Goal: Transaction & Acquisition: Purchase product/service

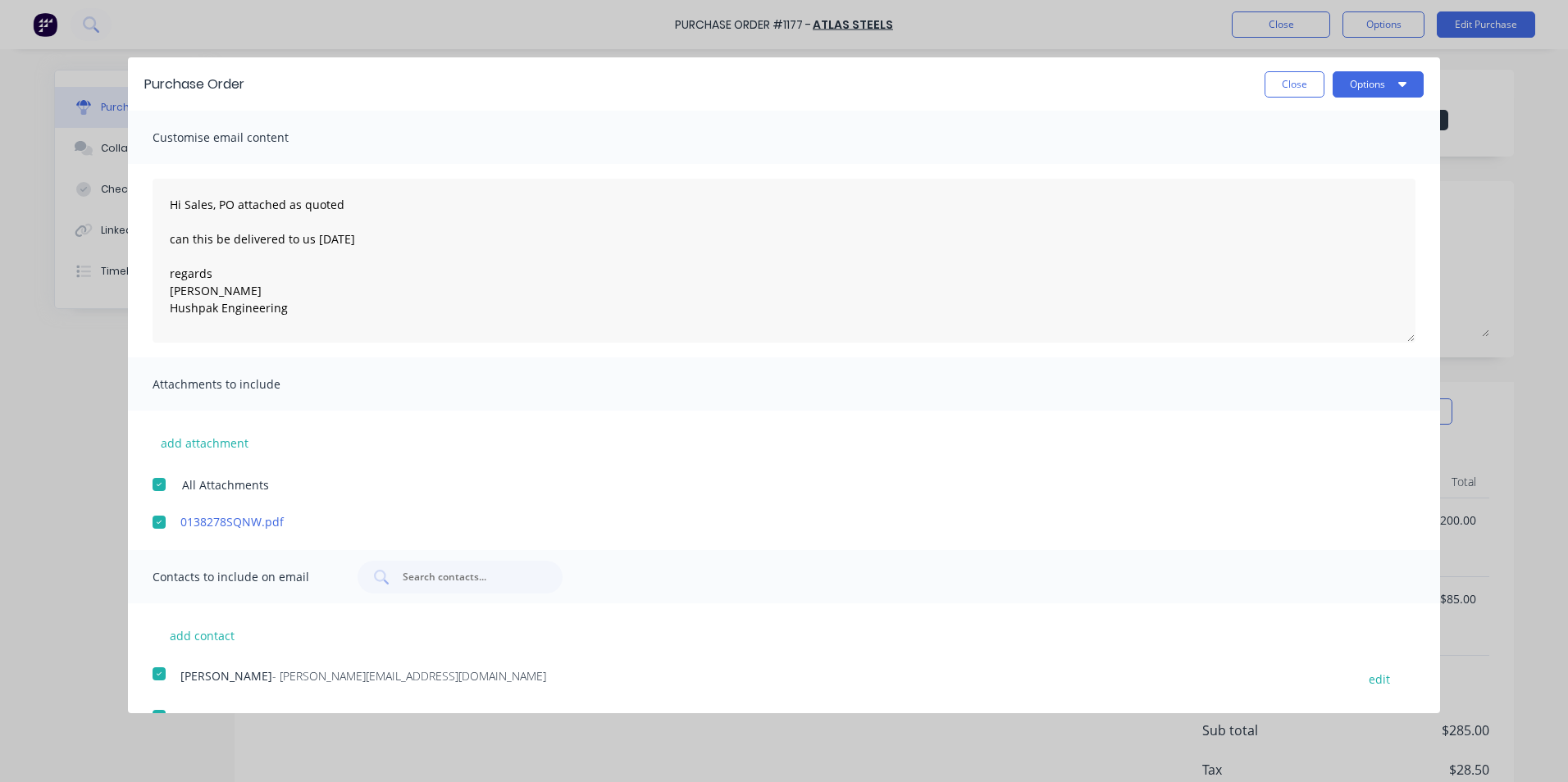
scroll to position [123, 0]
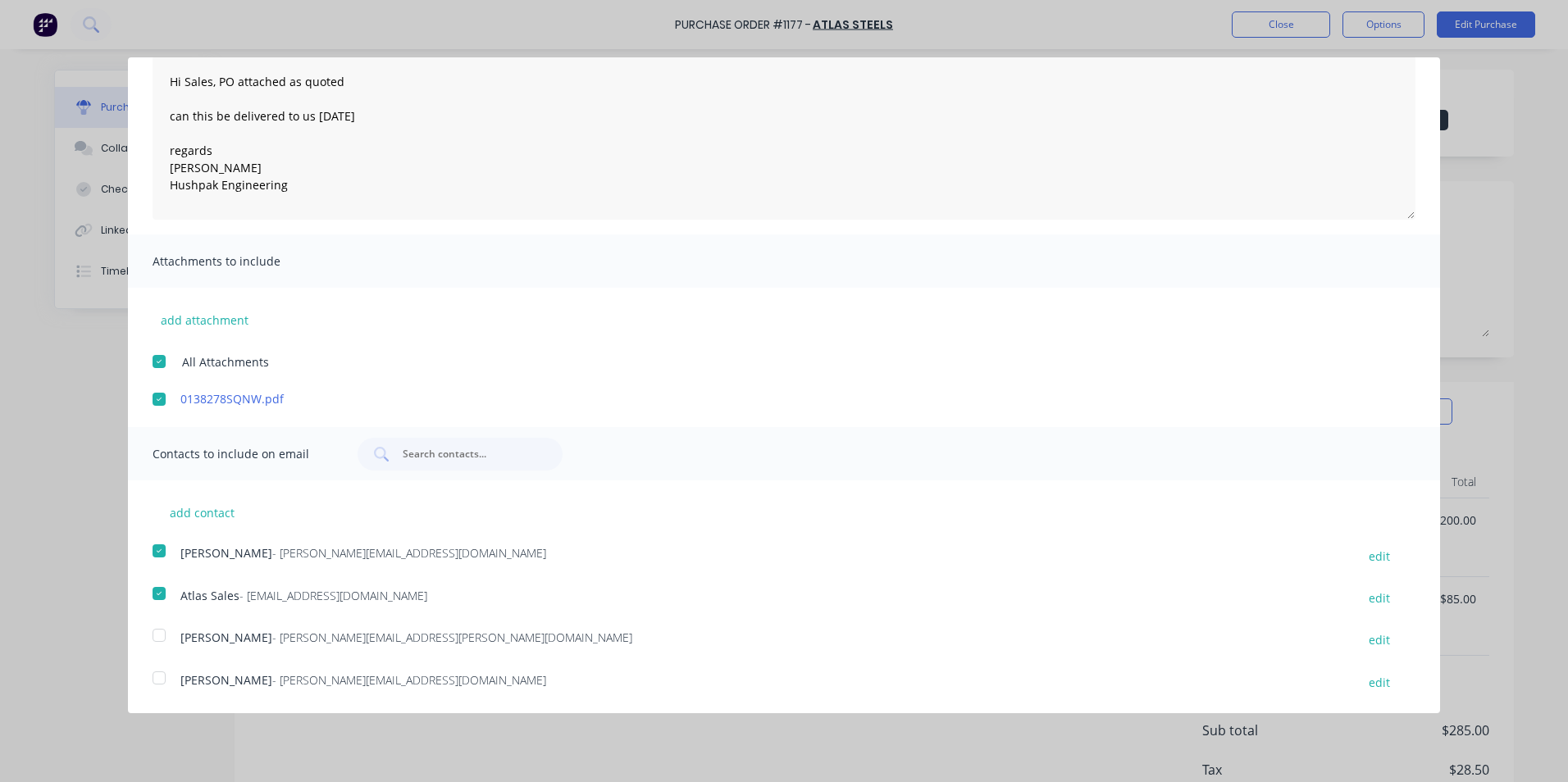
click at [162, 632] on div at bounding box center [159, 636] width 33 height 33
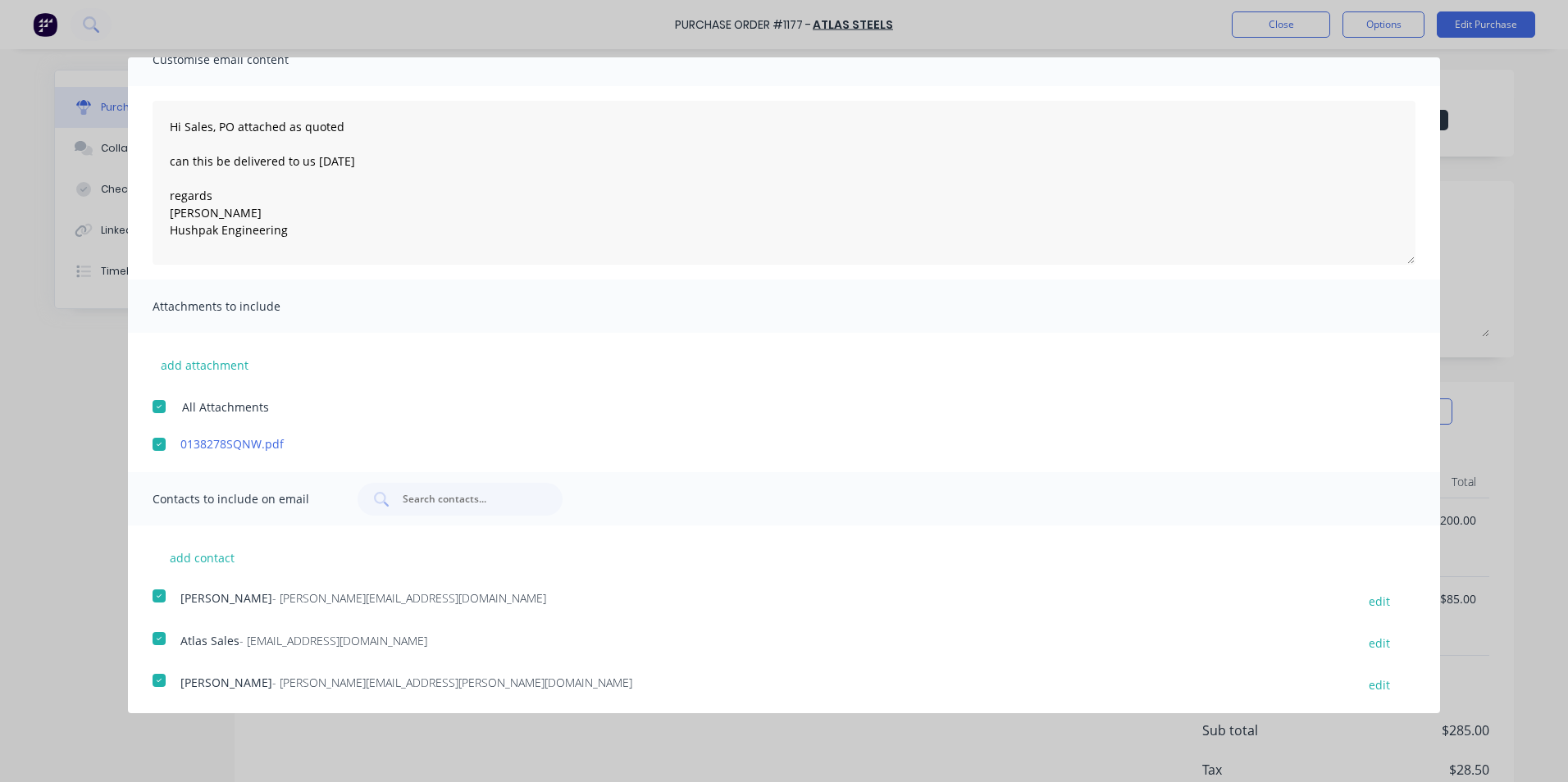
scroll to position [0, 0]
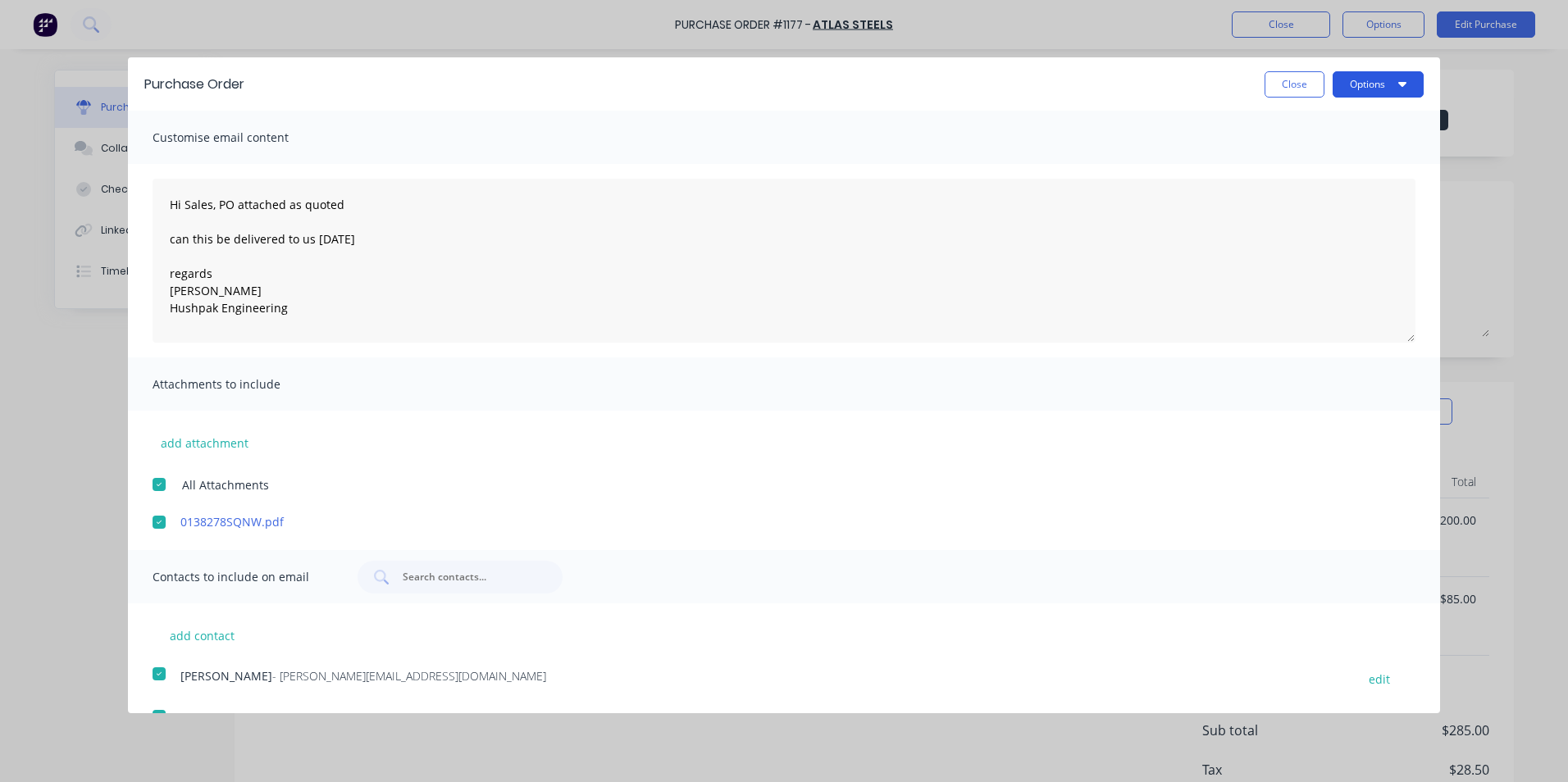
click at [1353, 85] on button "Options" at bounding box center [1378, 84] width 91 height 26
click at [1283, 152] on div "Email" at bounding box center [1346, 158] width 126 height 24
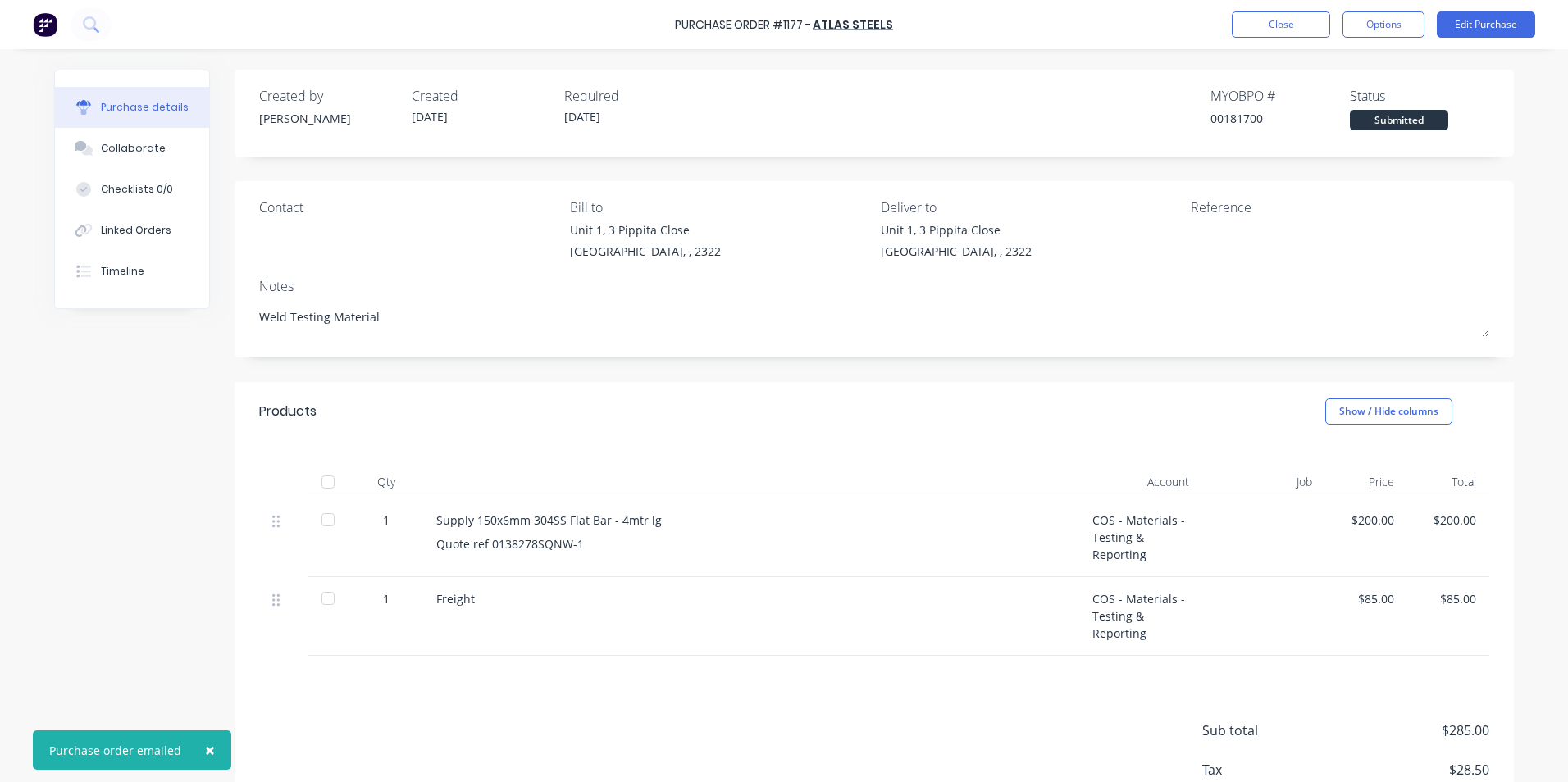
type textarea "x"
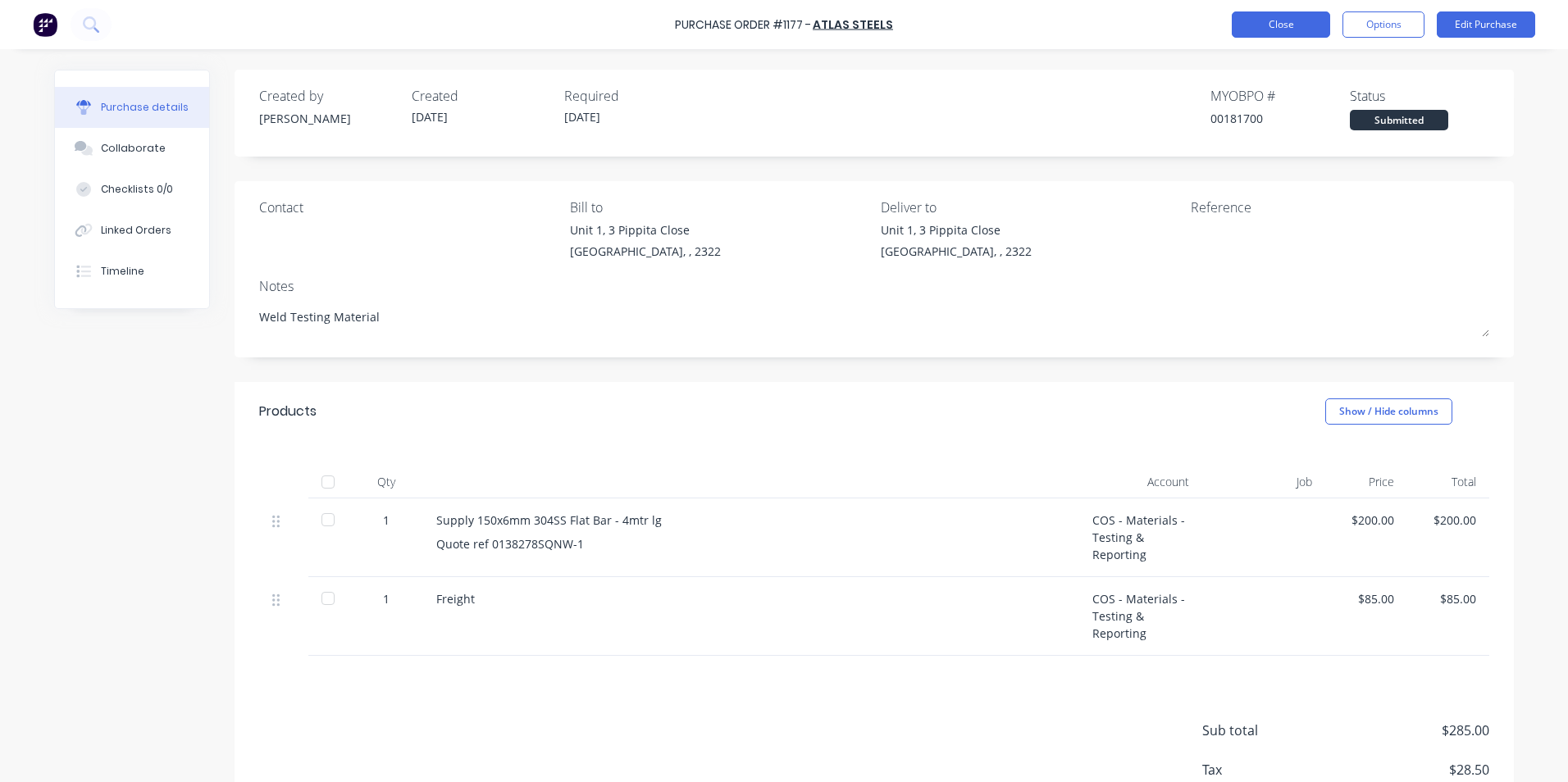
click at [1290, 25] on button "Close" at bounding box center [1281, 24] width 99 height 26
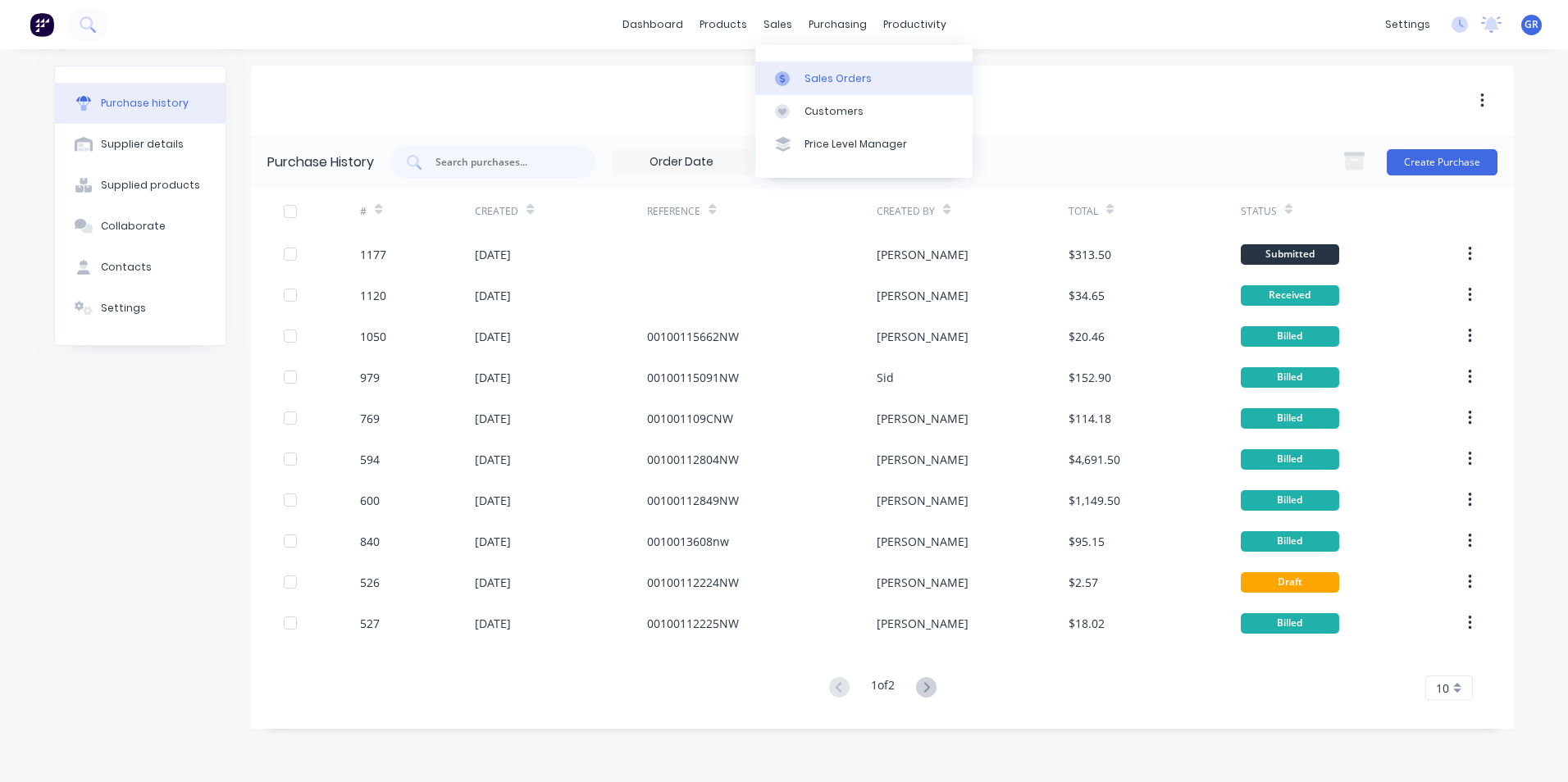
click at [829, 72] on div "Sales Orders" at bounding box center [838, 78] width 67 height 14
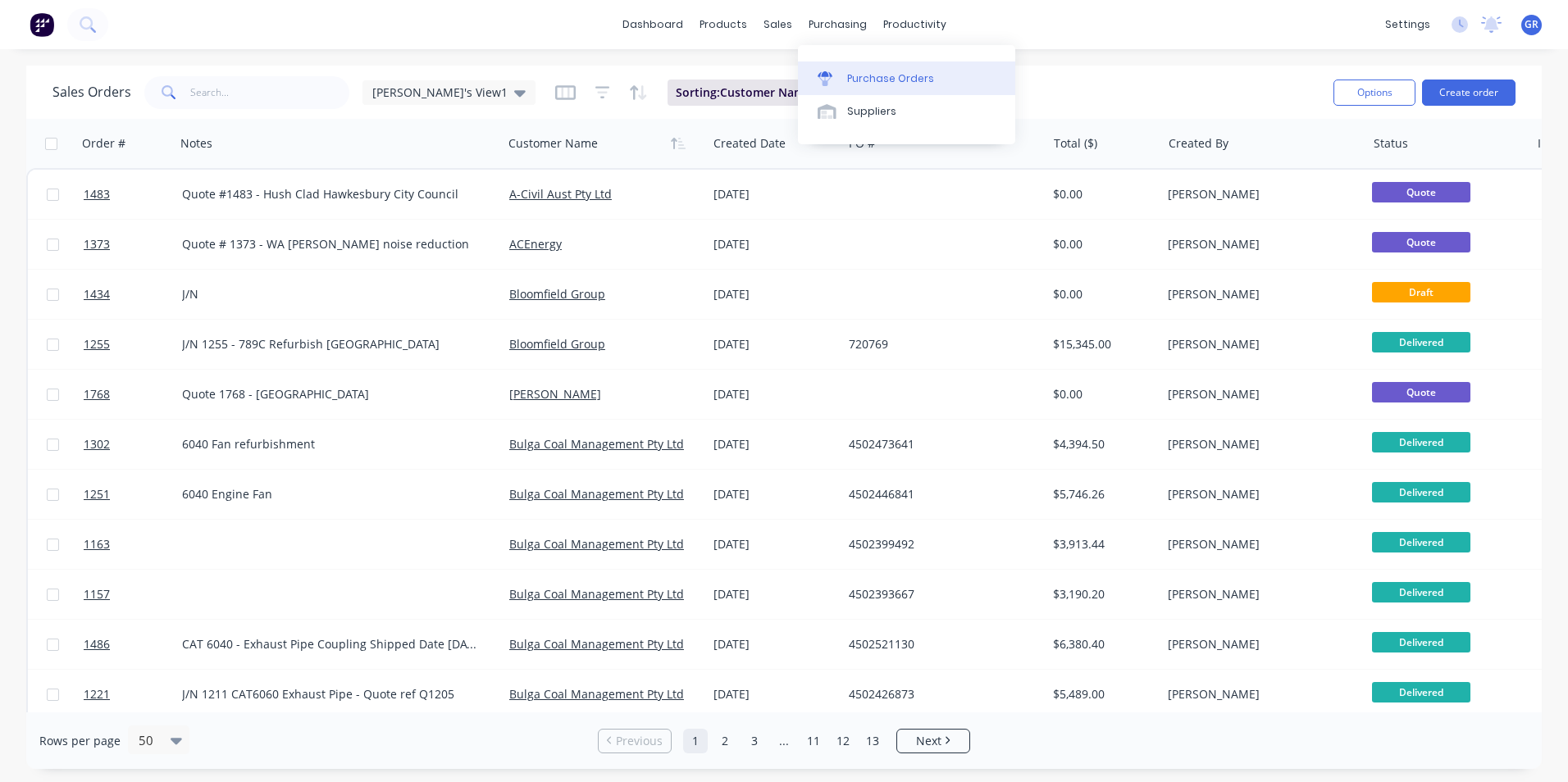
click at [885, 72] on div "Purchase Orders" at bounding box center [890, 78] width 87 height 14
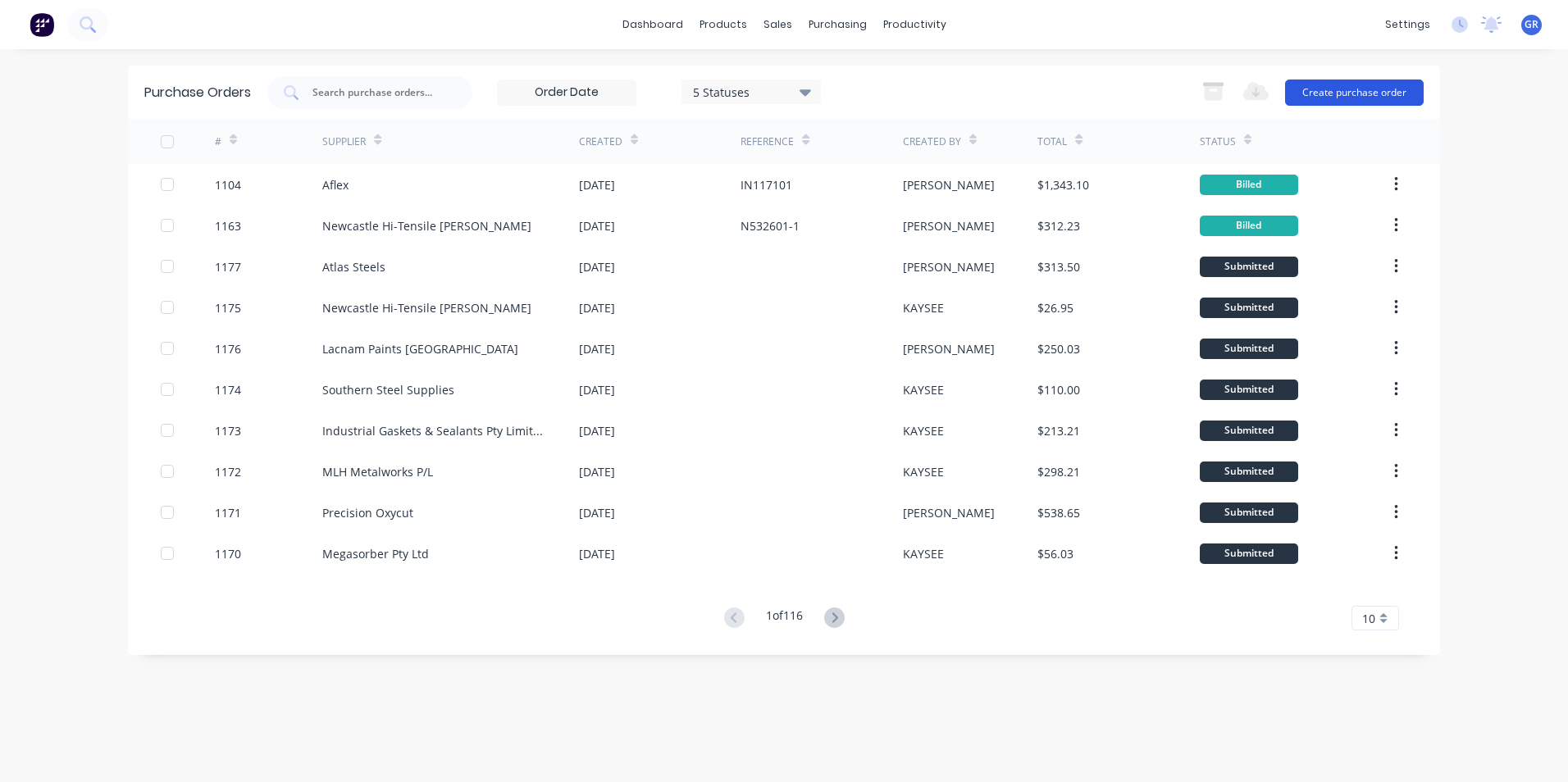
click at [1322, 88] on button "Create purchase order" at bounding box center [1354, 92] width 139 height 26
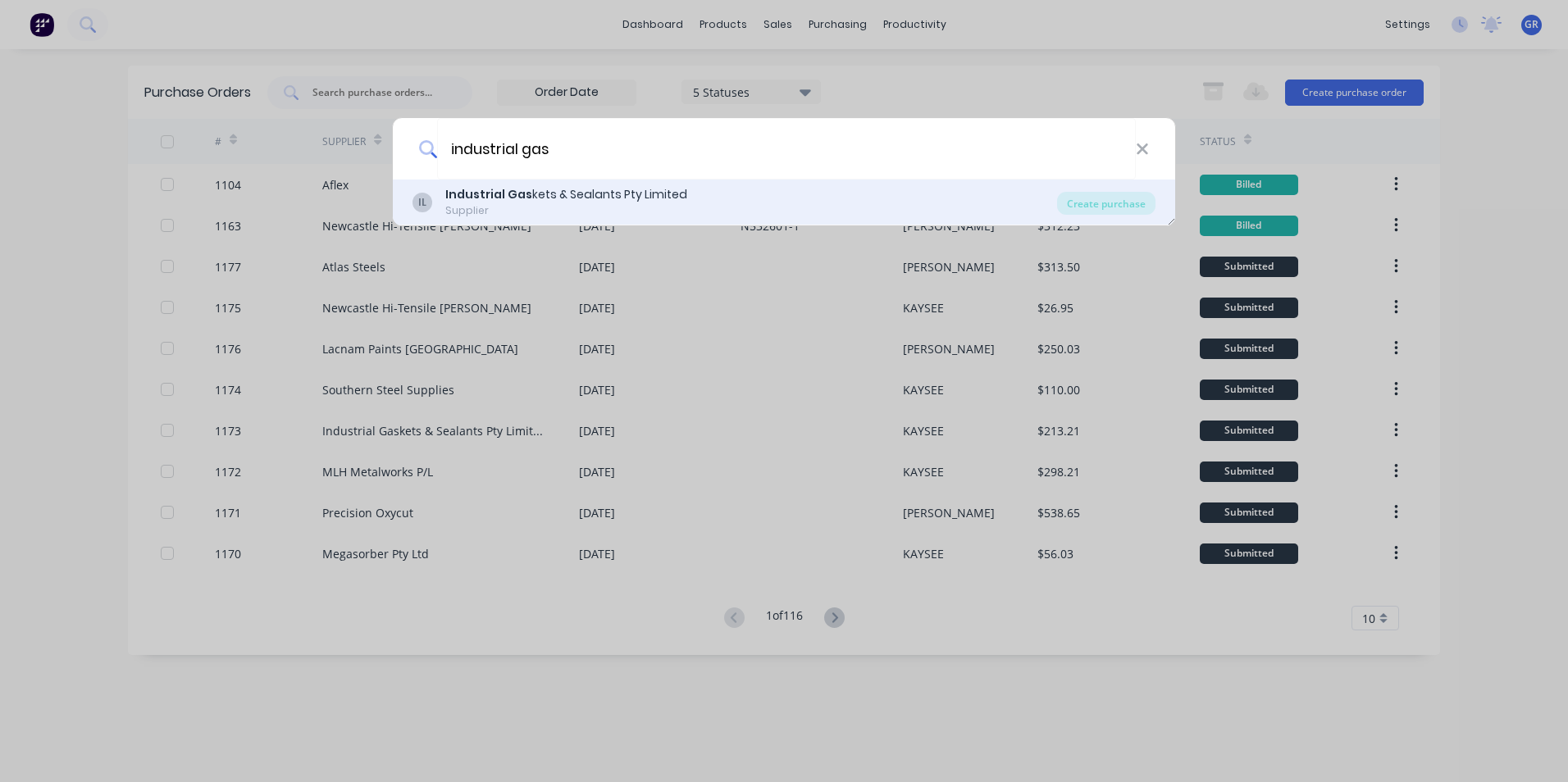
type input "industrial gas"
click at [622, 196] on div "Industrial Gas kets & Sealants Pty Limited" at bounding box center [566, 194] width 242 height 17
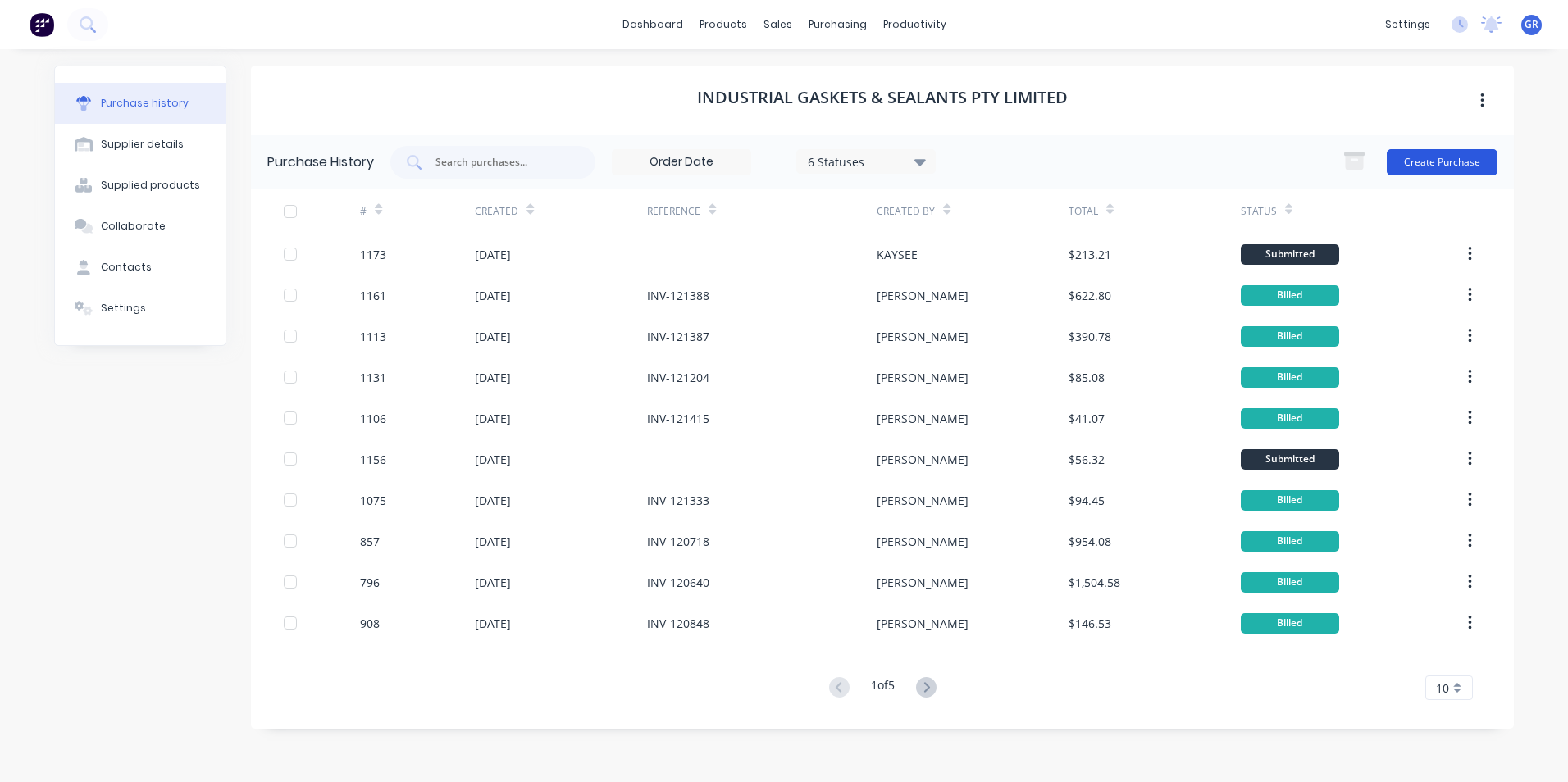
click at [1417, 160] on button "Create Purchase" at bounding box center [1443, 162] width 111 height 26
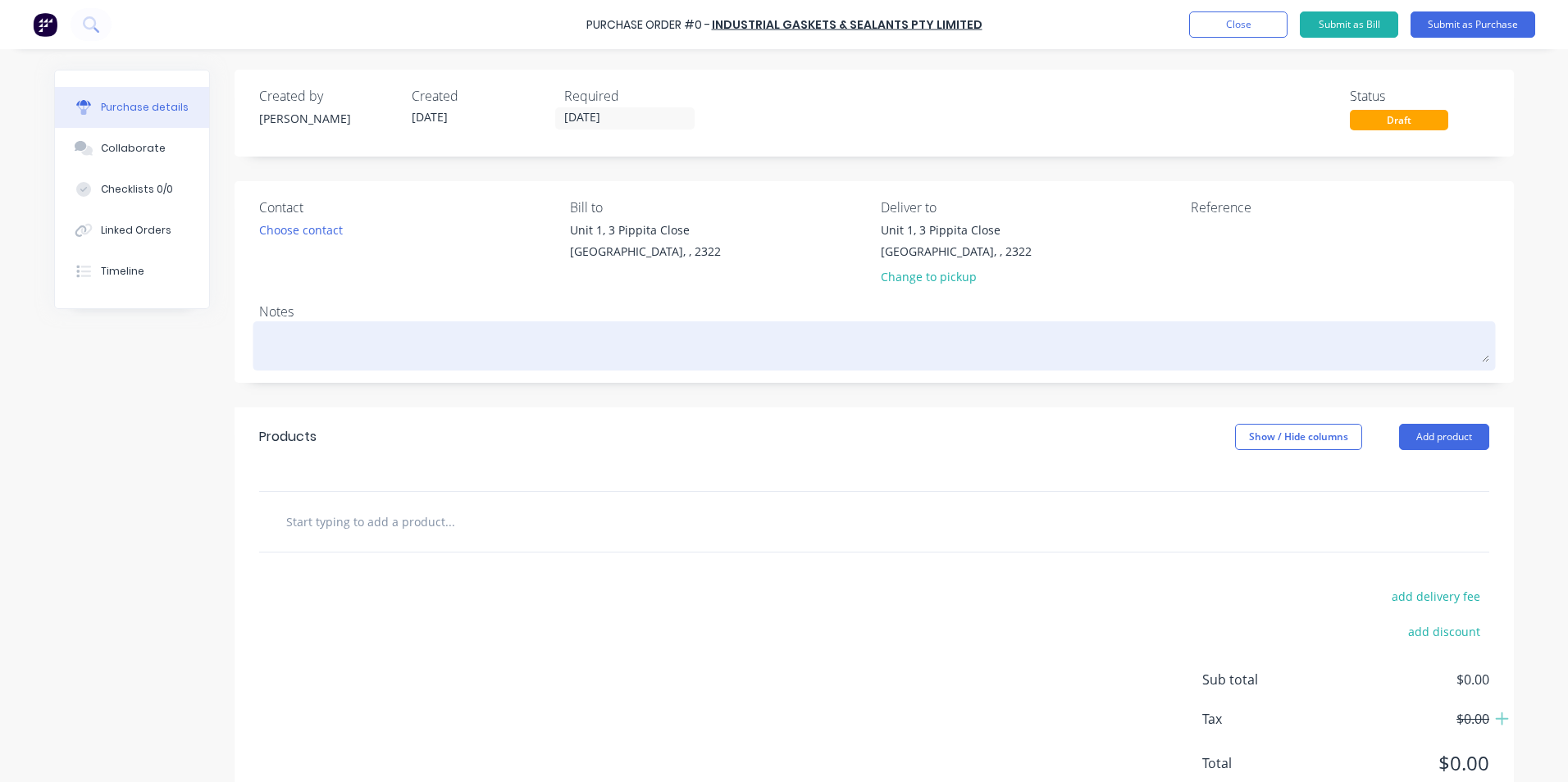
click at [269, 345] on textarea at bounding box center [874, 344] width 1230 height 37
type textarea "x"
type textarea "J"
type textarea "x"
type textarea "JN"
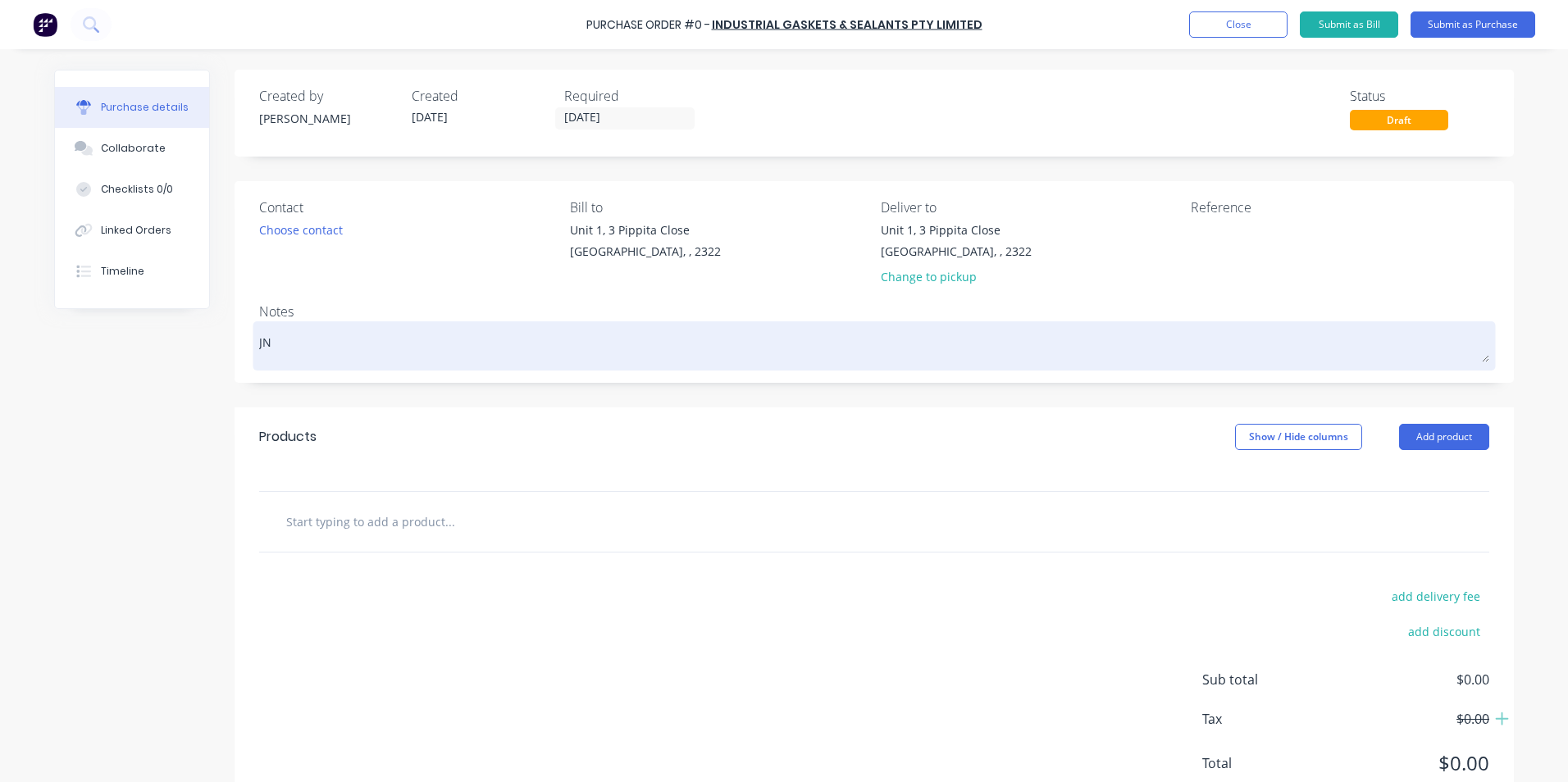
type textarea "x"
type textarea "JN1"
type textarea "x"
type textarea "JN15"
type textarea "x"
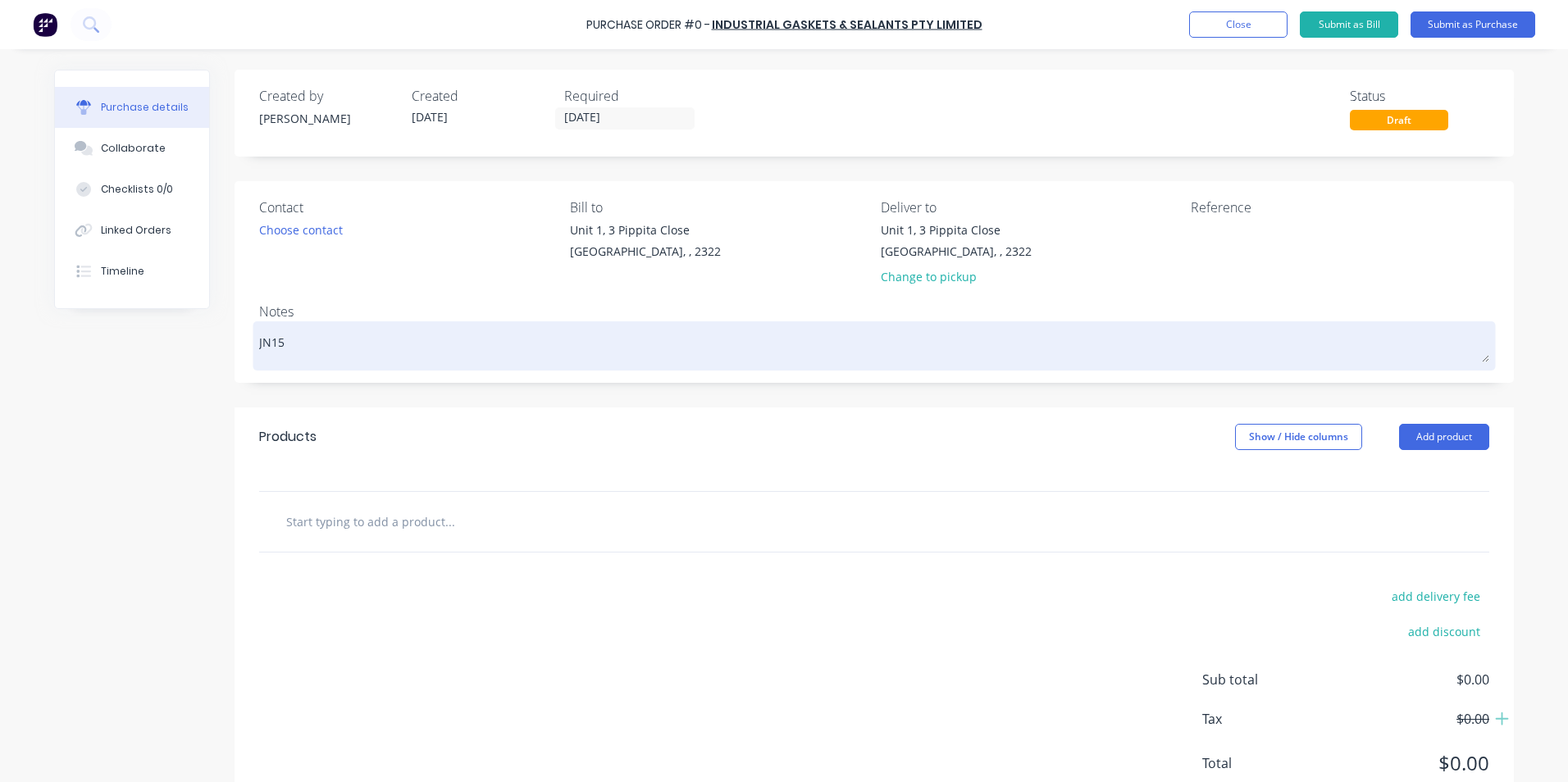
type textarea "JN159"
type textarea "x"
type textarea "JN1593"
type textarea "x"
type textarea "JN1593"
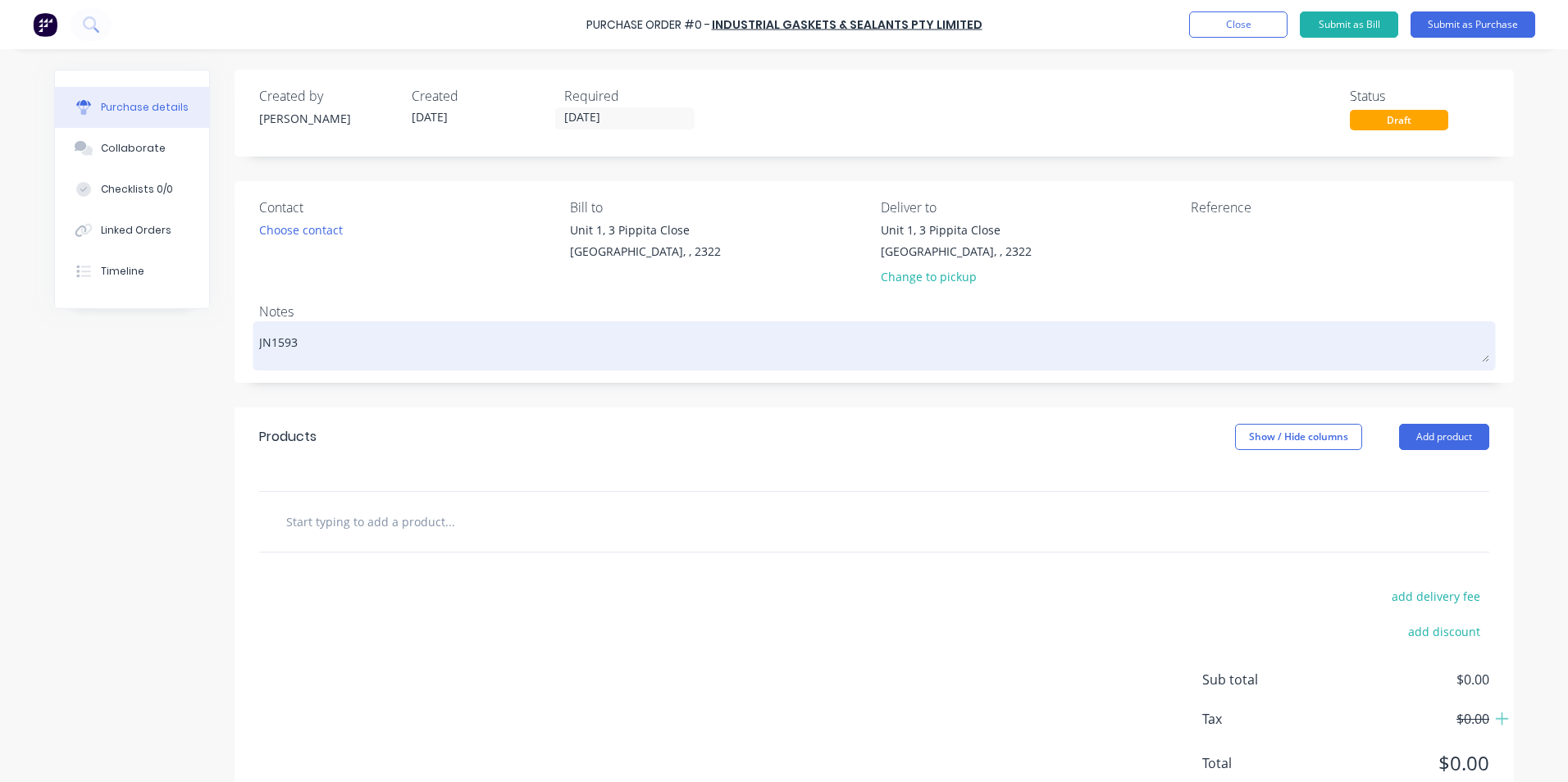
type textarea "x"
type textarea "JN1593 -"
type textarea "x"
type textarea "JN1593 -"
type textarea "x"
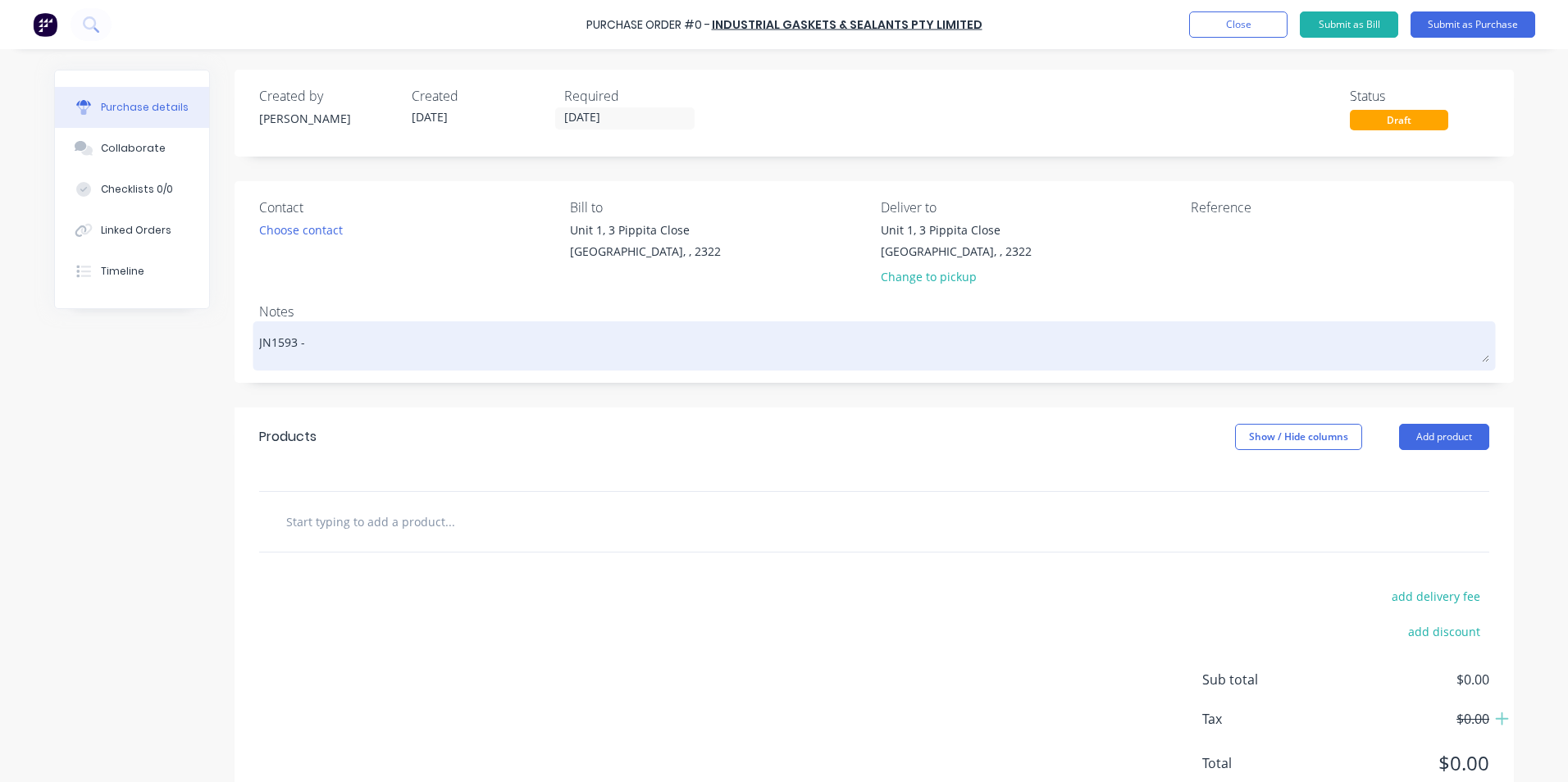
type textarea "JN1593 - 7"
type textarea "x"
type textarea "JN1593 - 79"
type textarea "x"
type textarea "JN1593 - 794"
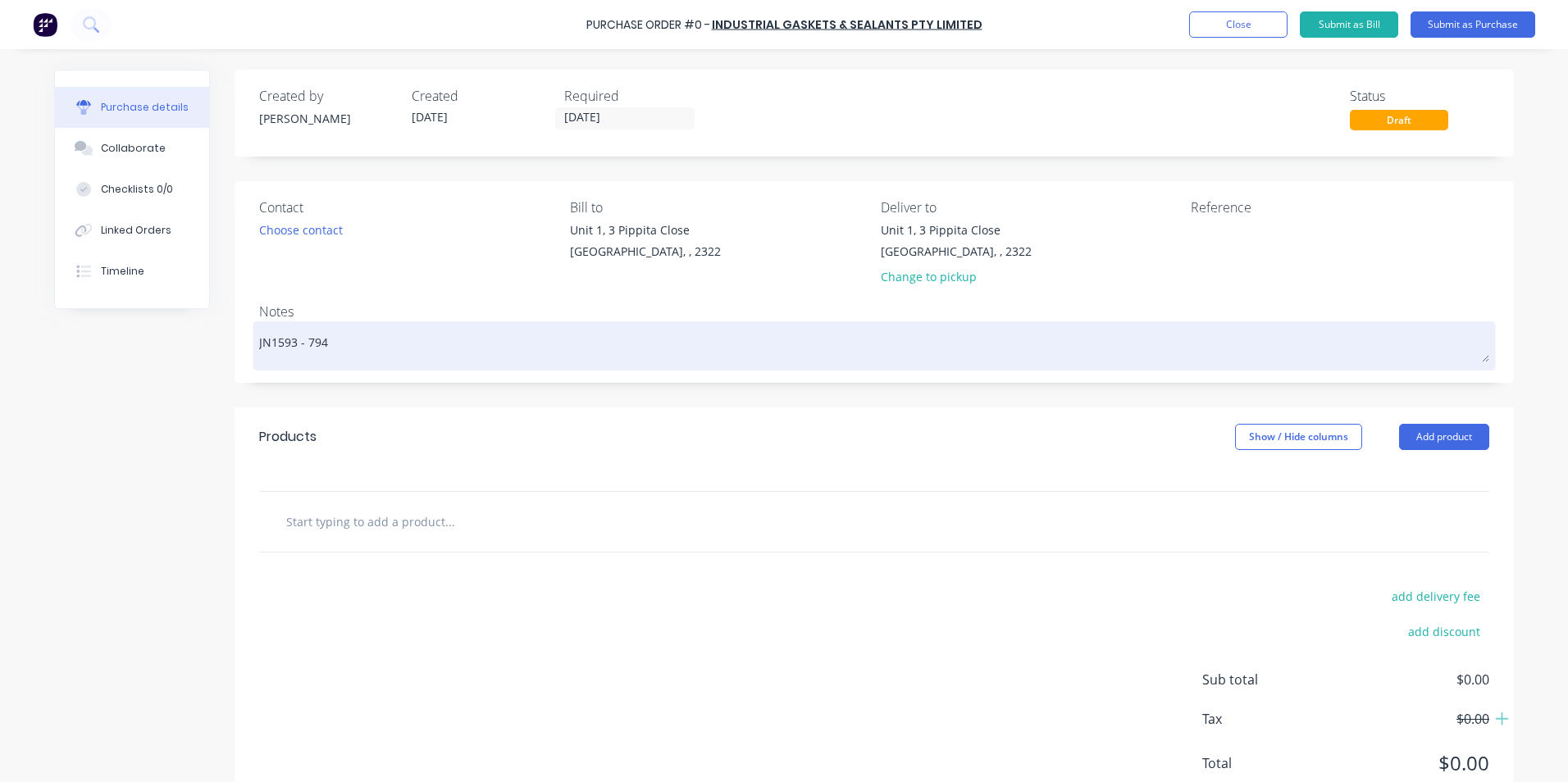
type textarea "x"
type textarea "JN1593 - 794"
type textarea "x"
type textarea "JN1593 - 794 S"
type textarea "x"
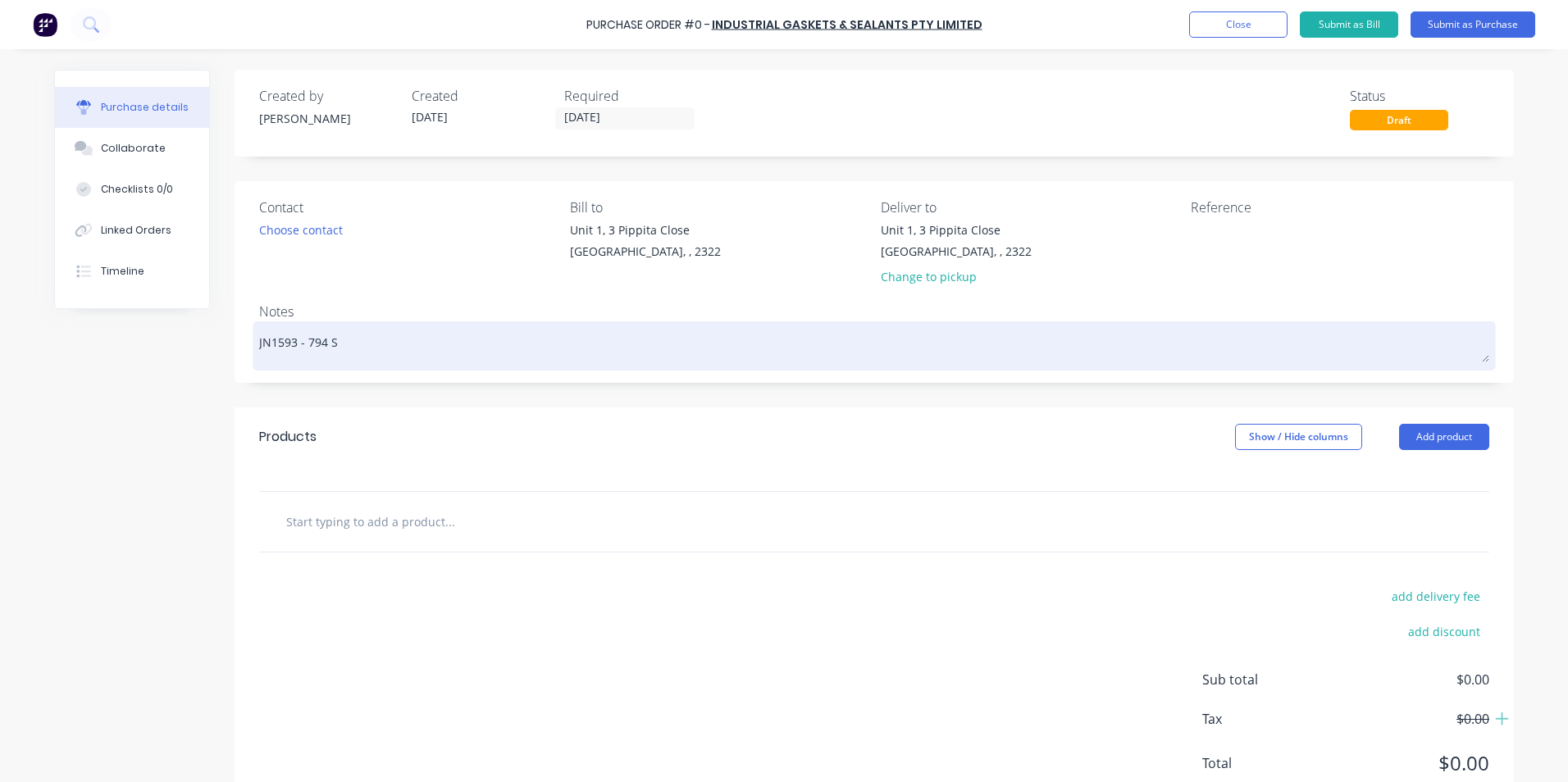
type textarea "JN1593 - 794 Si"
type textarea "x"
type textarea "JN1593 - 794 Sid"
type textarea "x"
type textarea "JN1593 - 794 Side"
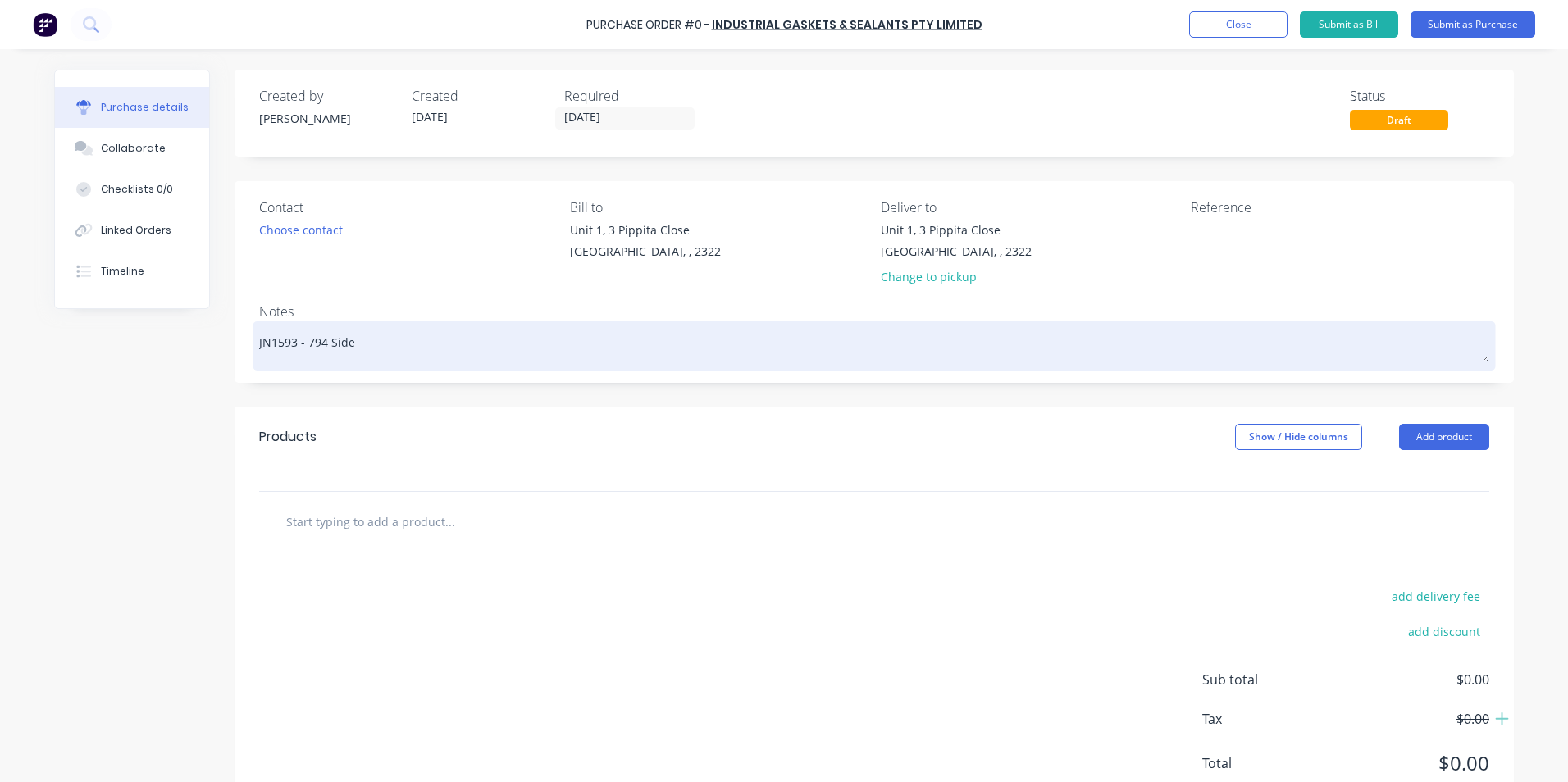
type textarea "x"
type textarea "JN1593 - 794 LSide"
type textarea "x"
type textarea "JN1593 - 794 LHSide"
type textarea "x"
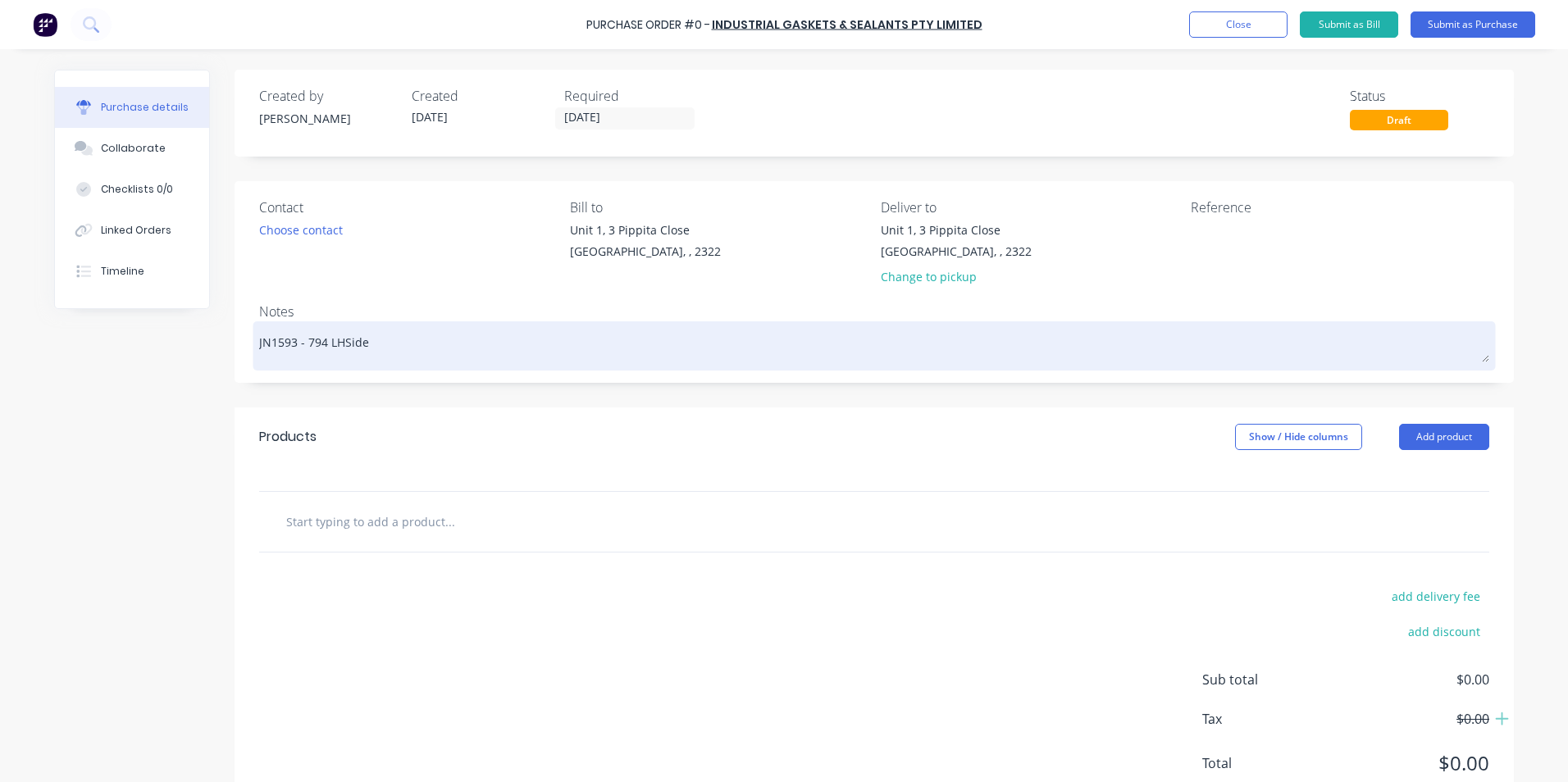
type textarea "JN1593 - 794 LH Side"
type textarea "x"
type textarea "JN1593 - 794 LH Side"
type textarea "x"
type textarea "JN1593 - 794 LH Side P"
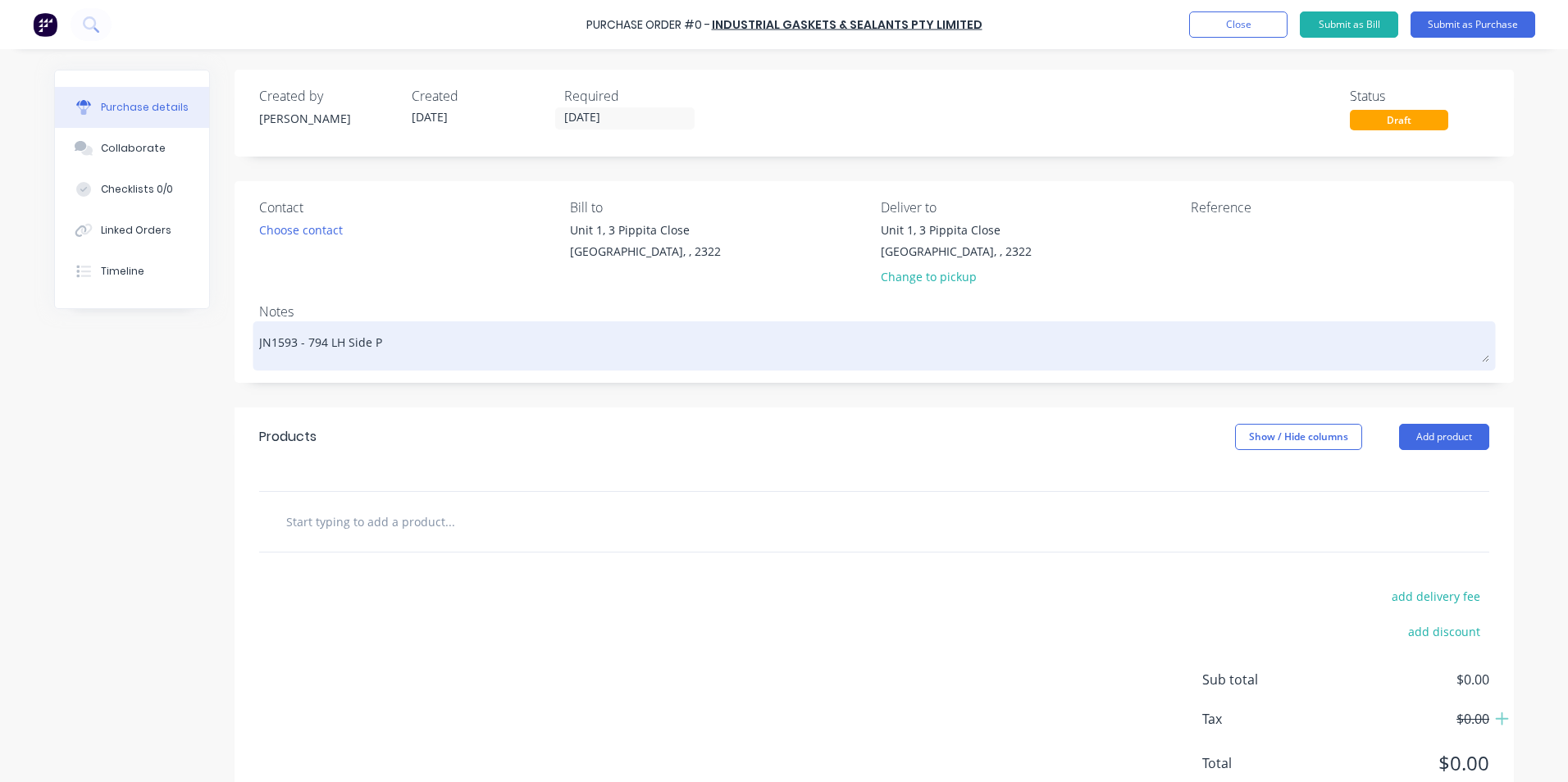
type textarea "x"
type textarea "JN1593 - 794 LH Side Pa"
type textarea "x"
type textarea "JN1593 - 794 LH Side Pan"
type textarea "x"
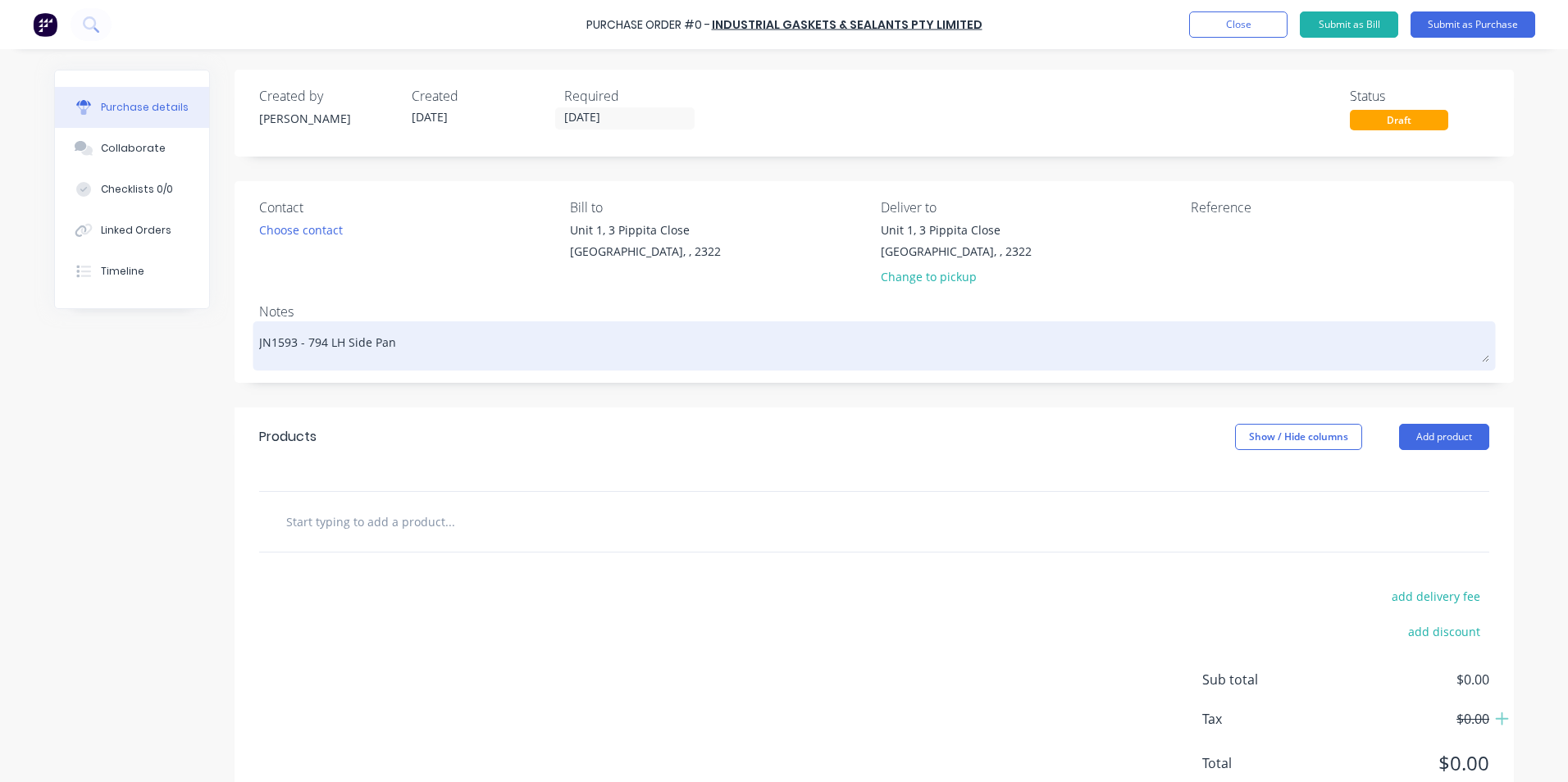
type textarea "JN1593 - 794 LH Side Pane"
type textarea "x"
type textarea "JN1593 - 794 LH Side Panel"
type textarea "x"
type textarea "JN1593 - 794 LH Side Panel"
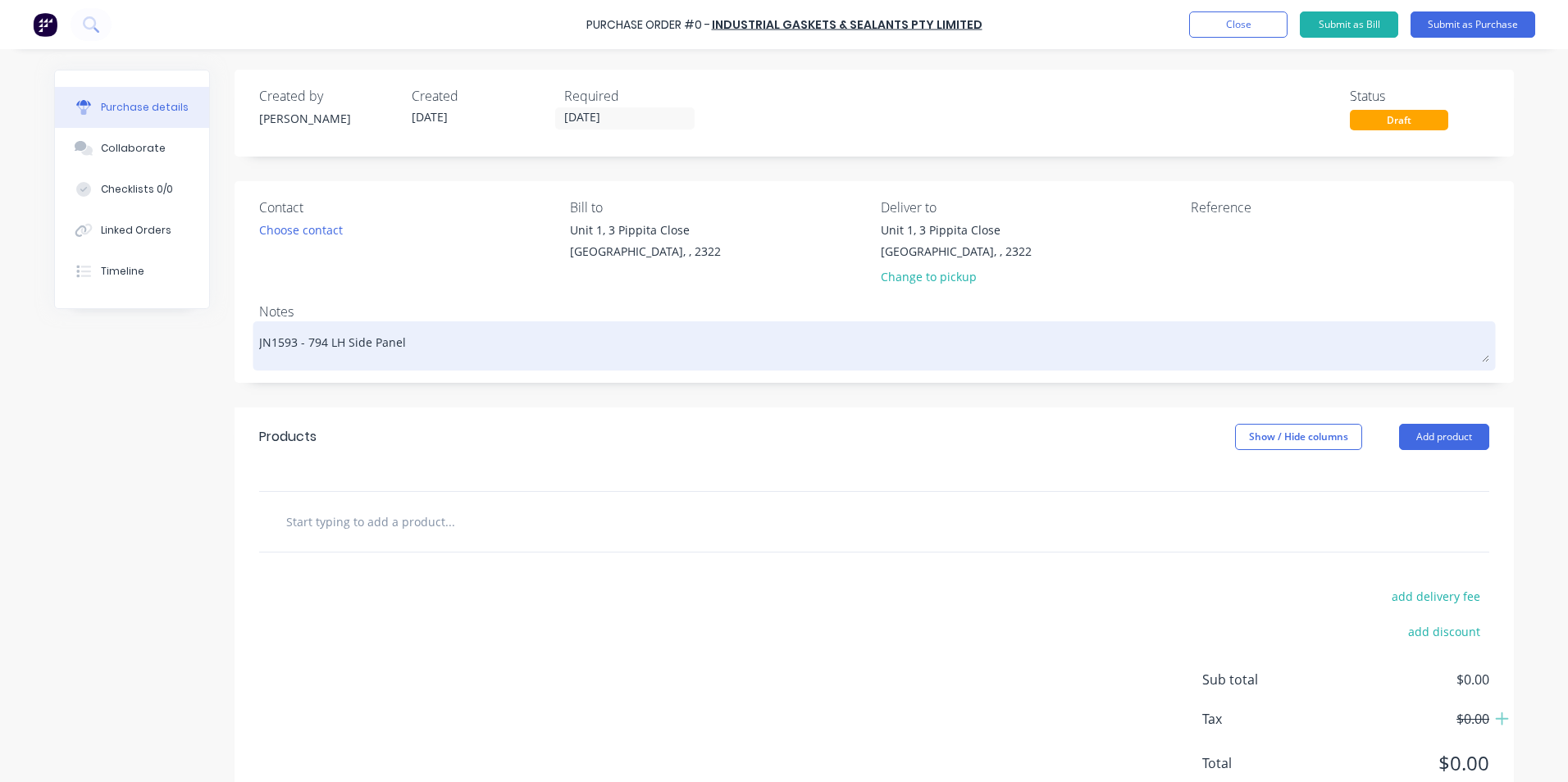
type textarea "x"
type textarea "JN1593 - 794 LH Side Panel -"
type textarea "x"
type textarea "JN1593 - 794 LH Side Panel -"
type textarea "x"
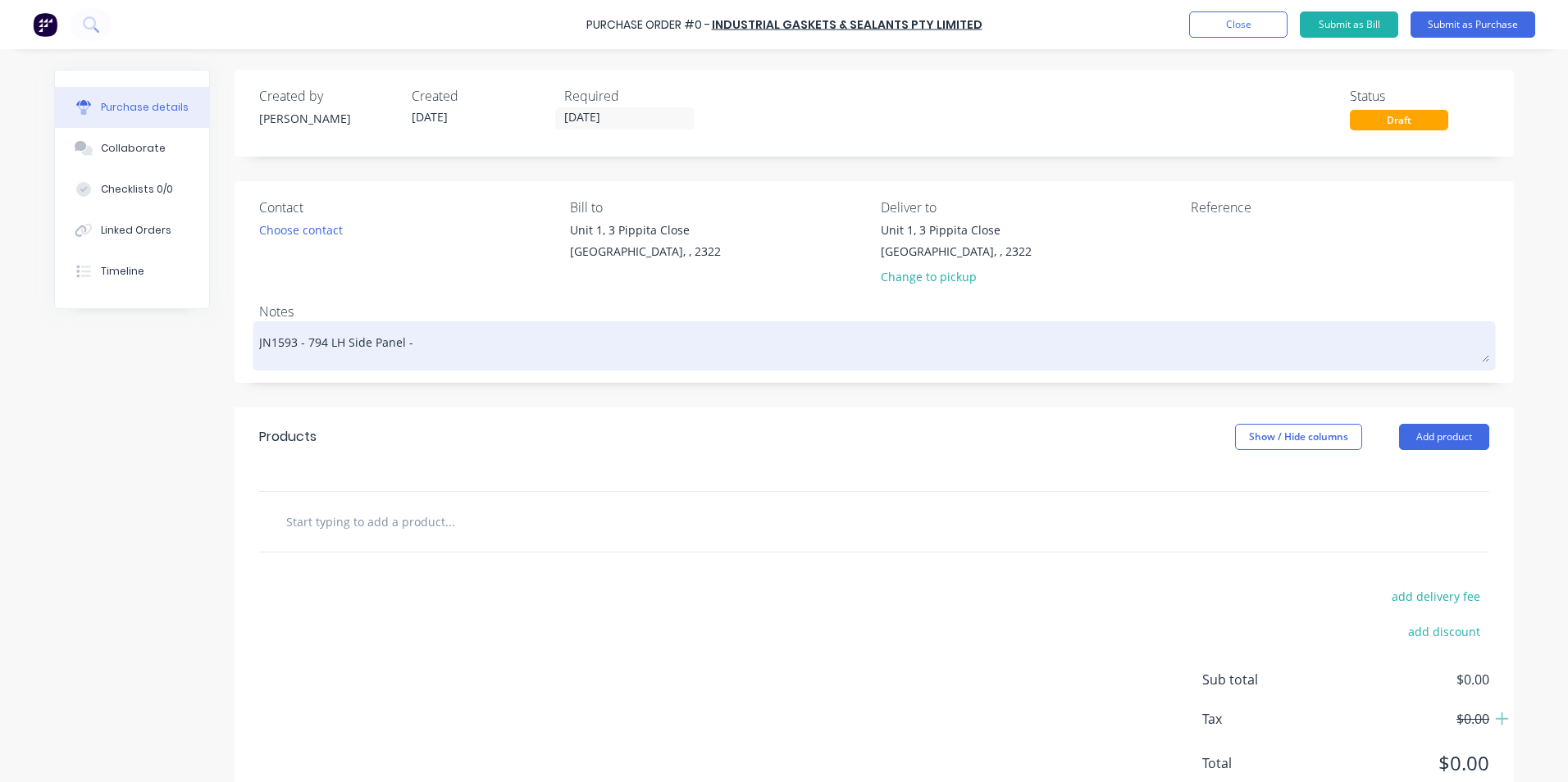
type textarea "JN1593 - 794 LH Side Panel - R"
type textarea "x"
type textarea "JN1593 - 794 LH Side Panel - Ru"
type textarea "x"
type textarea "JN1593 - 794 LH Side Panel - Rub"
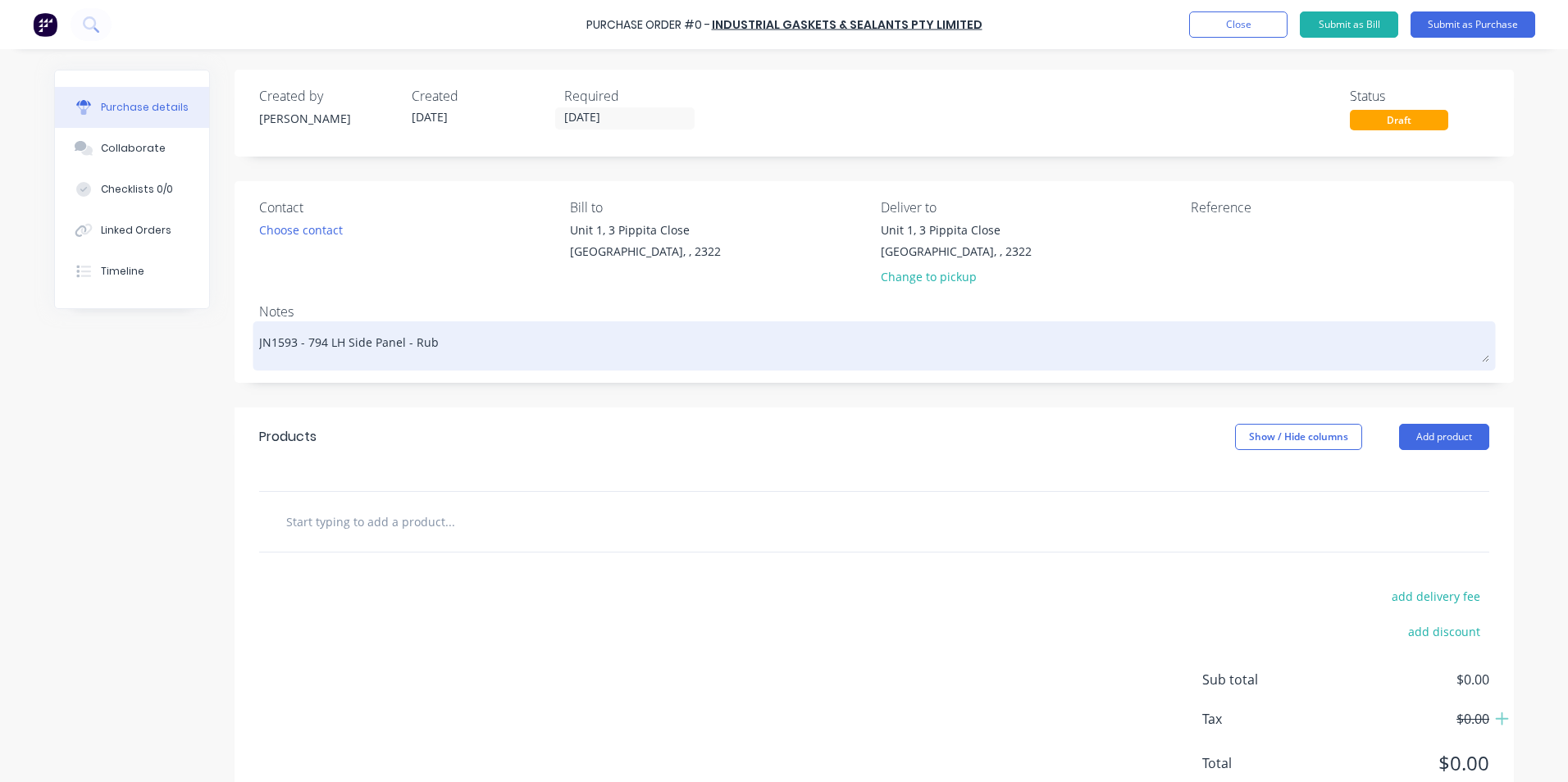
type textarea "x"
type textarea "JN1593 - 794 LH Side Panel - Rubb"
type textarea "x"
type textarea "JN1593 - 794 LH Side Panel - Rubbe"
type textarea "x"
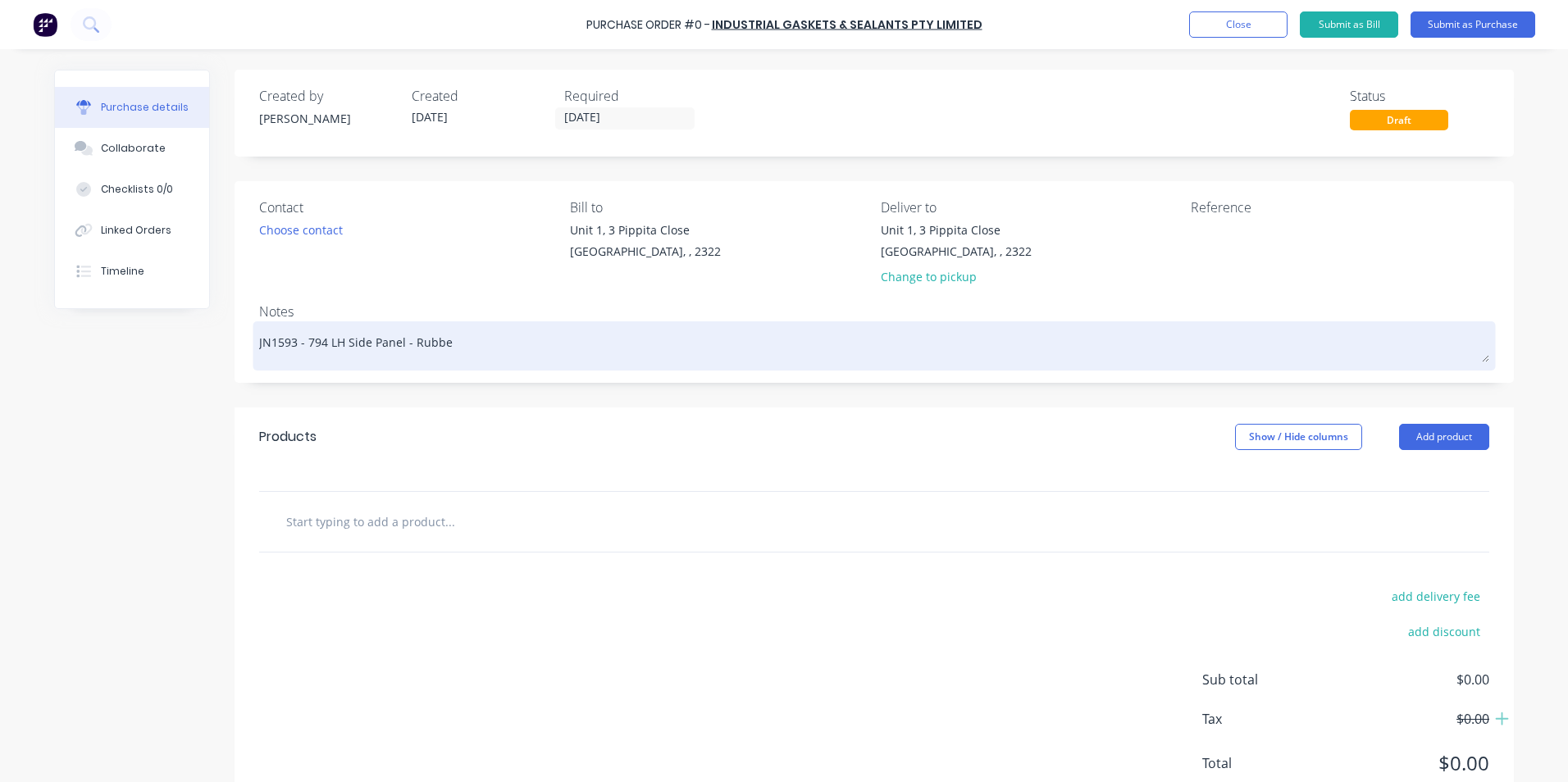
type textarea "JN1593 - 794 LH Side Panel - Rubber"
type textarea "x"
type textarea "JN1593 - 794 LH Side Panel - Rubber"
type textarea "x"
type textarea "JN1593 - 794 LH Side Panel - Rubber -"
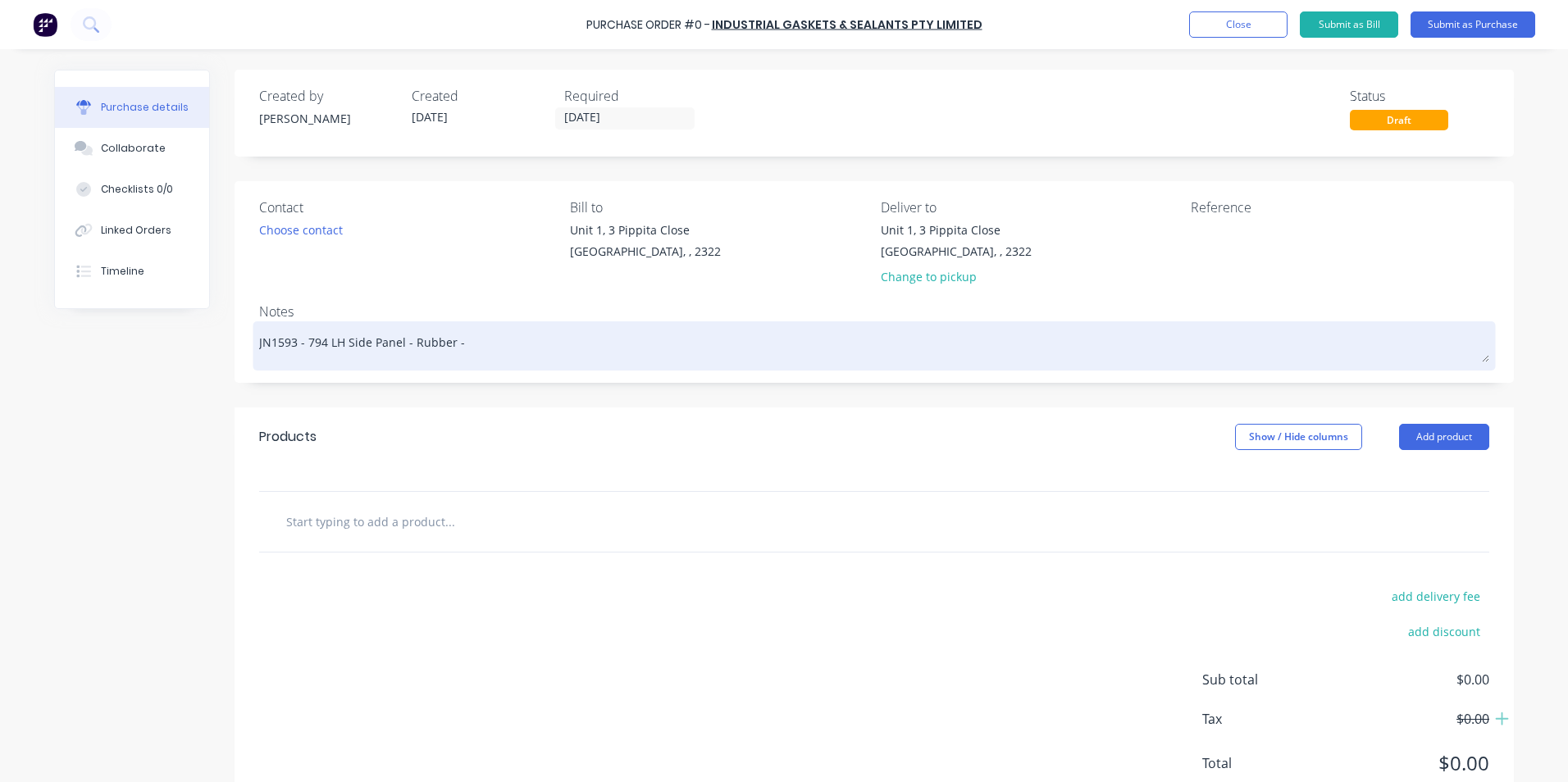
type textarea "x"
type textarea "JN1593 - 794 LH Side Panel - Rubber -"
type textarea "x"
type textarea "JN1593 - 794 LH Side Panel - Rubber - T"
type textarea "x"
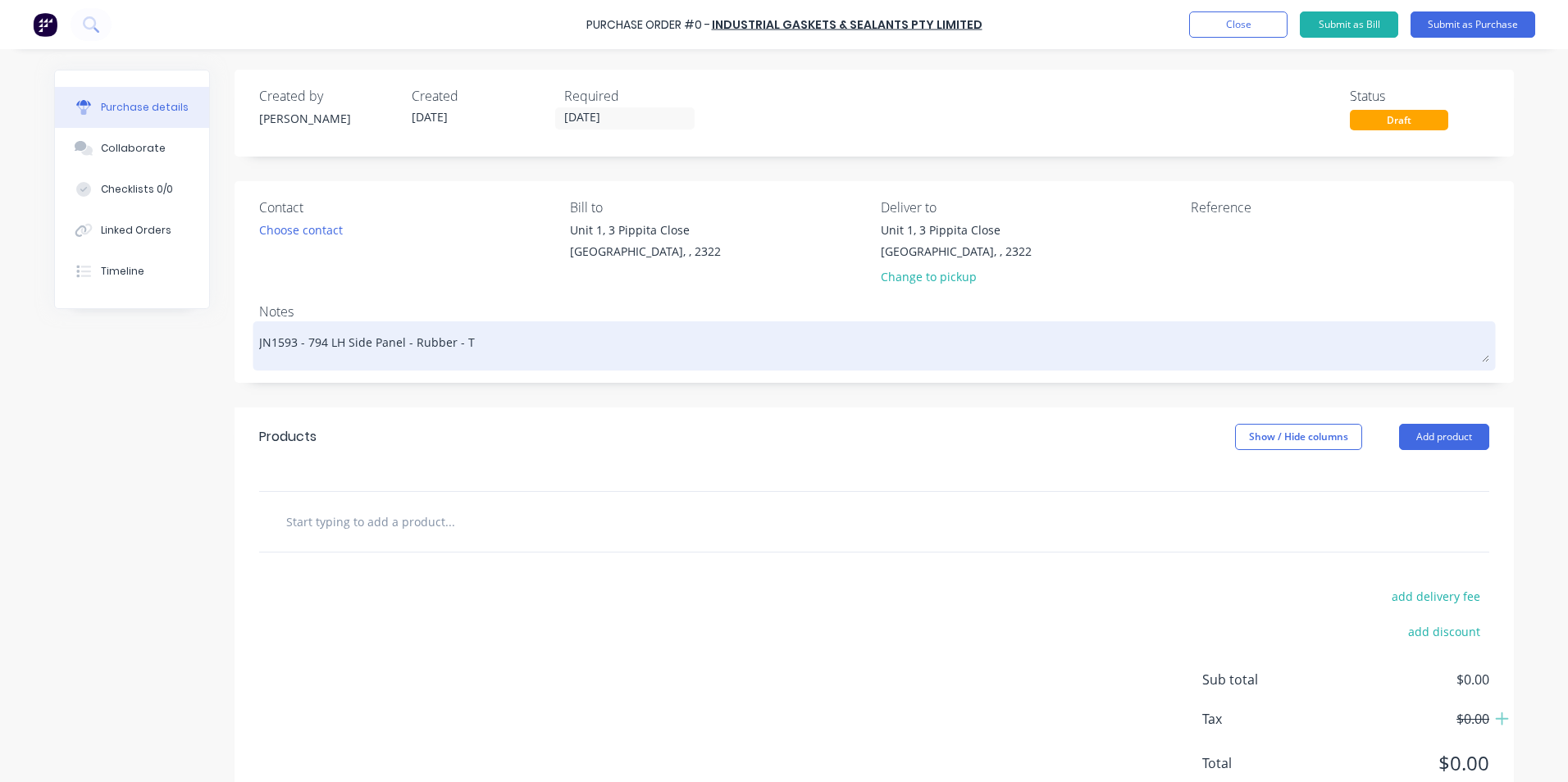
type textarea "JN1593 - 794 LH Side Panel - Rubber - Tr"
type textarea "x"
type textarea "JN1593 - 794 LH Side Panel - Rubber - Tru"
type textarea "x"
type textarea "JN1593 - 794 LH Side Panel - Rubber - Truc"
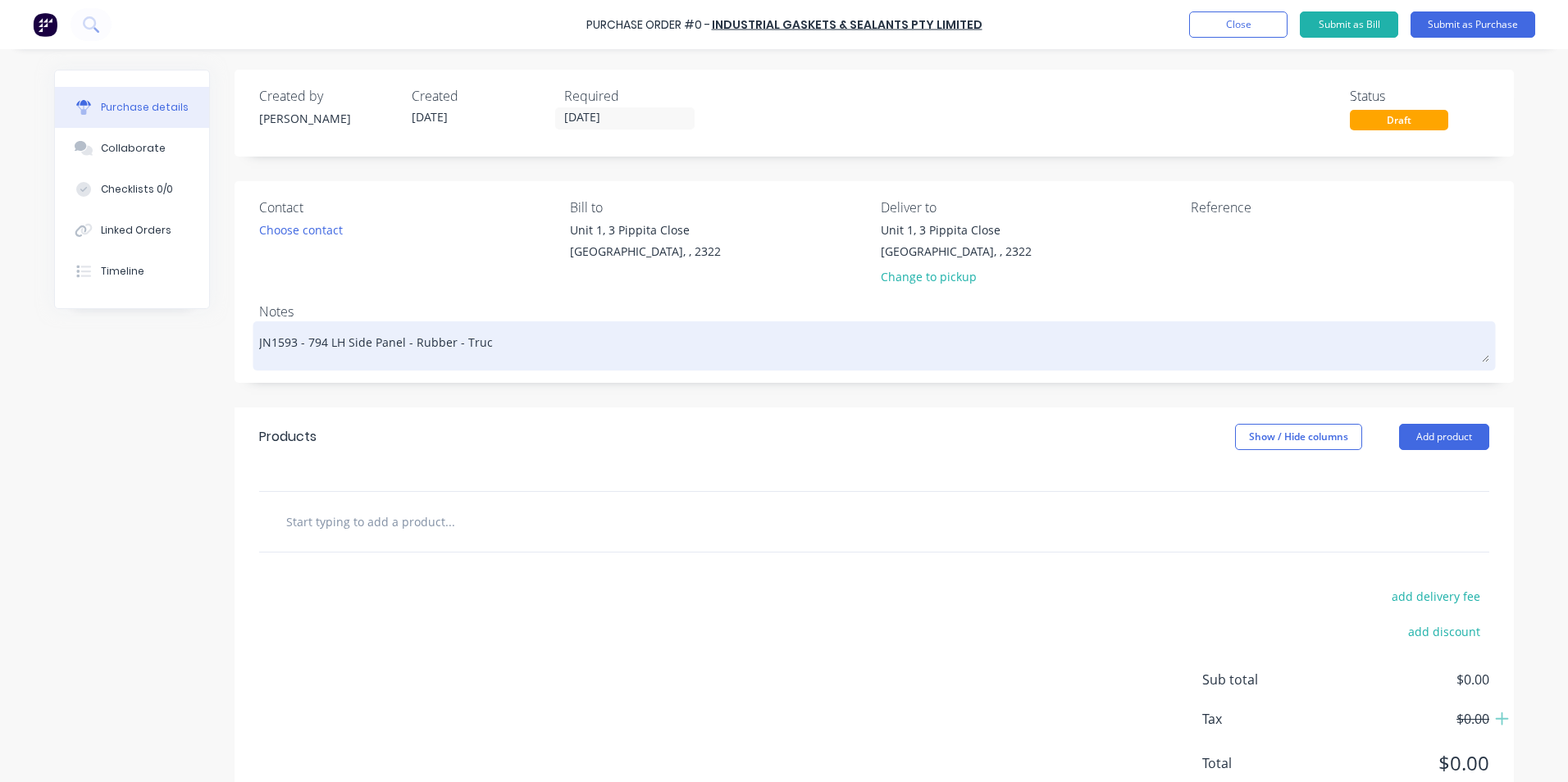
type textarea "x"
type textarea "JN1593 - 794 LH Side Panel - Rubber - Truck"
type textarea "x"
type textarea "JN1593 - 794 LH Side Panel - Rubber - Truck"
type textarea "x"
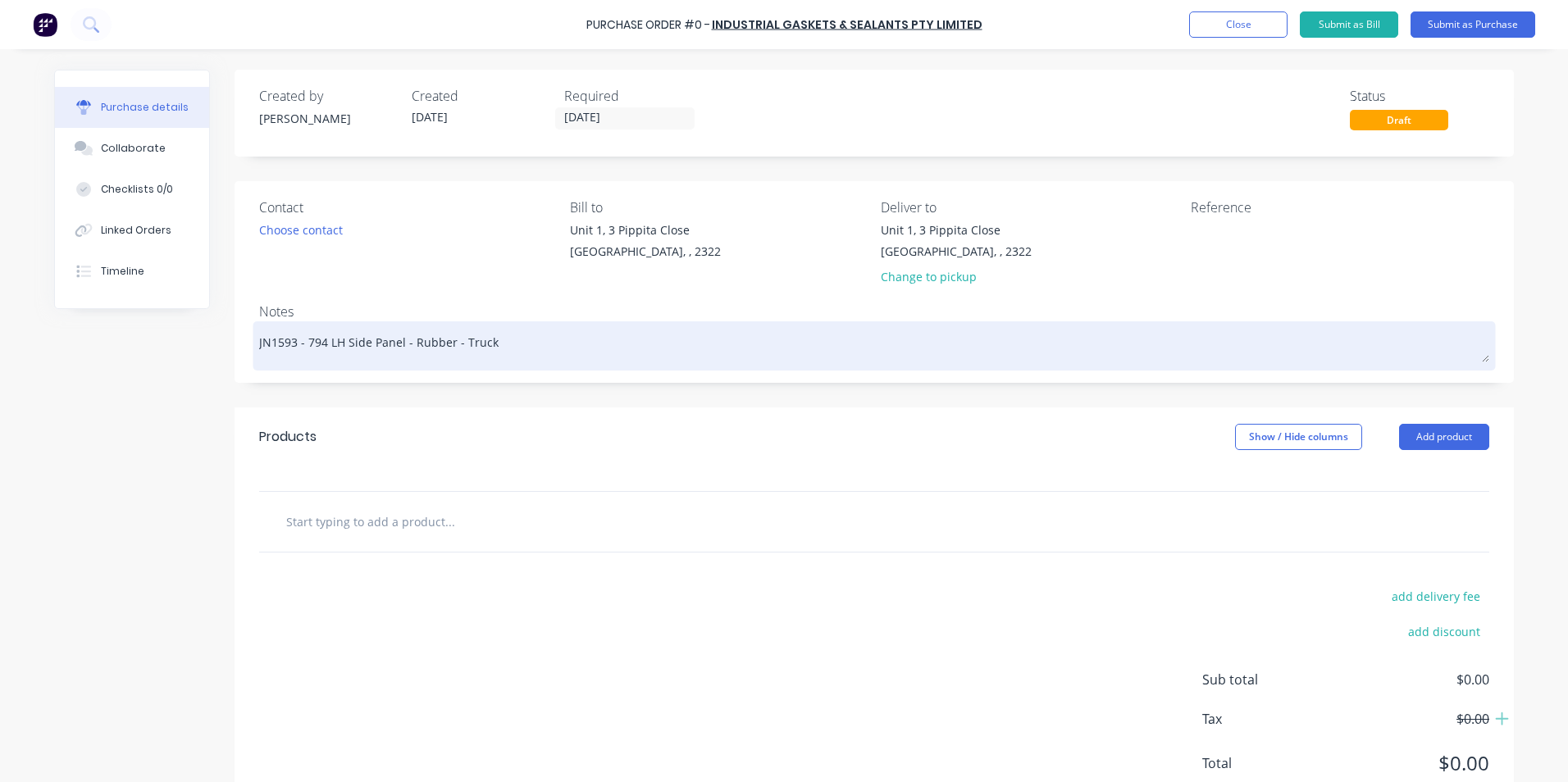
type textarea "JN1593 - 794 LH Side Panel - Rubber - Truck #"
type textarea "x"
type textarea "JN1593 - 794 LH Side Panel - Rubber - Truck #1"
type textarea "x"
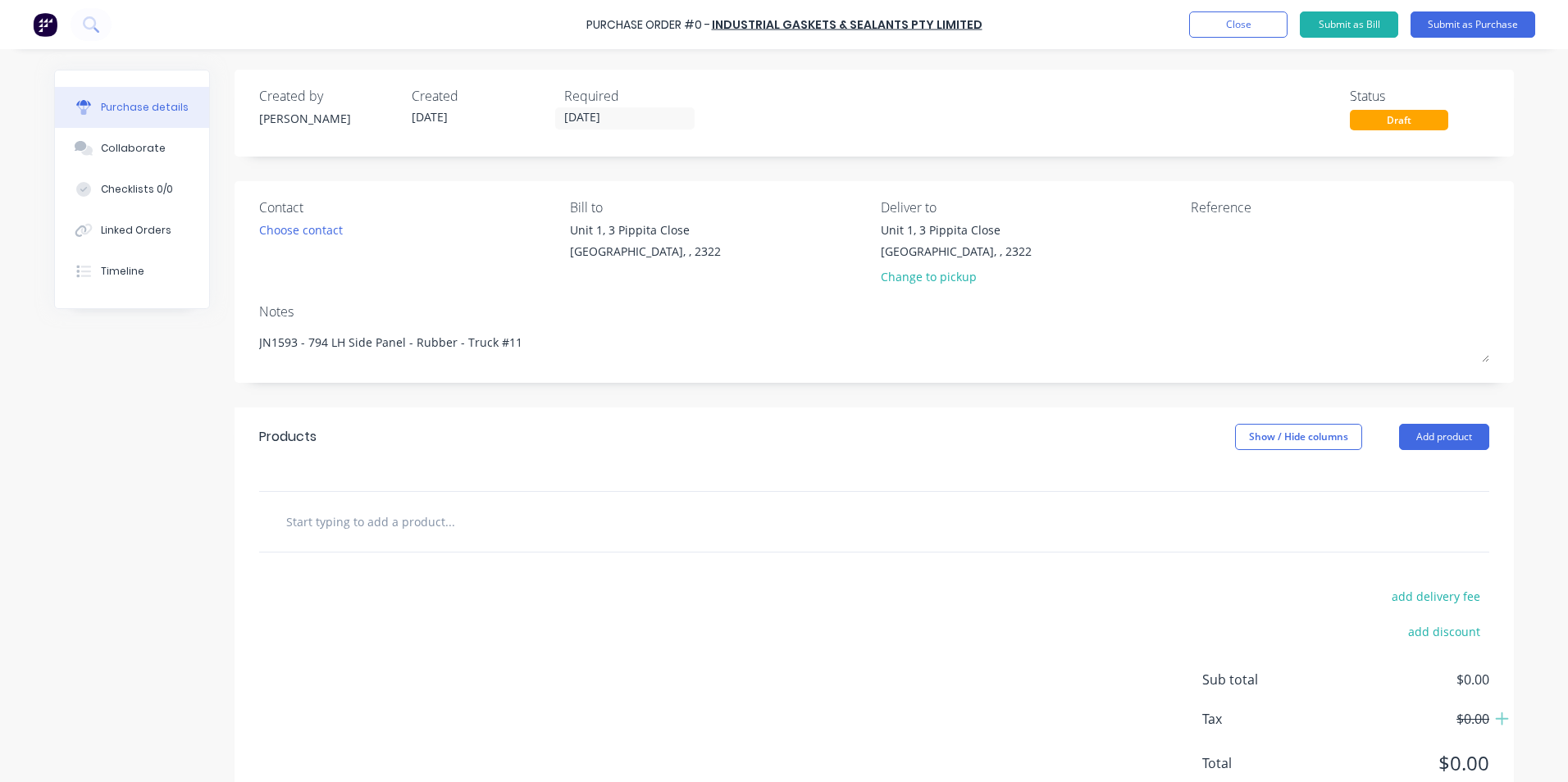
type textarea "JN1593 - 794 LH Side Panel - Rubber - Truck #11"
type textarea "x"
type textarea "JN1593 - 794 LH Side Panel - Rubber - Truck #11"
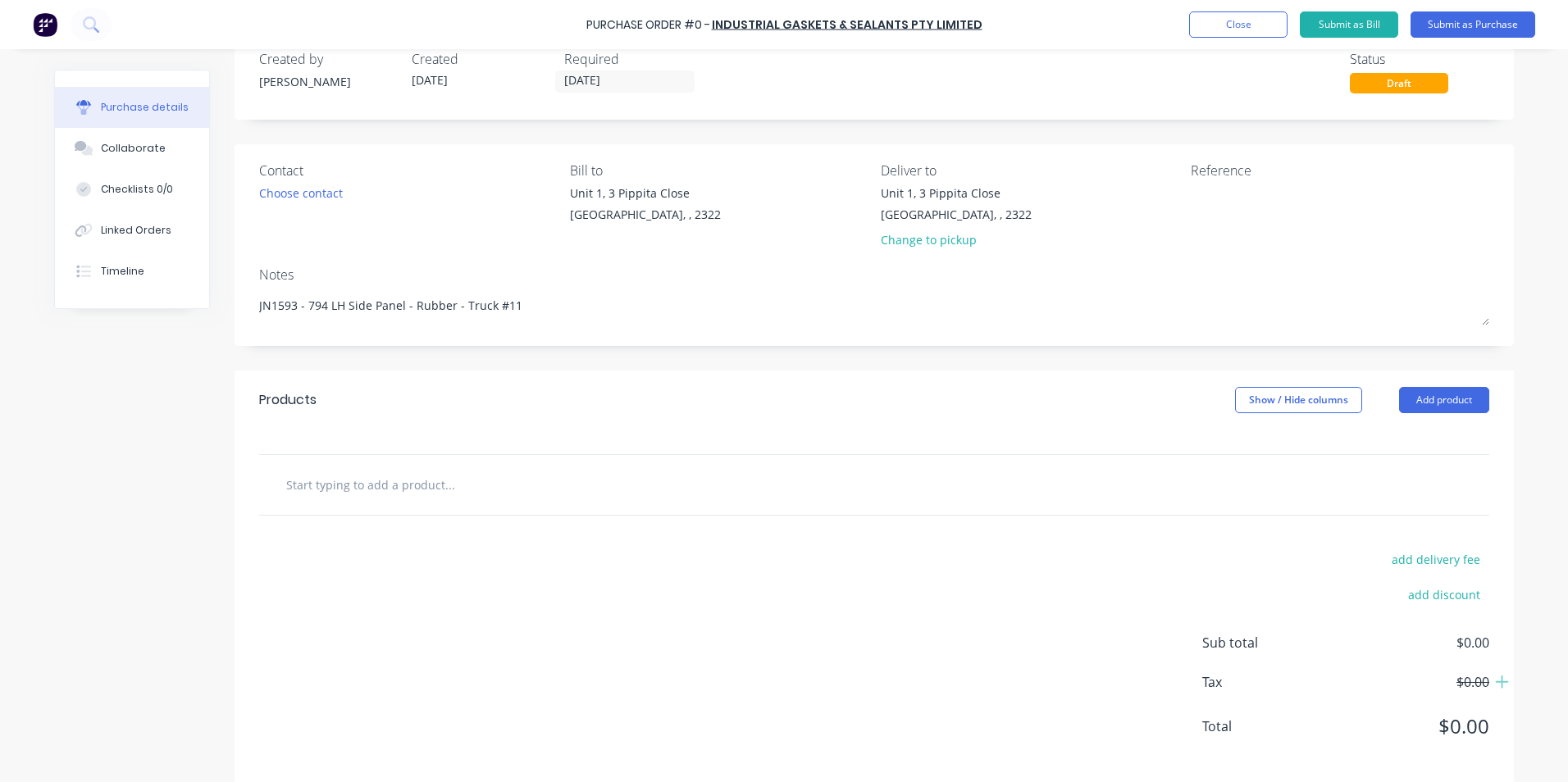
scroll to position [56, 0]
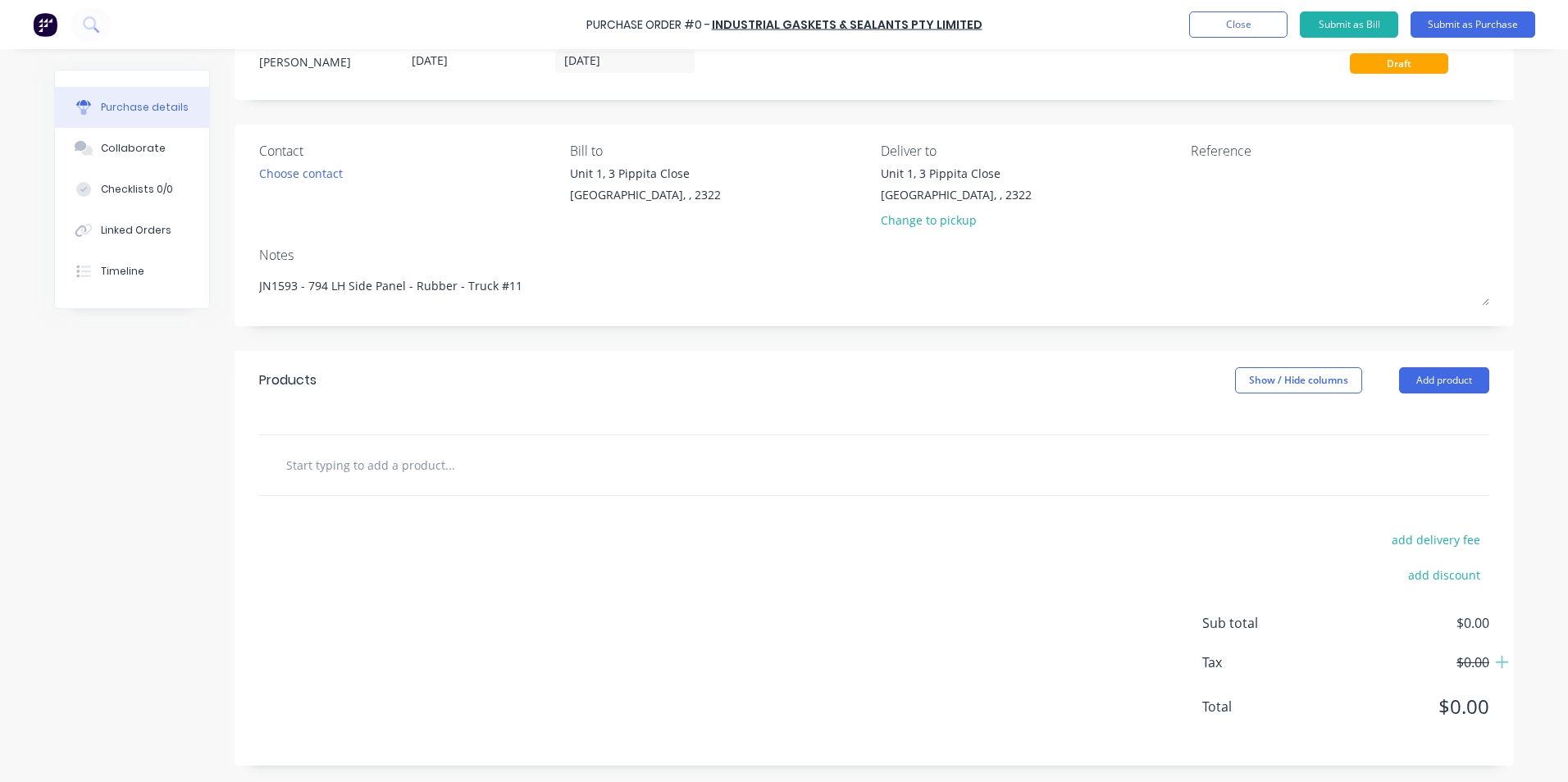
click at [338, 468] on input "text" at bounding box center [449, 465] width 328 height 33
type textarea "x"
type input "S"
type textarea "x"
type input "Su"
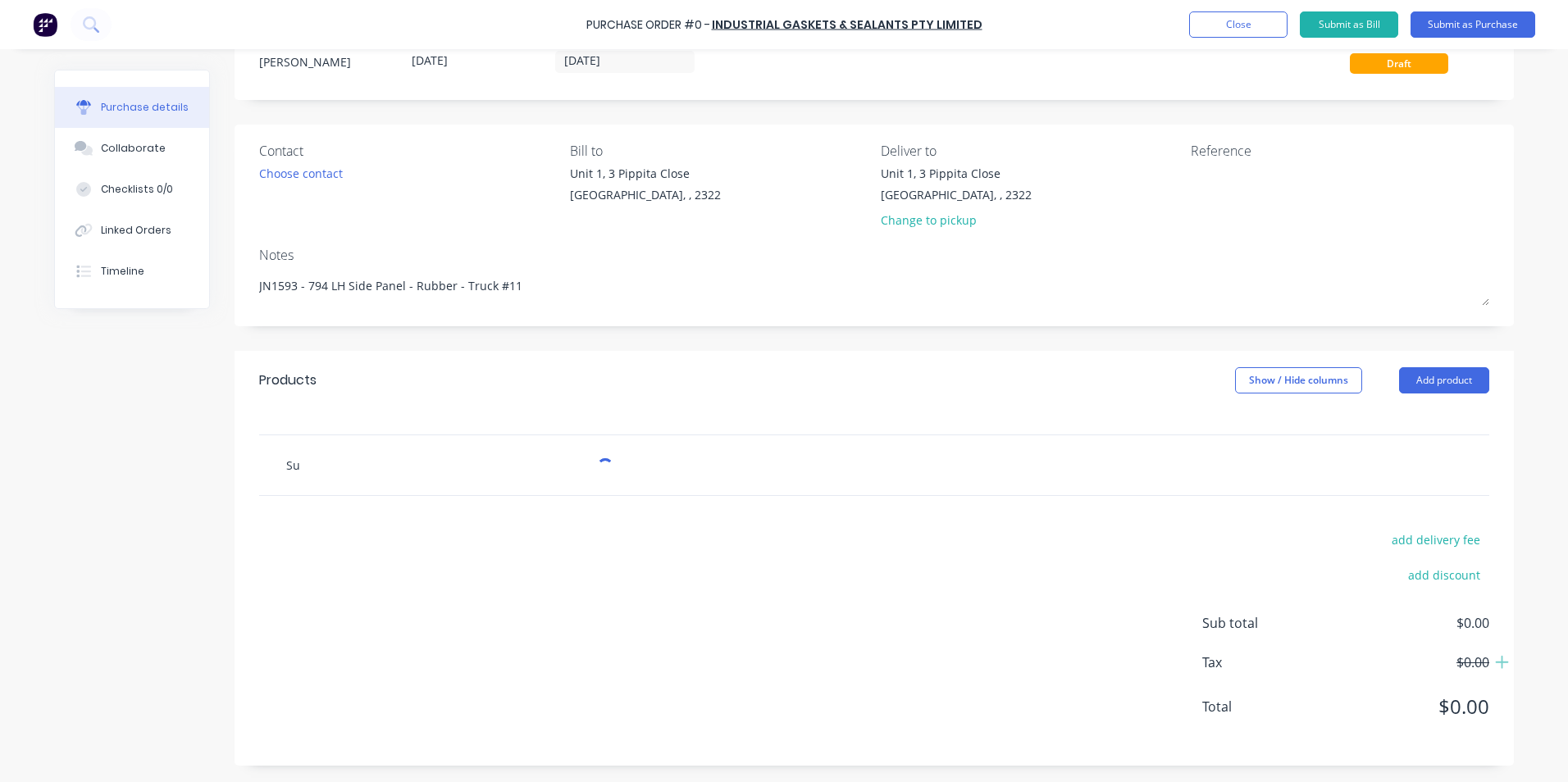
type textarea "x"
type input "Sup"
type textarea "x"
type input "Supp"
type textarea "x"
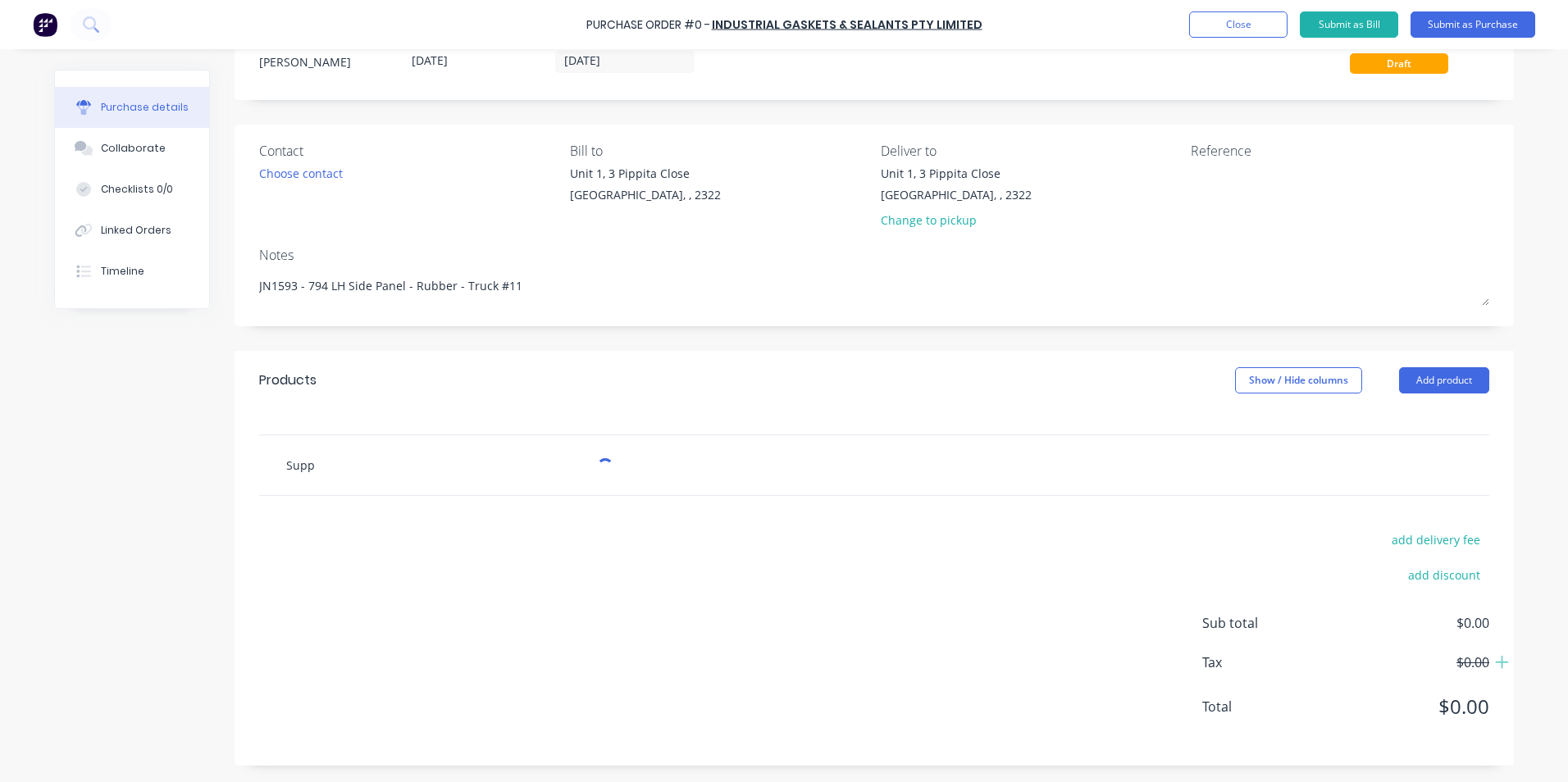
type input "Suppl"
type textarea "x"
type input "Supply"
type textarea "x"
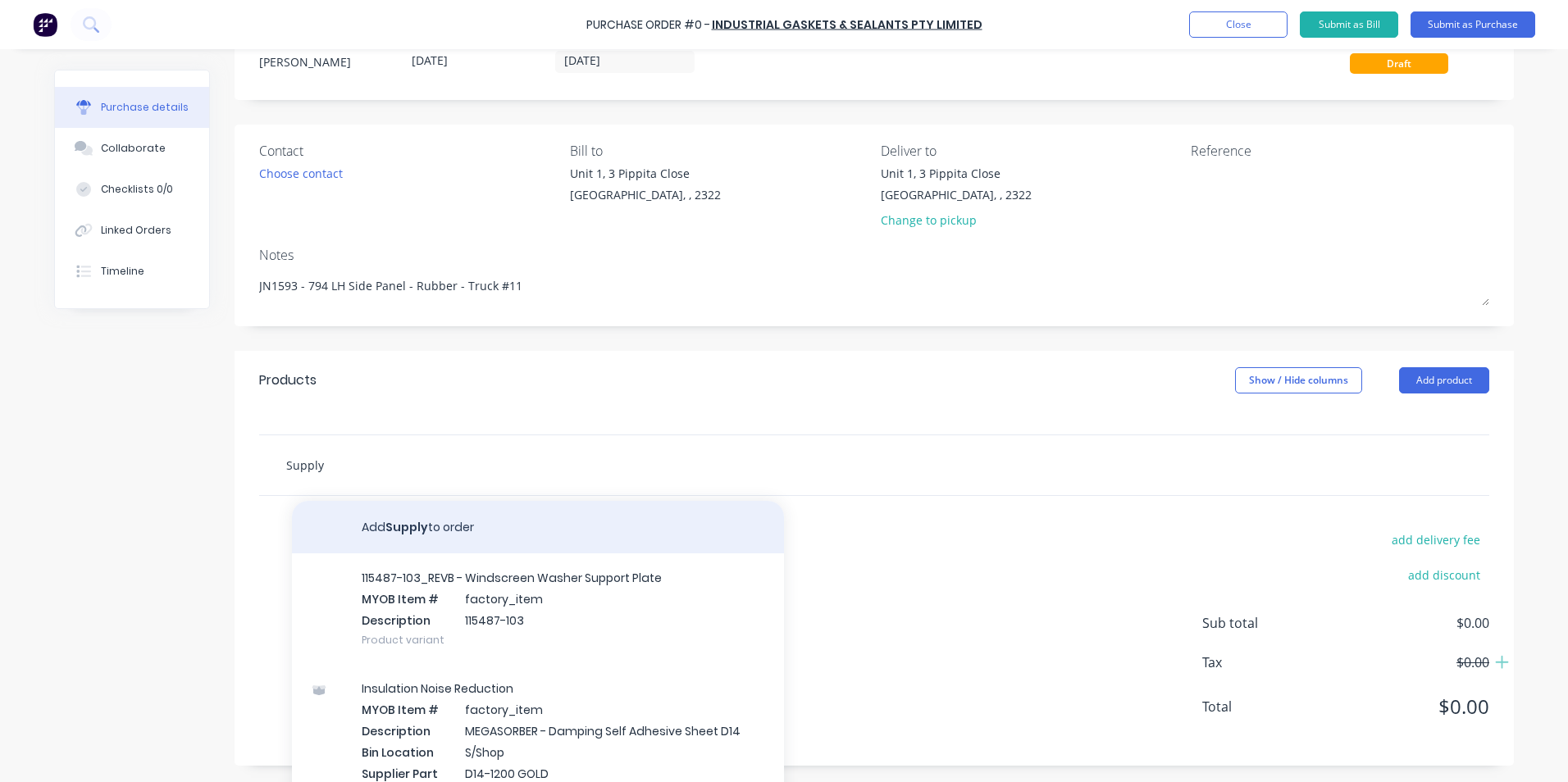
type input "Supply"
click at [414, 525] on button "Add Supply to order" at bounding box center [538, 526] width 492 height 53
type textarea "x"
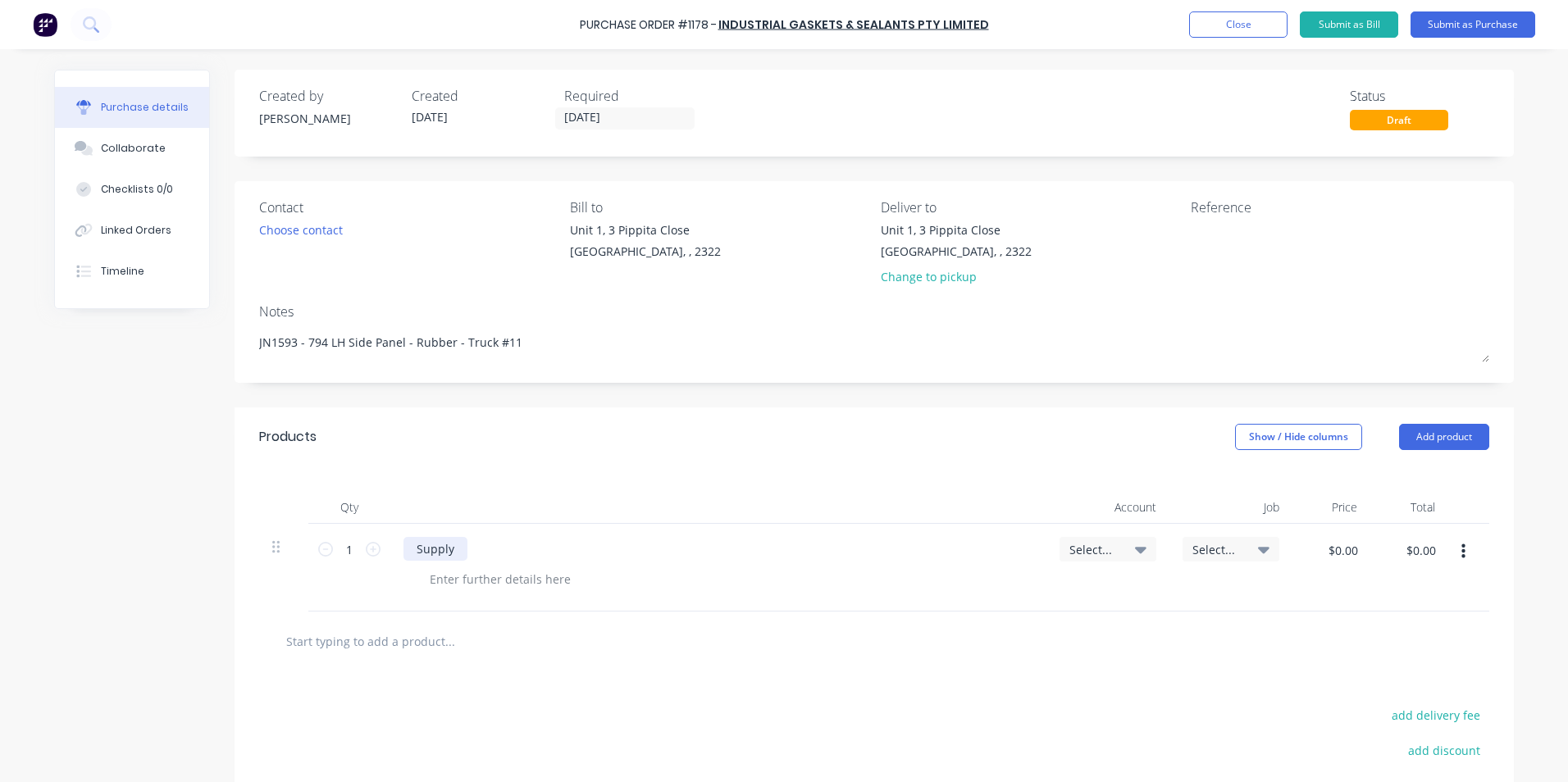
type textarea "x"
click at [451, 547] on div "Supply" at bounding box center [435, 548] width 64 height 24
drag, startPoint x: 460, startPoint y: 552, endPoint x: 563, endPoint y: 552, distance: 103.0
click at [460, 552] on div "Supply -" at bounding box center [438, 548] width 72 height 24
click at [1075, 546] on span "Select..." at bounding box center [1093, 549] width 49 height 17
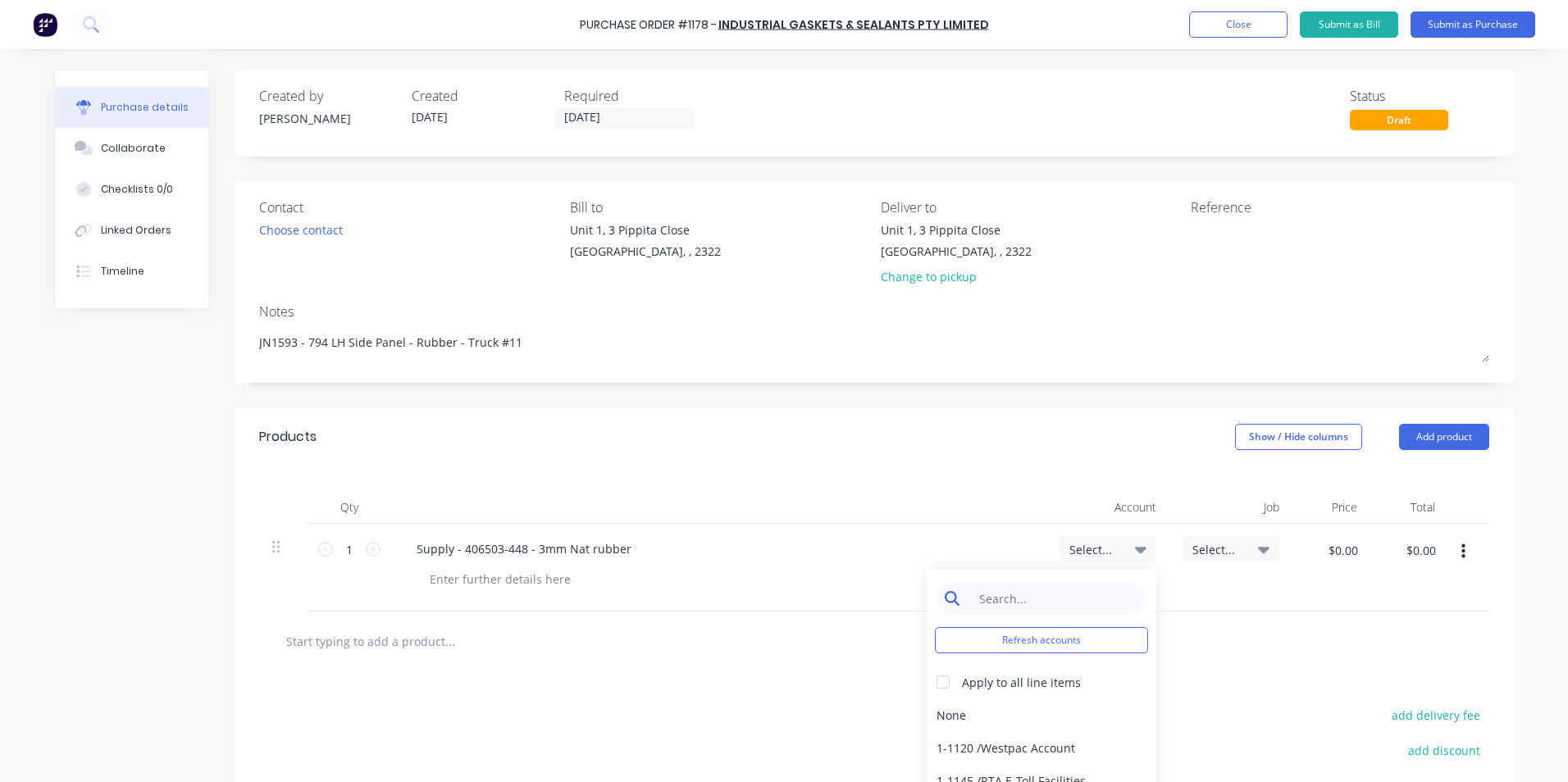
type textarea "x"
click at [981, 594] on input at bounding box center [1054, 598] width 168 height 33
type input "1-14"
click at [997, 711] on div "1-1400 / Work in Progress" at bounding box center [1042, 715] width 230 height 33
click at [1210, 547] on span "Select..." at bounding box center [1217, 549] width 49 height 17
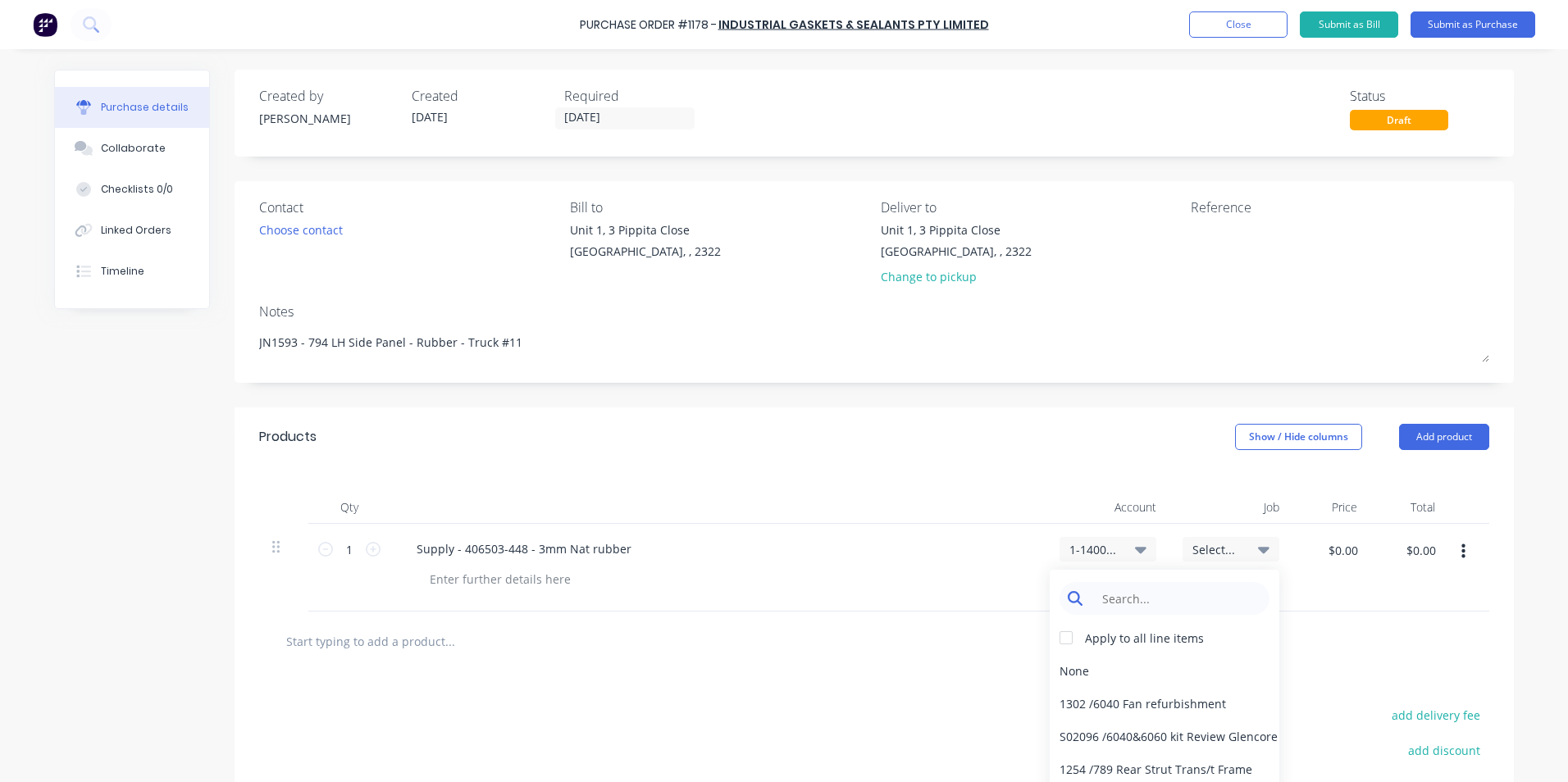
type textarea "x"
click at [1122, 602] on input at bounding box center [1177, 598] width 168 height 33
type input "1593"
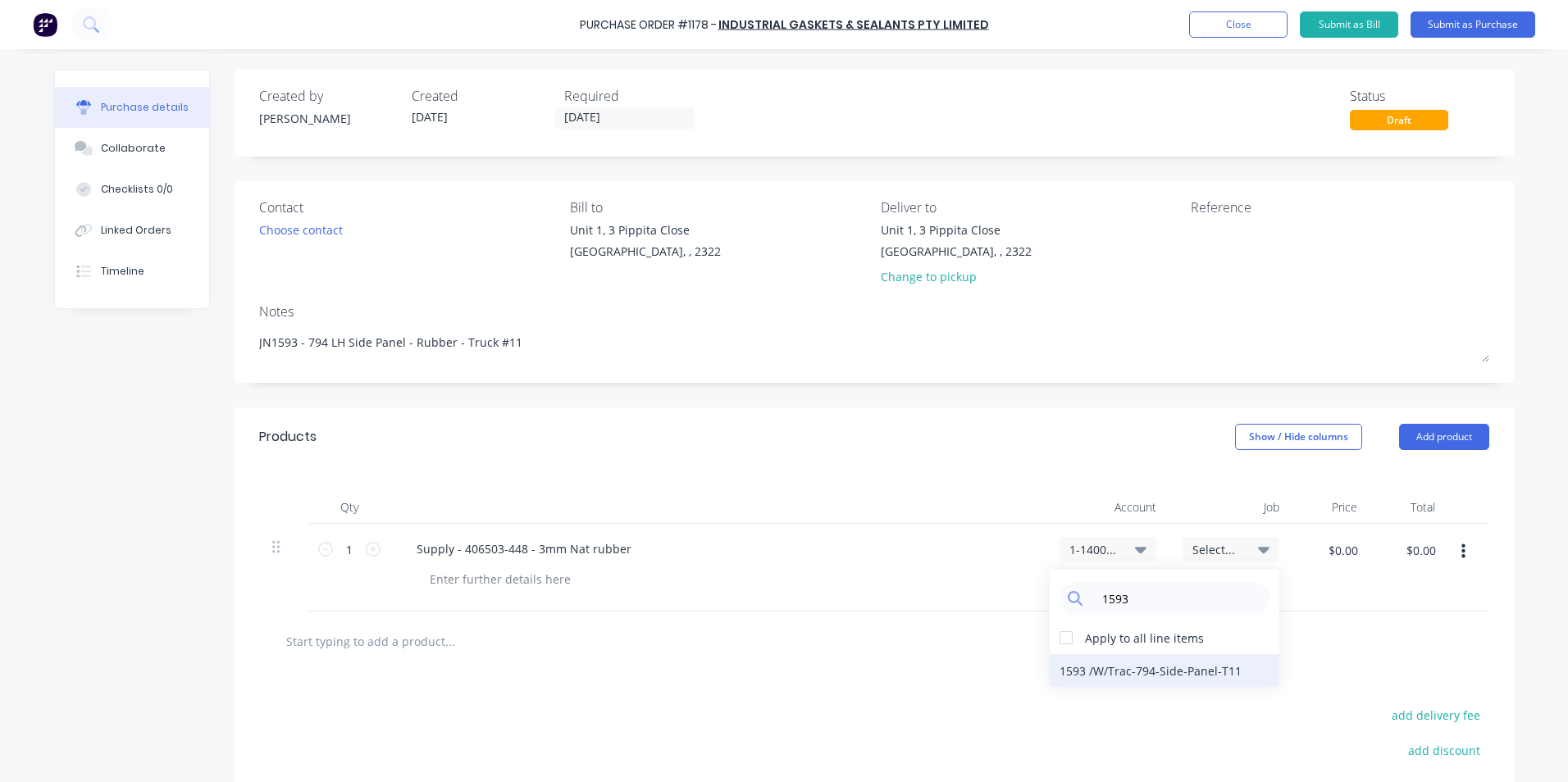
click at [1186, 671] on div "1593 / W/Trac-794-Side-Panel-T11" at bounding box center [1165, 671] width 230 height 33
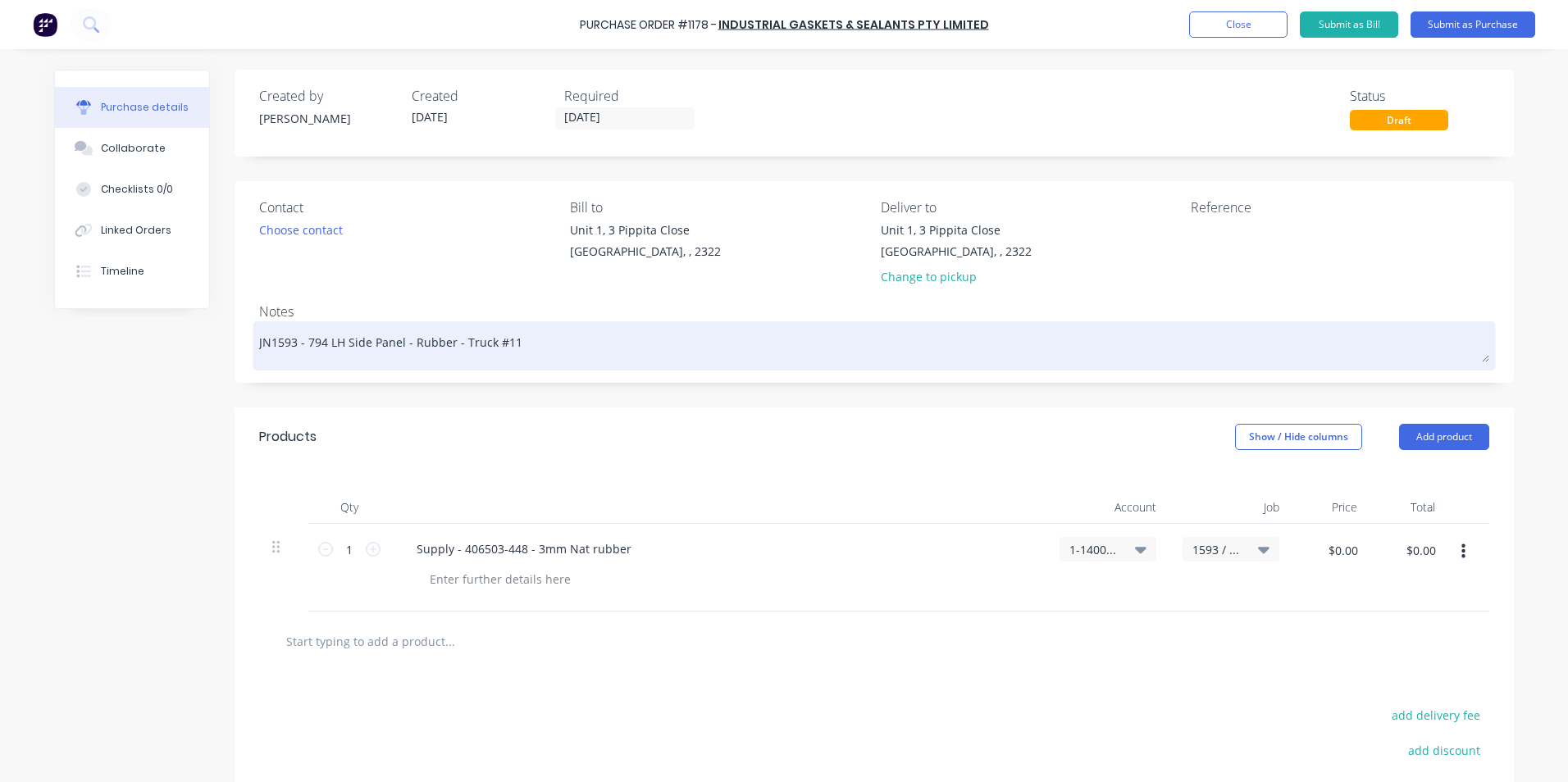
drag, startPoint x: 448, startPoint y: 342, endPoint x: 302, endPoint y: 343, distance: 146.0
click at [302, 343] on textarea "JN1593 - 794 LH Side Panel - Rubber - Truck #11" at bounding box center [874, 344] width 1230 height 37
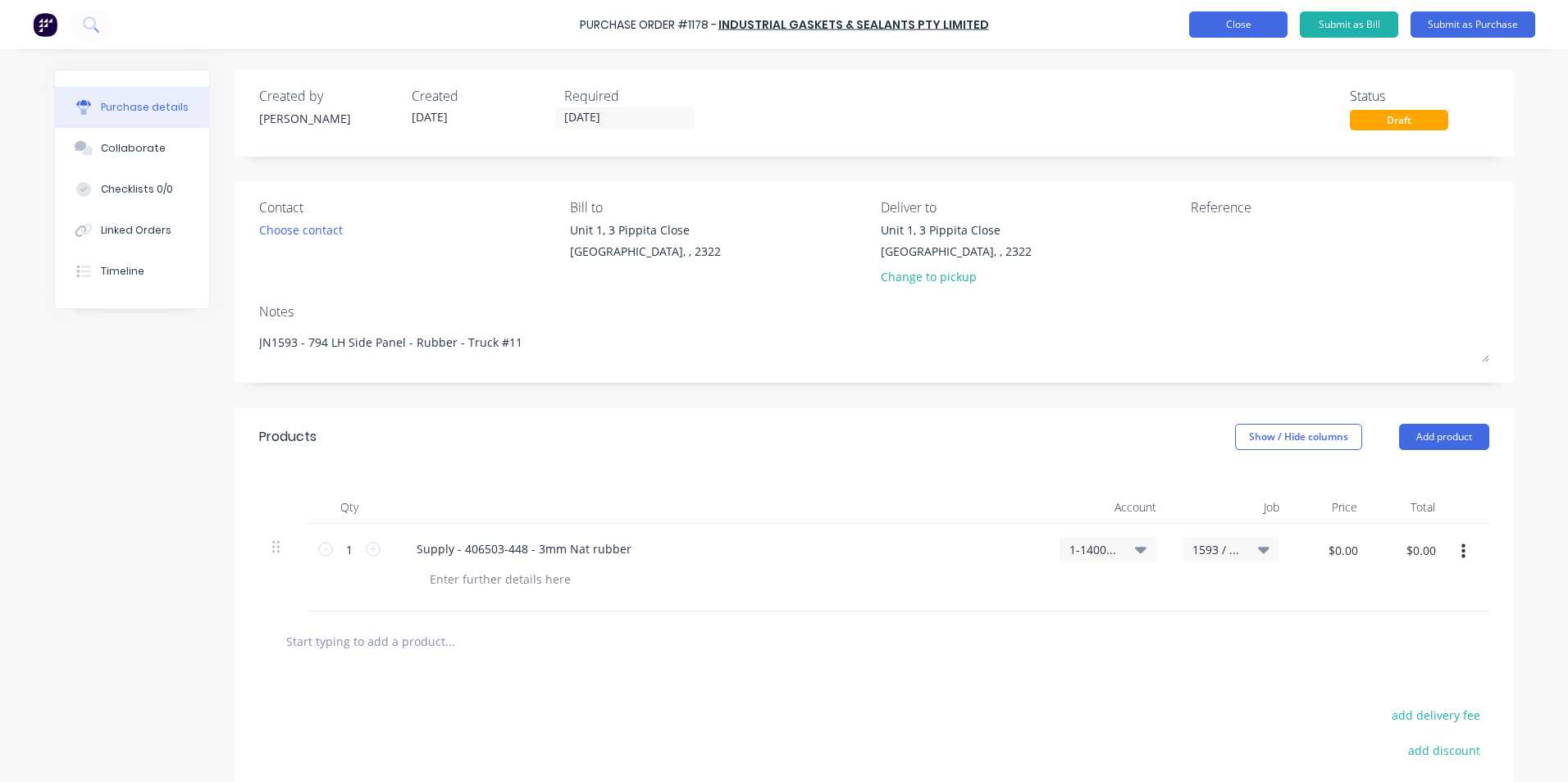
click at [1243, 32] on button "Close" at bounding box center [1238, 24] width 99 height 26
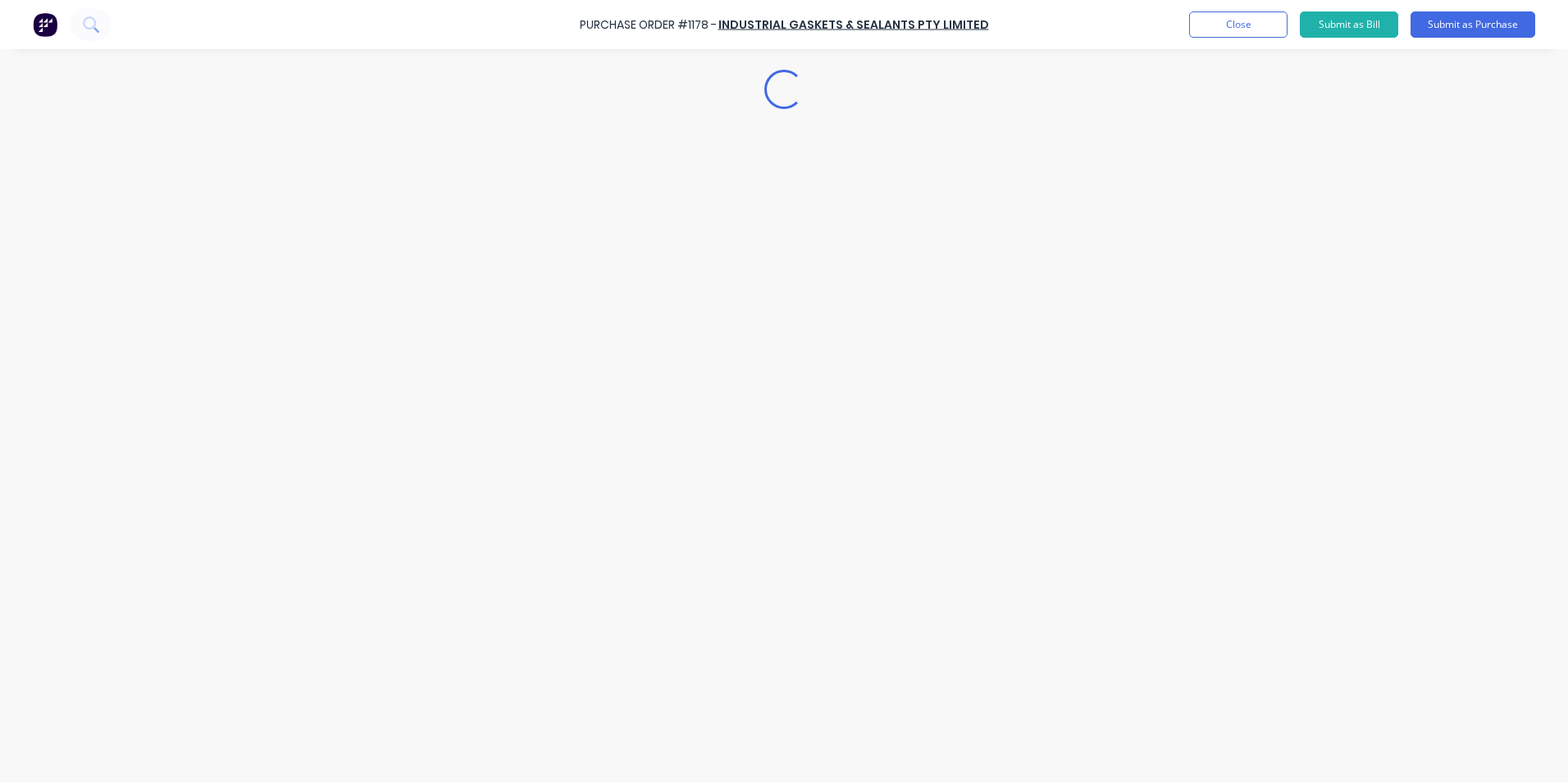
type textarea "x"
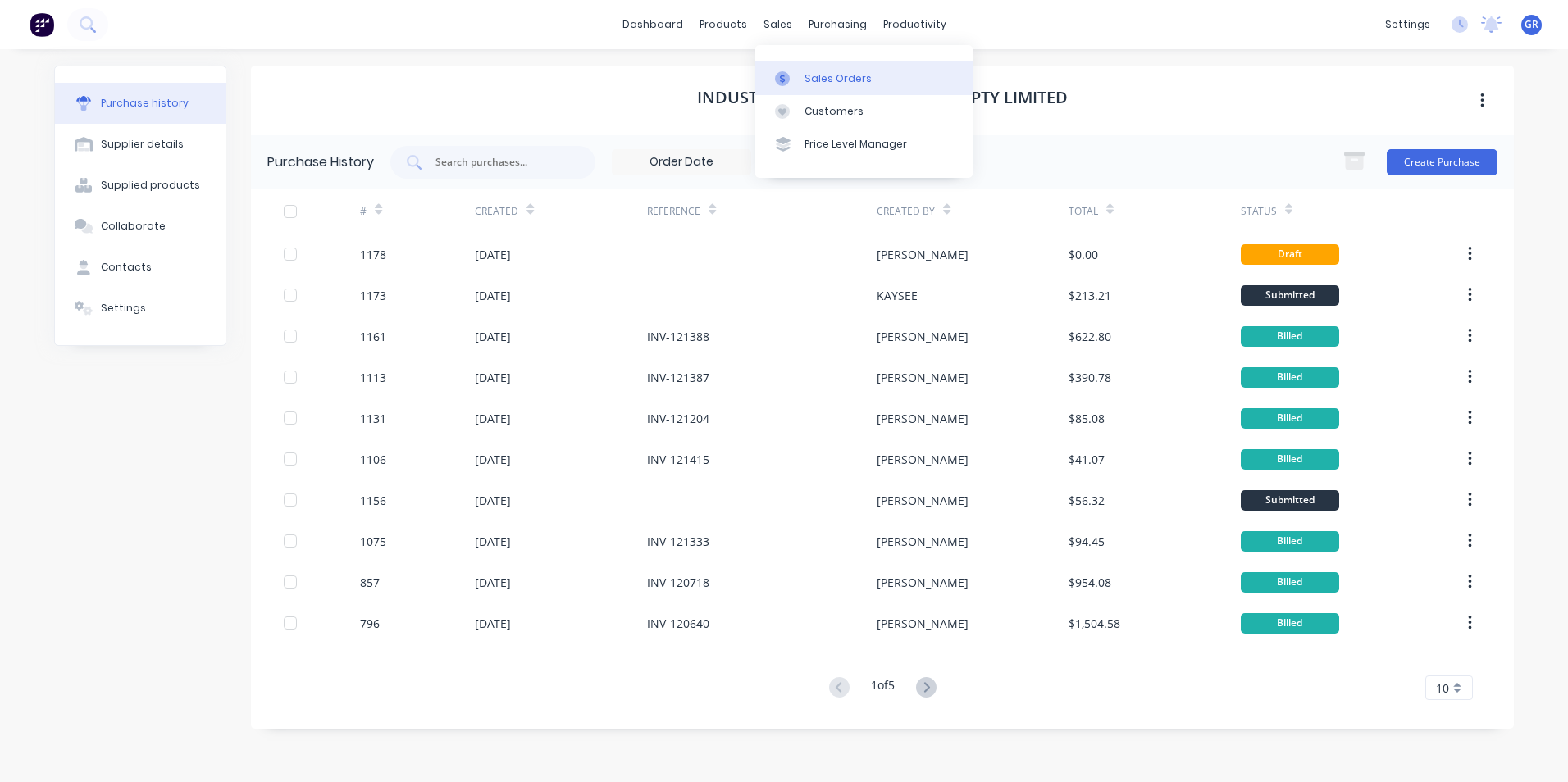
click at [825, 76] on div "Sales Orders" at bounding box center [838, 78] width 67 height 14
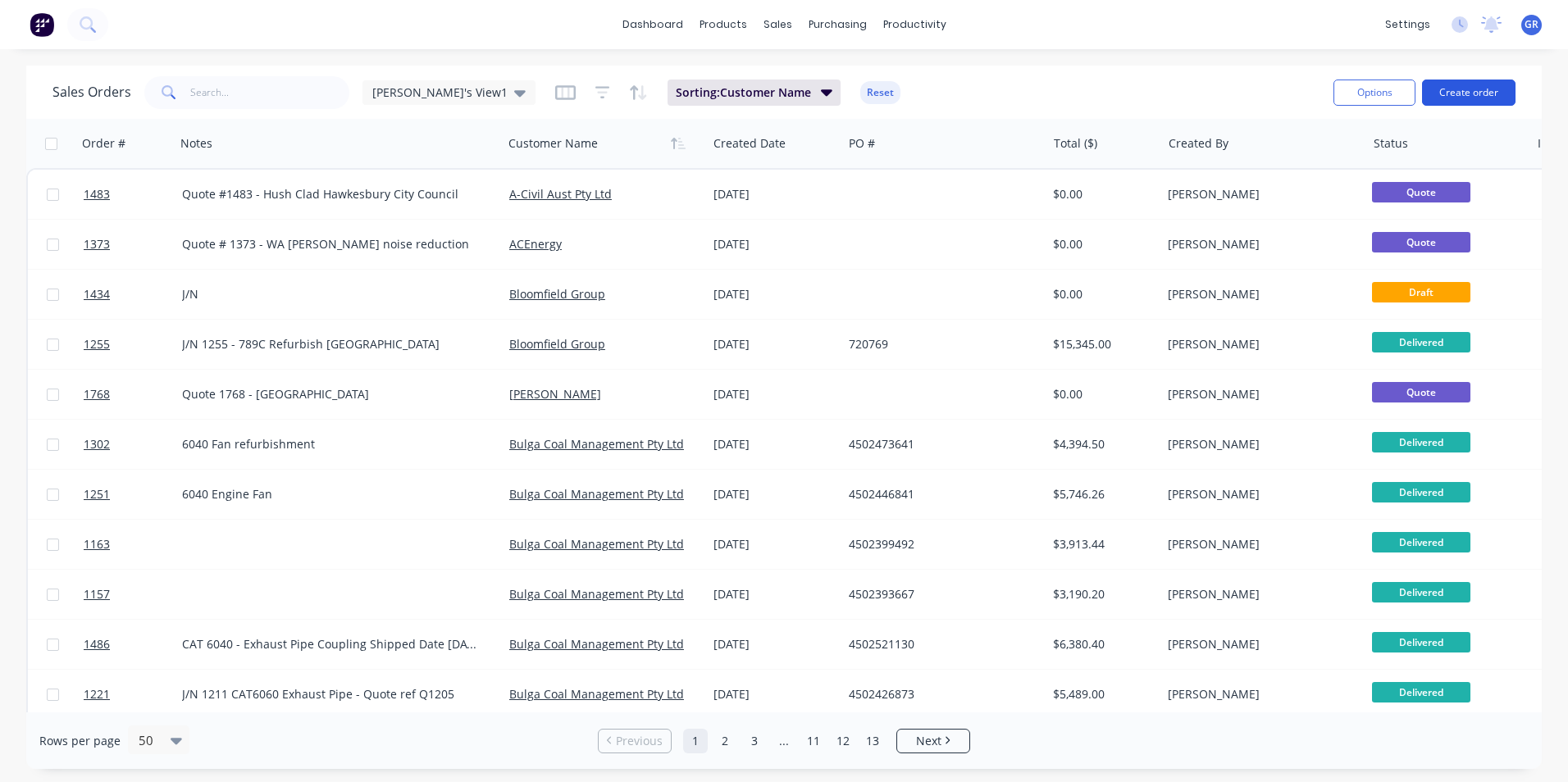
click at [1474, 91] on button "Create order" at bounding box center [1468, 92] width 94 height 26
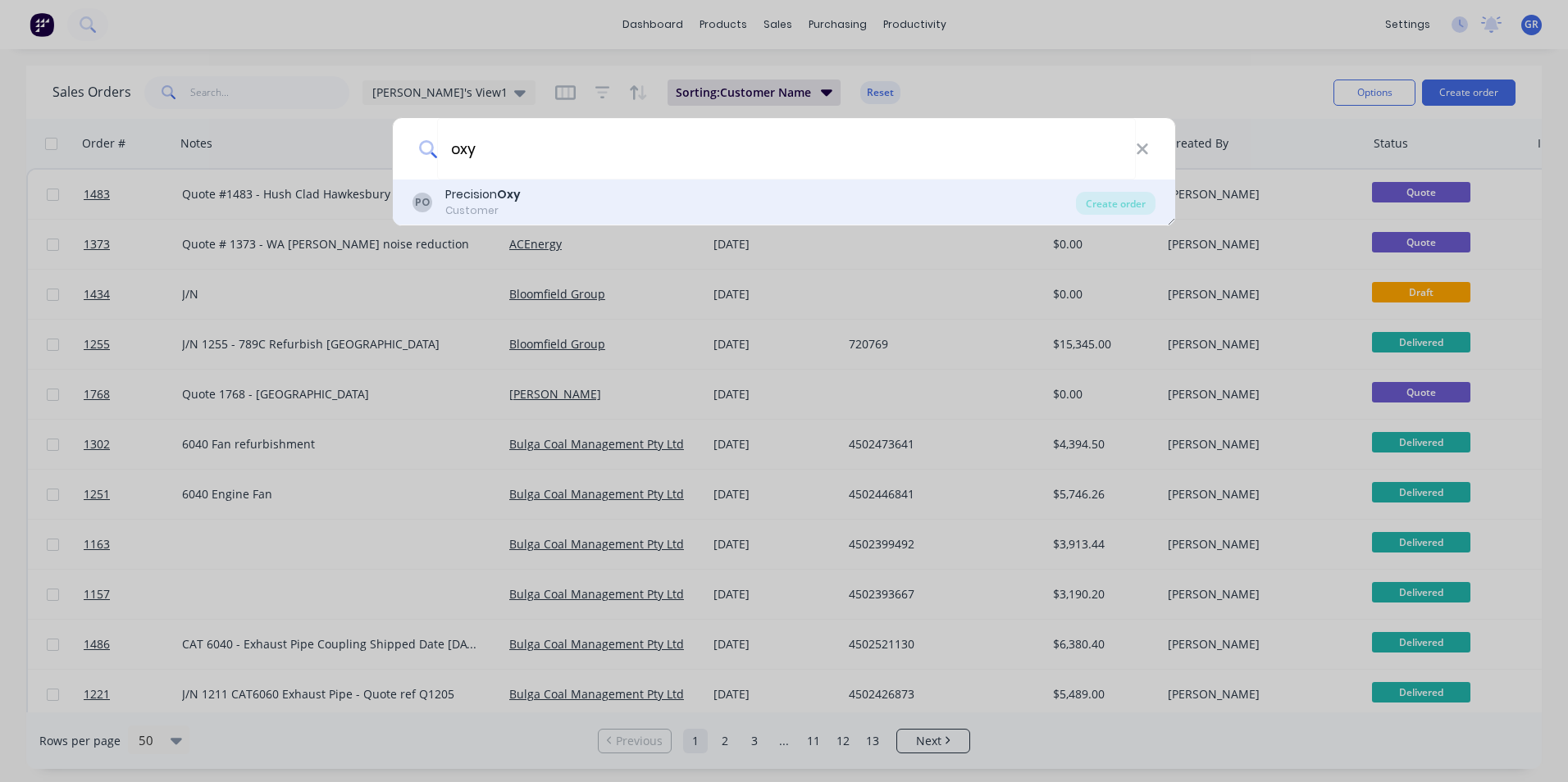
type input "oxy"
click at [483, 196] on div "Precision Oxy" at bounding box center [482, 194] width 76 height 17
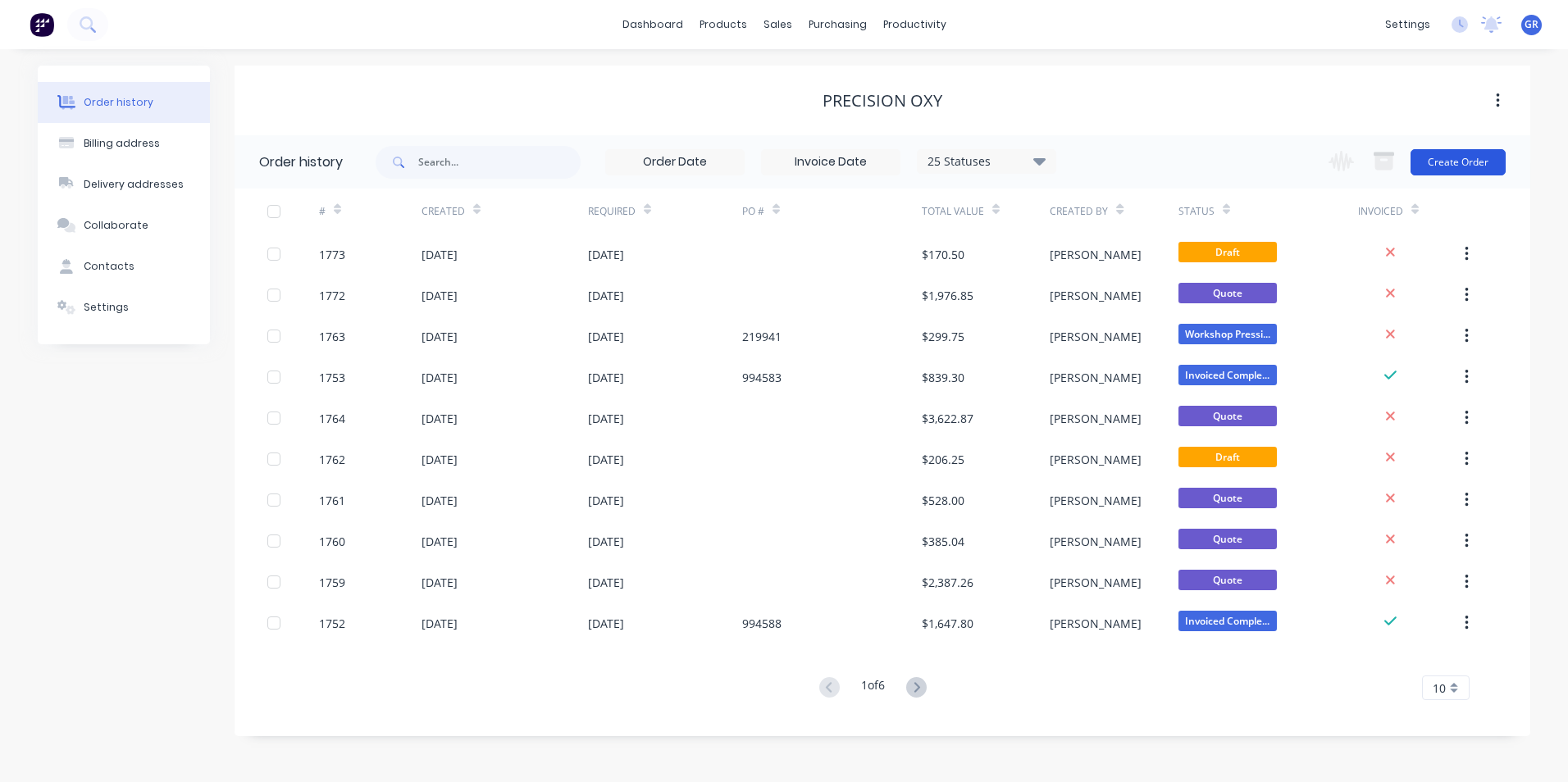
click at [1449, 162] on button "Create Order" at bounding box center [1457, 162] width 95 height 26
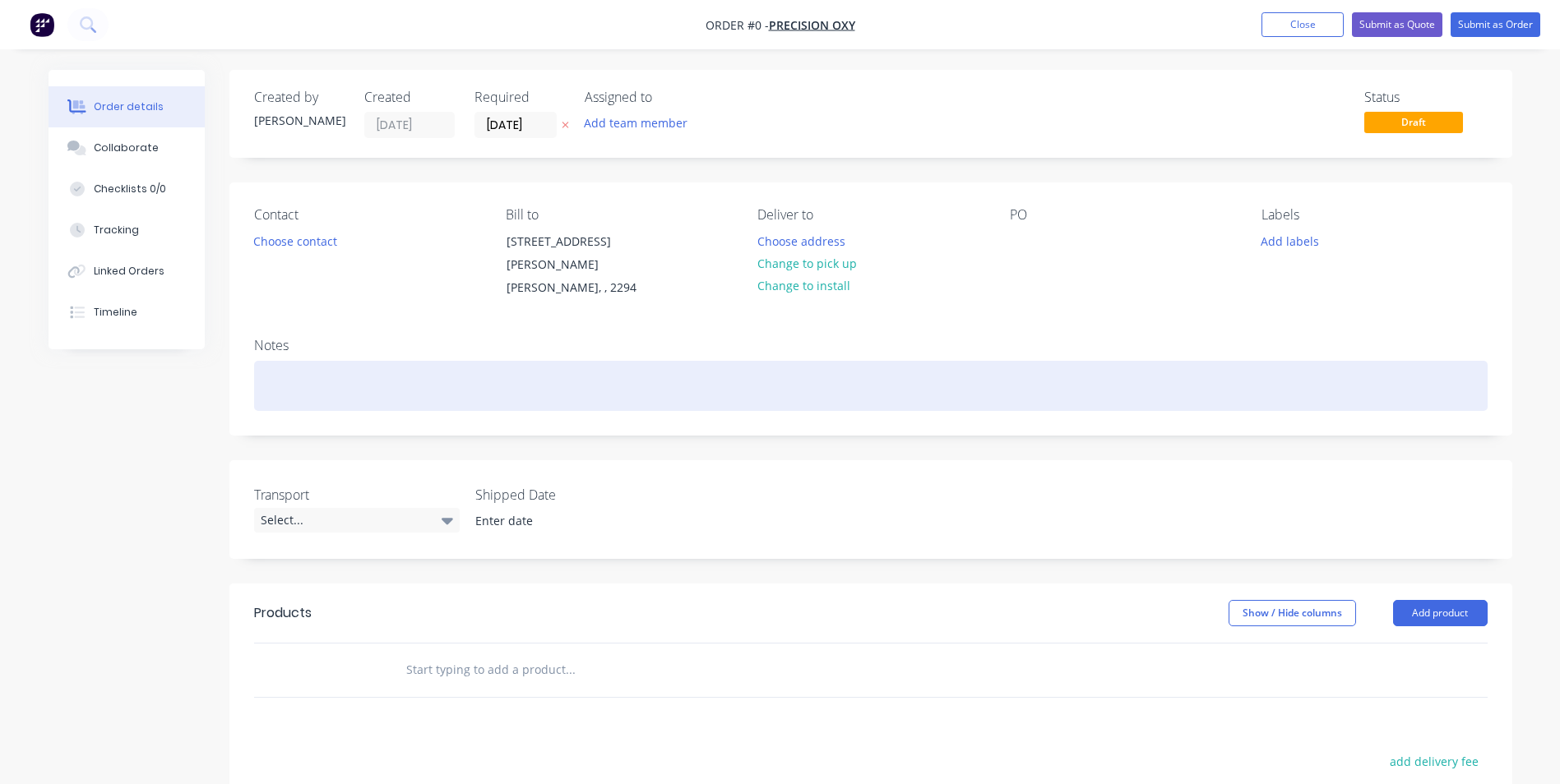
click at [272, 375] on div at bounding box center [871, 386] width 1234 height 50
click at [324, 361] on div at bounding box center [871, 386] width 1234 height 50
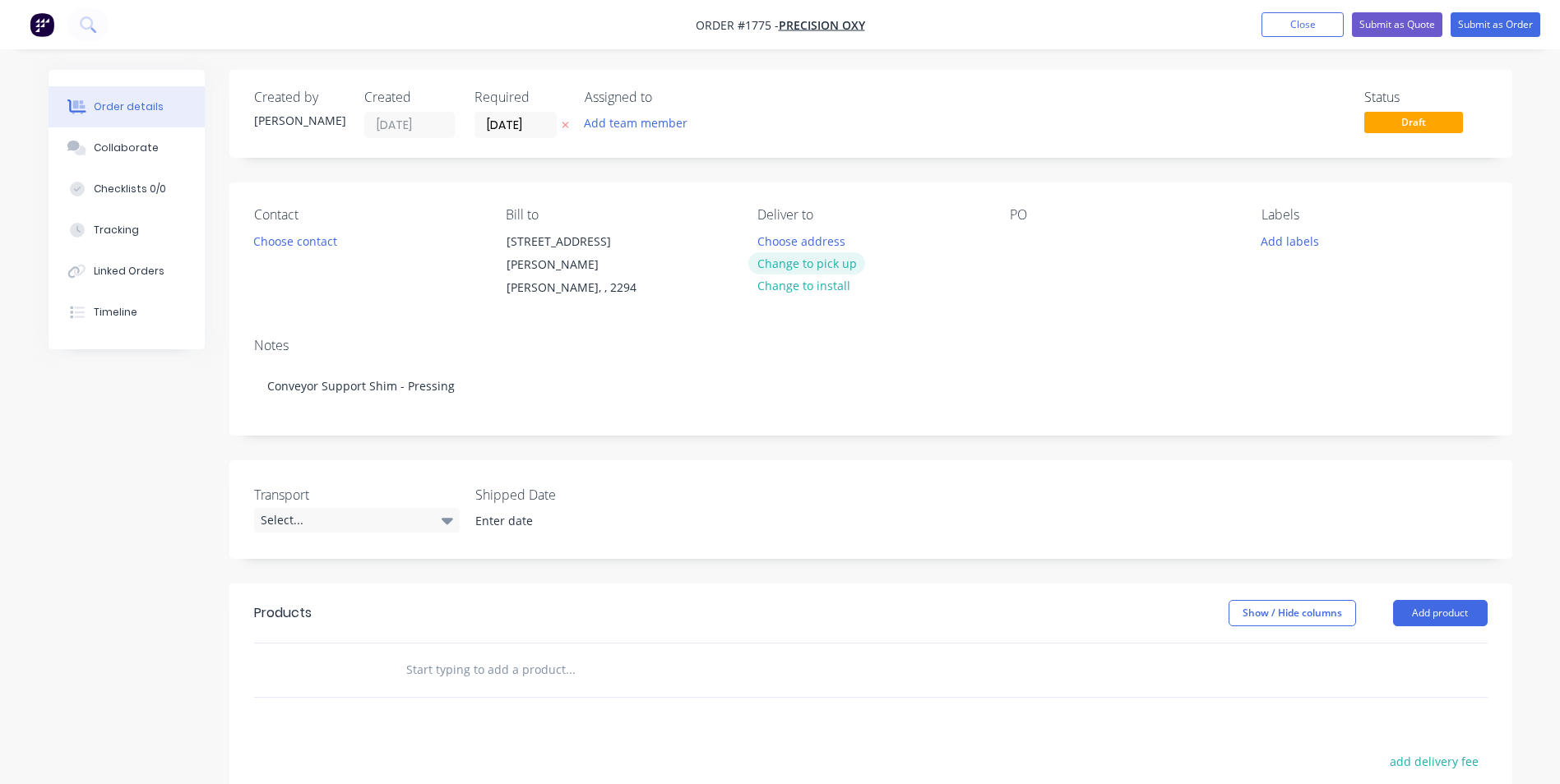
click at [820, 261] on button "Change to pick up" at bounding box center [807, 263] width 117 height 22
click at [1016, 245] on div at bounding box center [1022, 241] width 26 height 24
click at [1306, 239] on button "Add labels" at bounding box center [1290, 240] width 76 height 22
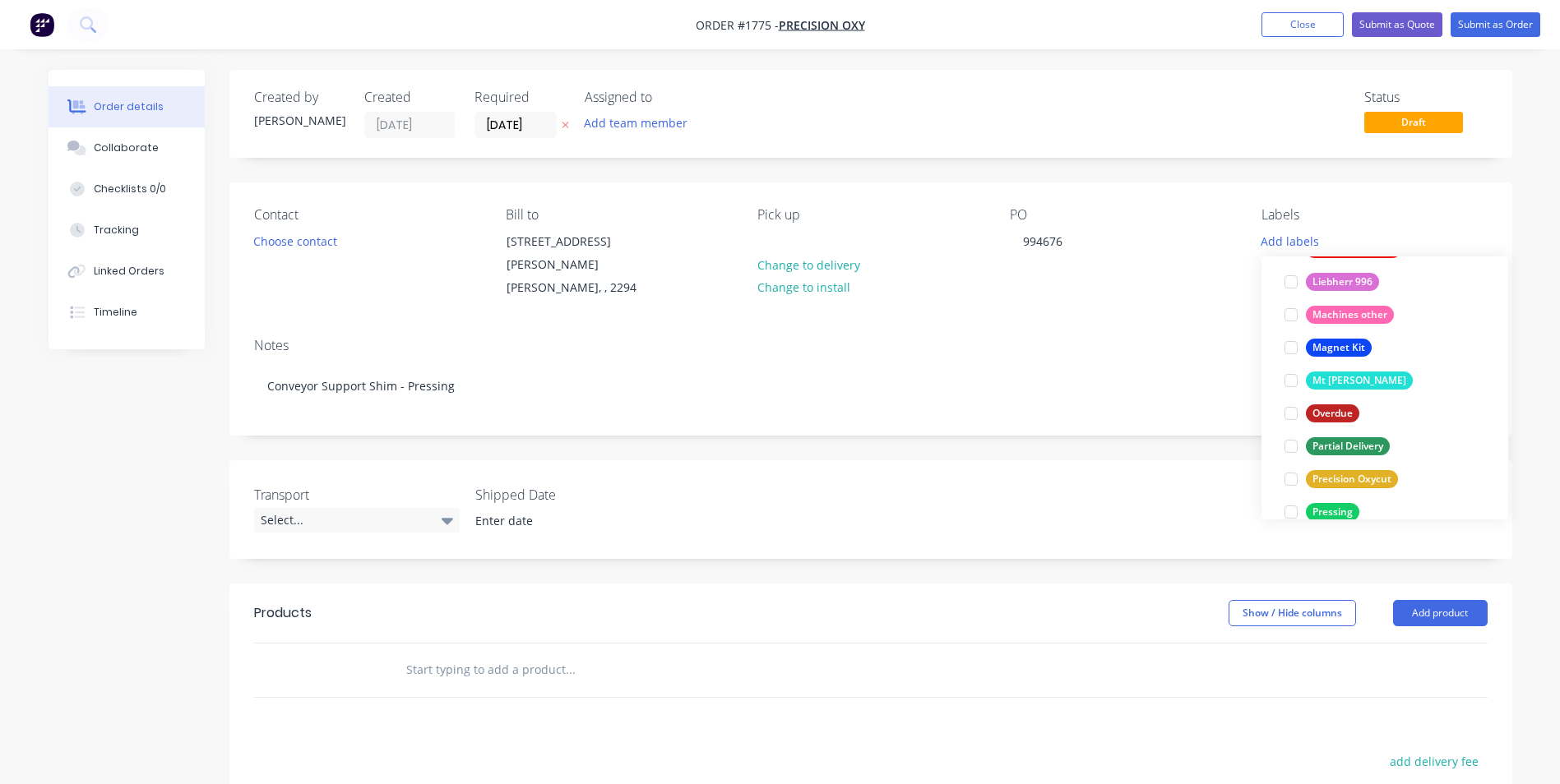
scroll to position [822, 0]
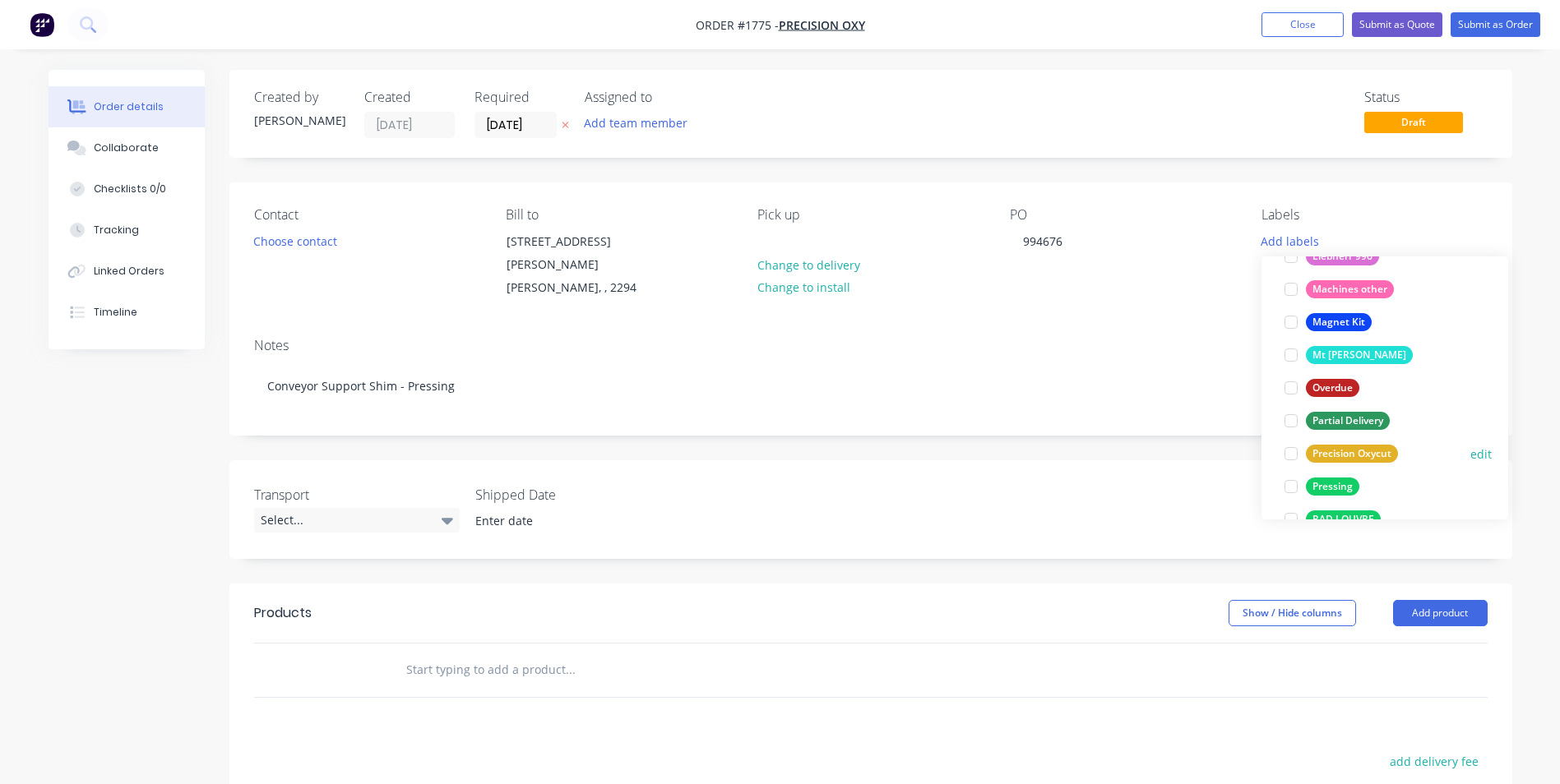
click at [1356, 454] on div "Precision Oxycut" at bounding box center [1352, 453] width 92 height 18
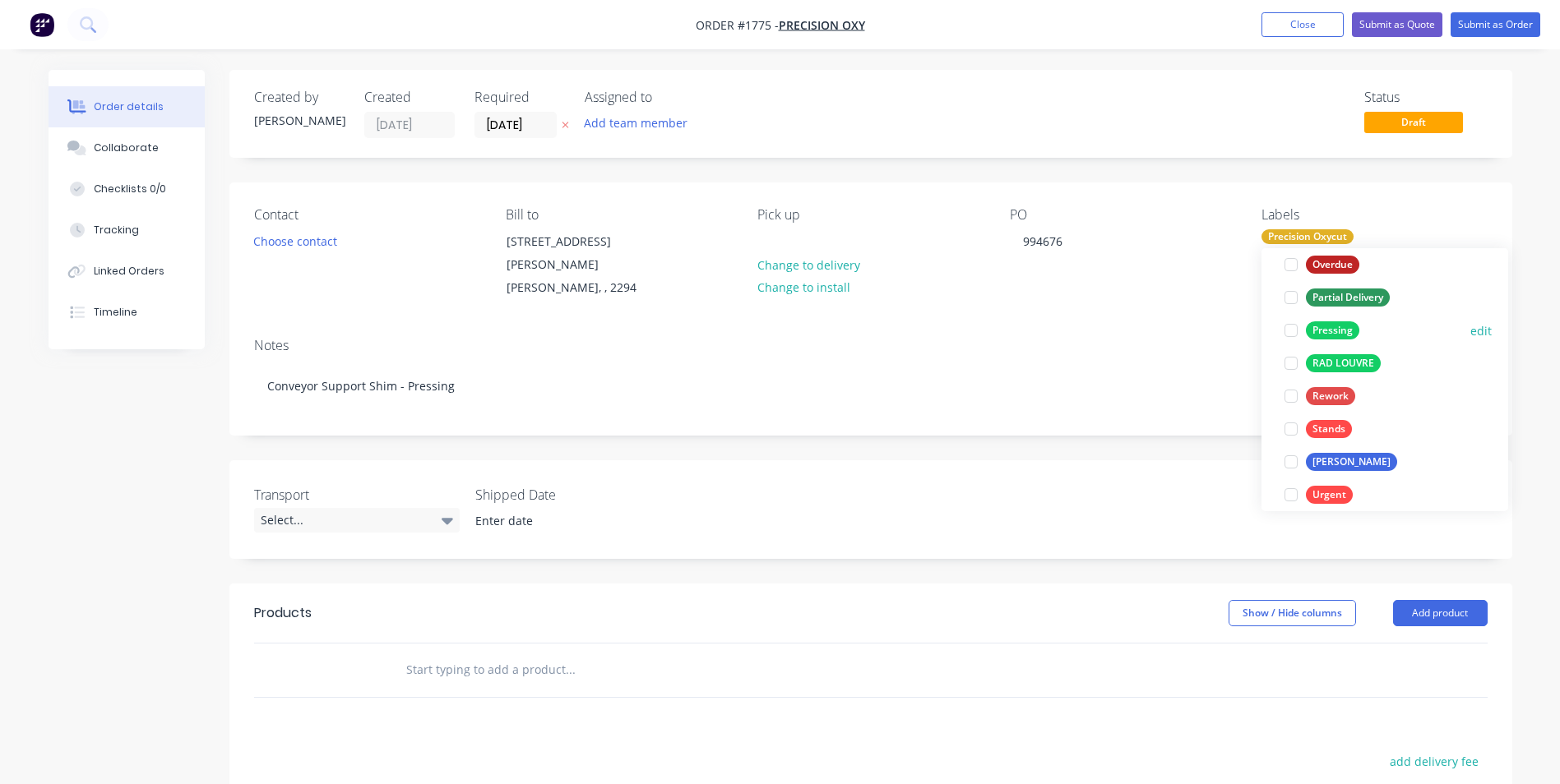
click at [1339, 324] on div "Pressing" at bounding box center [1332, 330] width 54 height 18
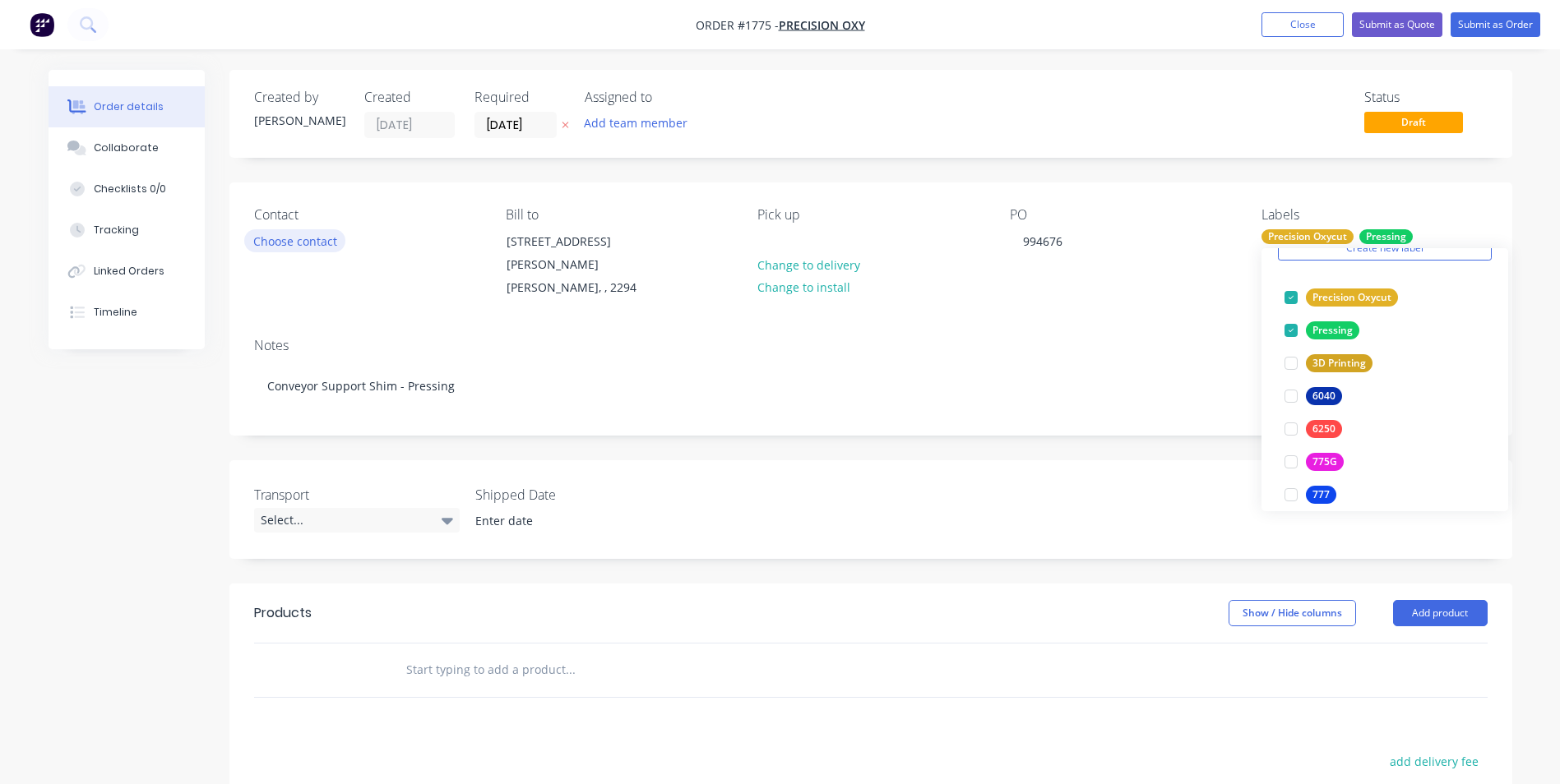
click at [307, 238] on button "Choose contact" at bounding box center [294, 240] width 101 height 22
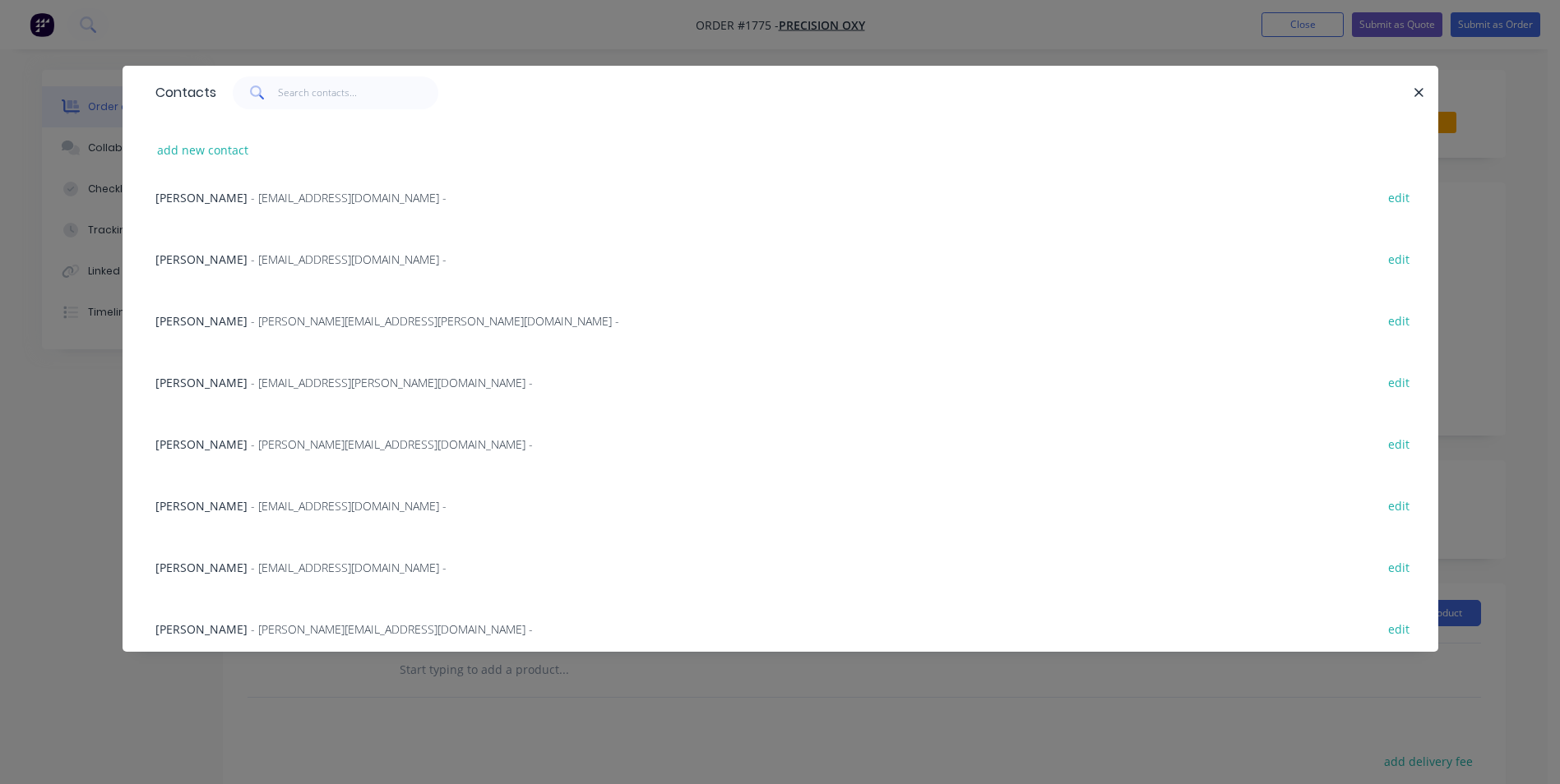
scroll to position [0, 0]
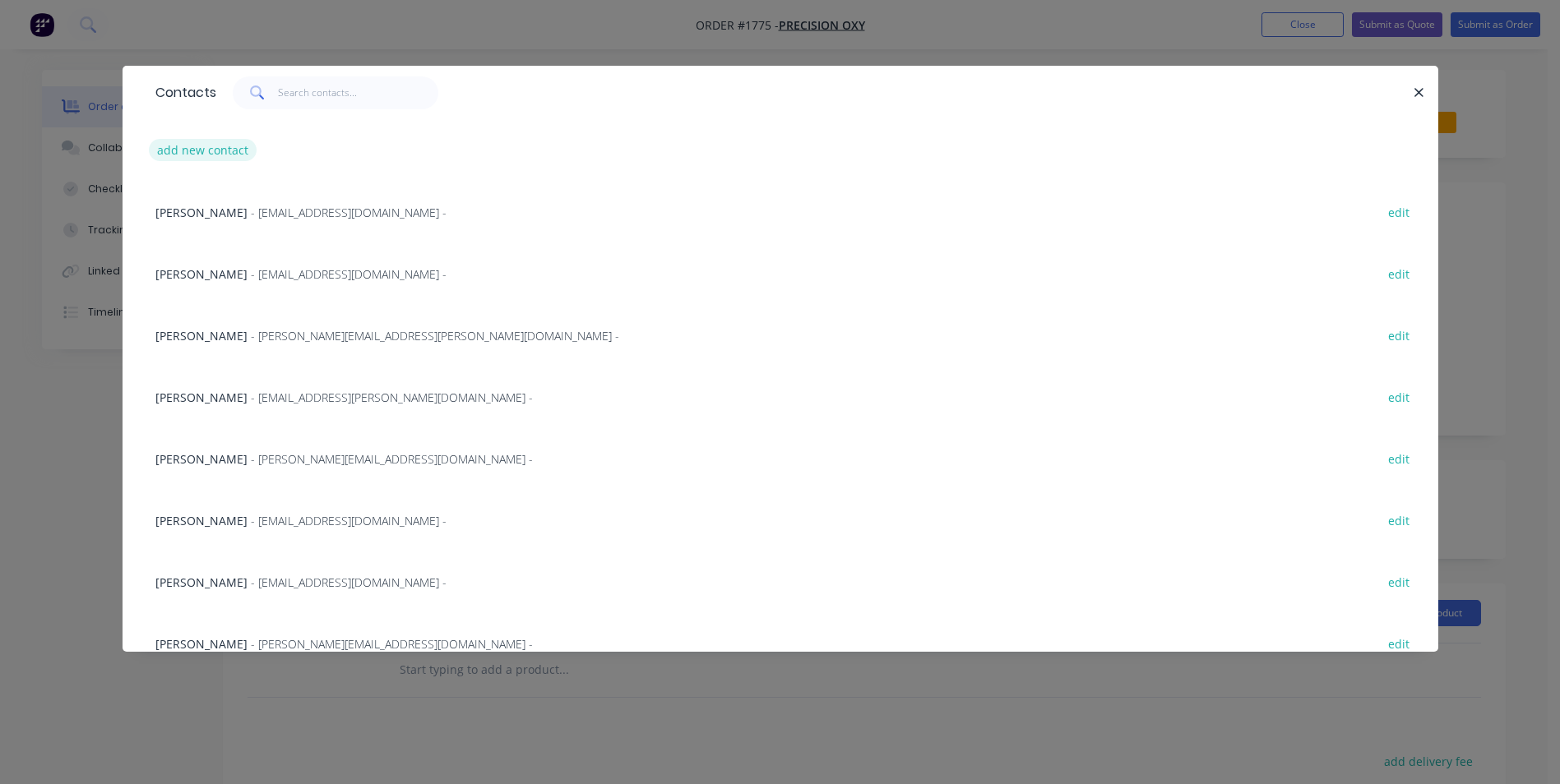
click at [180, 145] on button "add new contact" at bounding box center [203, 150] width 108 height 22
select select "AU"
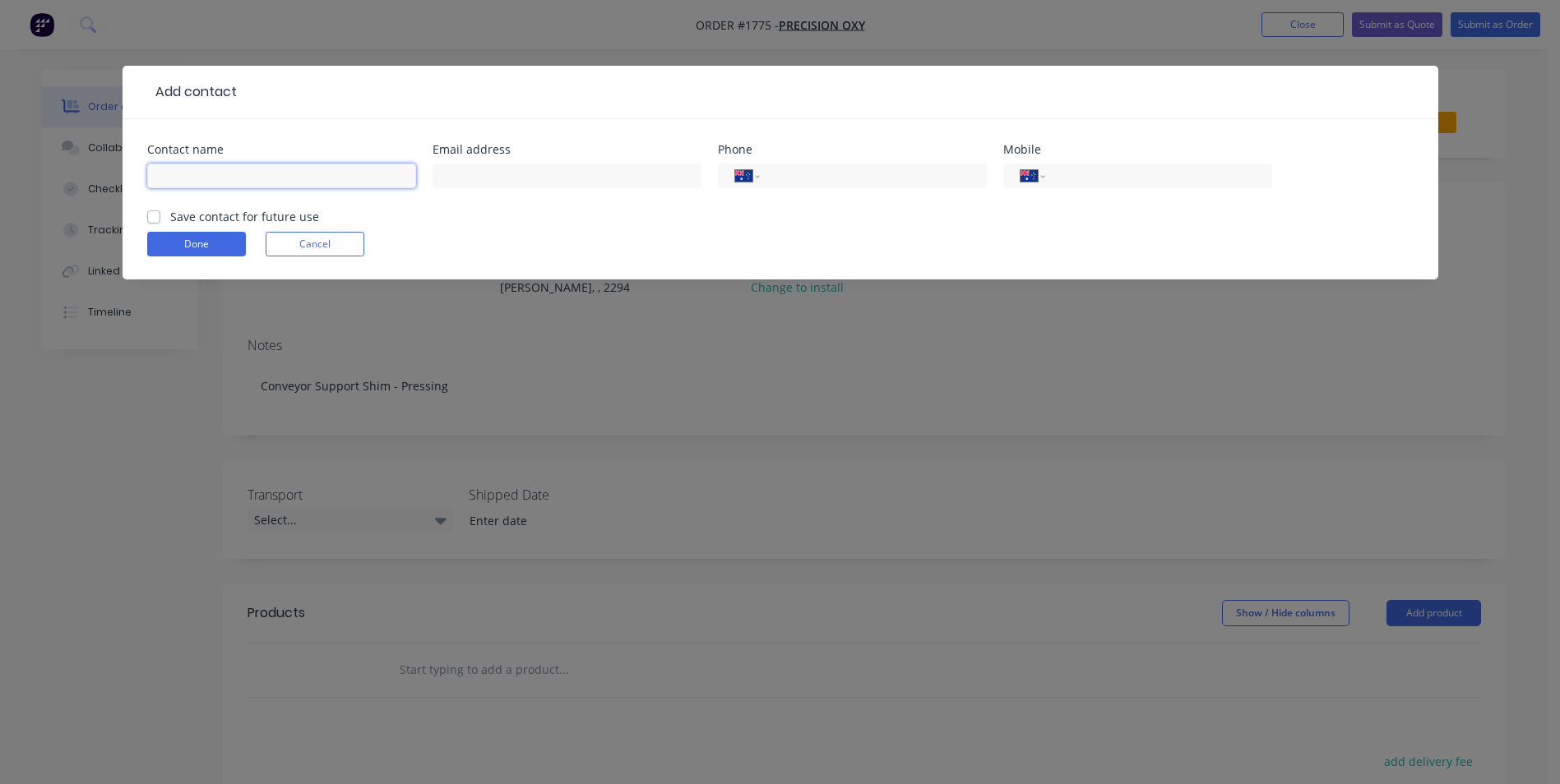
click at [192, 179] on input "text" at bounding box center [281, 176] width 269 height 25
paste input "Jodi Terrill <jodit@oxycut.com.au>"
type input "Jodi Terrill"
click at [489, 172] on input "text" at bounding box center [567, 176] width 269 height 25
paste input "Jodi Terrill <jodit@oxycut.com.au>"
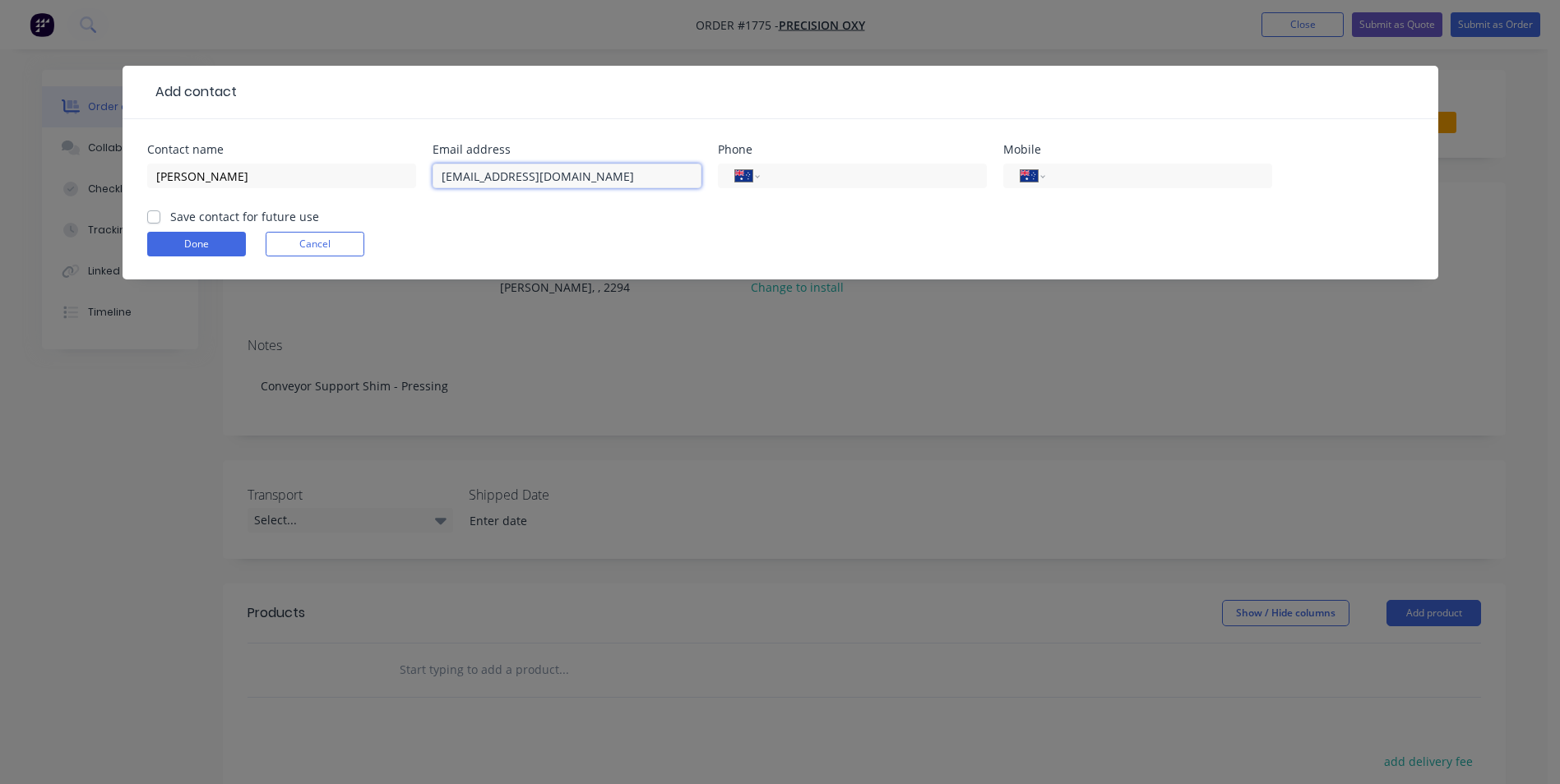
type input "jodit@oxycut.com.au"
click at [170, 217] on label "Save contact for future use" at bounding box center [244, 217] width 149 height 17
click at [152, 217] on input "Save contact for future use" at bounding box center [154, 216] width 13 height 15
checkbox input "true"
click at [183, 235] on button "Done" at bounding box center [196, 245] width 99 height 25
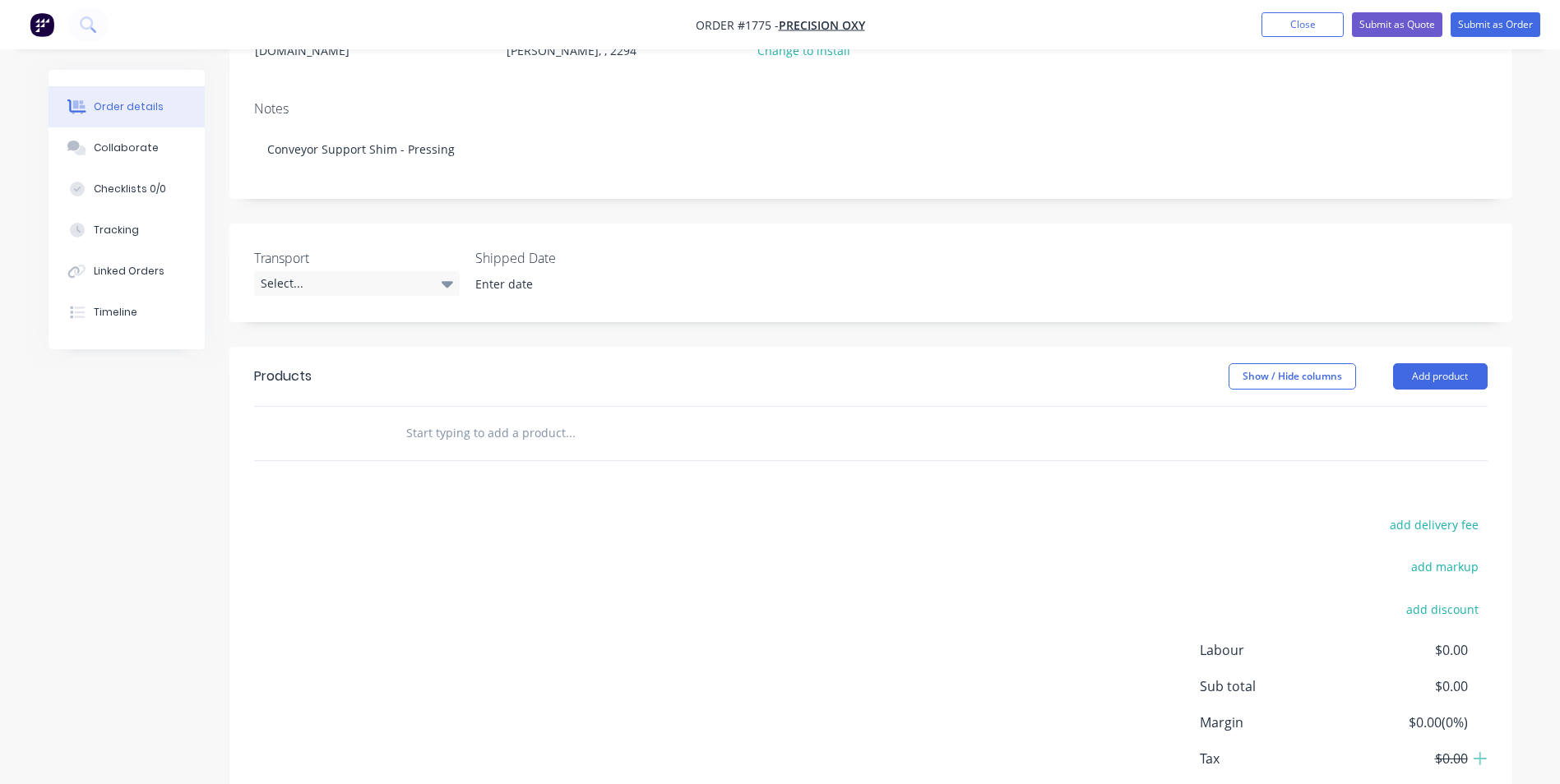
scroll to position [247, 0]
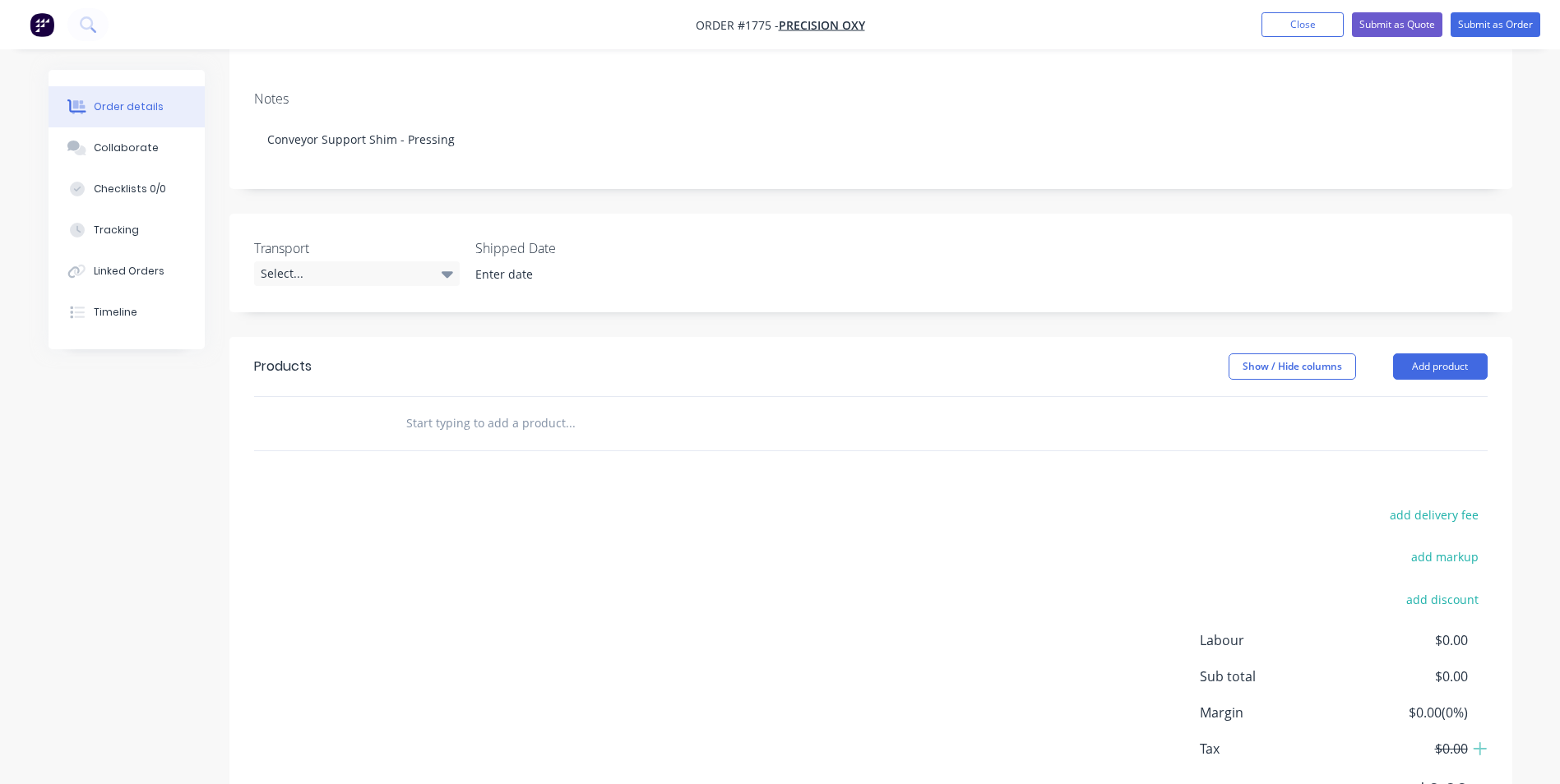
click at [424, 407] on input "text" at bounding box center [569, 423] width 329 height 33
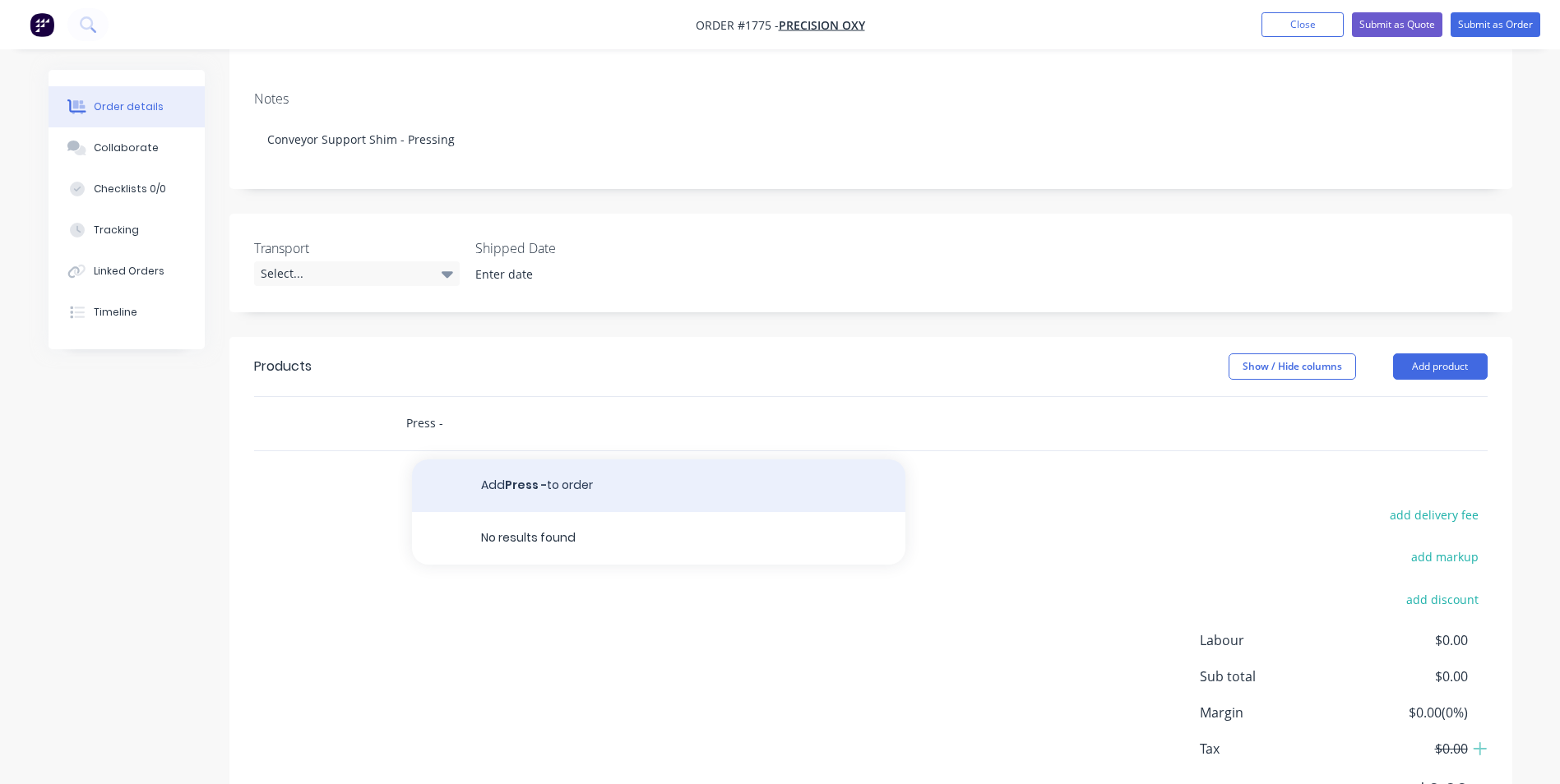
type input "Press -"
click at [532, 464] on button "Add Press - to order" at bounding box center [659, 486] width 493 height 53
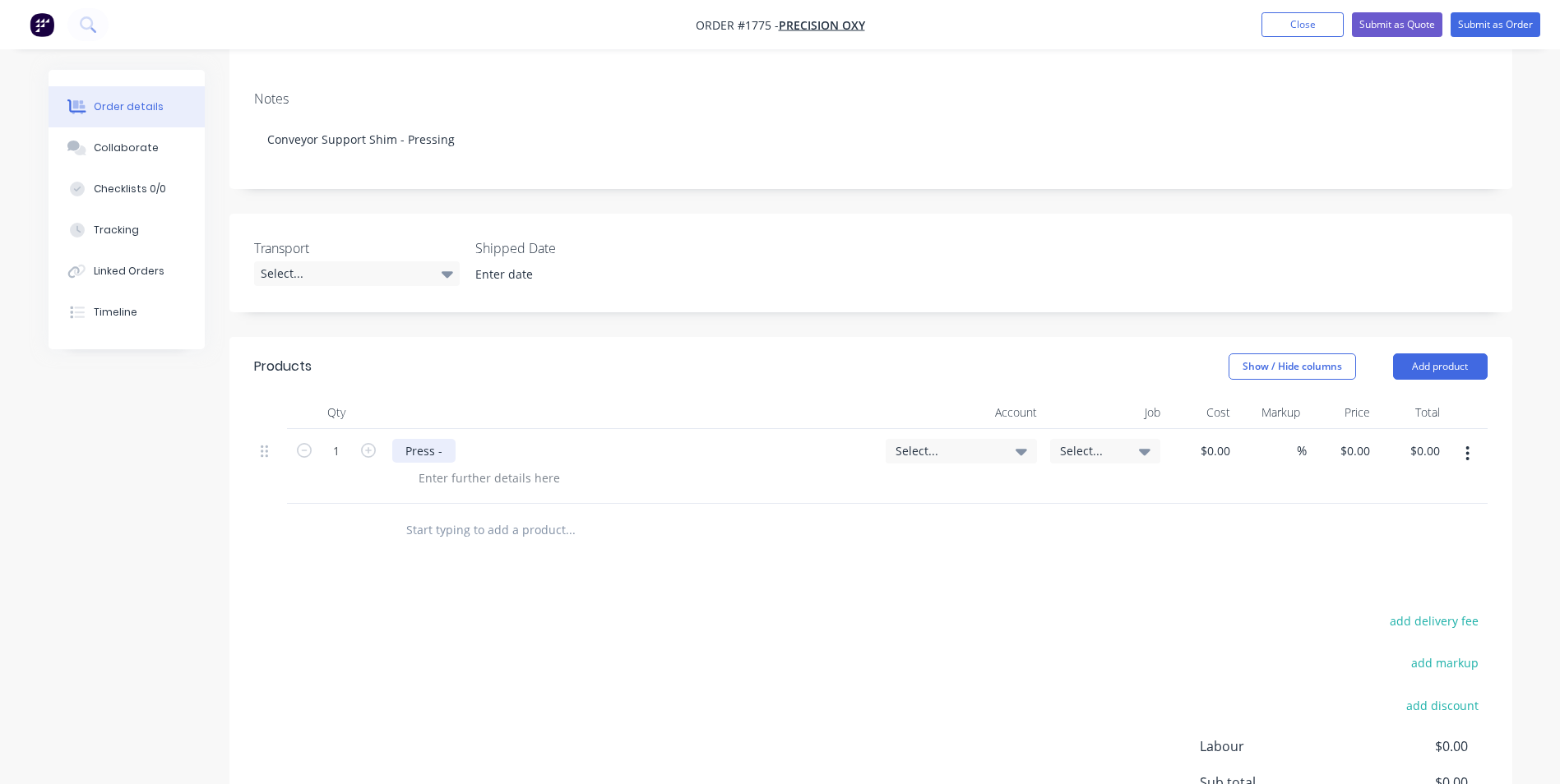
drag, startPoint x: 444, startPoint y: 433, endPoint x: 400, endPoint y: 433, distance: 44.0
click at [400, 439] on div "Press -" at bounding box center [424, 450] width 63 height 24
click at [338, 439] on input "1" at bounding box center [336, 451] width 43 height 25
type input "20"
click at [1354, 439] on div "0 $0.00" at bounding box center [1355, 450] width 44 height 24
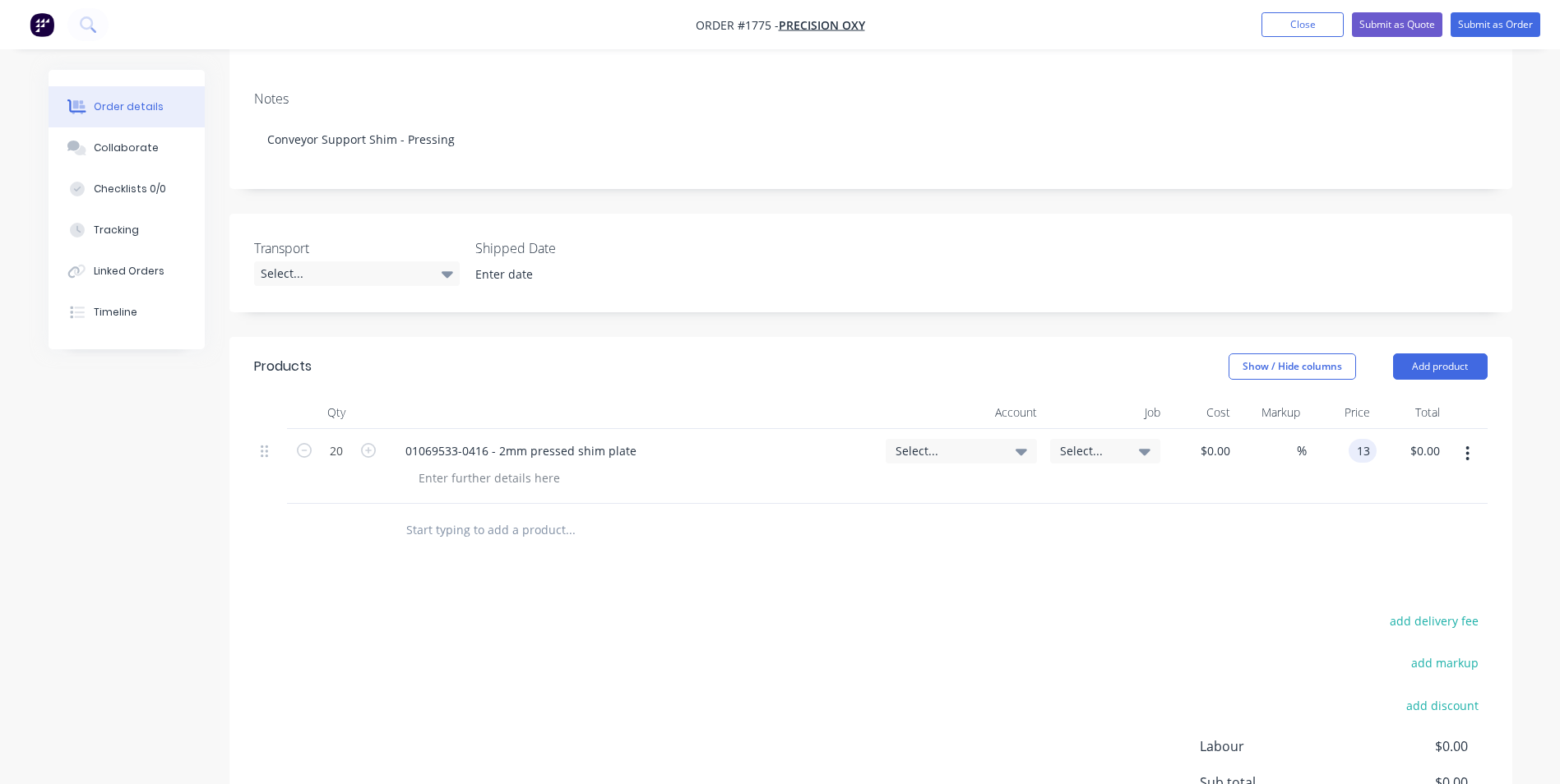
type input "$13.00"
type input "$260.00"
click at [1326, 479] on div "$13.00 13" at bounding box center [1341, 466] width 70 height 75
click at [930, 442] on span "Select..." at bounding box center [948, 451] width 104 height 17
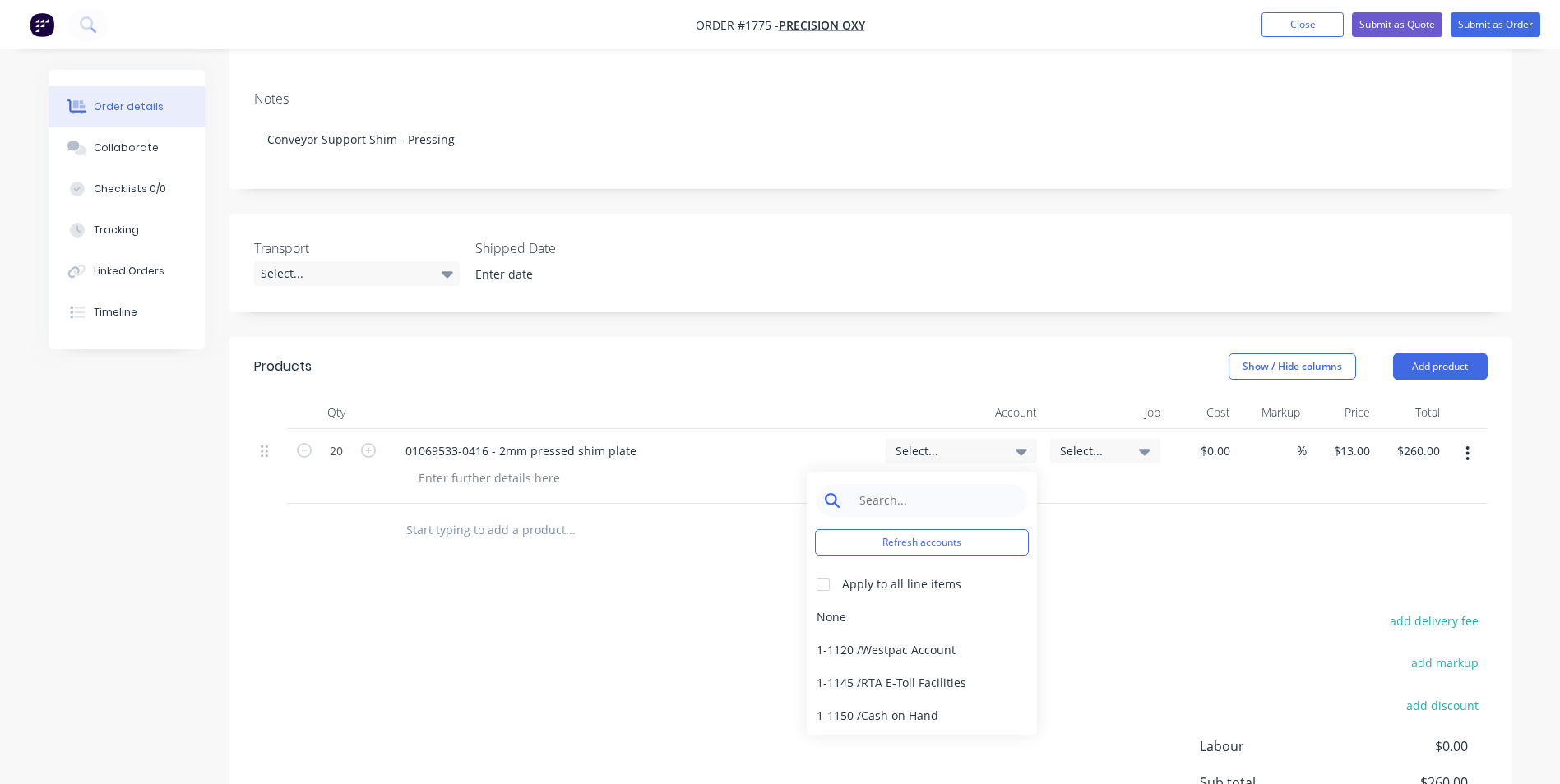
click at [884, 485] on input at bounding box center [935, 501] width 169 height 33
type input "pressing"
click at [901, 601] on div "4-1400 / Sales - Pressing" at bounding box center [922, 617] width 230 height 33
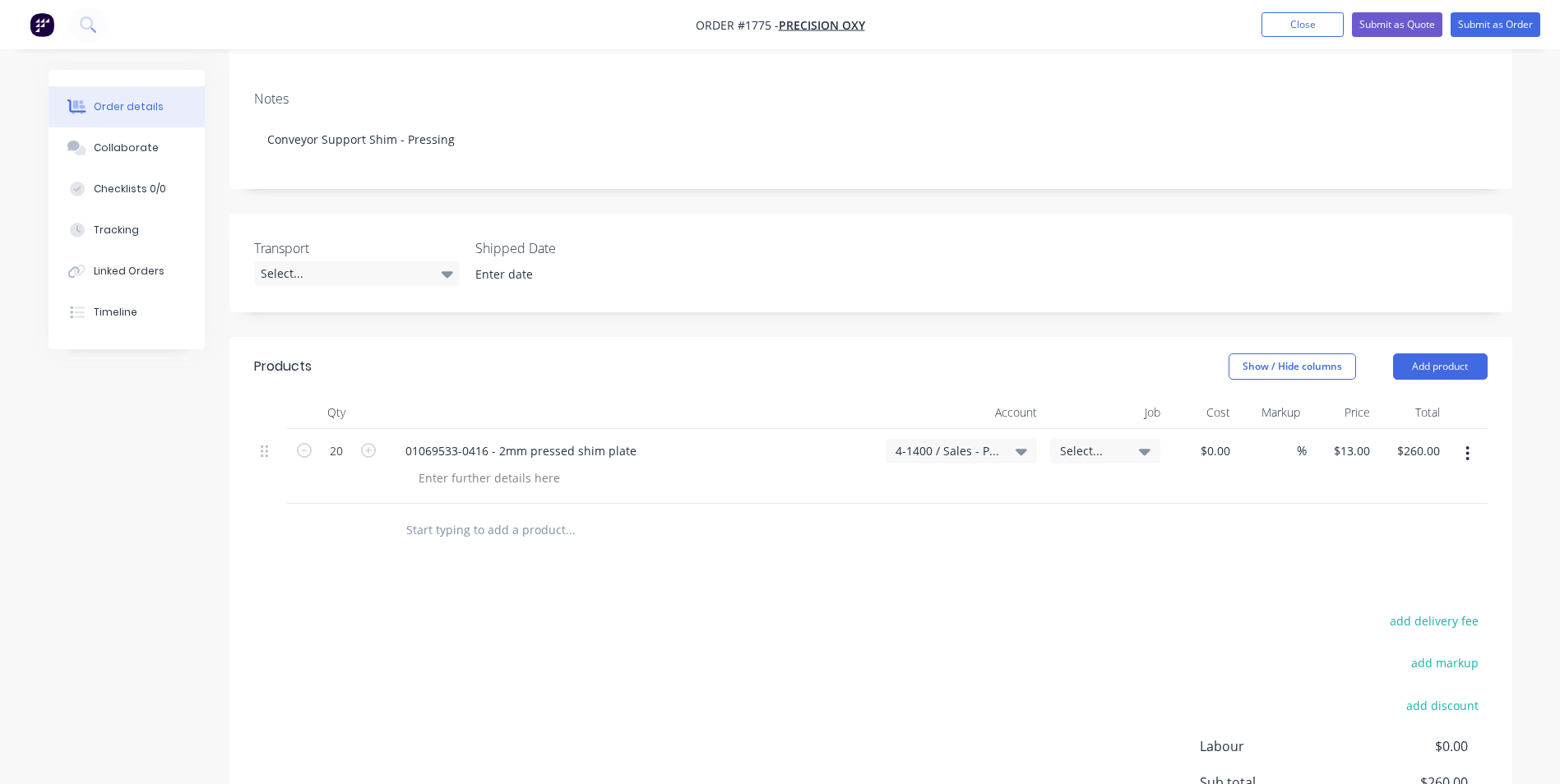
click at [1072, 442] on span "Select..." at bounding box center [1091, 451] width 62 height 17
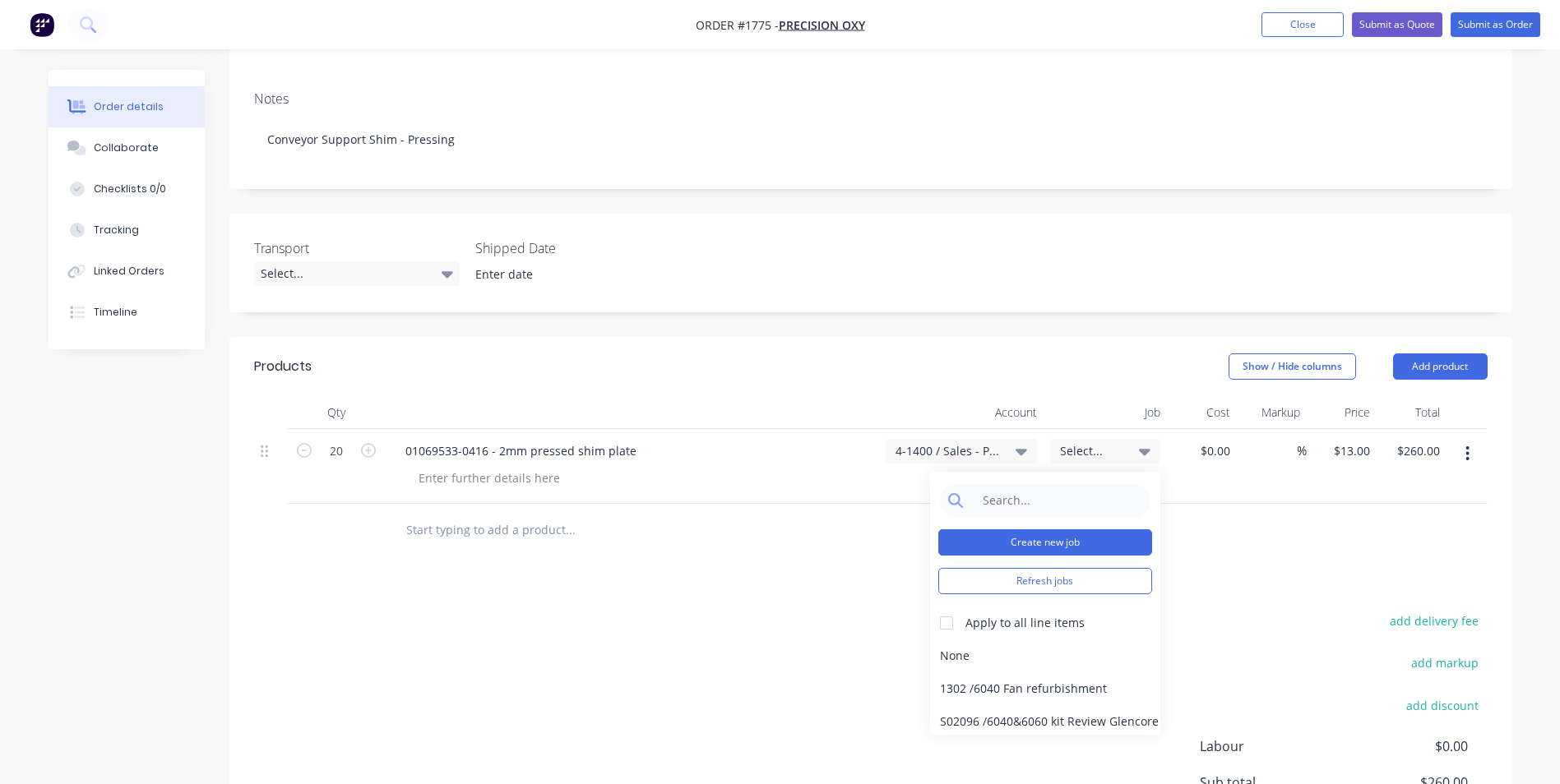
click at [1051, 530] on button "Create new job" at bounding box center [1044, 542] width 214 height 26
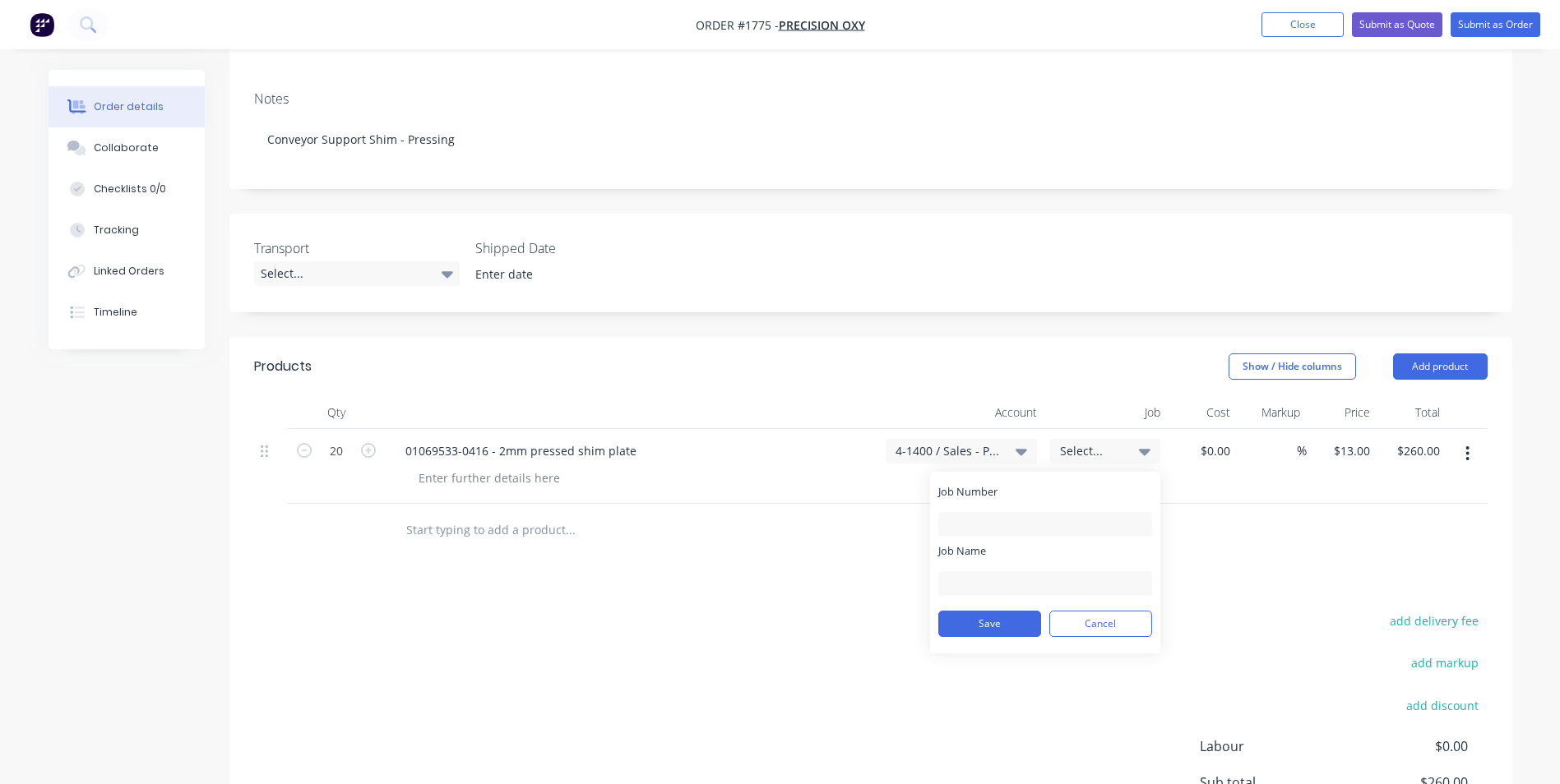
click at [972, 492] on div "Job Number" at bounding box center [1044, 511] width 214 height 53
click at [963, 512] on input "Job Number" at bounding box center [1044, 525] width 214 height 25
type input "1775"
click at [964, 571] on input "Job Name" at bounding box center [1044, 583] width 214 height 25
drag, startPoint x: 1056, startPoint y: 565, endPoint x: 1021, endPoint y: 564, distance: 35.0
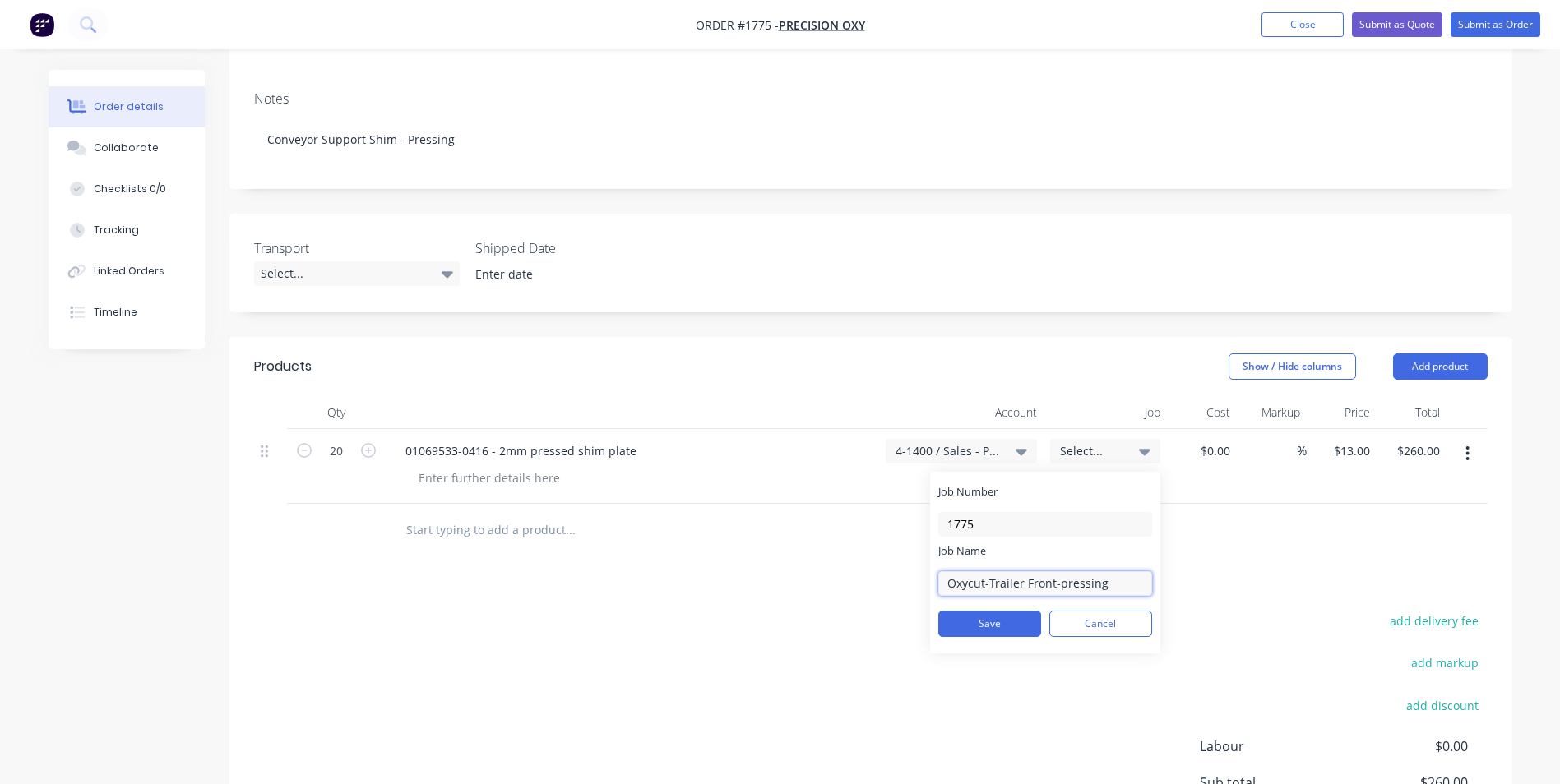
click at [1021, 571] on input "Oxycut-Trailer Front-pressing" at bounding box center [1044, 583] width 214 height 25
click at [1049, 571] on input "Oxycut-Trailer Front-pressing" at bounding box center [1044, 583] width 214 height 25
click at [1055, 571] on input "Oxycut-Trailer Front-pressing" at bounding box center [1044, 583] width 214 height 25
click at [1053, 571] on input "Oxycut-Trailer Front-pressing" at bounding box center [1044, 583] width 214 height 25
drag, startPoint x: 1052, startPoint y: 565, endPoint x: 990, endPoint y: 563, distance: 62.0
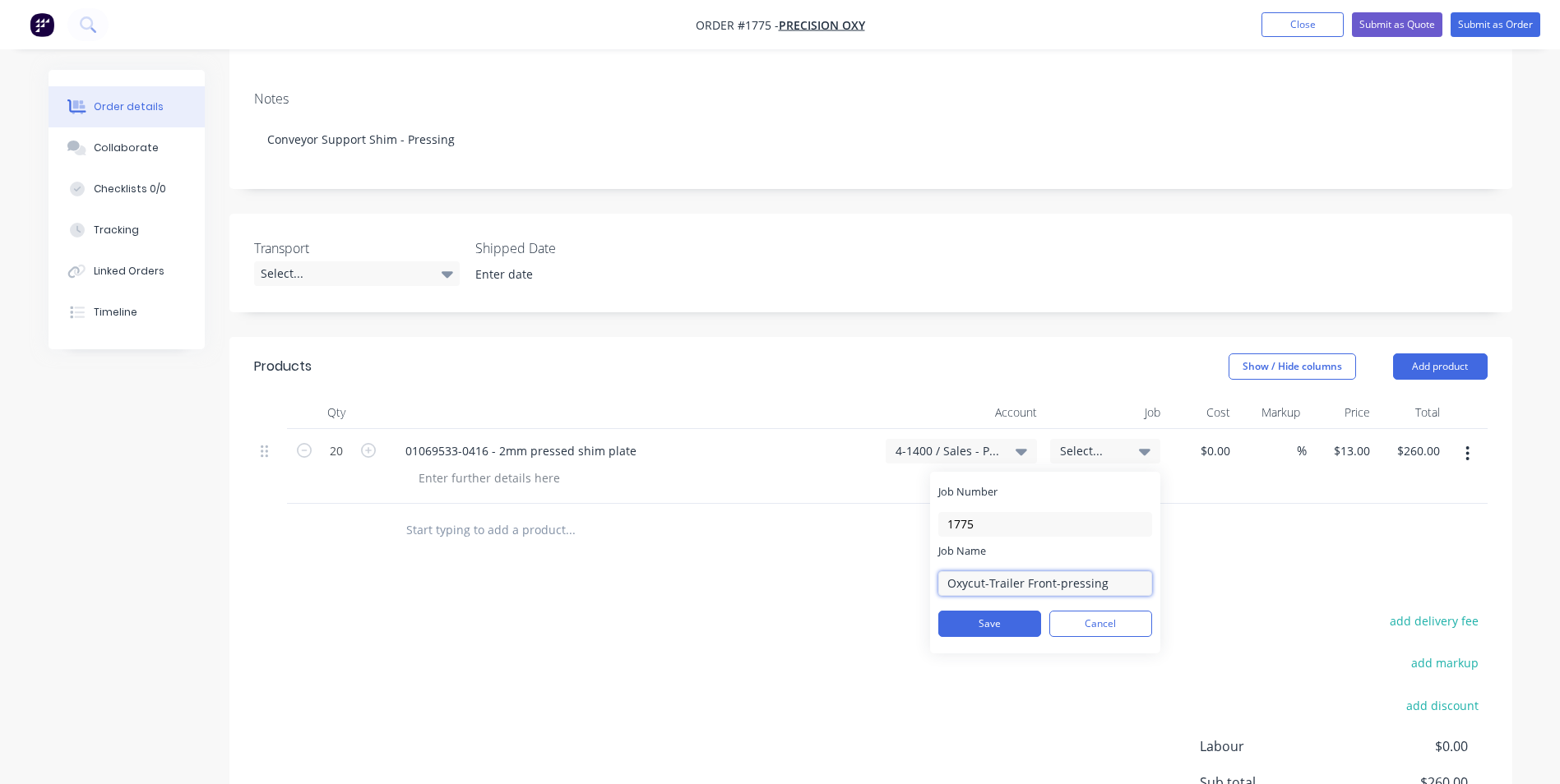
click at [990, 571] on input "Oxycut-Trailer Front-pressing" at bounding box center [1044, 583] width 214 height 25
type input "Oxycut-Shim Plate-pressing"
click at [1005, 611] on button "Save" at bounding box center [989, 624] width 103 height 26
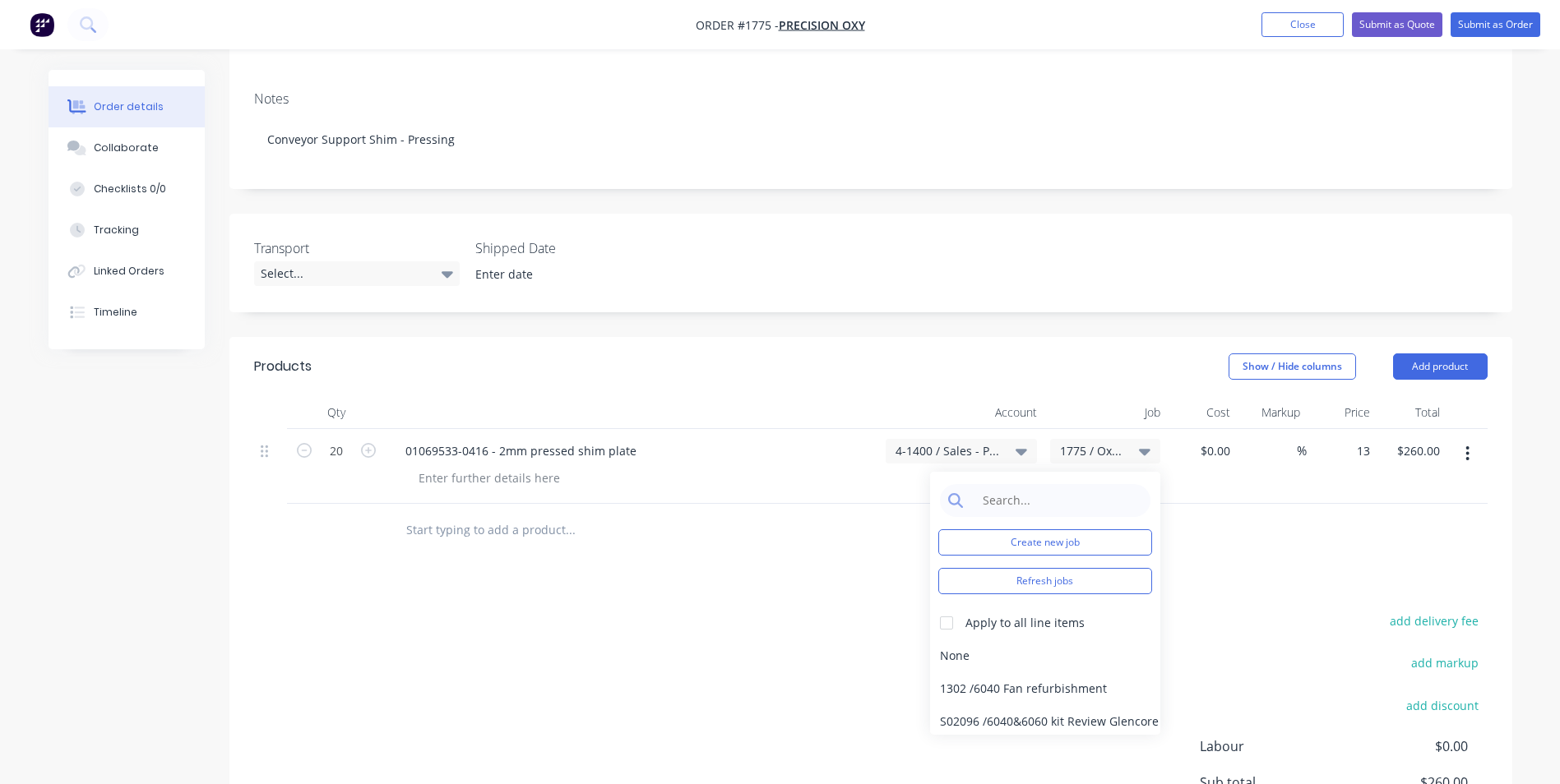
click at [1347, 441] on div "13 $13.00" at bounding box center [1341, 466] width 70 height 75
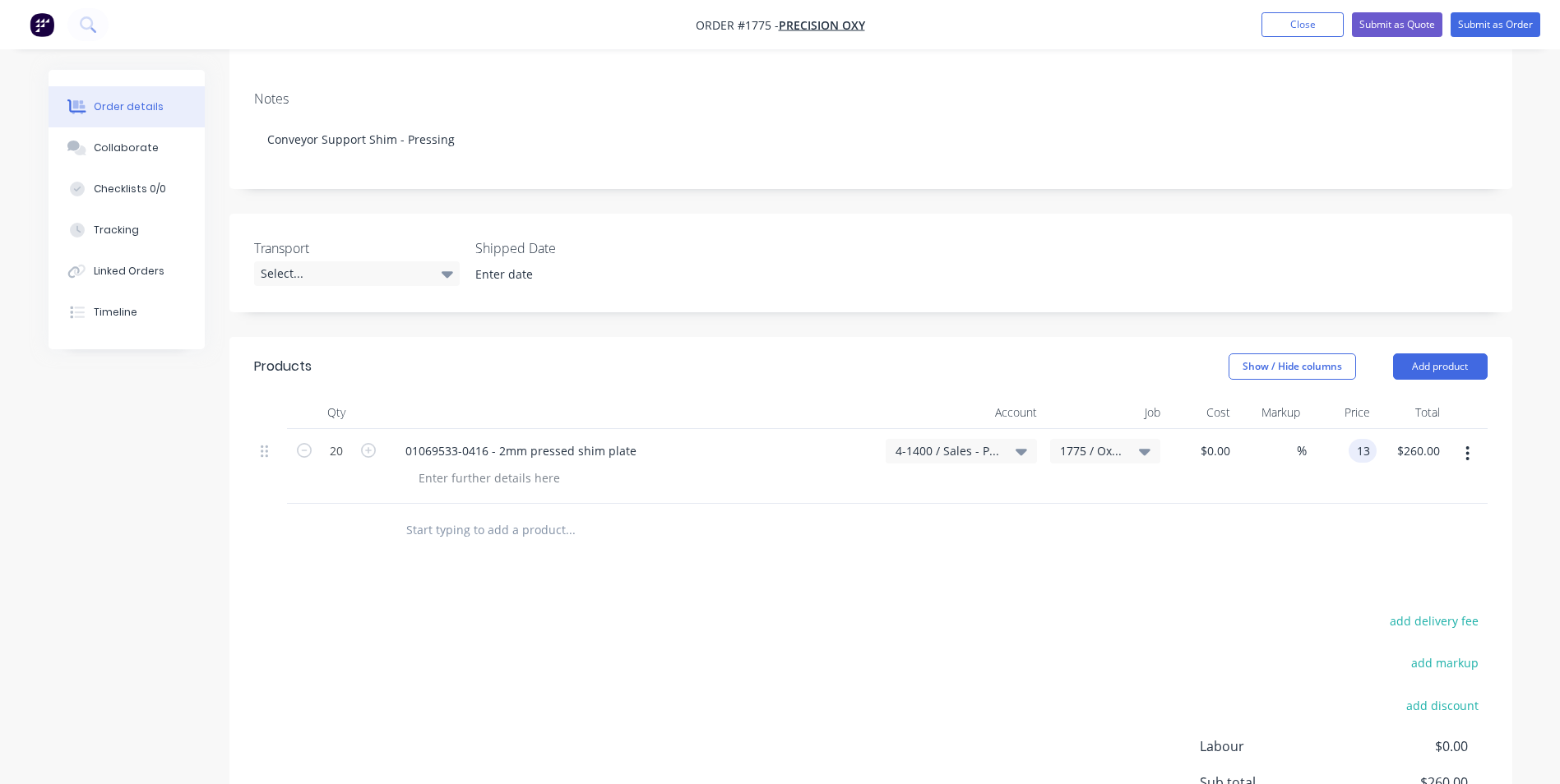
click at [1366, 439] on input "13" at bounding box center [1366, 450] width 21 height 24
click at [1363, 439] on input "13" at bounding box center [1366, 450] width 21 height 24
type input "$15.34"
type input "$306.80"
click at [1358, 504] on div at bounding box center [871, 531] width 1234 height 54
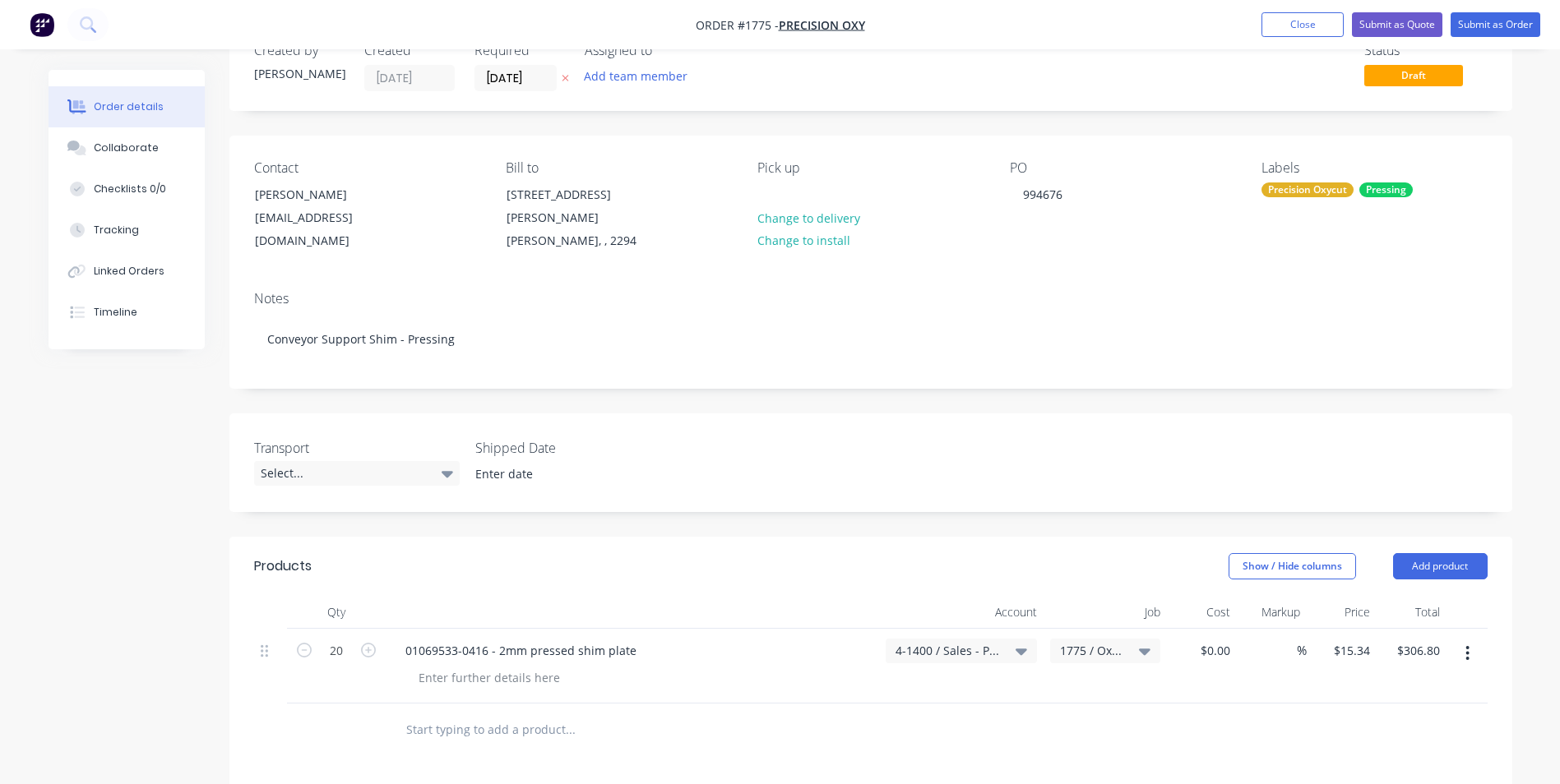
scroll to position [10, 0]
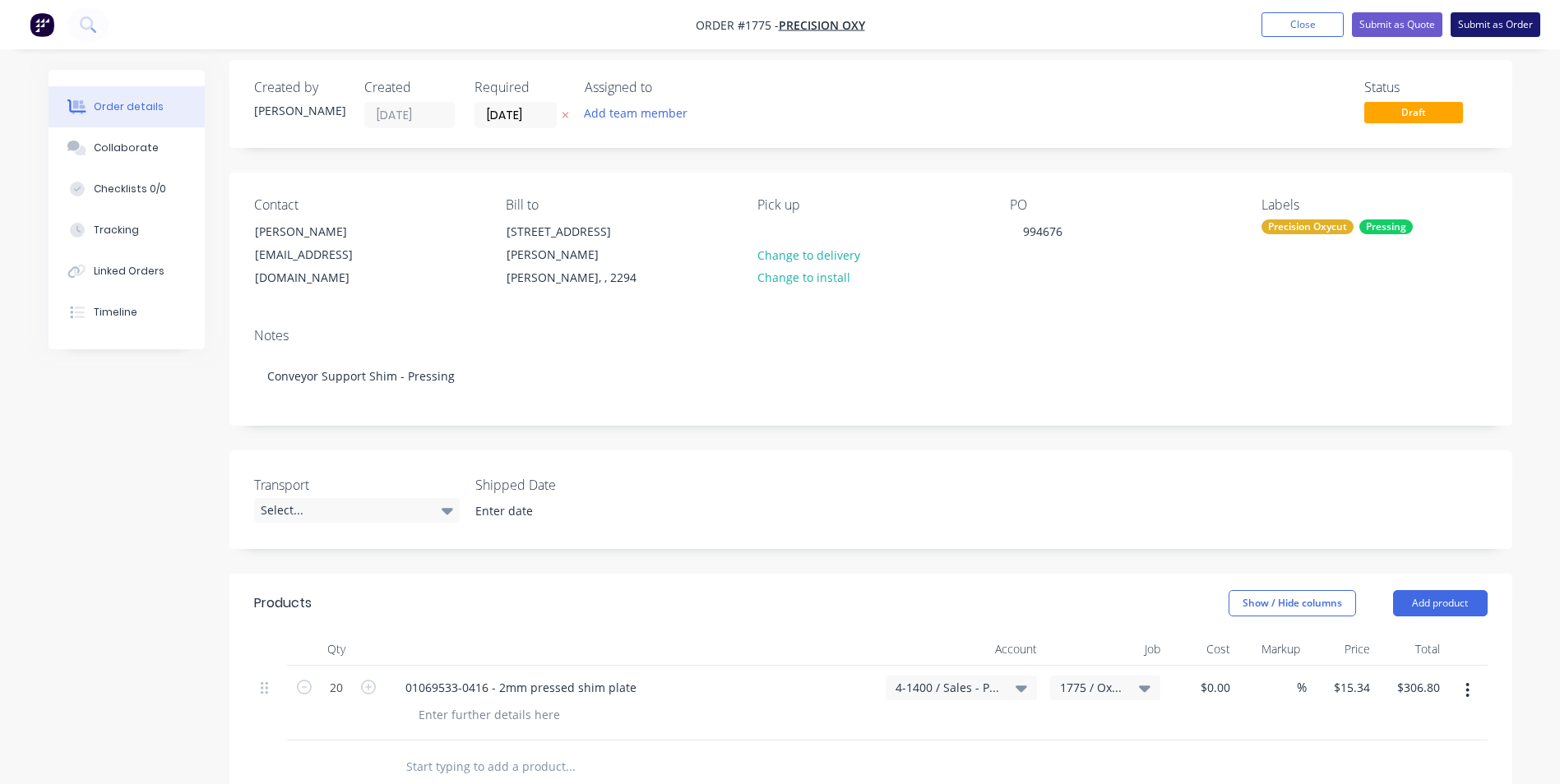
click at [1504, 25] on button "Submit as Order" at bounding box center [1495, 25] width 89 height 25
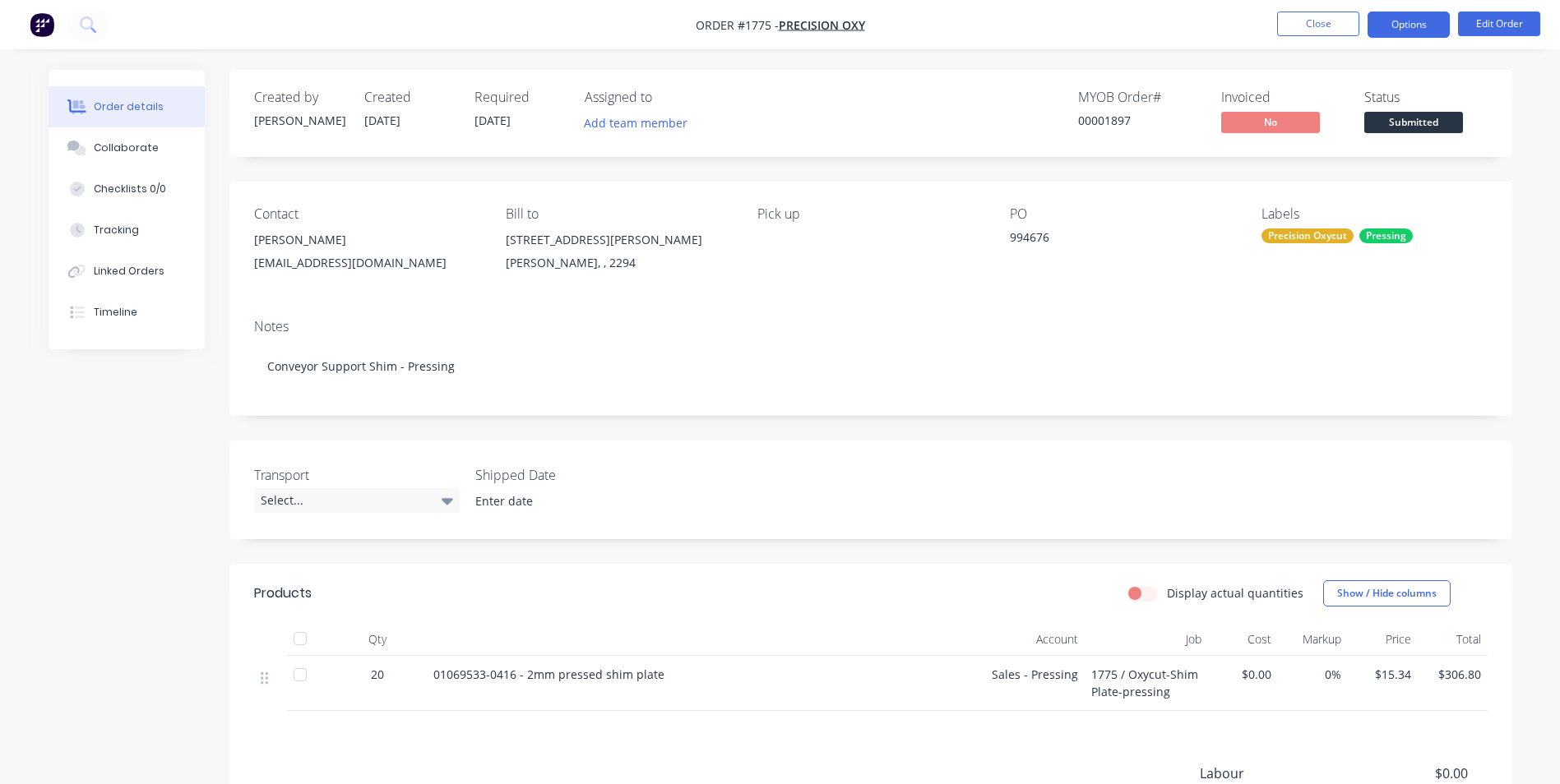
click at [1409, 25] on button "Options" at bounding box center [1409, 24] width 83 height 26
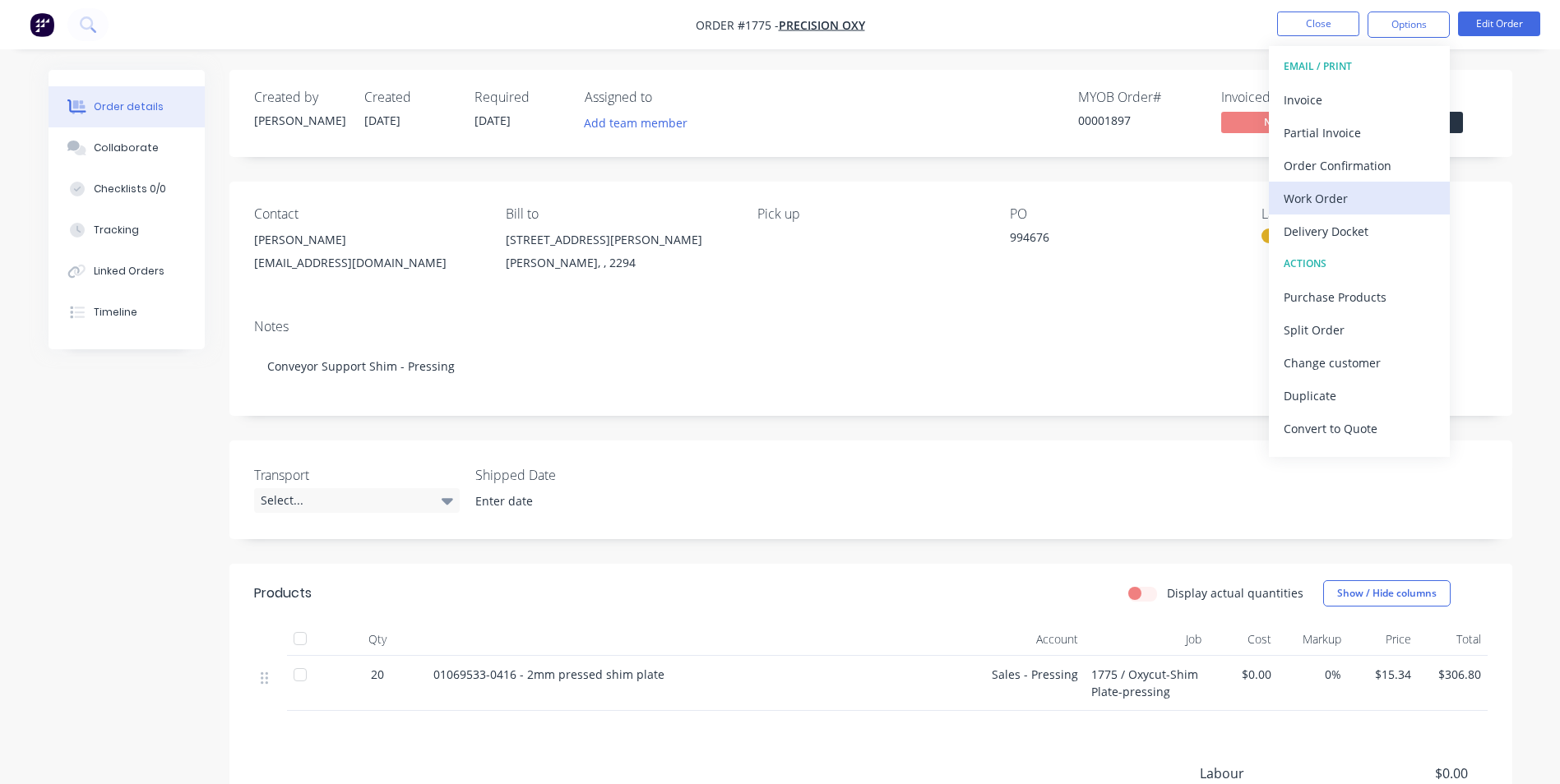
click at [1320, 196] on div "Work Order" at bounding box center [1359, 198] width 152 height 24
click at [1319, 196] on div "Custom" at bounding box center [1359, 198] width 152 height 24
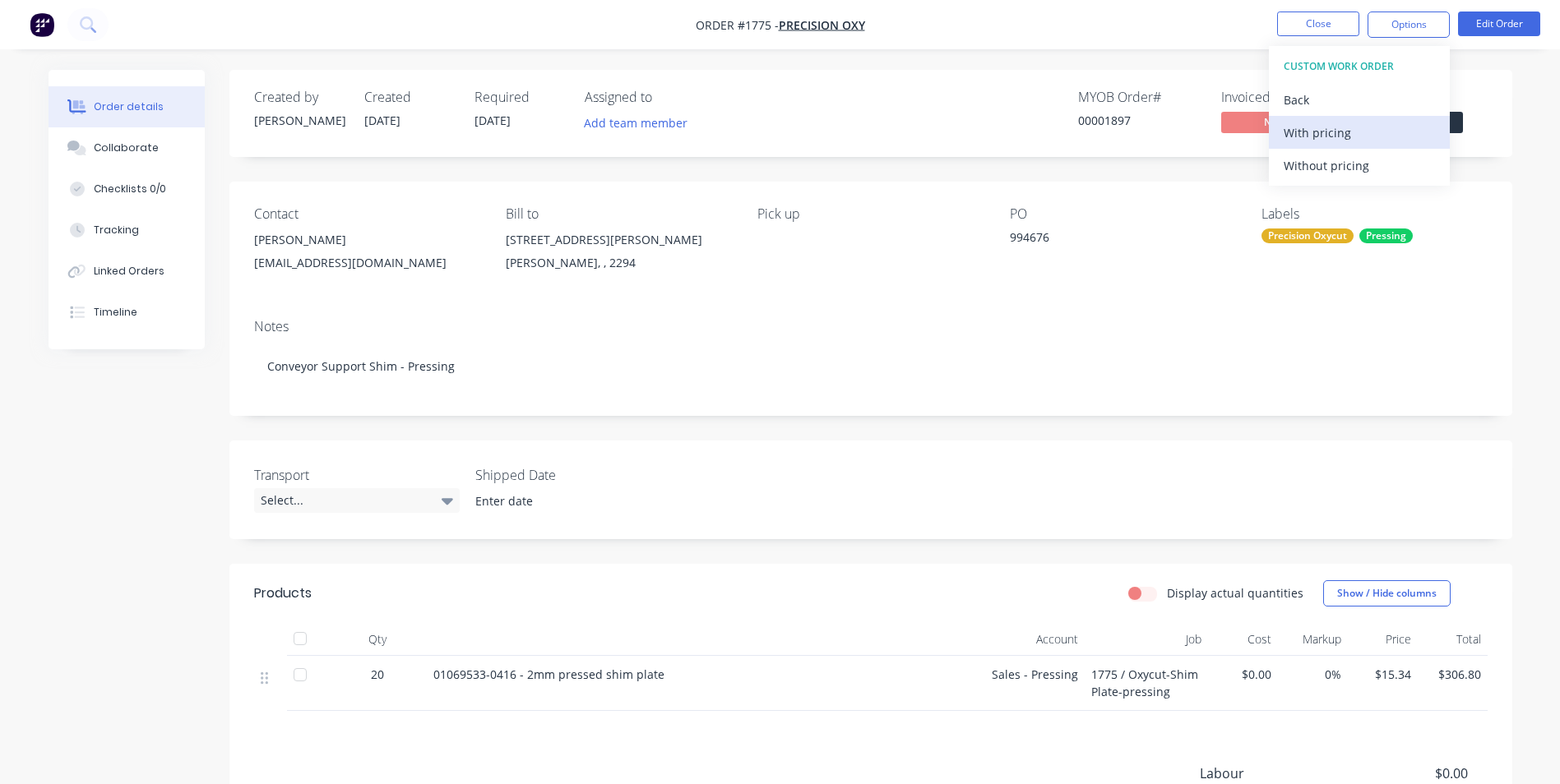
click at [1315, 130] on div "With pricing" at bounding box center [1359, 132] width 152 height 24
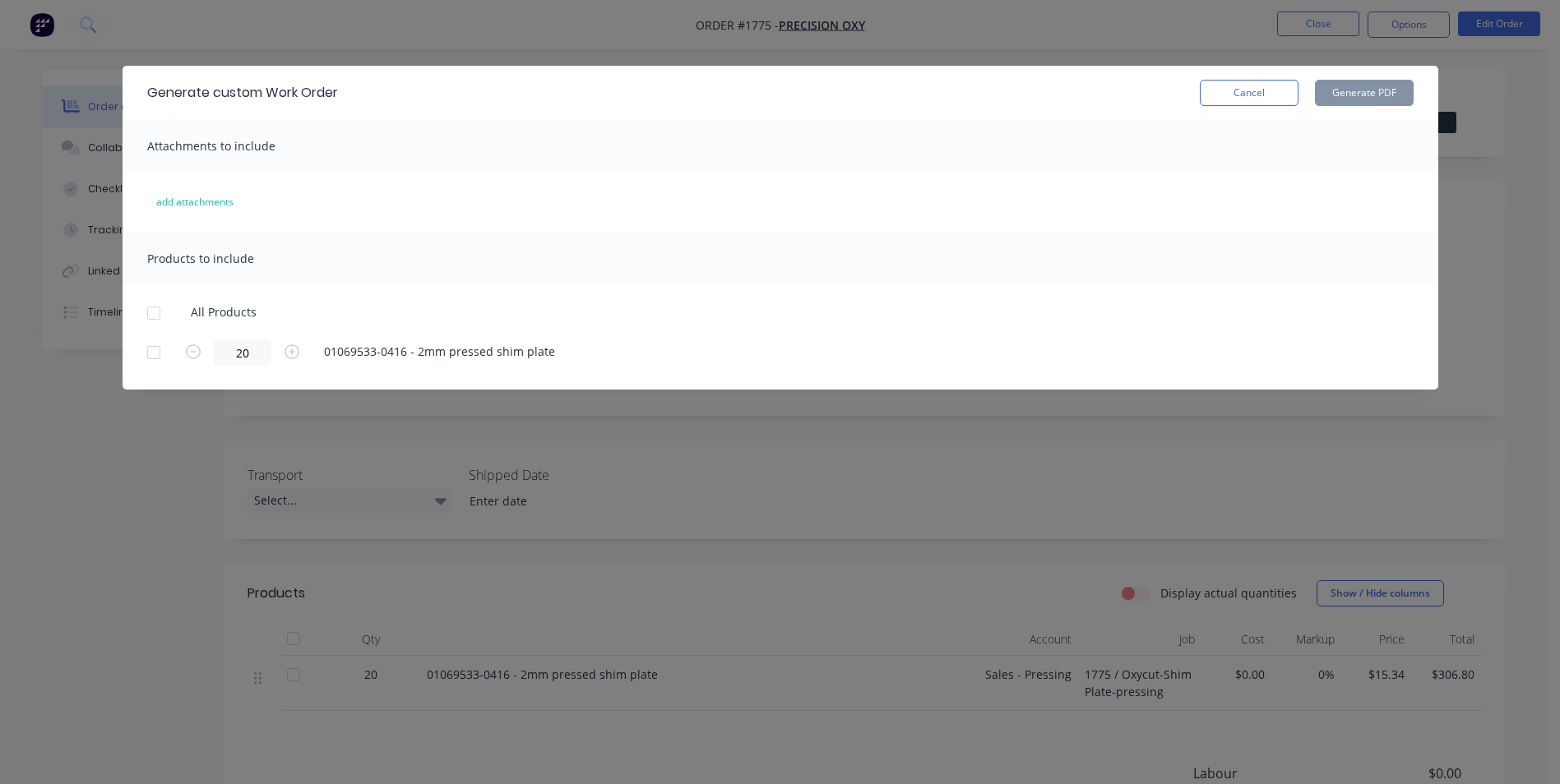
click at [152, 349] on div at bounding box center [154, 352] width 33 height 33
click at [1357, 89] on button "Generate PDF" at bounding box center [1364, 92] width 99 height 26
click at [1242, 83] on button "Cancel" at bounding box center [1249, 92] width 99 height 26
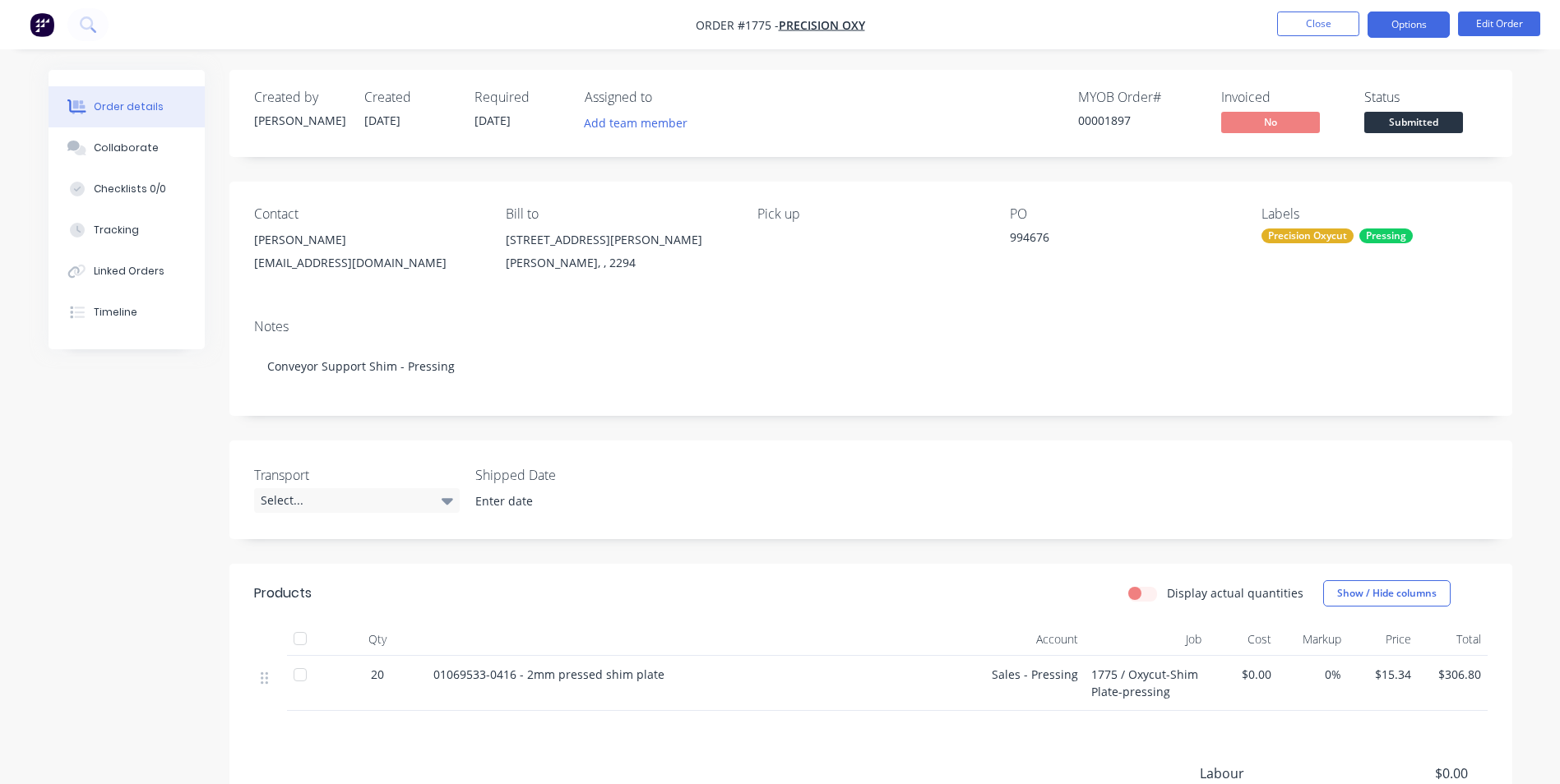
click at [1418, 27] on button "Options" at bounding box center [1409, 24] width 83 height 26
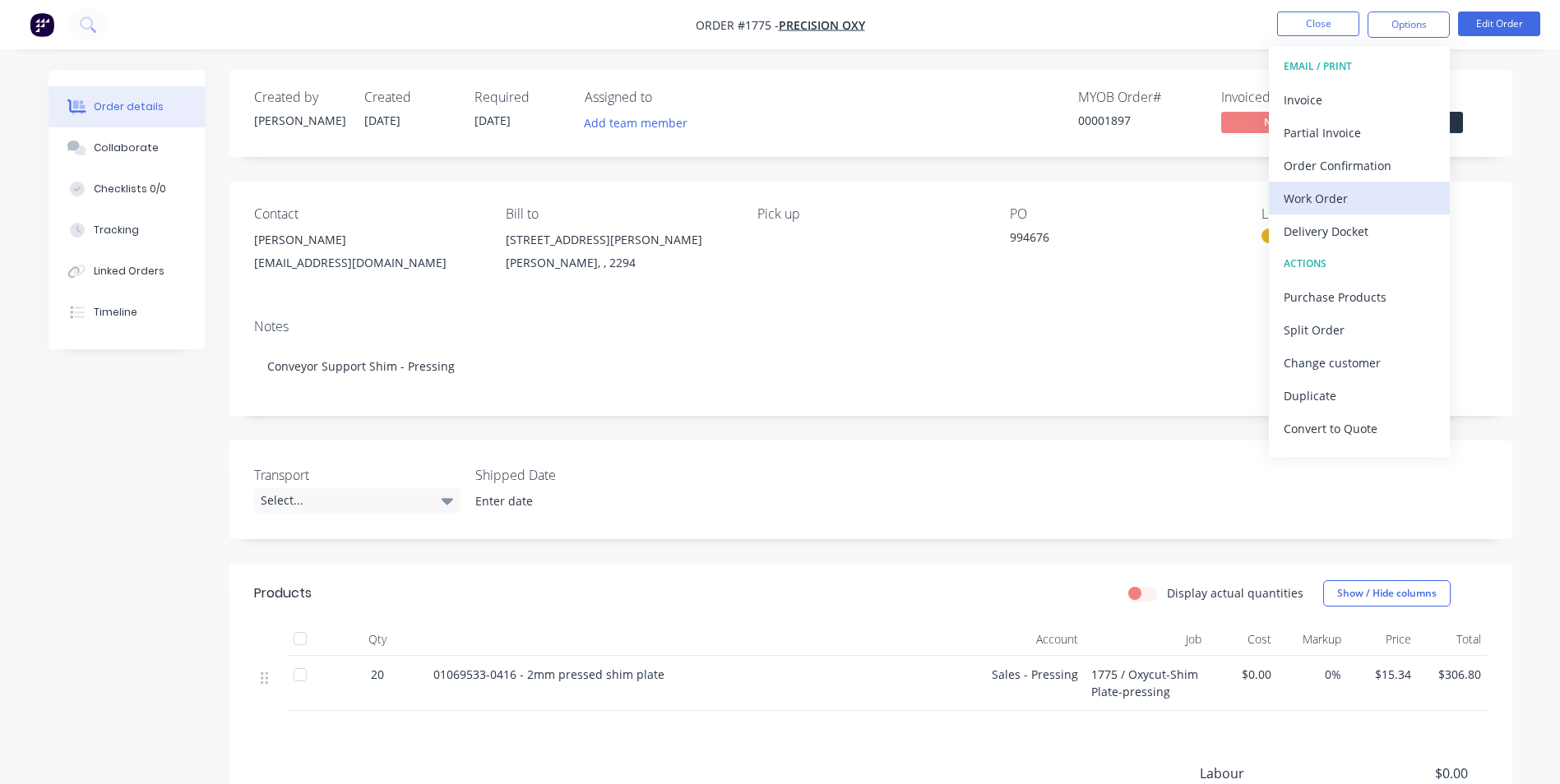
click at [1333, 199] on div "Work Order" at bounding box center [1359, 198] width 152 height 24
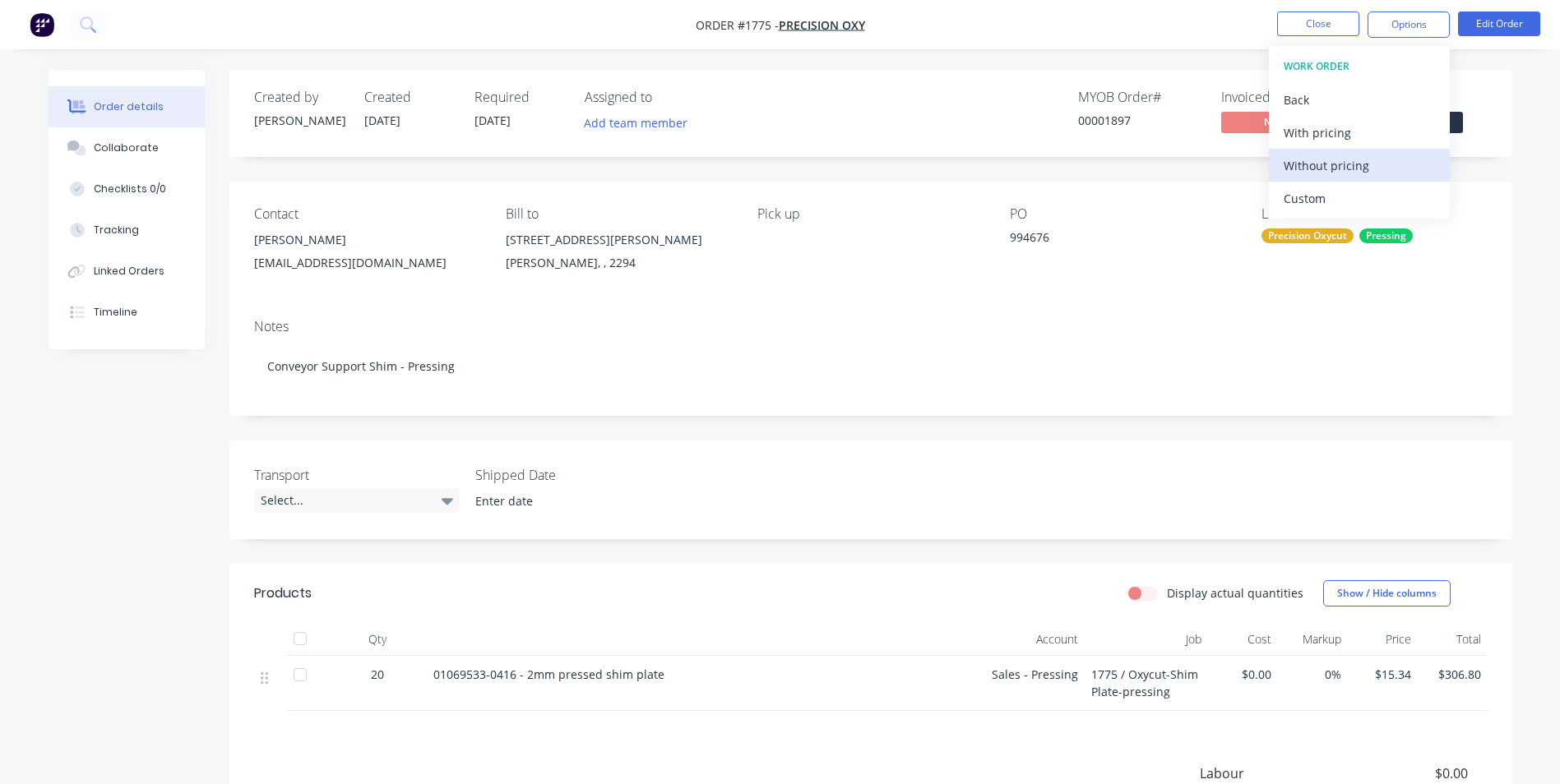
click at [1319, 164] on div "Without pricing" at bounding box center [1359, 165] width 152 height 24
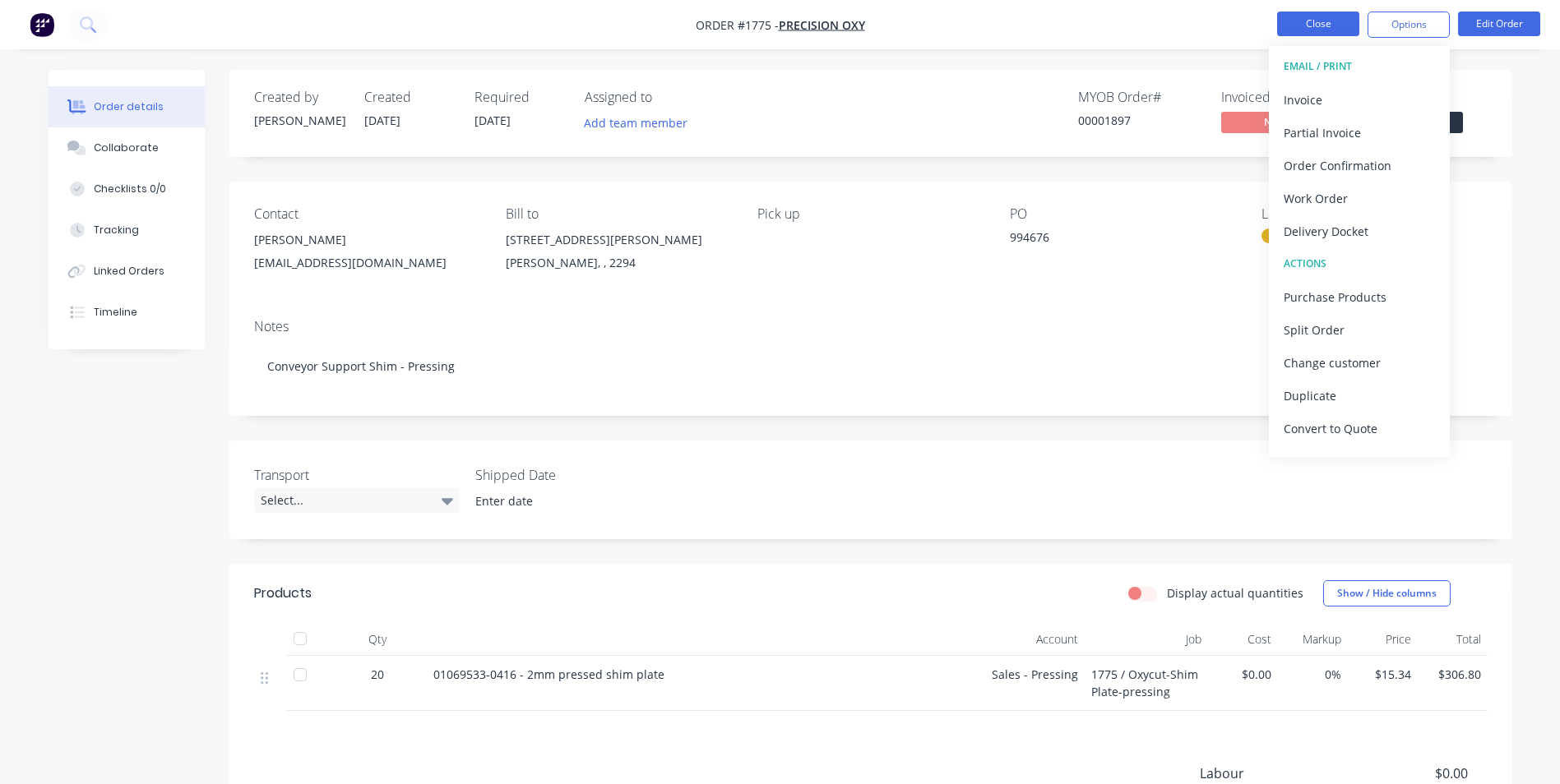
click at [1314, 23] on button "Close" at bounding box center [1318, 24] width 83 height 25
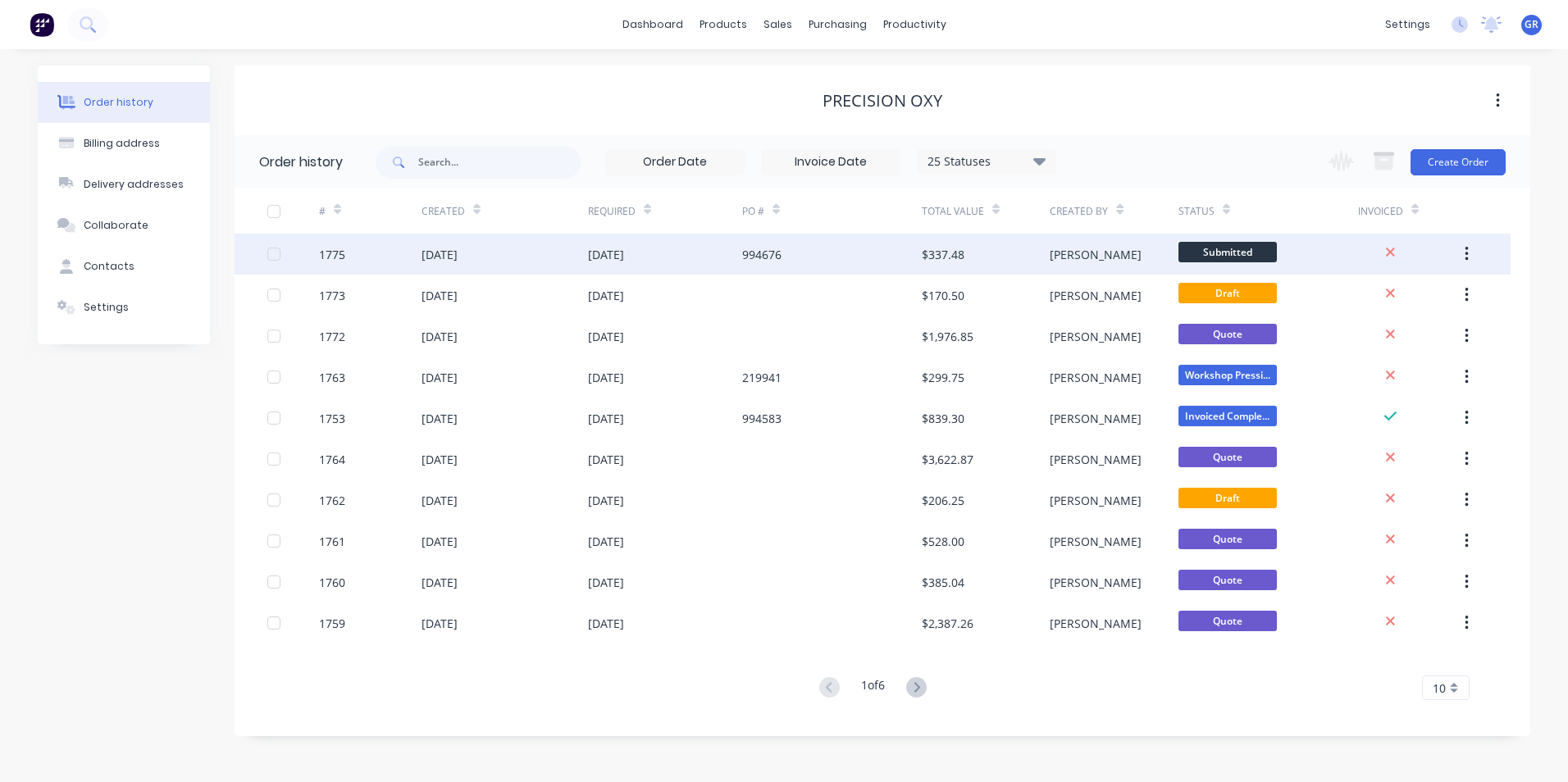
click at [332, 255] on div "1775" at bounding box center [331, 255] width 26 height 17
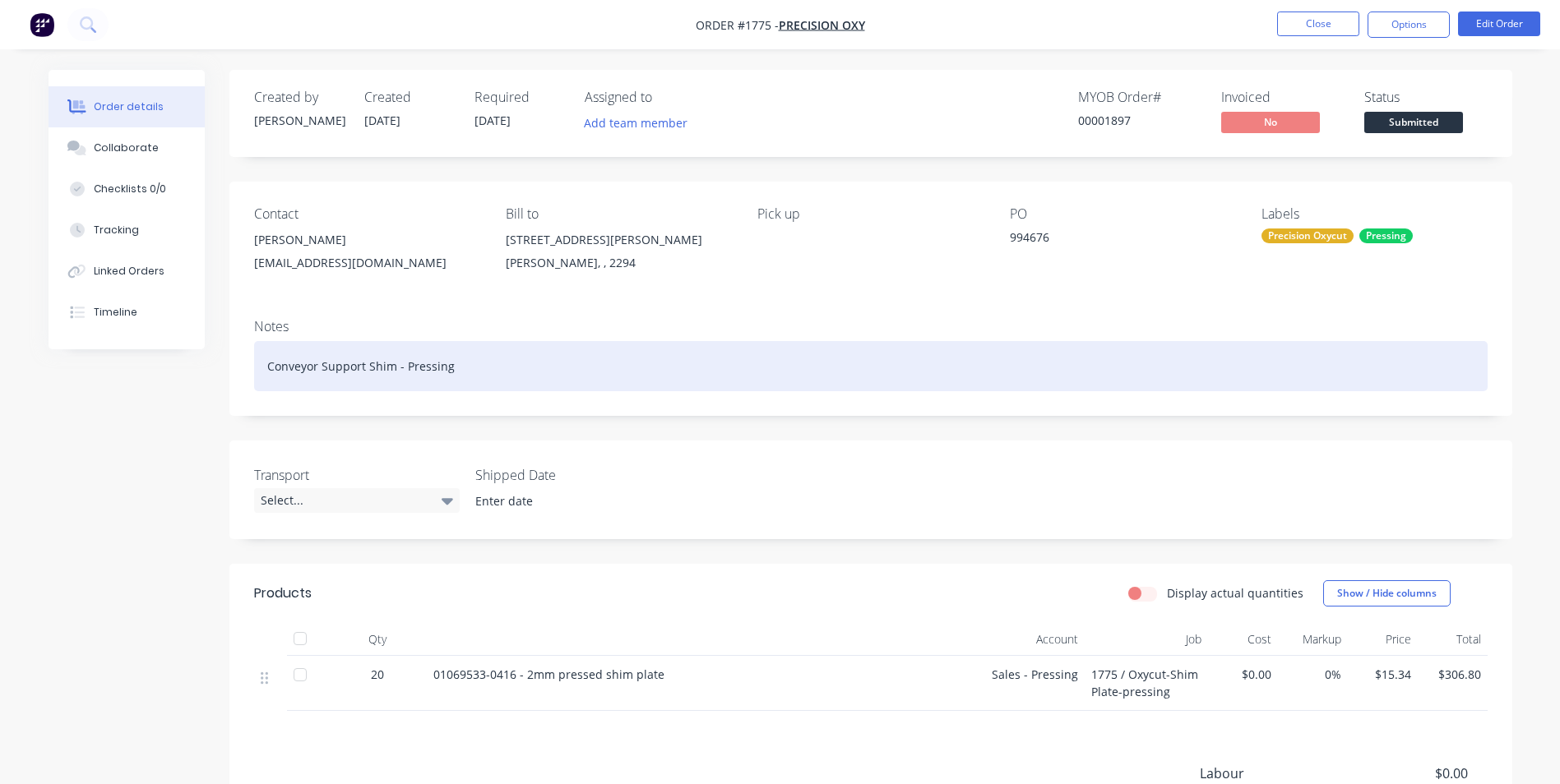
drag, startPoint x: 451, startPoint y: 367, endPoint x: 255, endPoint y: 370, distance: 196.0
click at [255, 370] on div "Conveyor Support Shim - Pressing" at bounding box center [871, 367] width 1234 height 50
copy div "Conveyor Support Shim - Pressing"
click at [453, 370] on div "Conveyor Support Shim - Pressing" at bounding box center [871, 367] width 1234 height 50
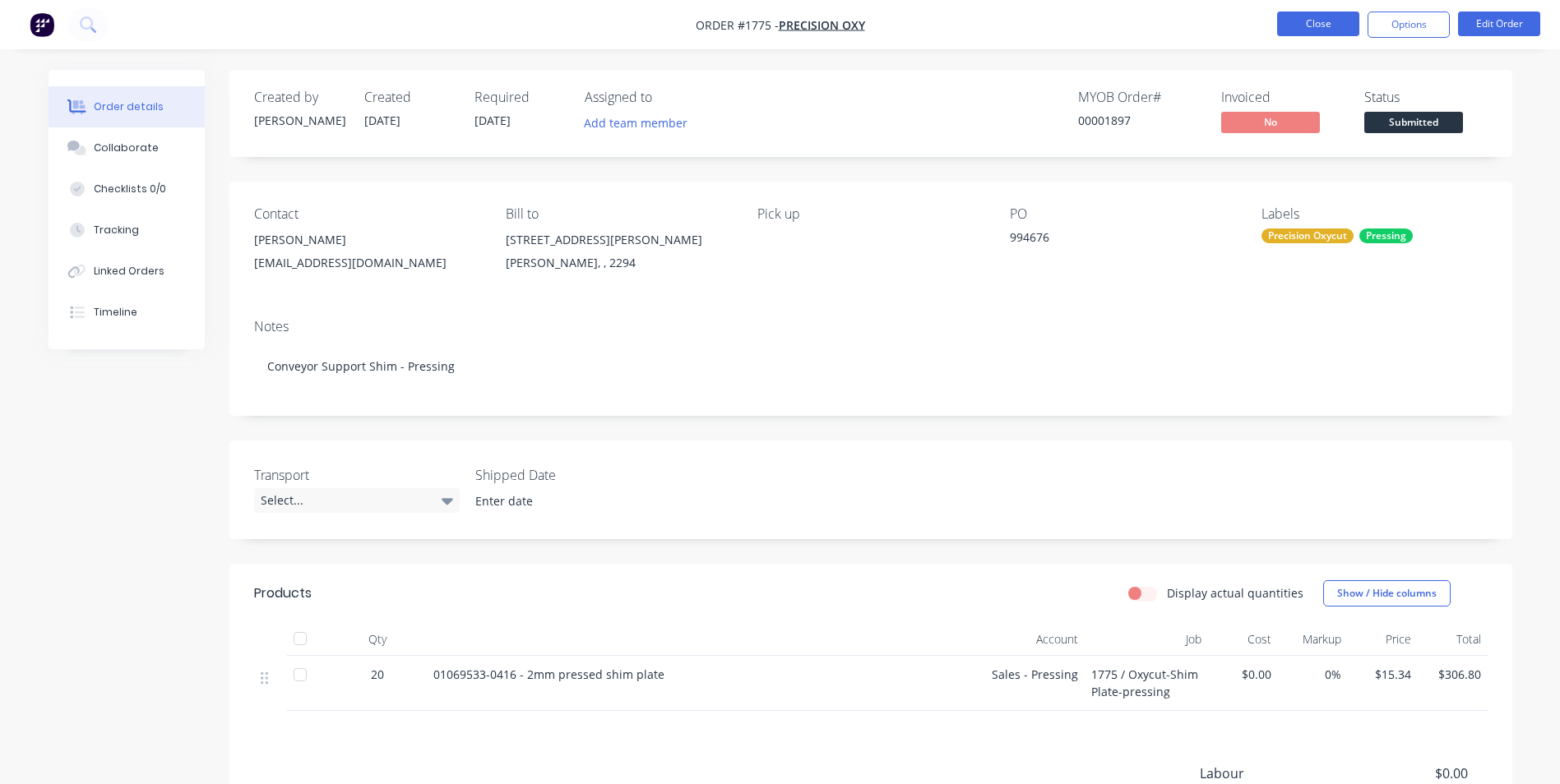
click at [1317, 22] on button "Close" at bounding box center [1318, 24] width 83 height 25
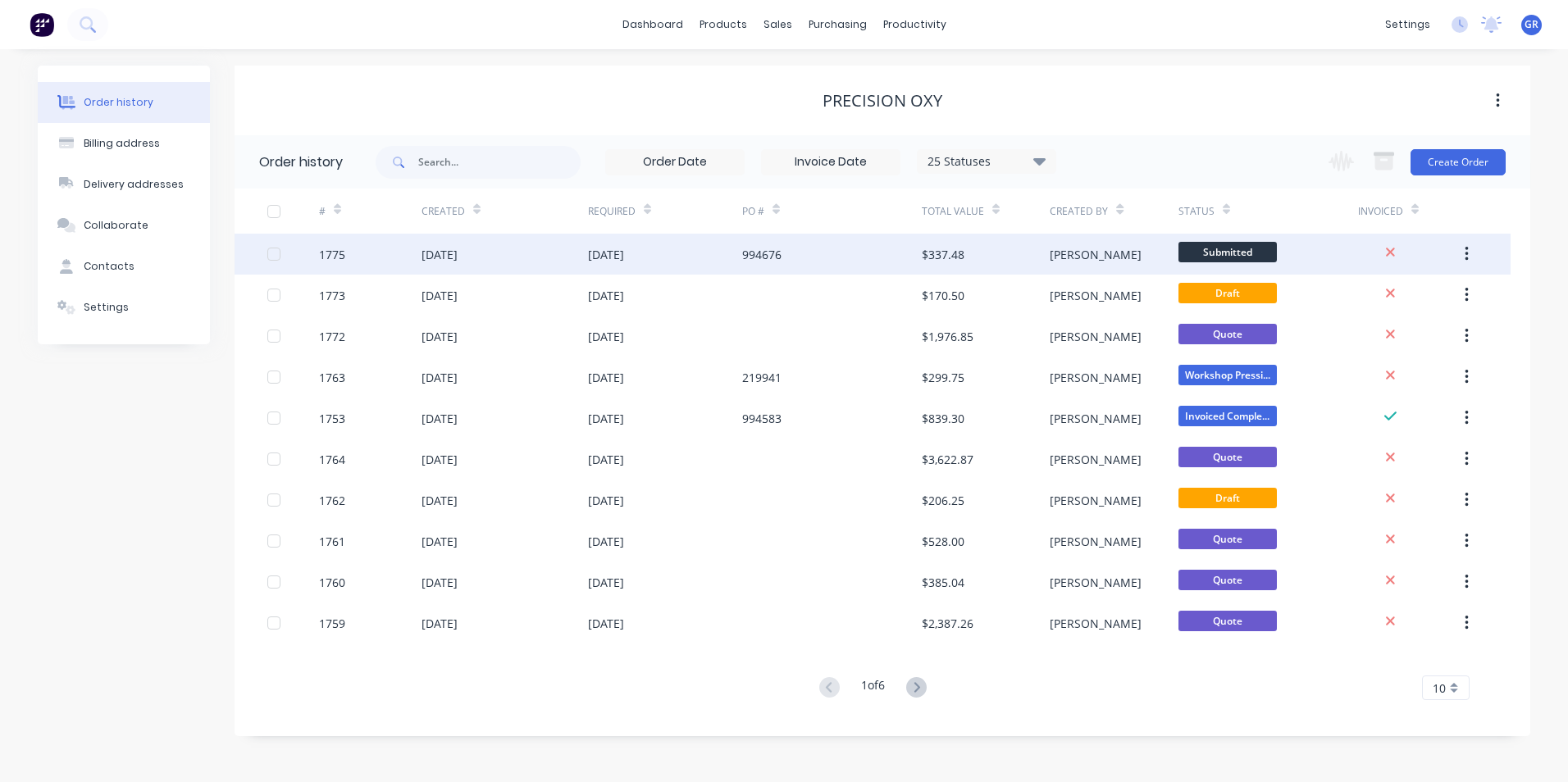
click at [337, 255] on div "1775" at bounding box center [331, 255] width 26 height 17
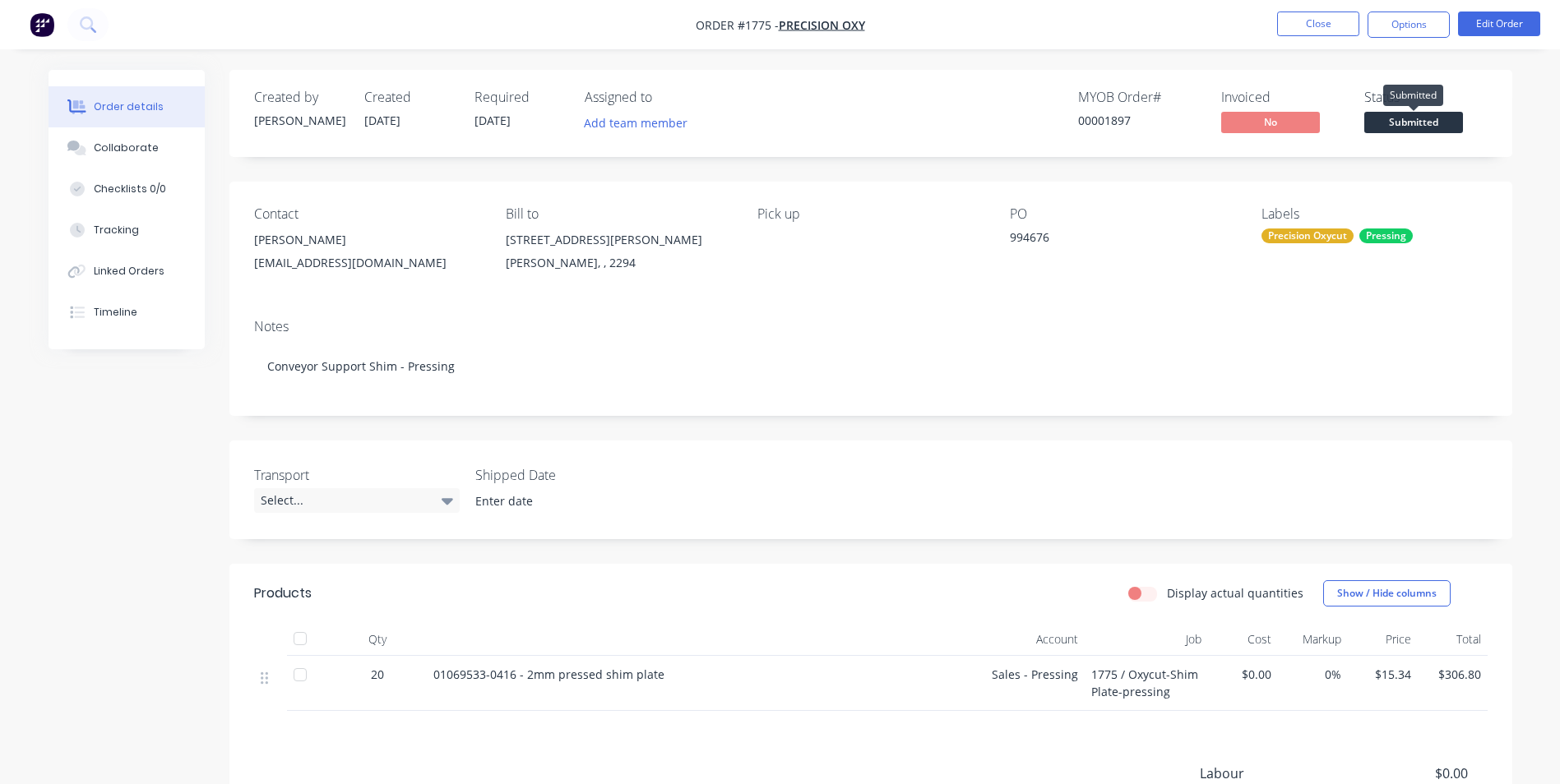
click at [1406, 119] on span "Submitted" at bounding box center [1413, 122] width 99 height 20
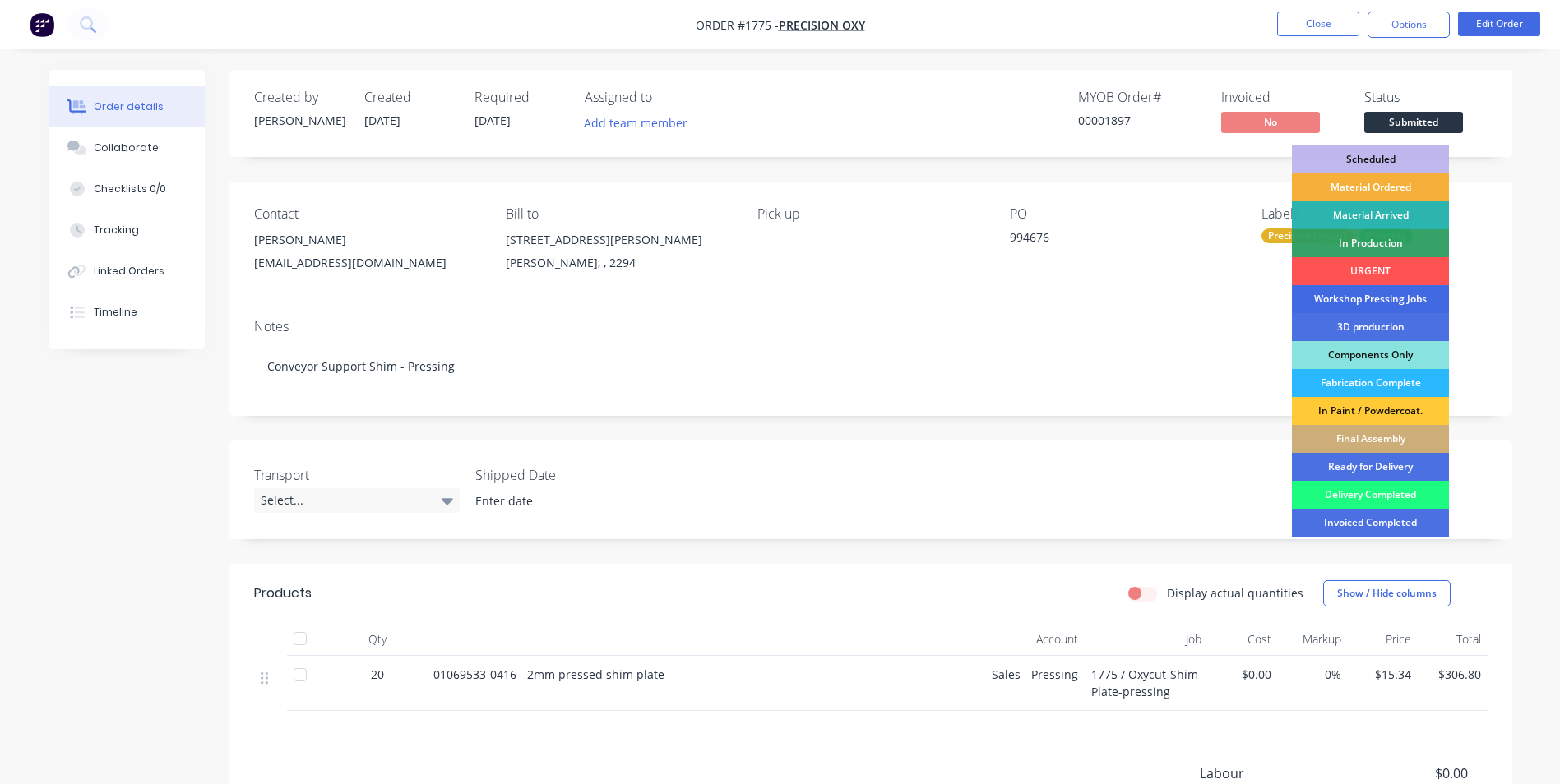
click at [1386, 296] on div "Workshop Pressing Jobs" at bounding box center [1371, 298] width 157 height 28
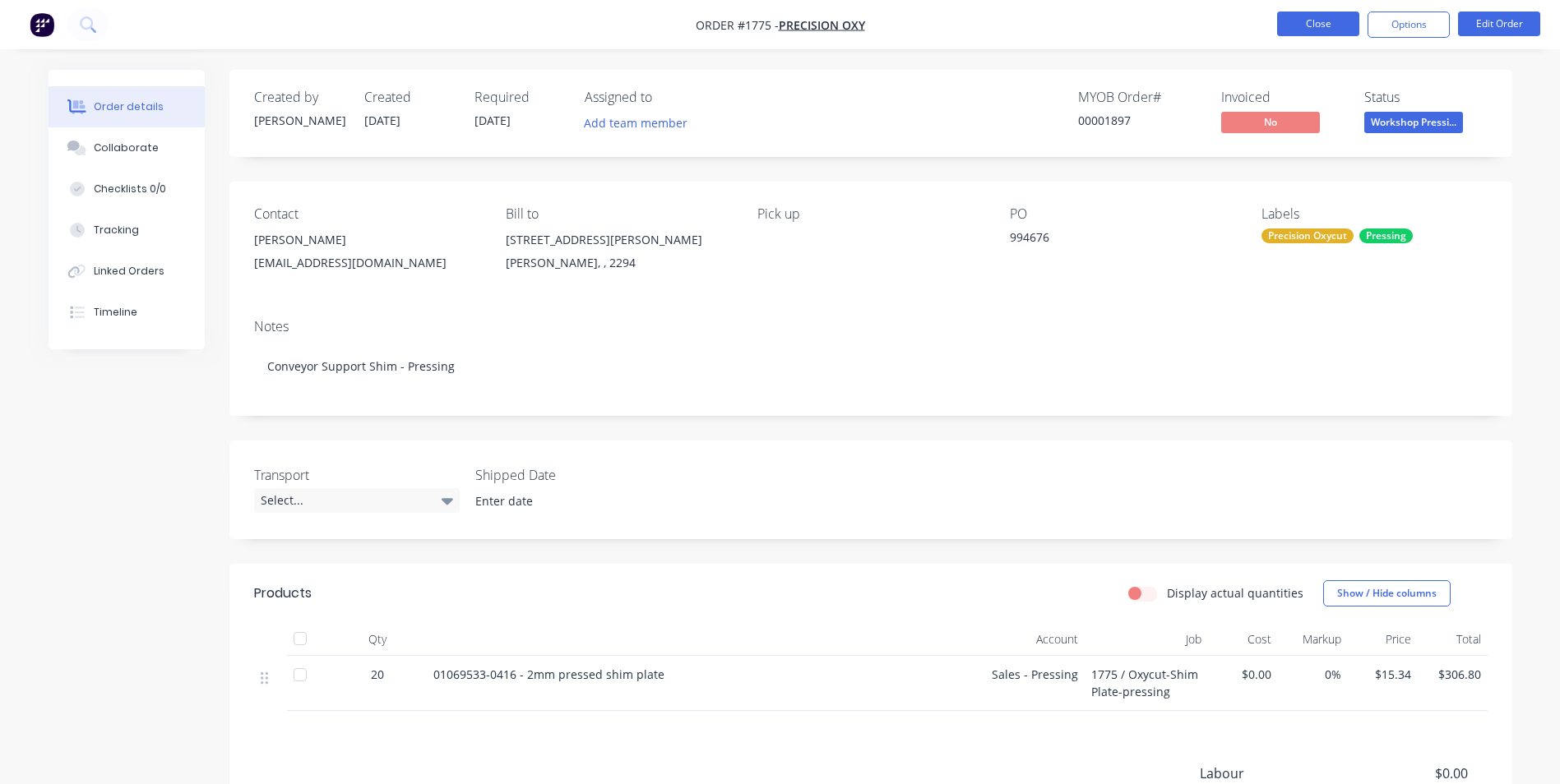
click at [1306, 25] on button "Close" at bounding box center [1318, 24] width 83 height 25
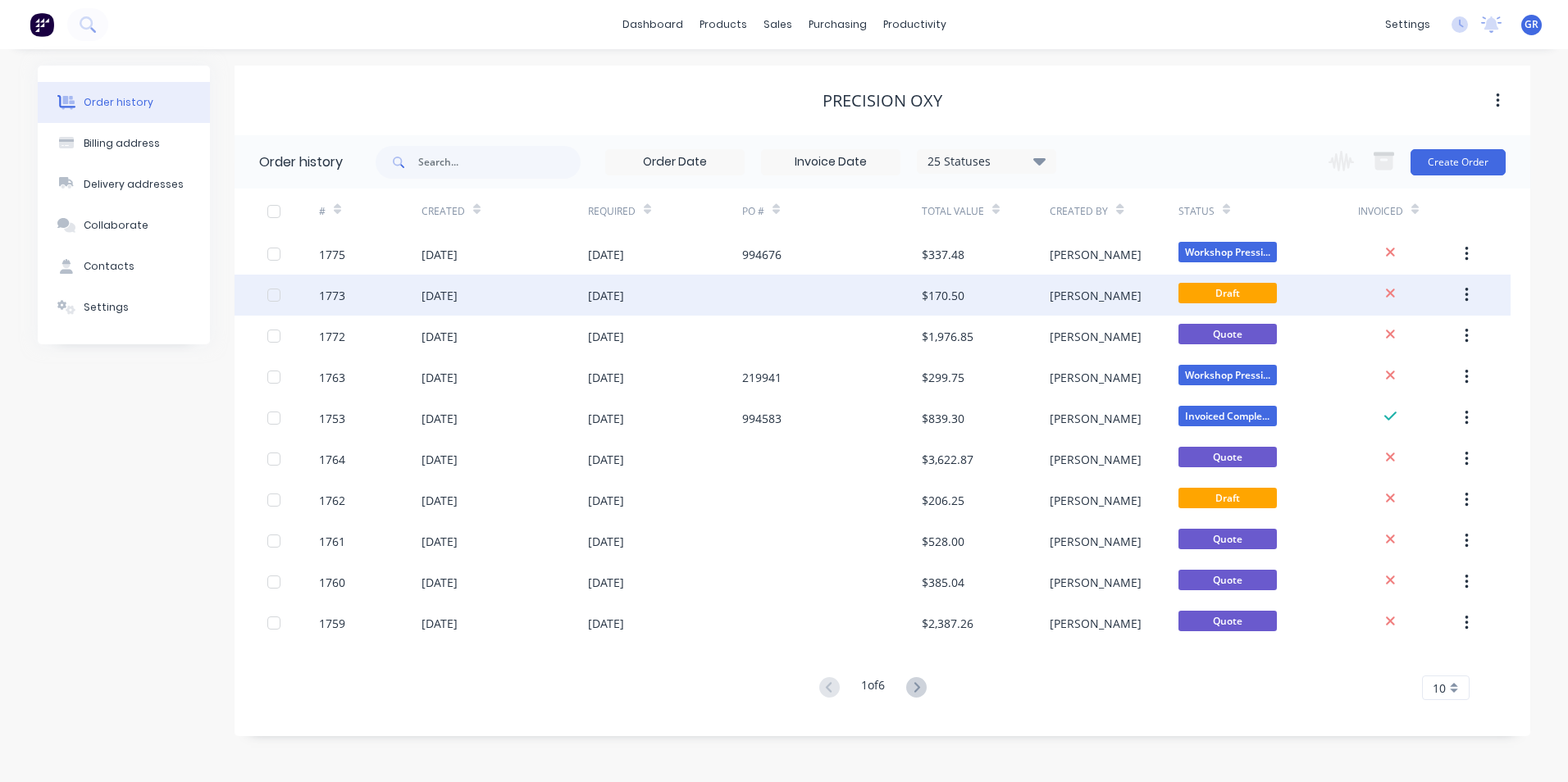
click at [344, 297] on div "1773" at bounding box center [331, 296] width 26 height 17
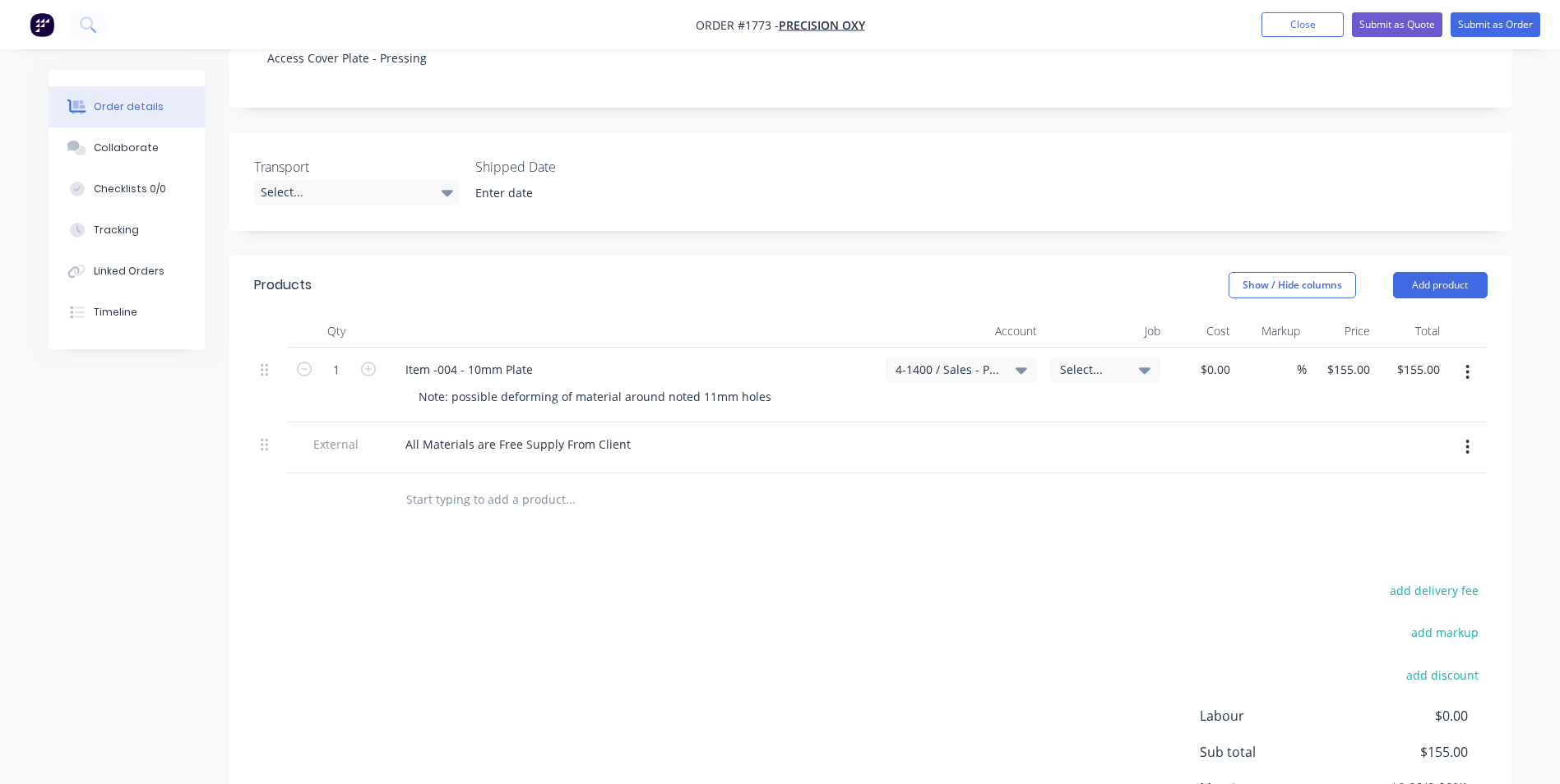
scroll to position [329, 0]
drag, startPoint x: 534, startPoint y: 351, endPoint x: 554, endPoint y: 347, distance: 20.4
click at [534, 357] on div "Item -004 - 10mm Plate" at bounding box center [469, 368] width 154 height 24
click at [644, 357] on div "Item -004 - 10mm Plate - Bump pressed to" at bounding box center [522, 368] width 259 height 24
drag, startPoint x: 477, startPoint y: 349, endPoint x: 468, endPoint y: 351, distance: 9.2
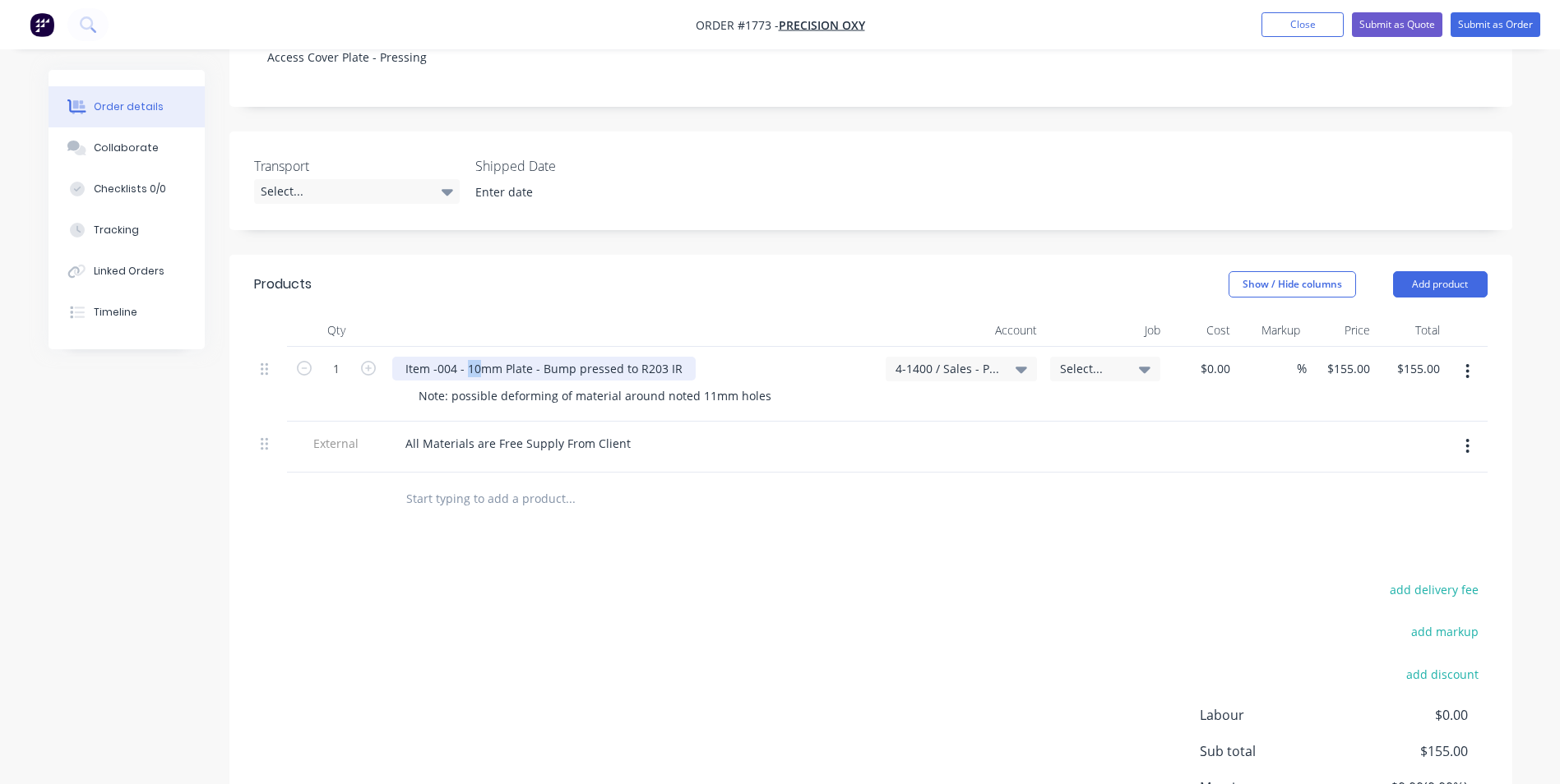
click at [468, 357] on div "Item -004 - 10mm Plate - Bump pressed to R203 IR" at bounding box center [544, 368] width 303 height 24
click at [418, 384] on div "Note: possible deforming of material around noted 11mm holes" at bounding box center [594, 395] width 379 height 24
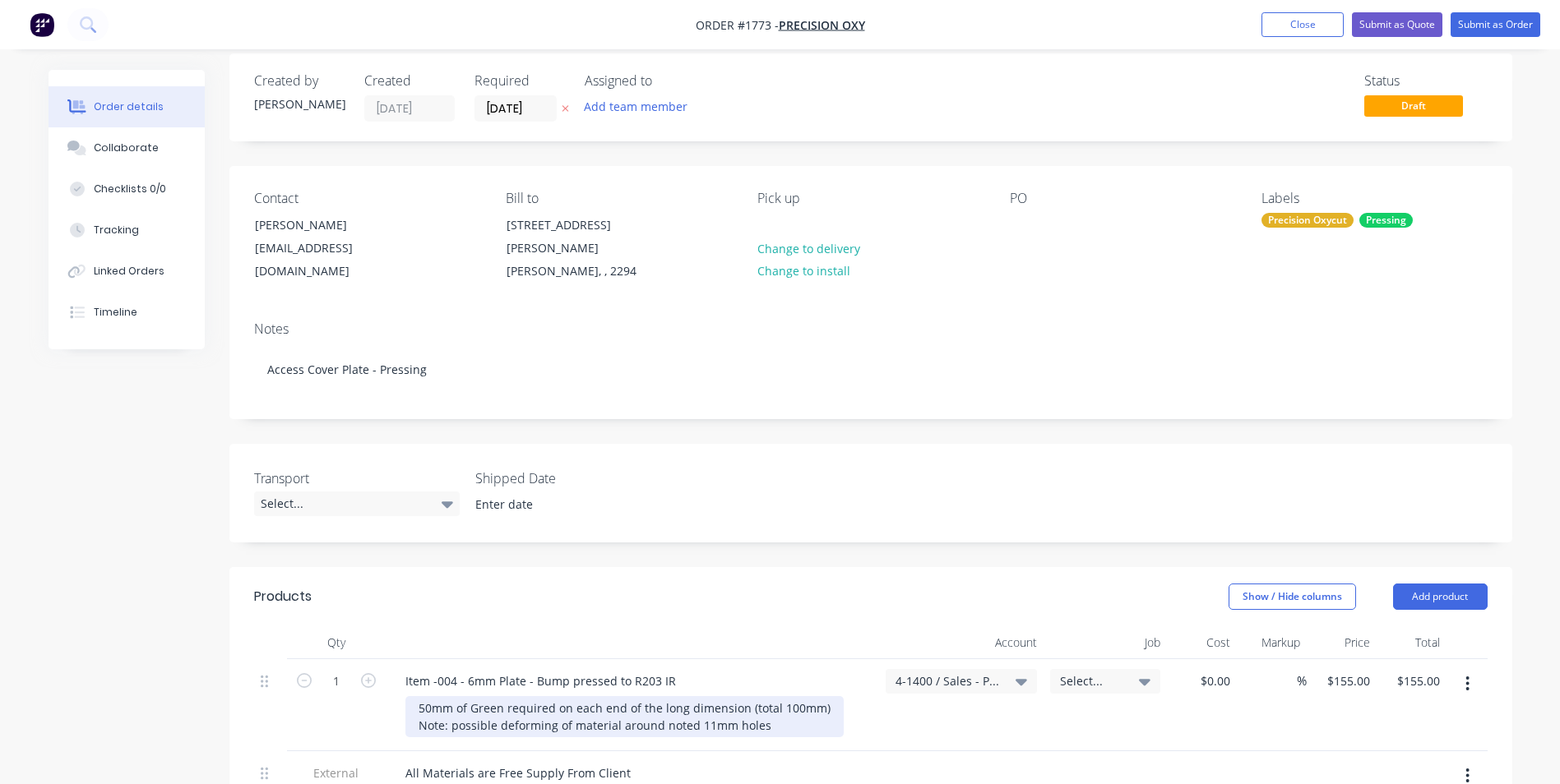
scroll to position [13, 0]
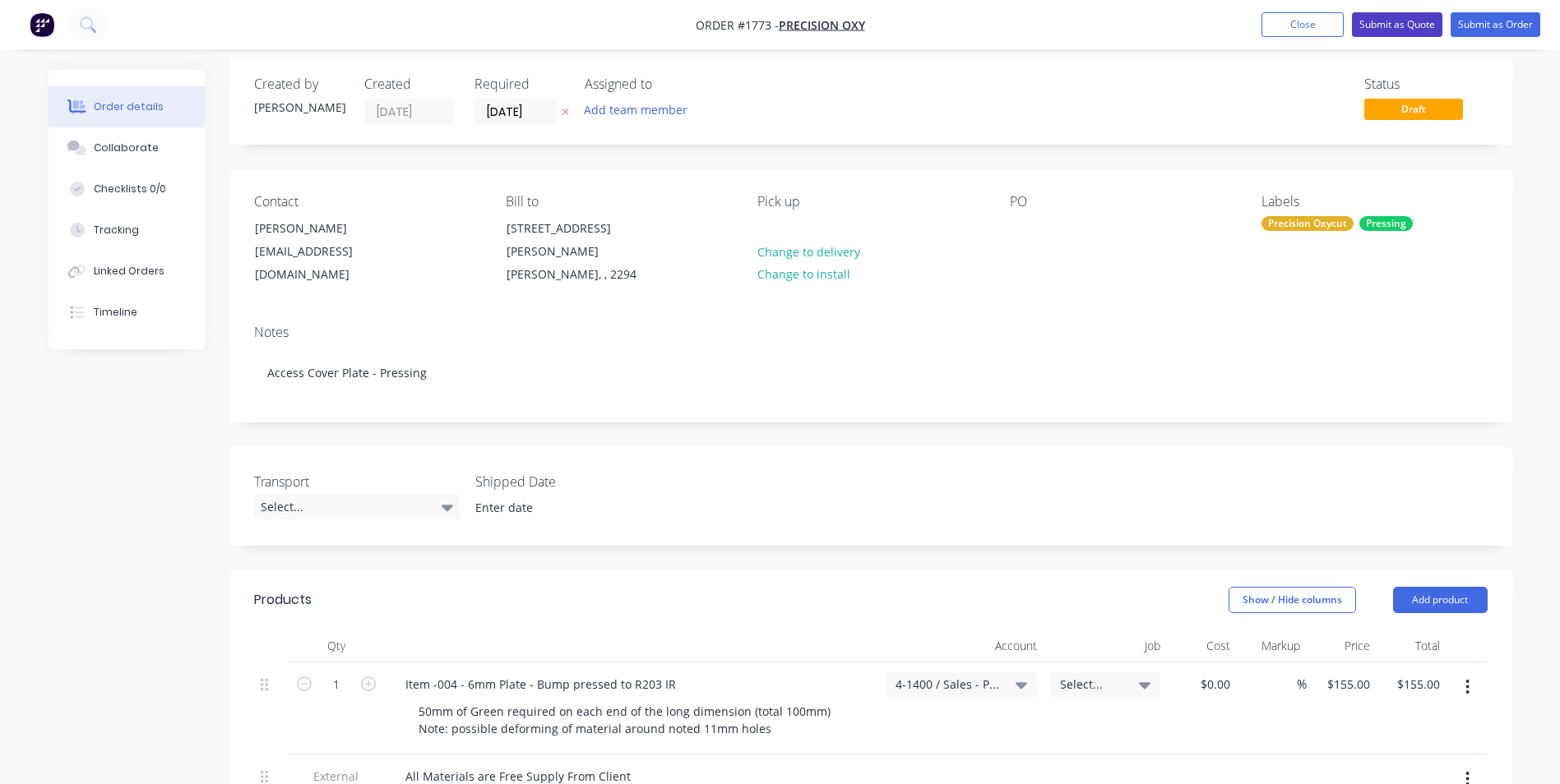
click at [1403, 20] on button "Submit as Quote" at bounding box center [1397, 25] width 90 height 25
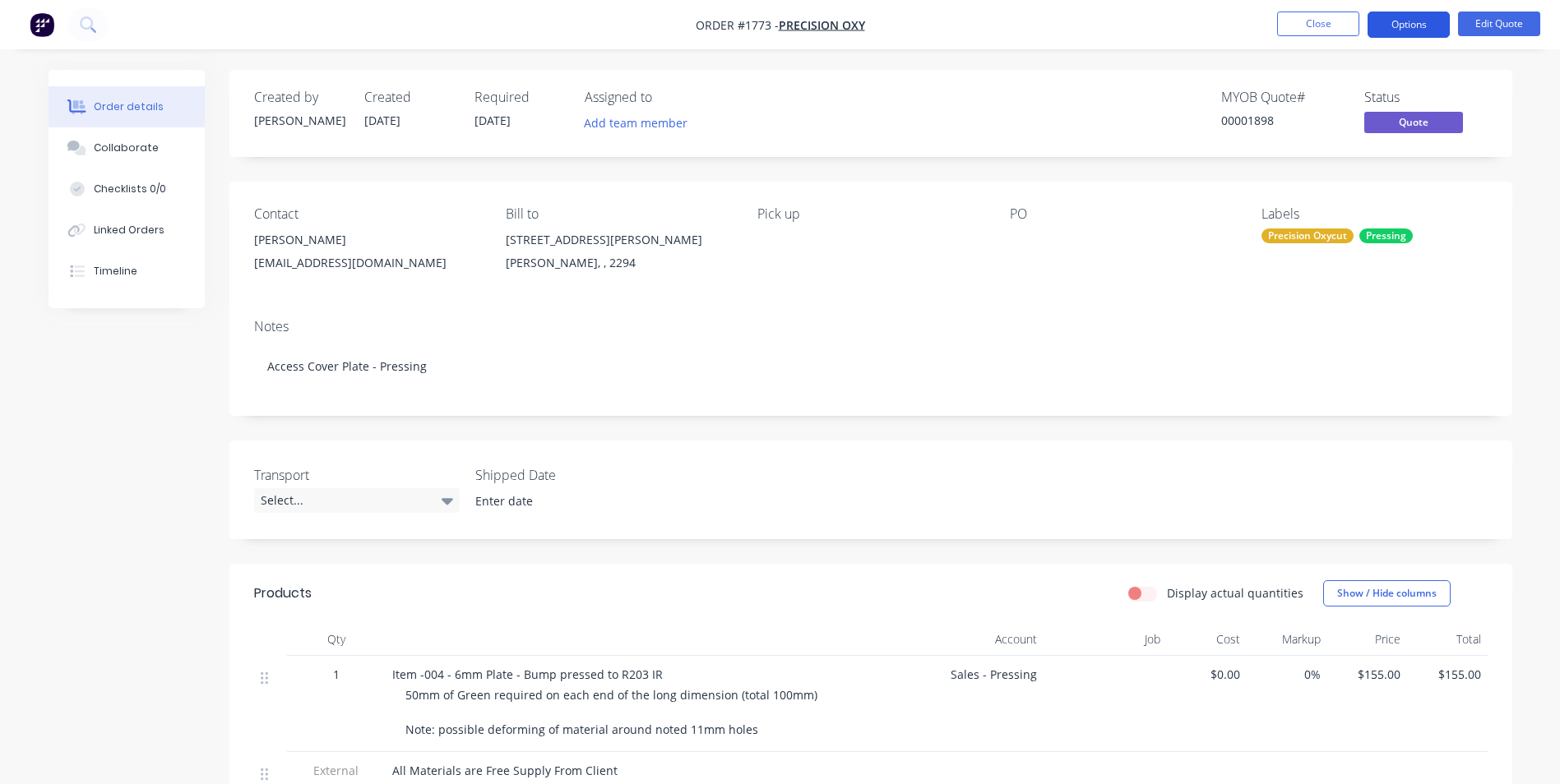
click at [1404, 25] on button "Options" at bounding box center [1409, 24] width 83 height 26
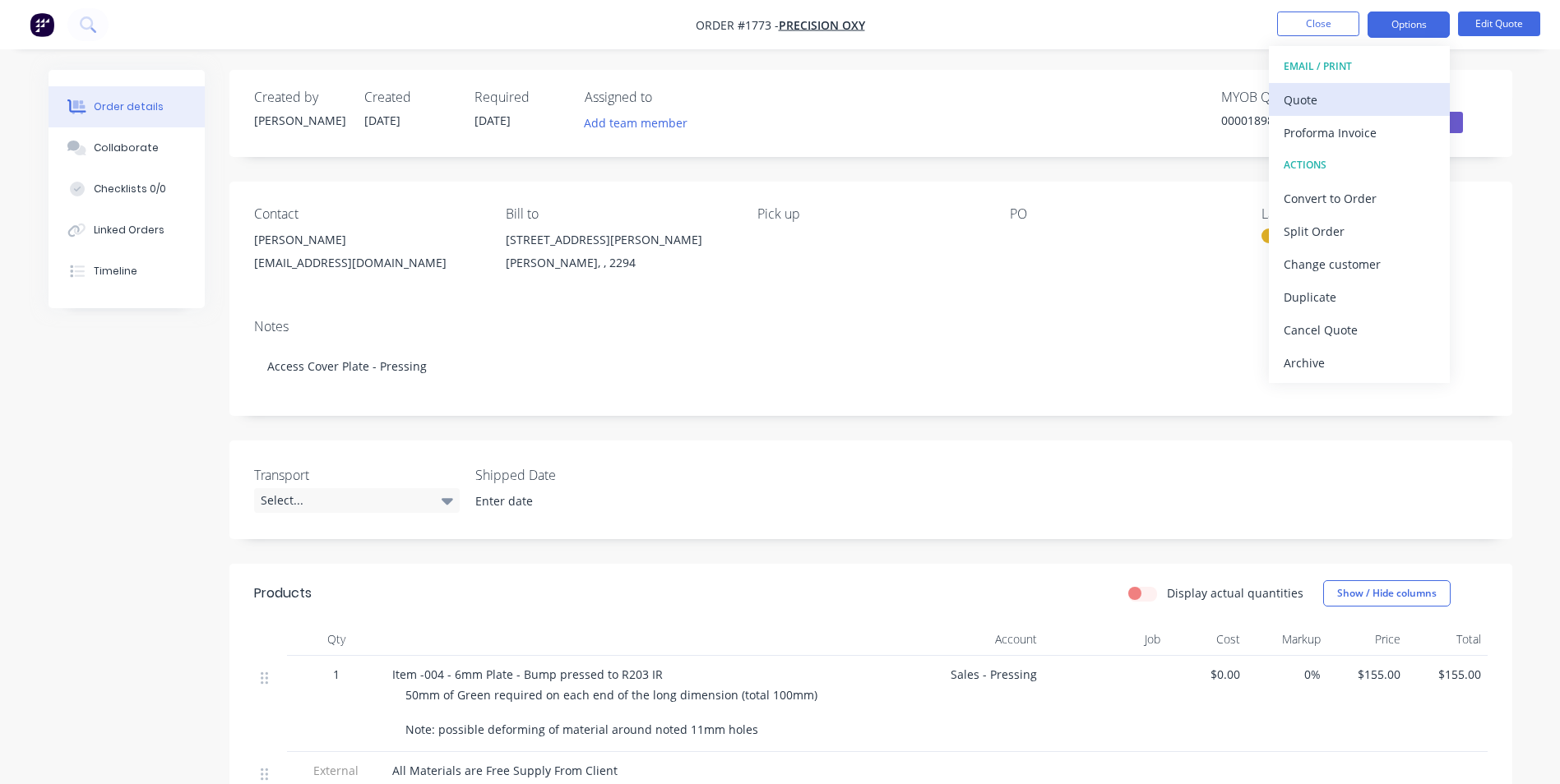
click at [1315, 95] on div "Quote" at bounding box center [1359, 100] width 152 height 24
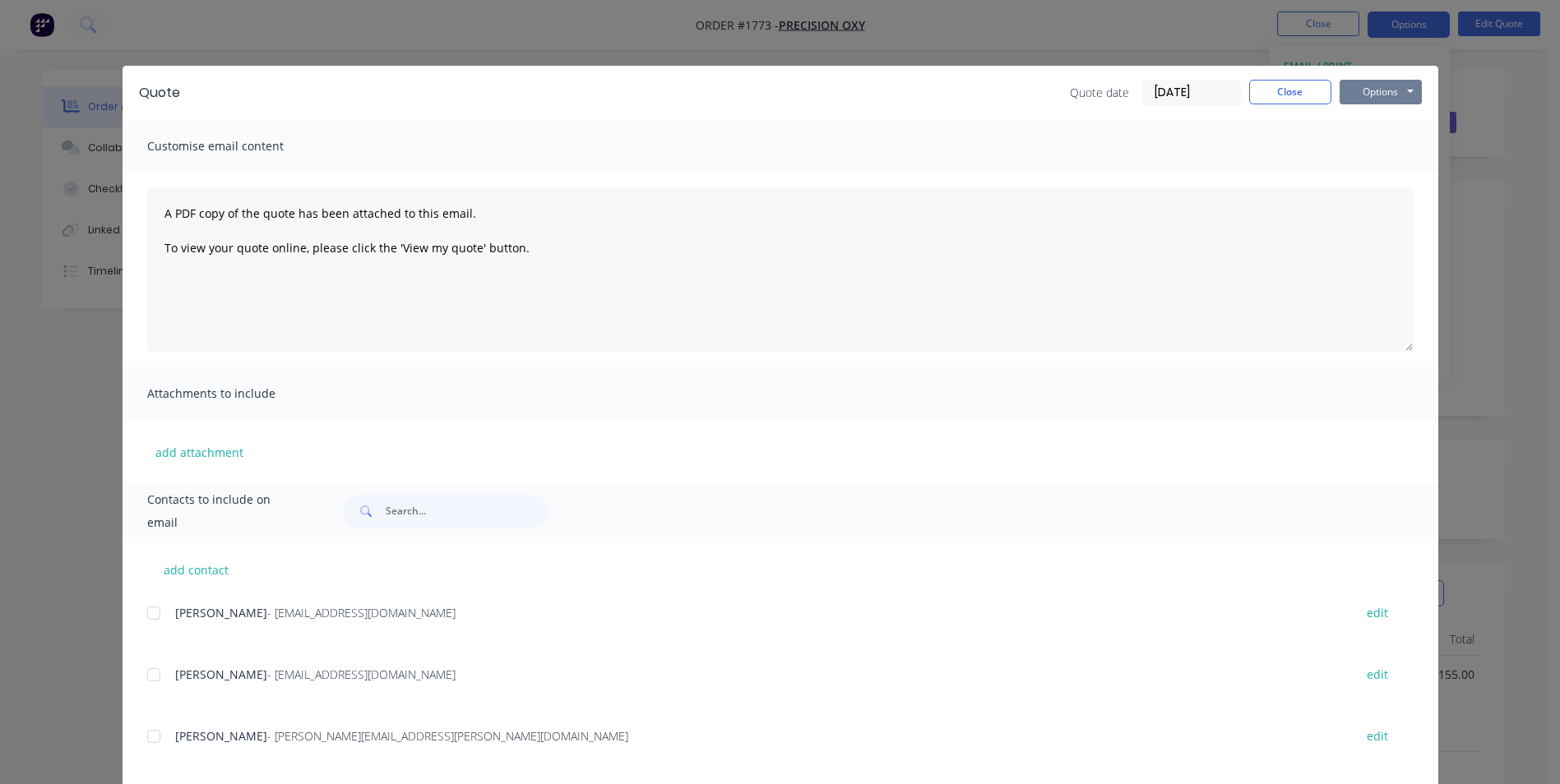
click at [1380, 91] on button "Options" at bounding box center [1381, 92] width 83 height 25
click at [1378, 151] on button "Print" at bounding box center [1393, 148] width 106 height 27
click at [1290, 90] on button "Close" at bounding box center [1290, 92] width 83 height 25
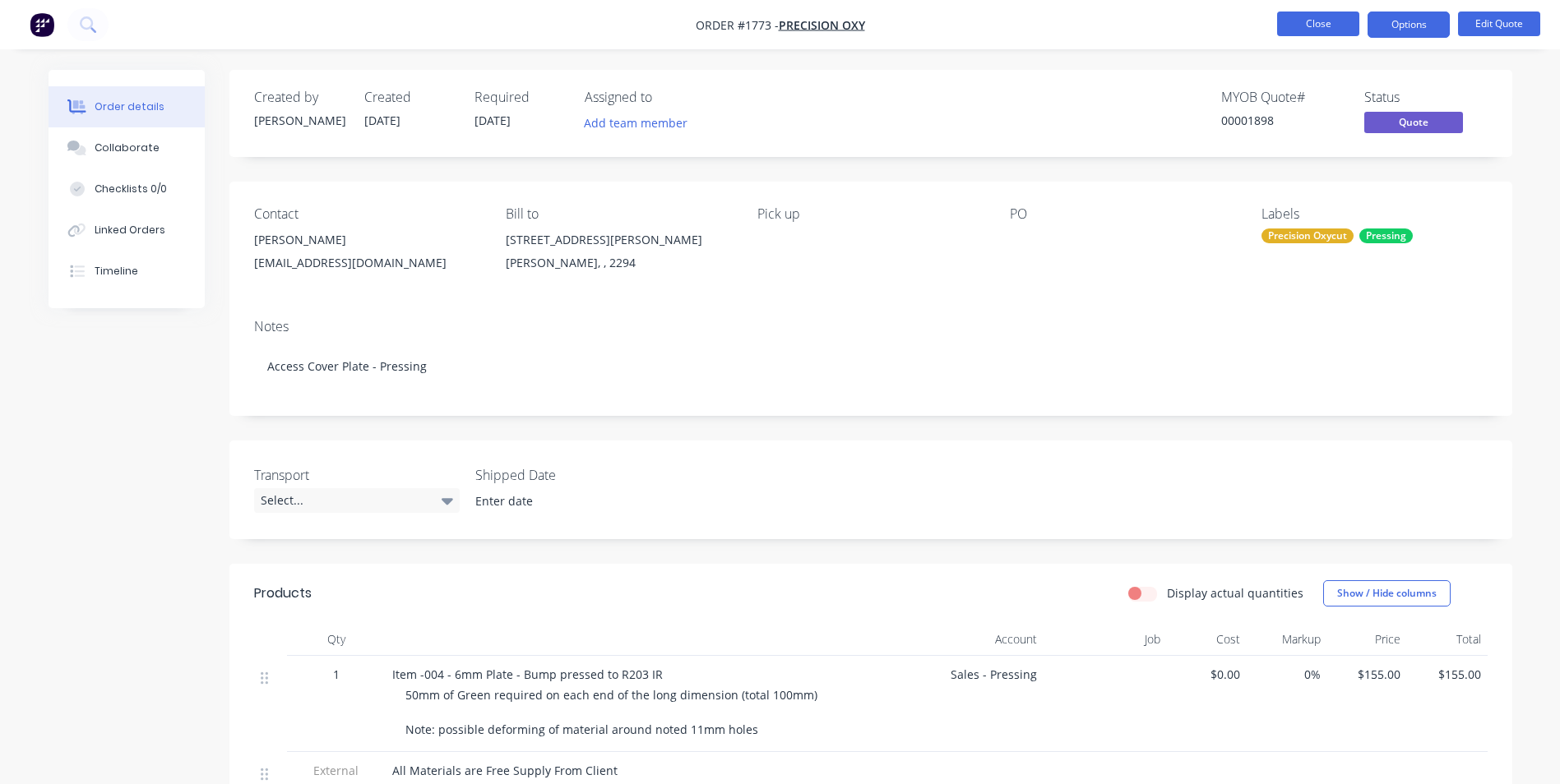
click at [1321, 28] on button "Close" at bounding box center [1318, 24] width 83 height 25
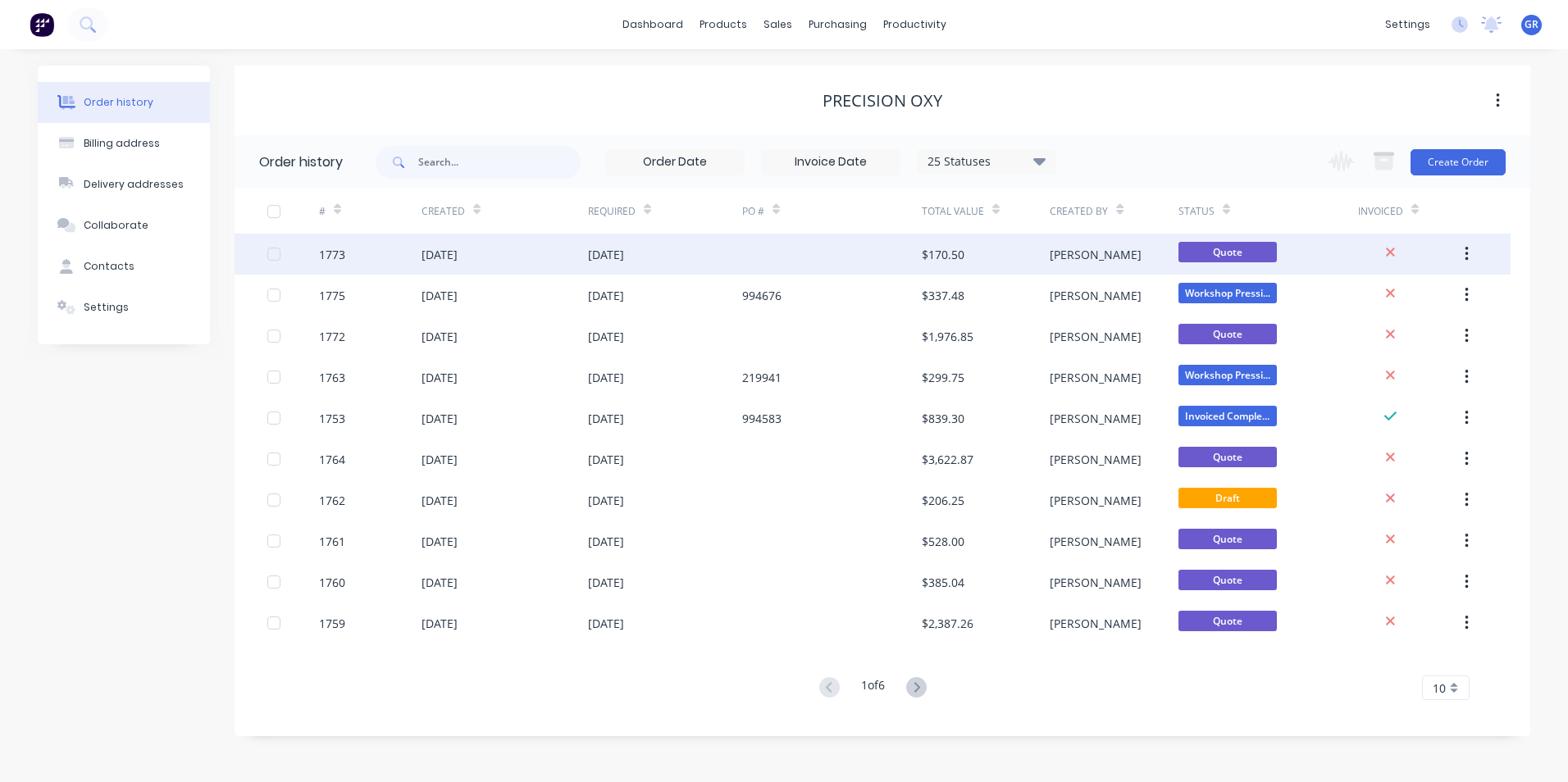
click at [341, 257] on div "1773" at bounding box center [331, 255] width 26 height 17
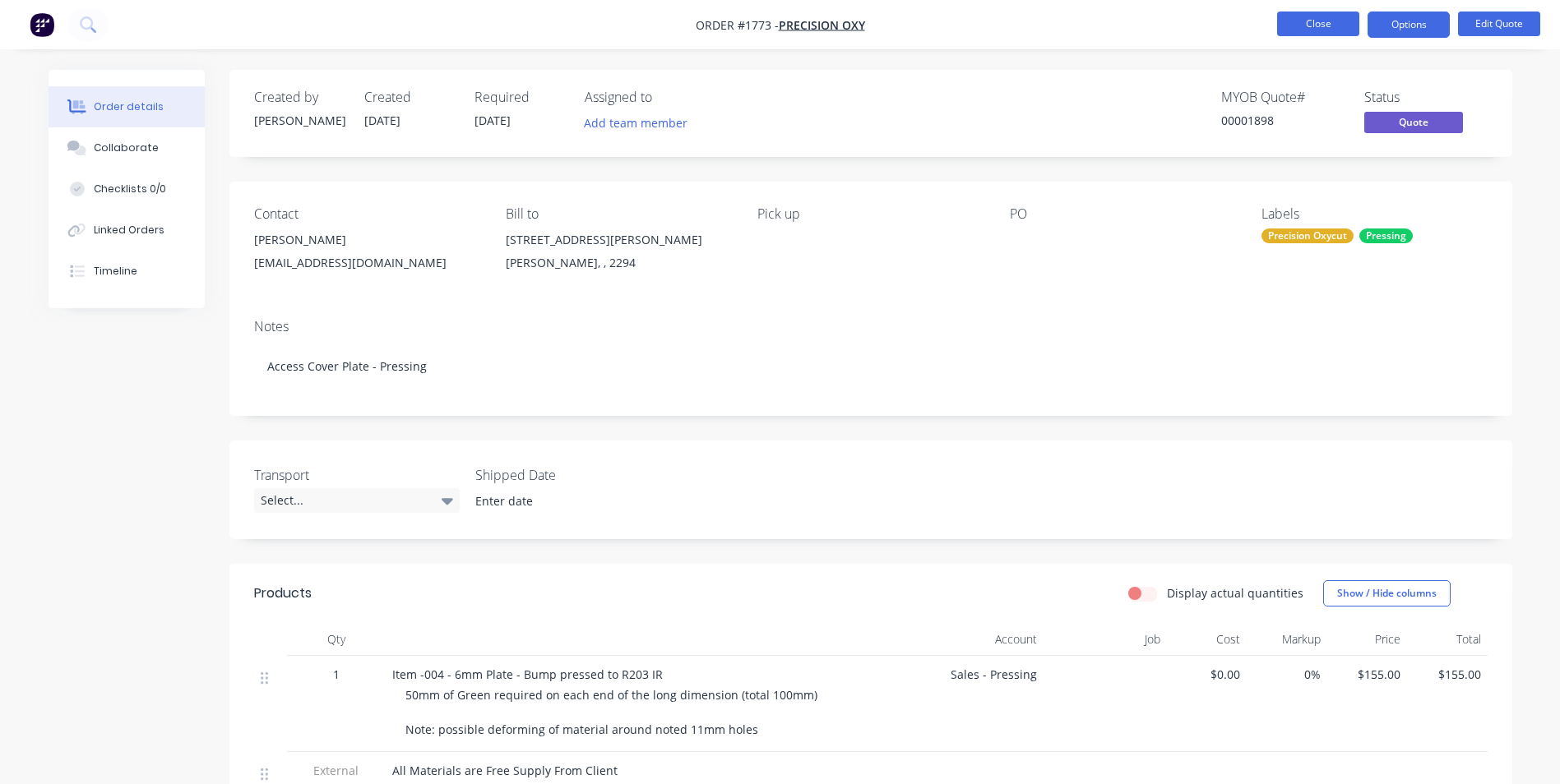
click at [1332, 14] on button "Close" at bounding box center [1318, 24] width 83 height 25
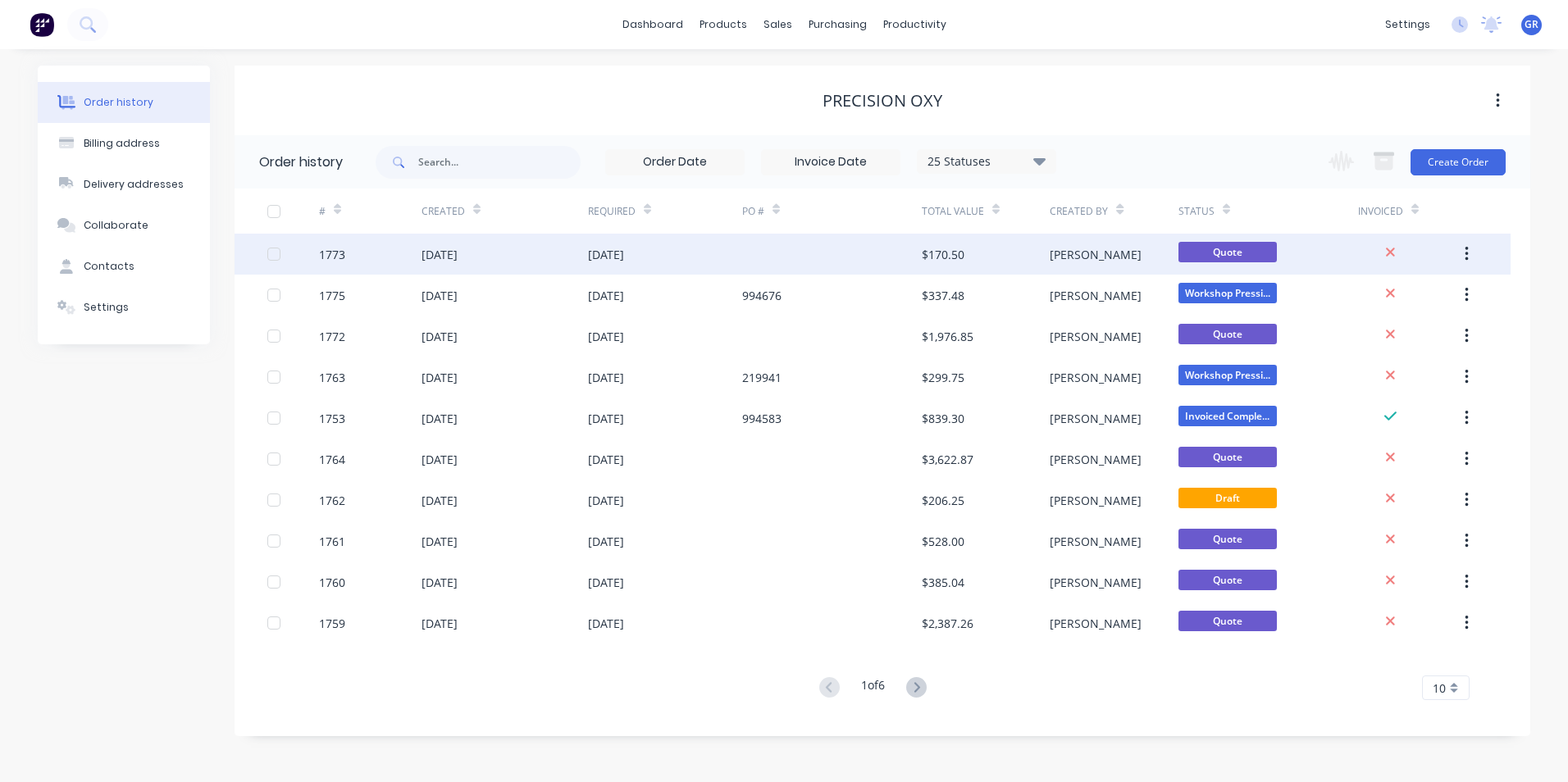
click at [341, 256] on div "1773" at bounding box center [331, 255] width 26 height 17
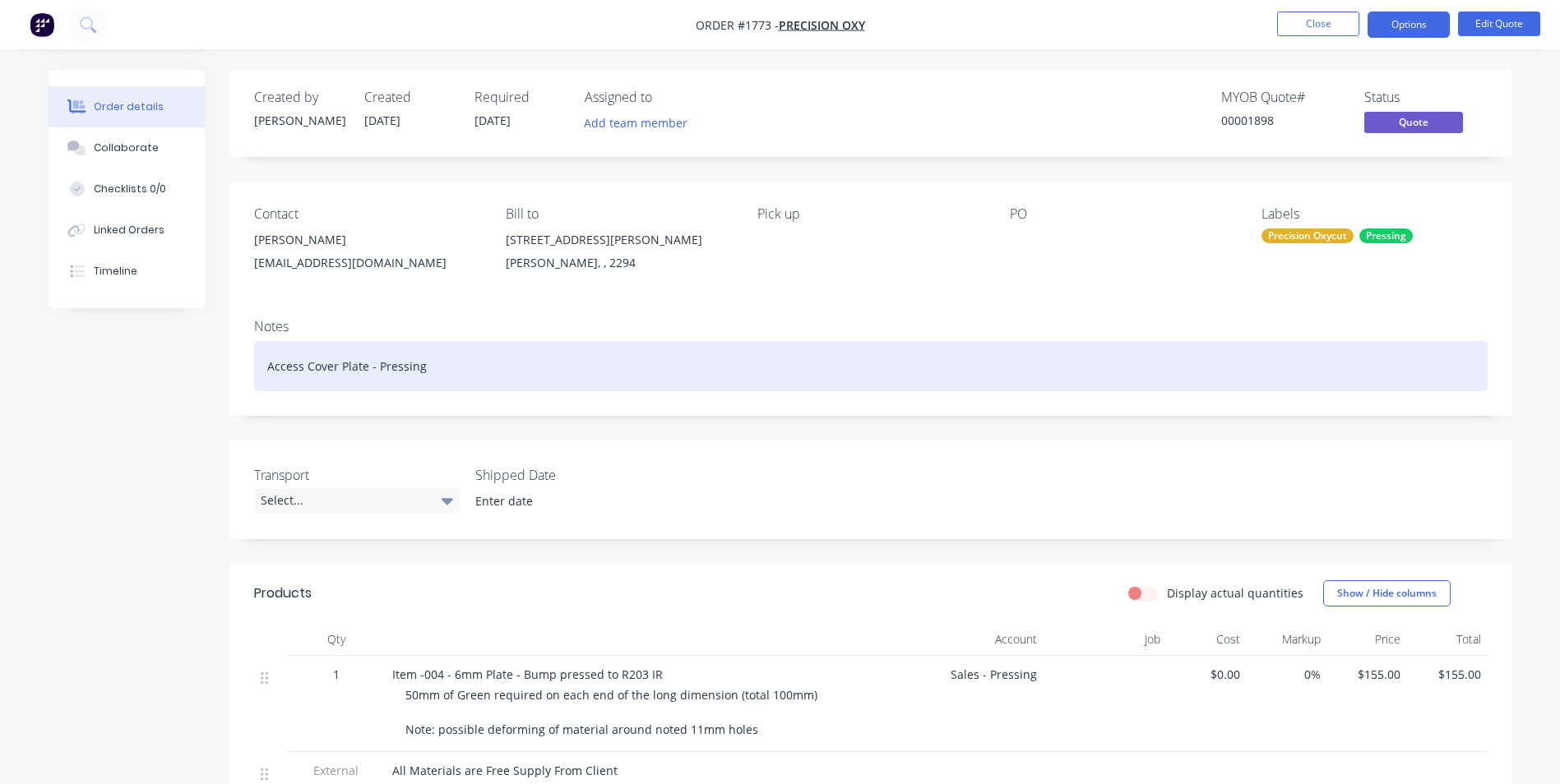
drag, startPoint x: 422, startPoint y: 363, endPoint x: 305, endPoint y: 369, distance: 117.2
click at [272, 365] on div "Access Cover Plate - Pressing" at bounding box center [871, 367] width 1234 height 50
drag, startPoint x: 306, startPoint y: 369, endPoint x: 282, endPoint y: 367, distance: 24.1
click at [282, 367] on div "Access Cover Plate - Pressing" at bounding box center [871, 367] width 1234 height 50
drag, startPoint x: 423, startPoint y: 369, endPoint x: 235, endPoint y: 366, distance: 188.0
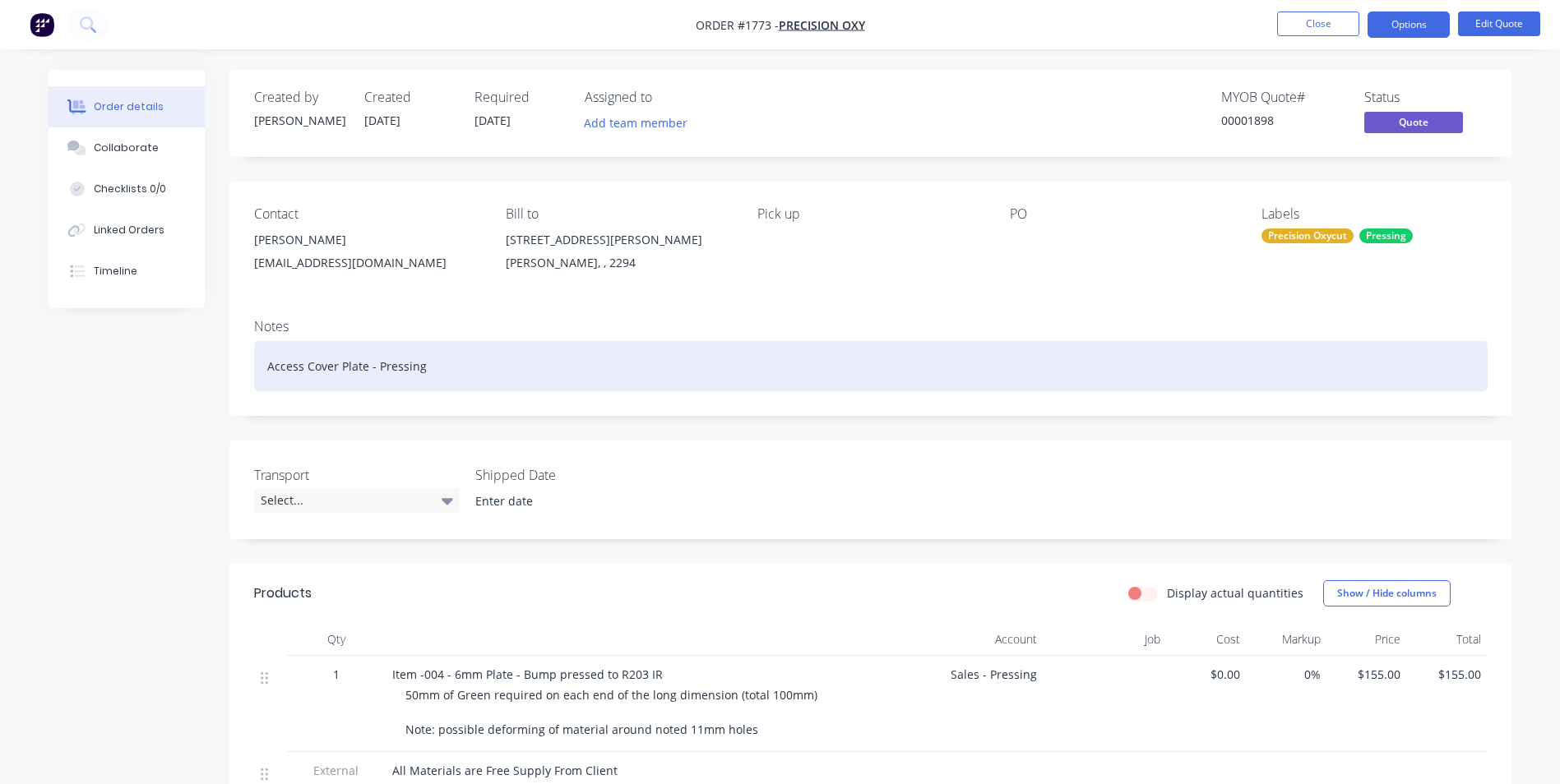
click at [235, 366] on div "Notes Access Cover Plate - Pressing" at bounding box center [871, 361] width 1283 height 110
copy div "Access Cover Plate - Pressing"
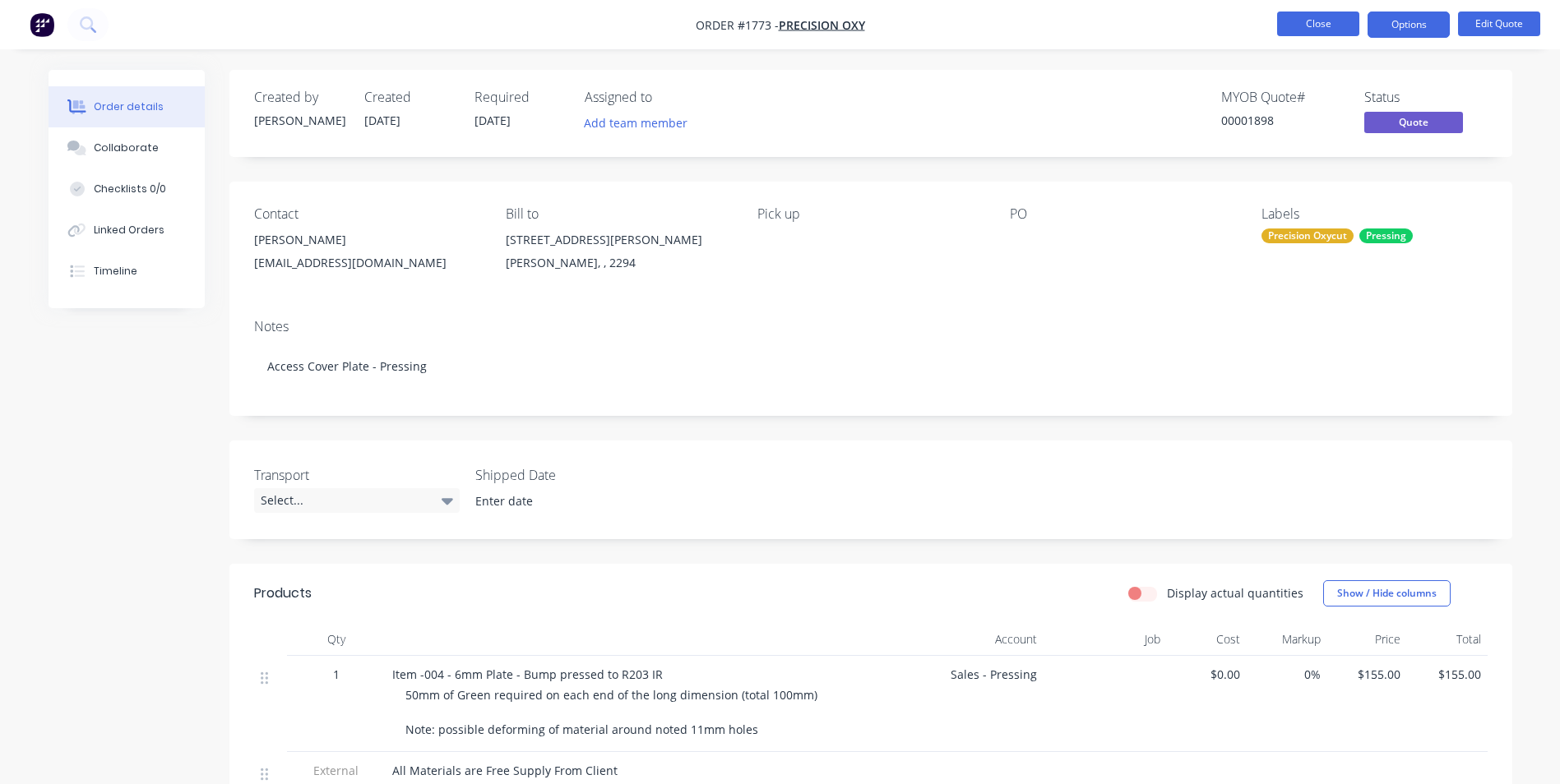
click at [1322, 31] on button "Close" at bounding box center [1318, 24] width 83 height 25
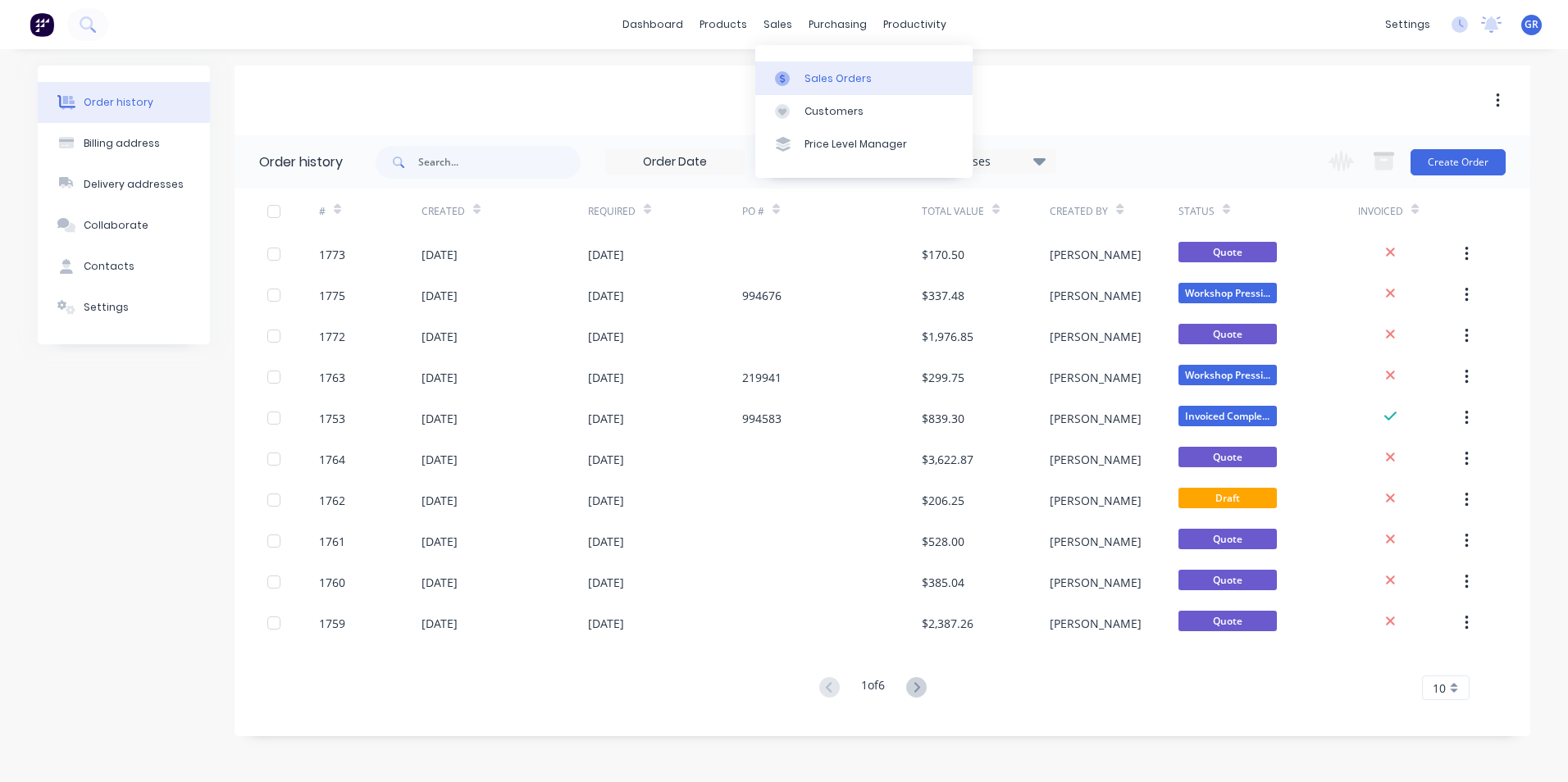
click at [824, 76] on div "Sales Orders" at bounding box center [838, 78] width 67 height 14
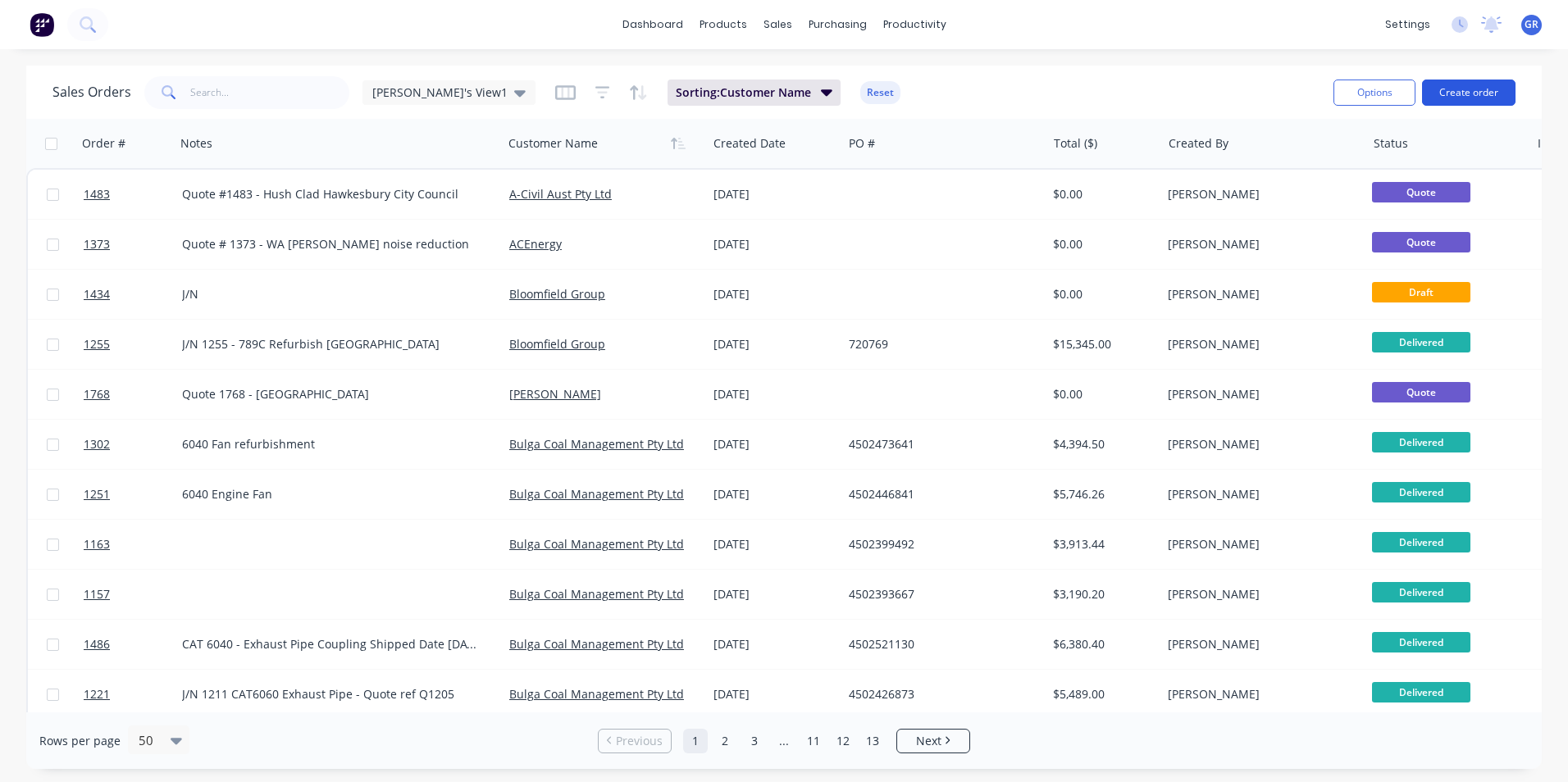
click at [1467, 90] on button "Create order" at bounding box center [1468, 92] width 94 height 26
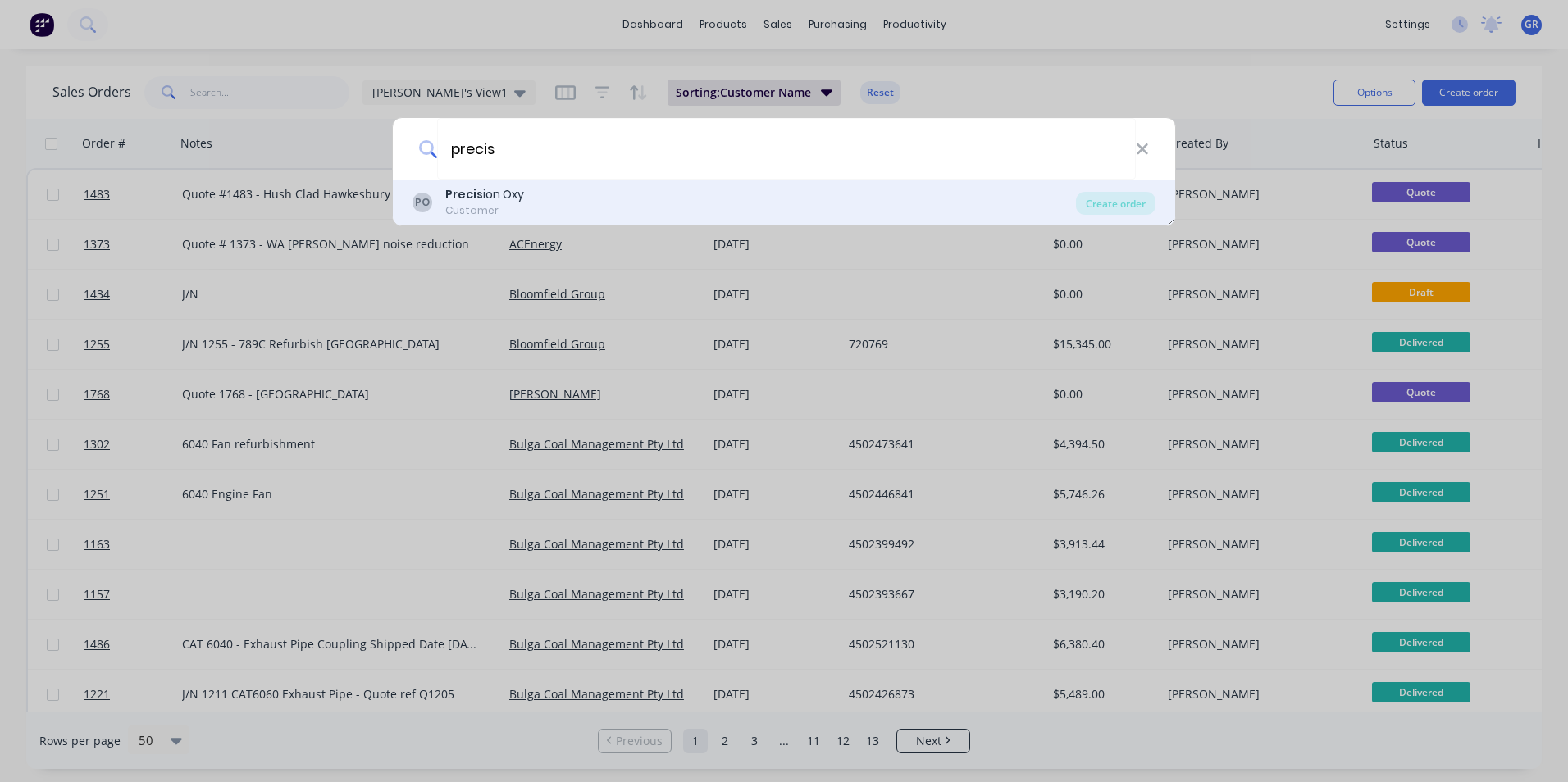
type input "precis"
click at [473, 192] on b "Precis" at bounding box center [463, 193] width 37 height 16
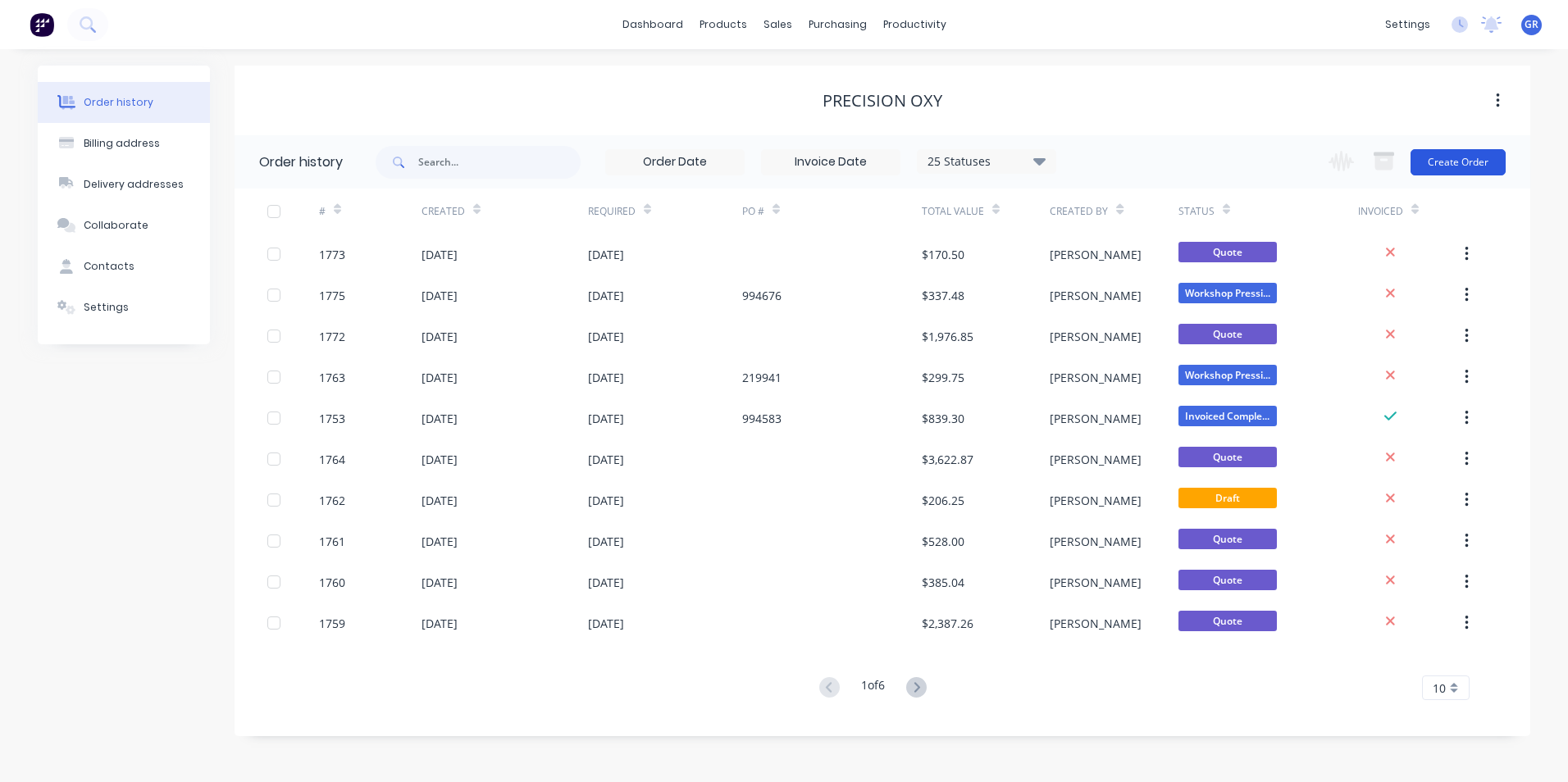
click at [1458, 157] on button "Create Order" at bounding box center [1457, 162] width 95 height 26
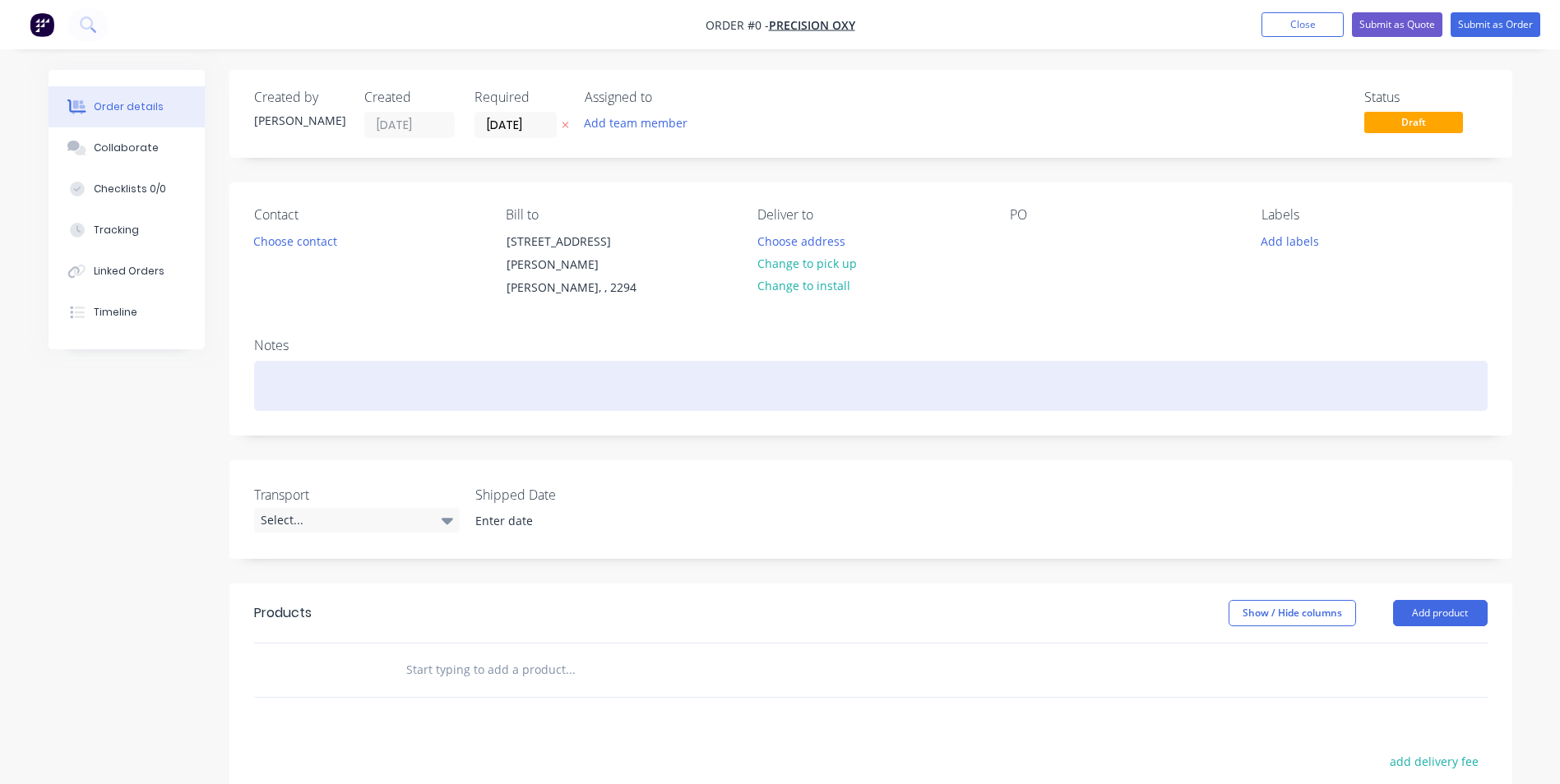
click at [274, 371] on div at bounding box center [871, 386] width 1234 height 50
click at [279, 361] on div at bounding box center [871, 386] width 1234 height 50
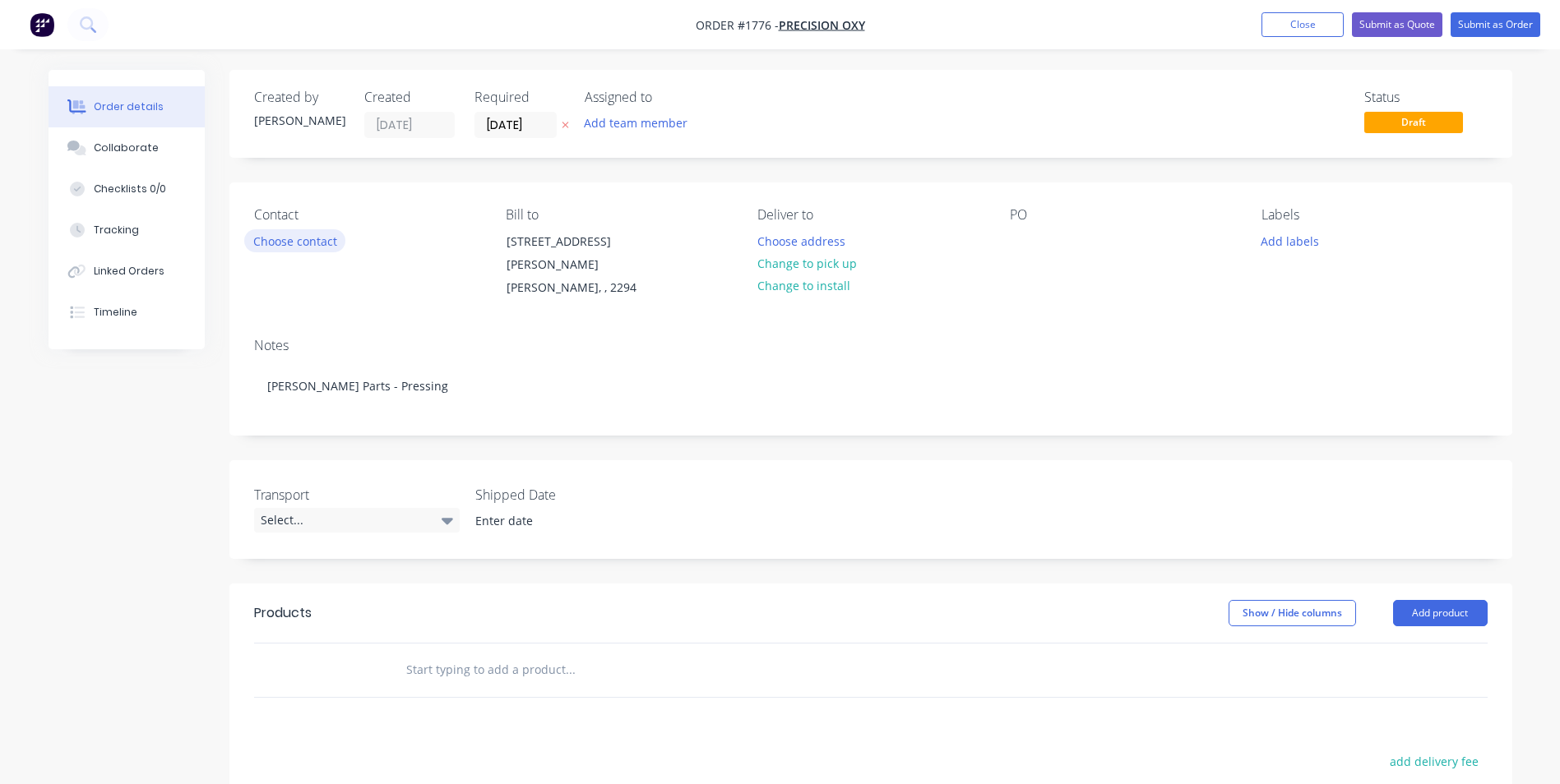
click at [319, 239] on button "Choose contact" at bounding box center [294, 240] width 101 height 22
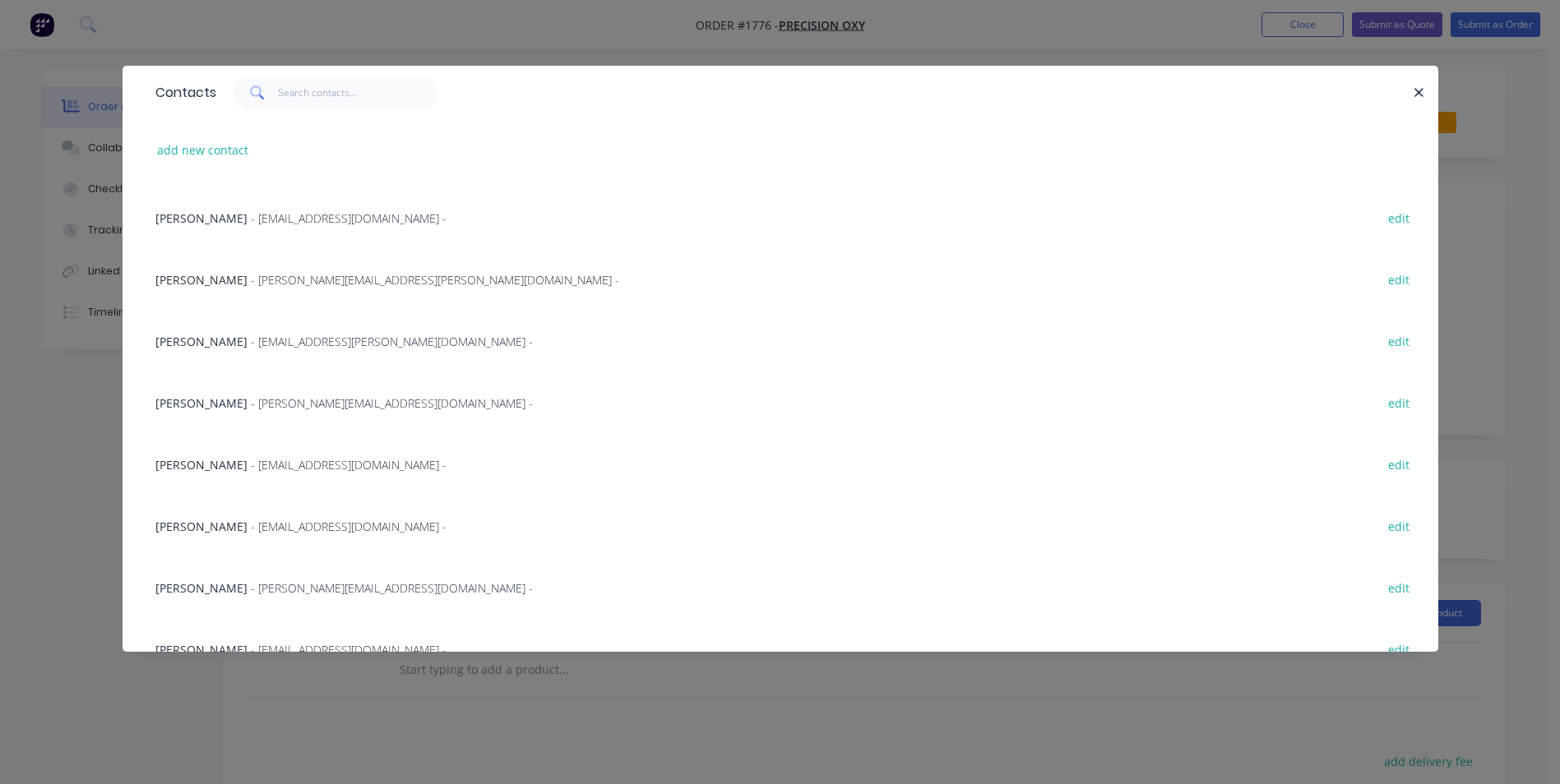
scroll to position [83, 0]
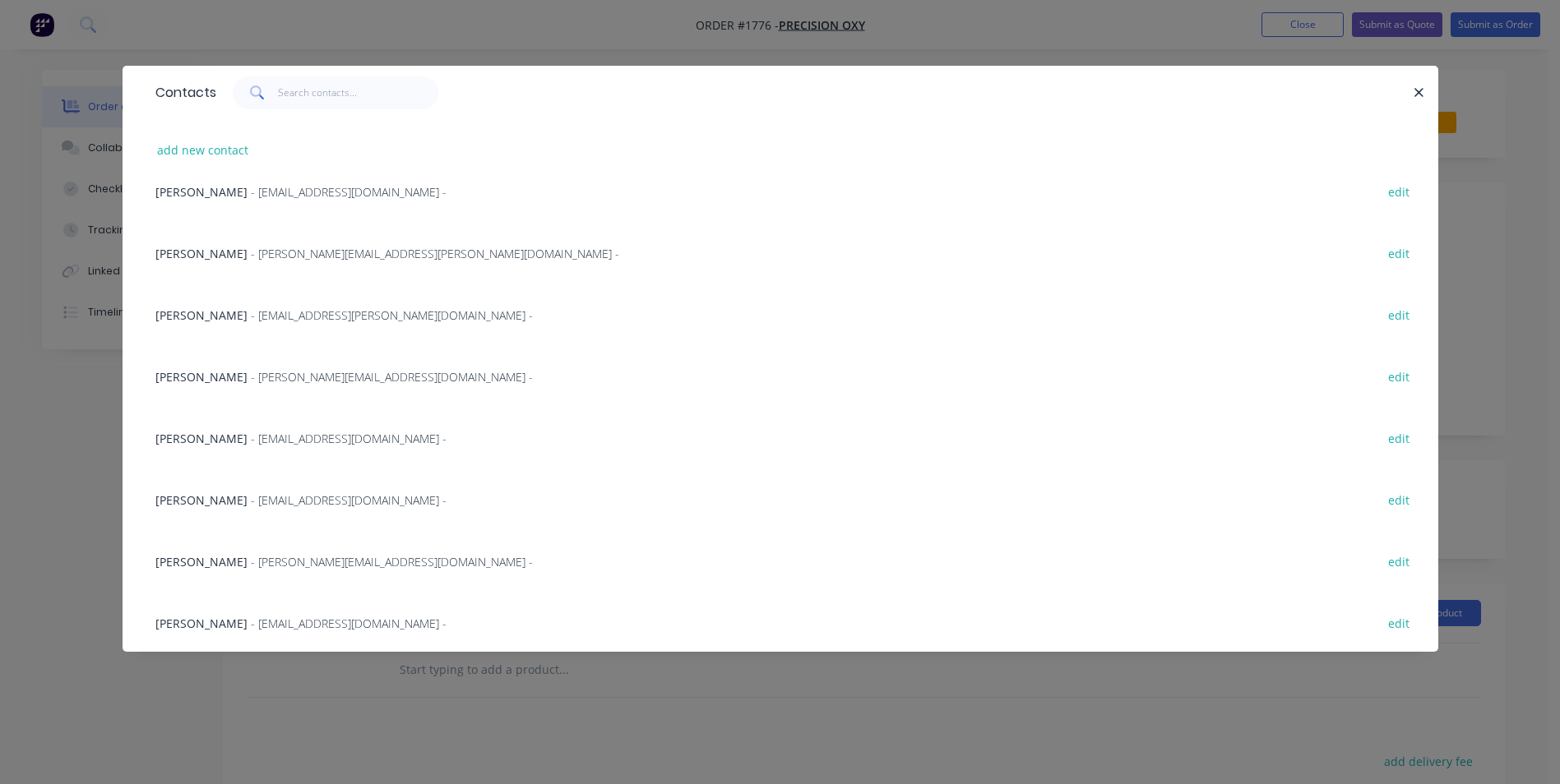
click at [197, 497] on span "Robert Frendo" at bounding box center [202, 500] width 92 height 15
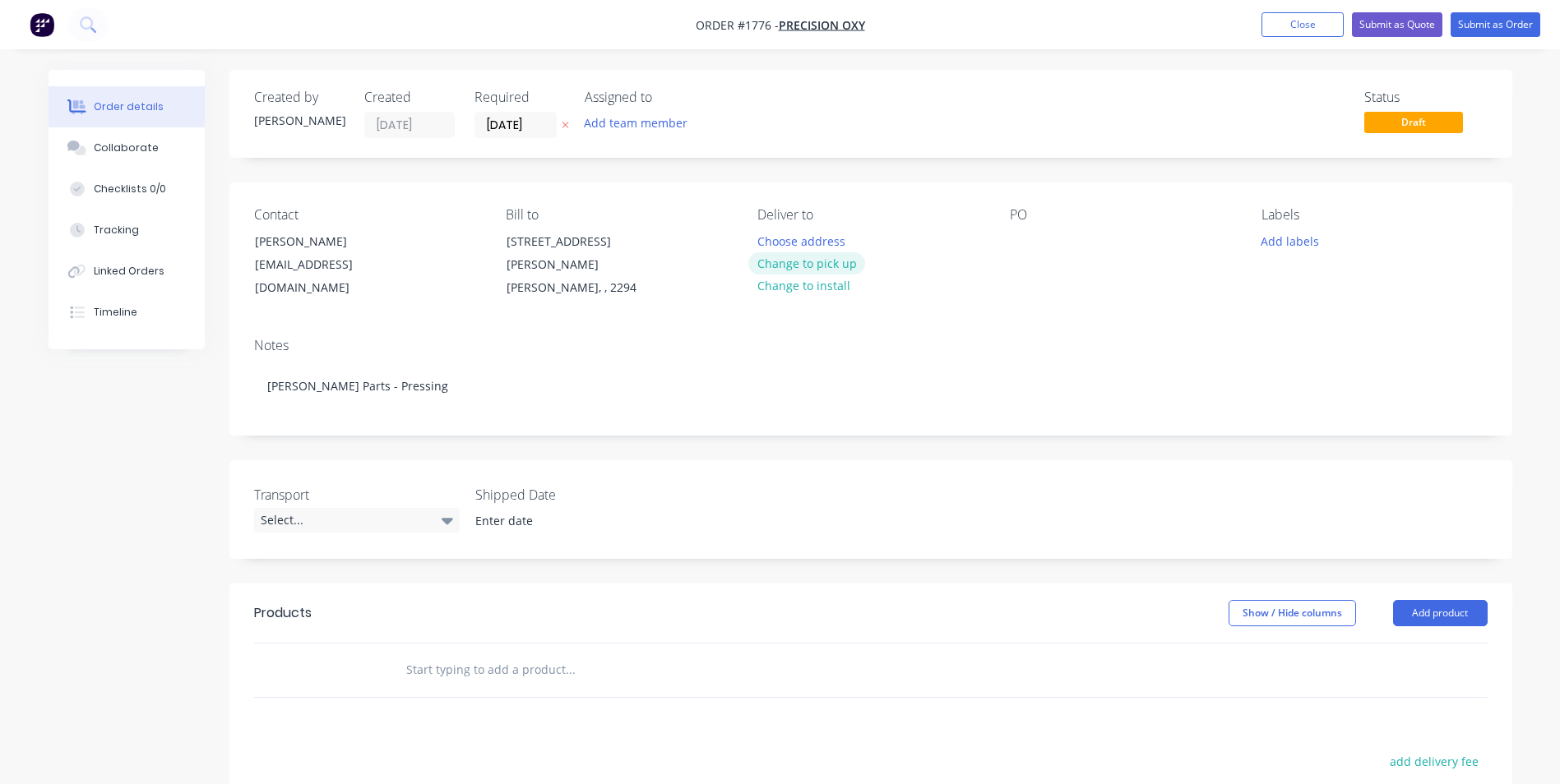
click at [793, 257] on button "Change to pick up" at bounding box center [807, 263] width 117 height 22
click at [1280, 243] on button "Add labels" at bounding box center [1290, 240] width 76 height 22
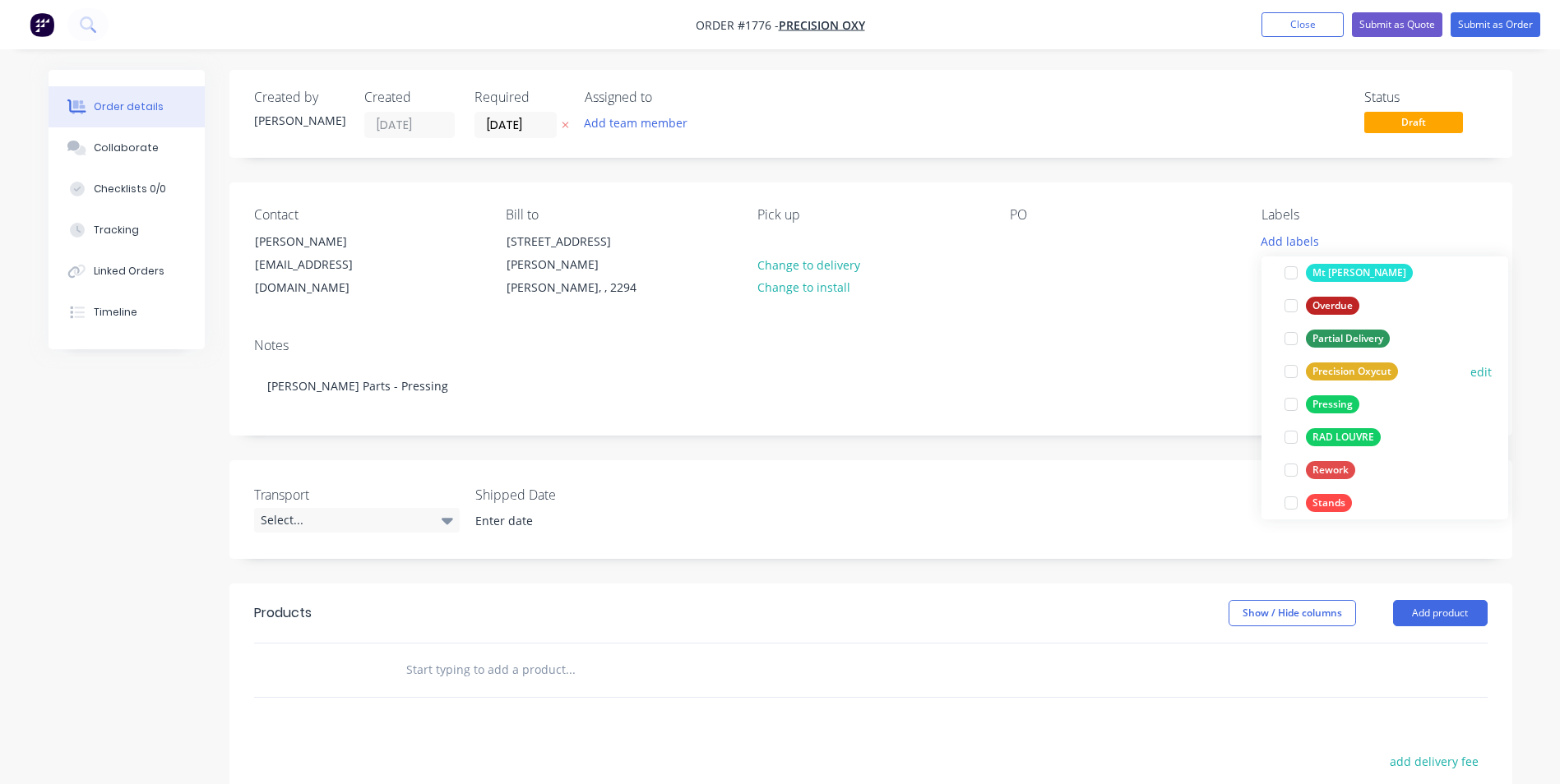
click at [1355, 366] on div "Precision Oxycut" at bounding box center [1352, 371] width 92 height 18
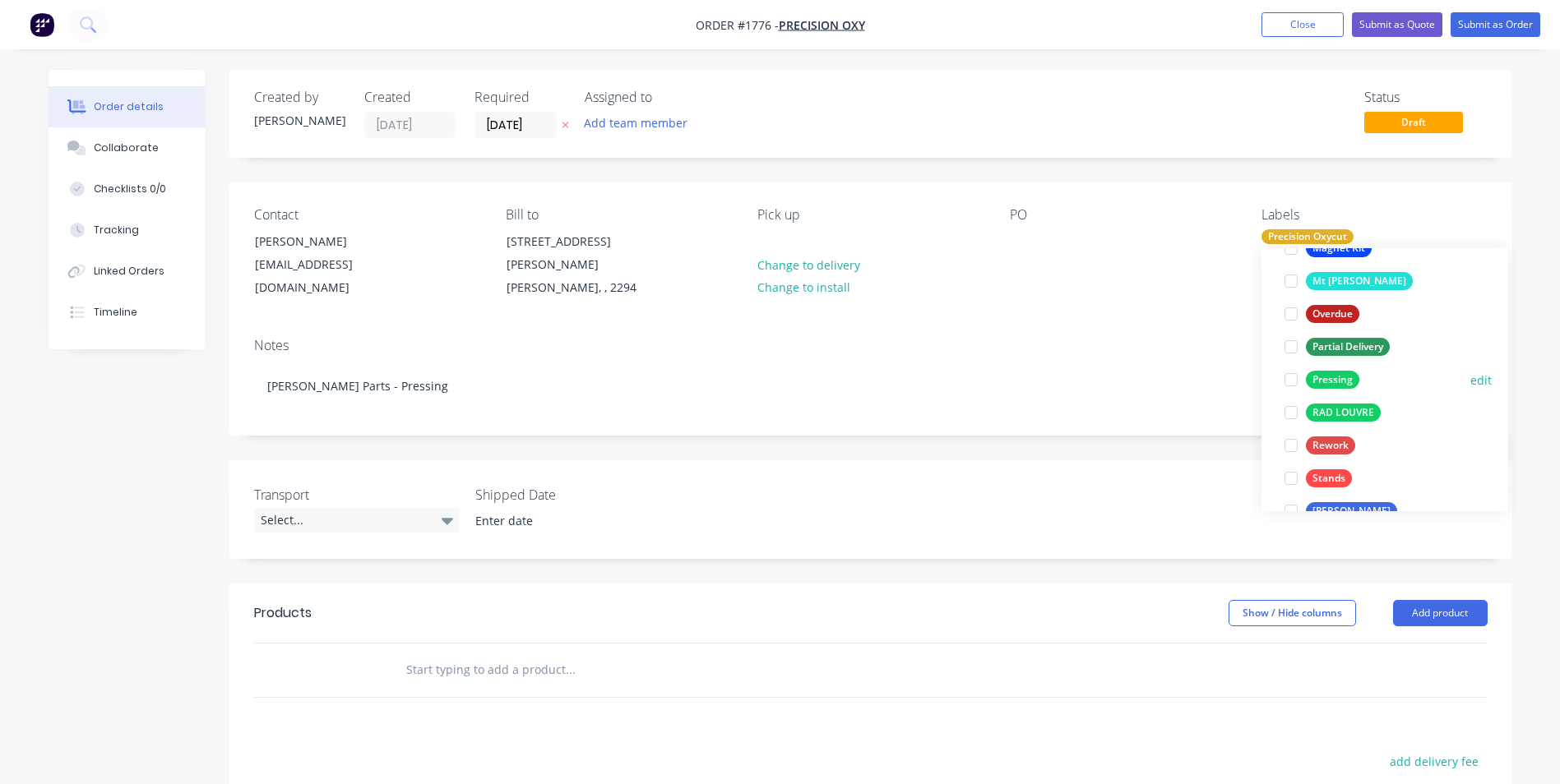
click at [1336, 377] on div "Pressing" at bounding box center [1332, 379] width 54 height 18
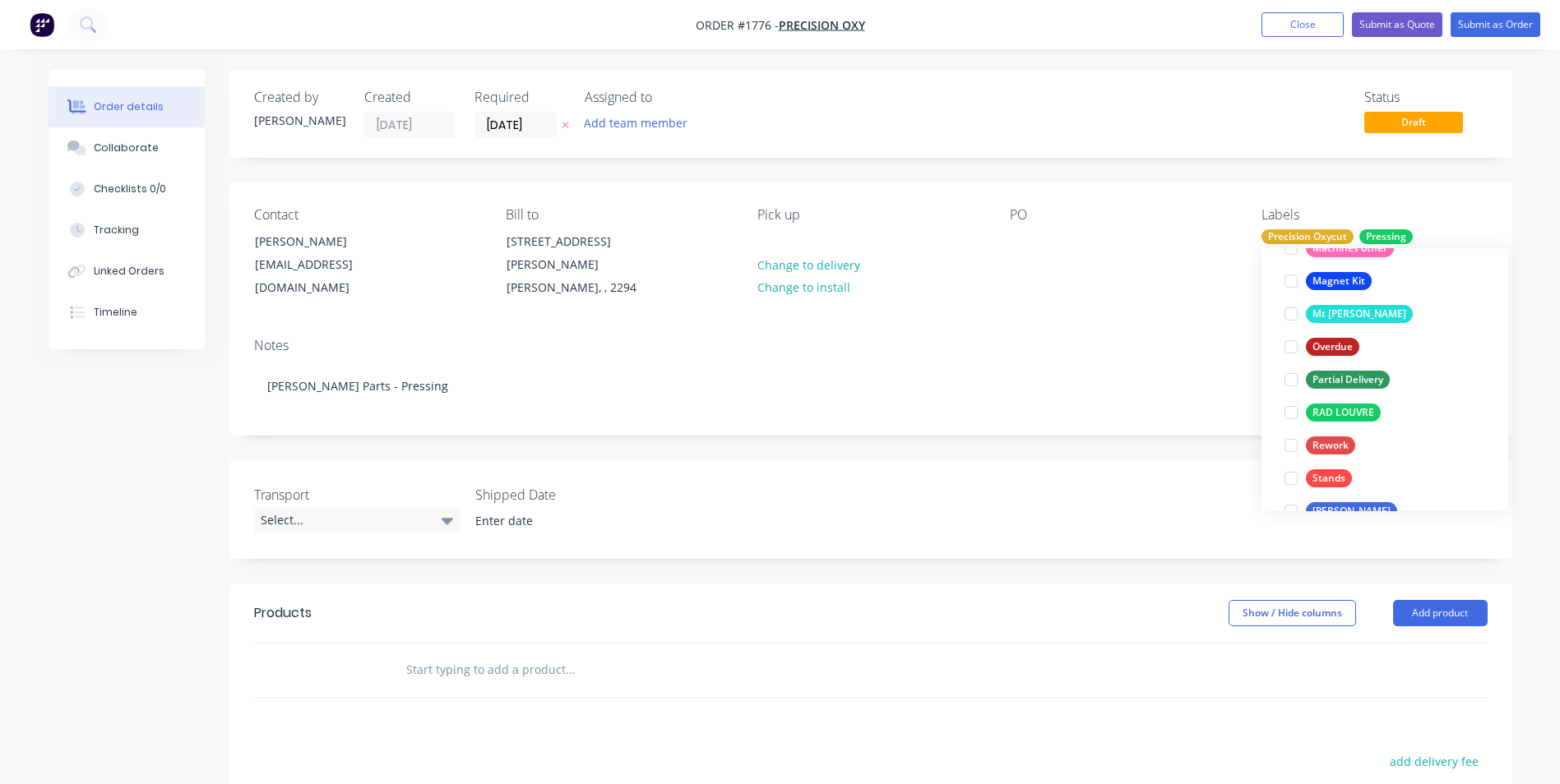
scroll to position [33, 0]
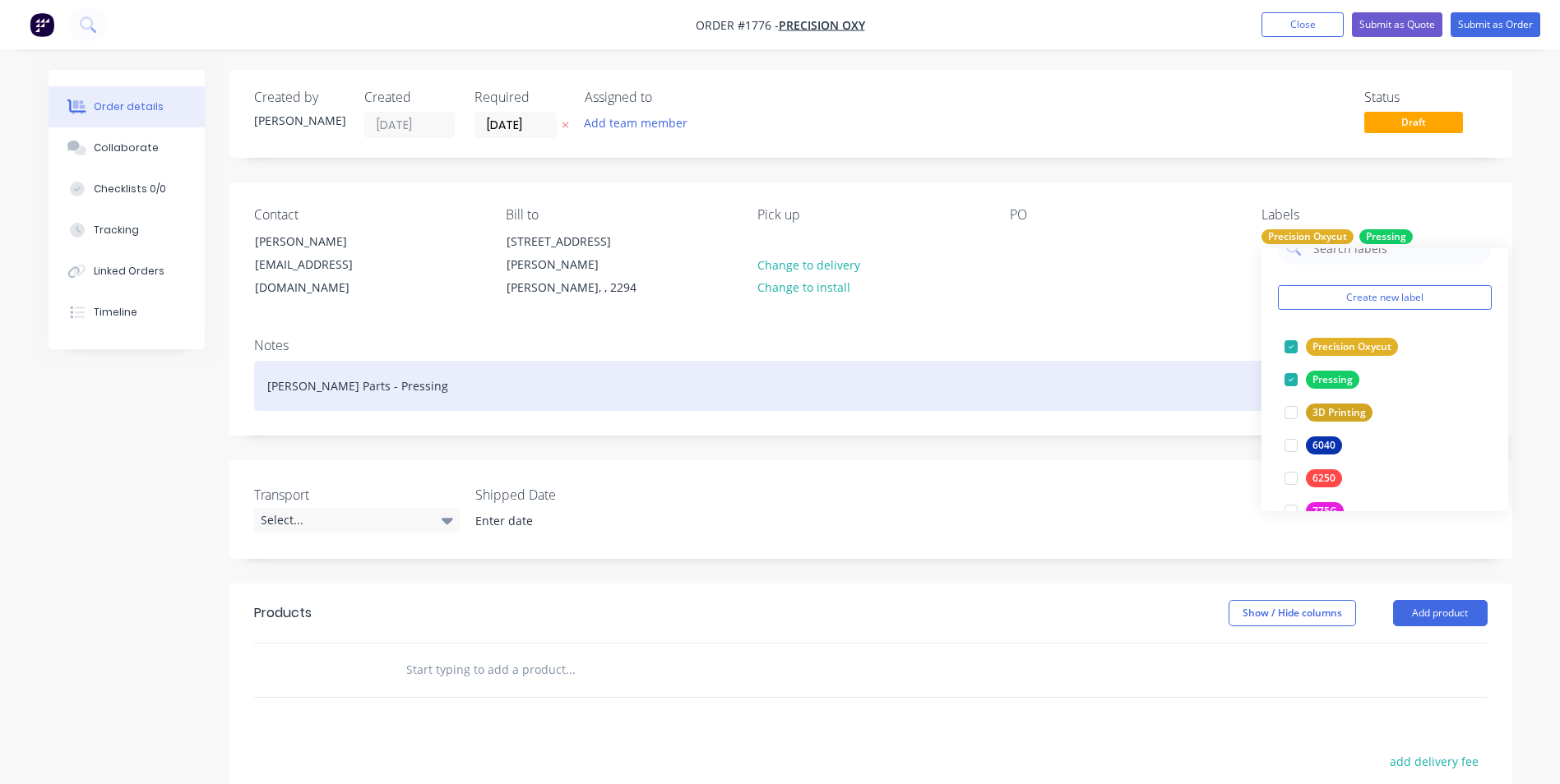
click at [1082, 389] on div "Hopper Parts - Pressing" at bounding box center [871, 386] width 1234 height 50
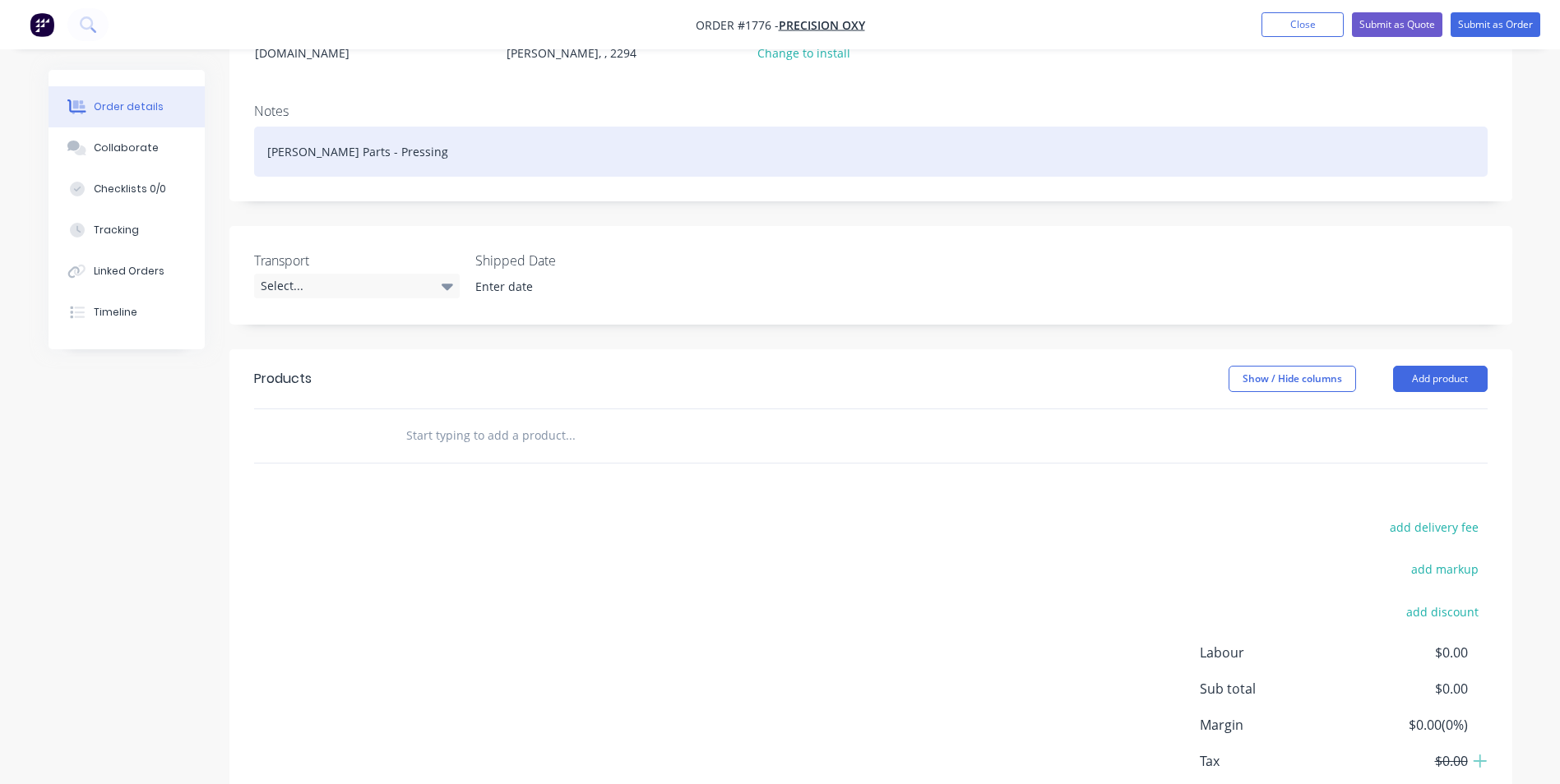
scroll to position [247, 0]
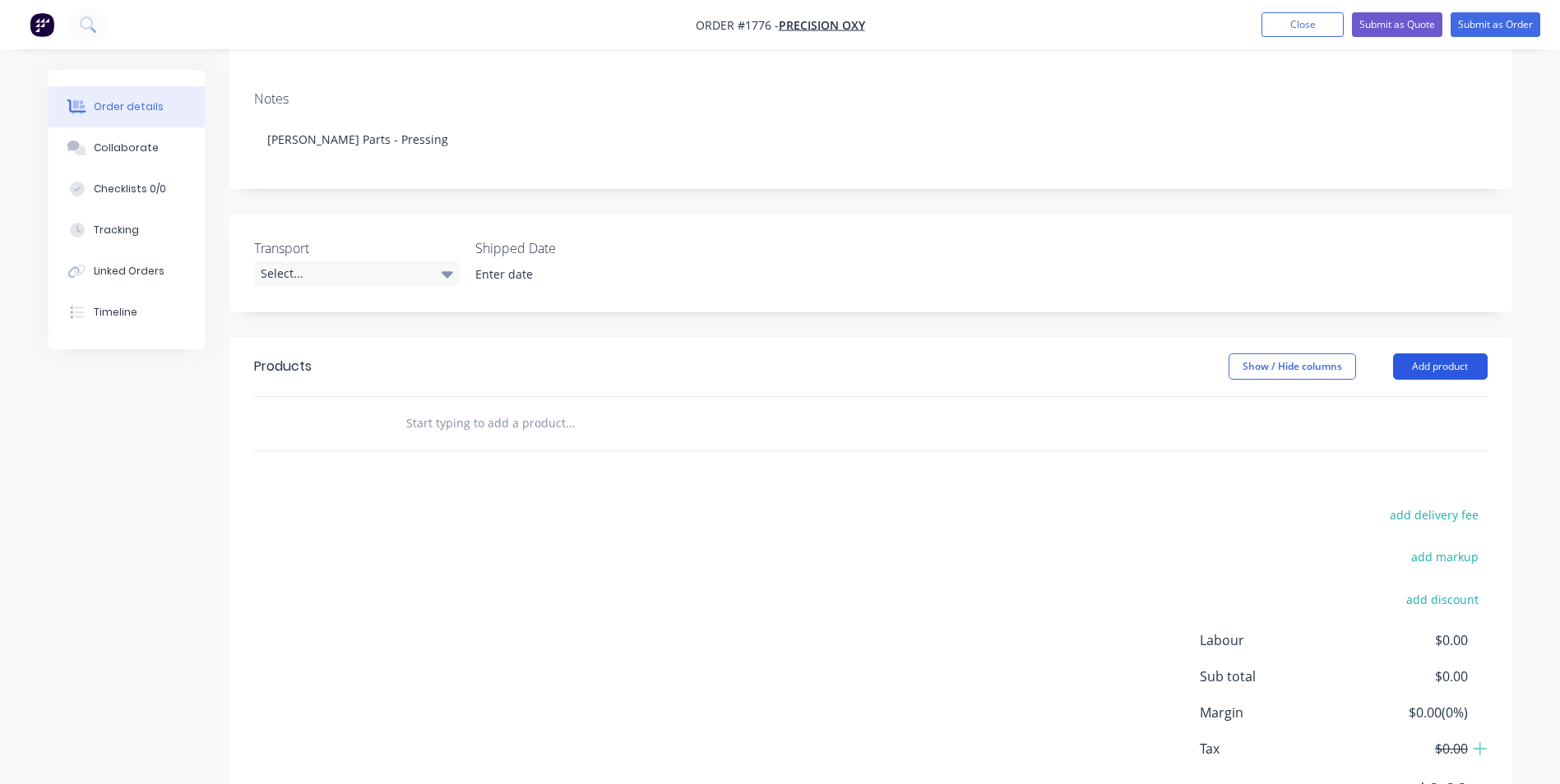
click at [1428, 353] on button "Add product" at bounding box center [1440, 366] width 95 height 26
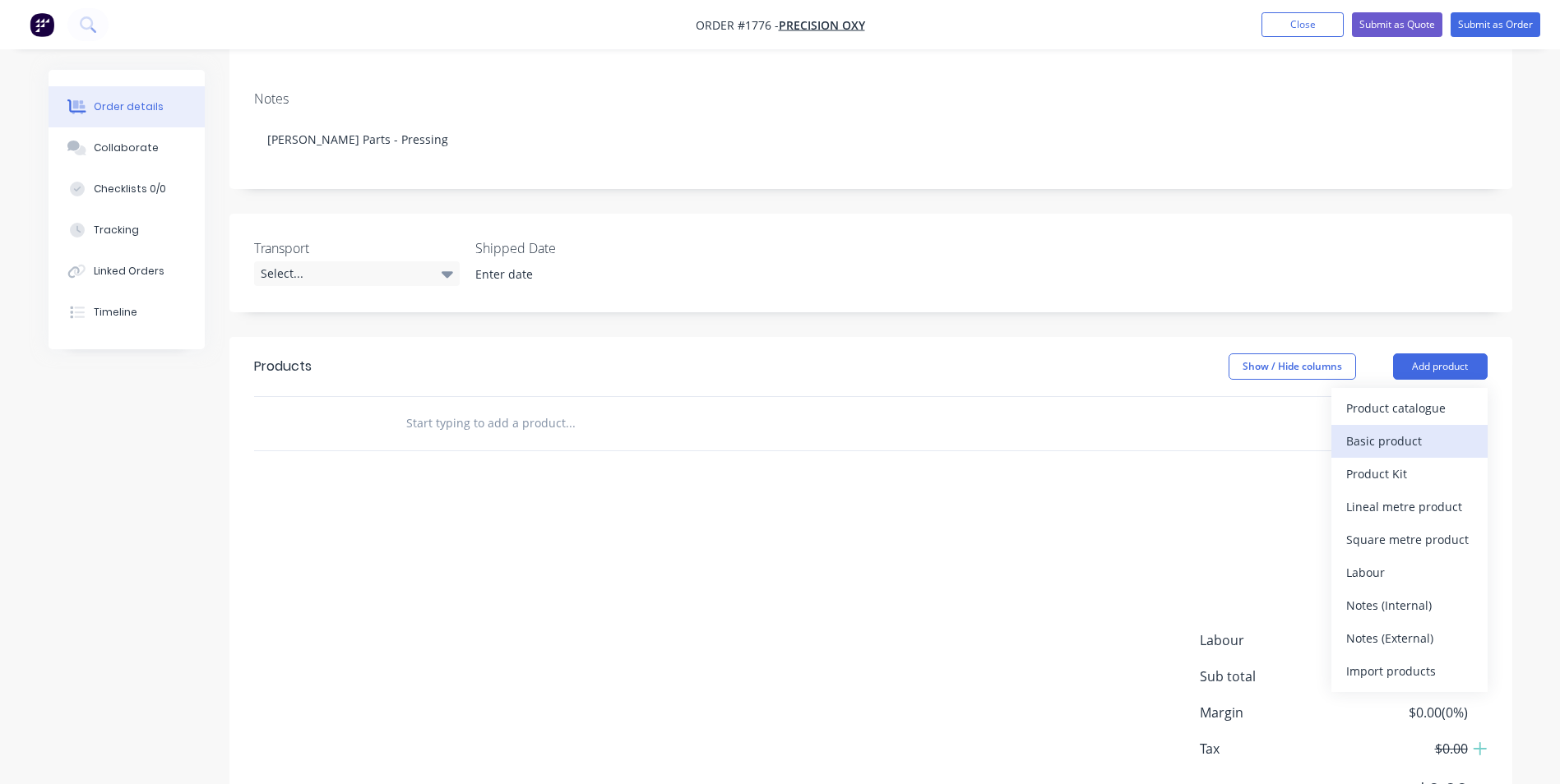
click at [1389, 429] on div "Basic product" at bounding box center [1409, 440] width 127 height 24
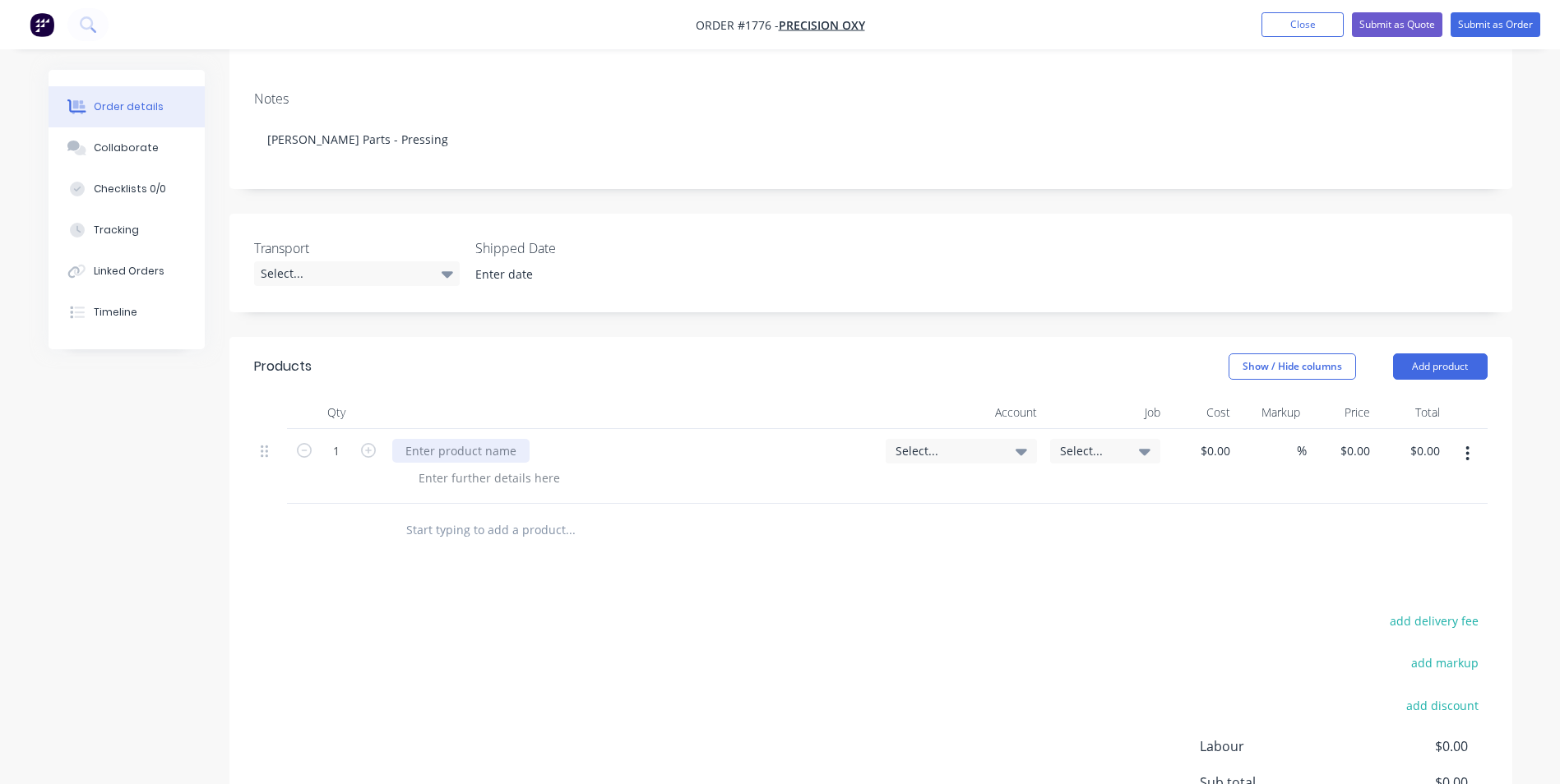
click at [440, 439] on div at bounding box center [461, 450] width 137 height 24
click at [438, 513] on input "text" at bounding box center [569, 530] width 329 height 33
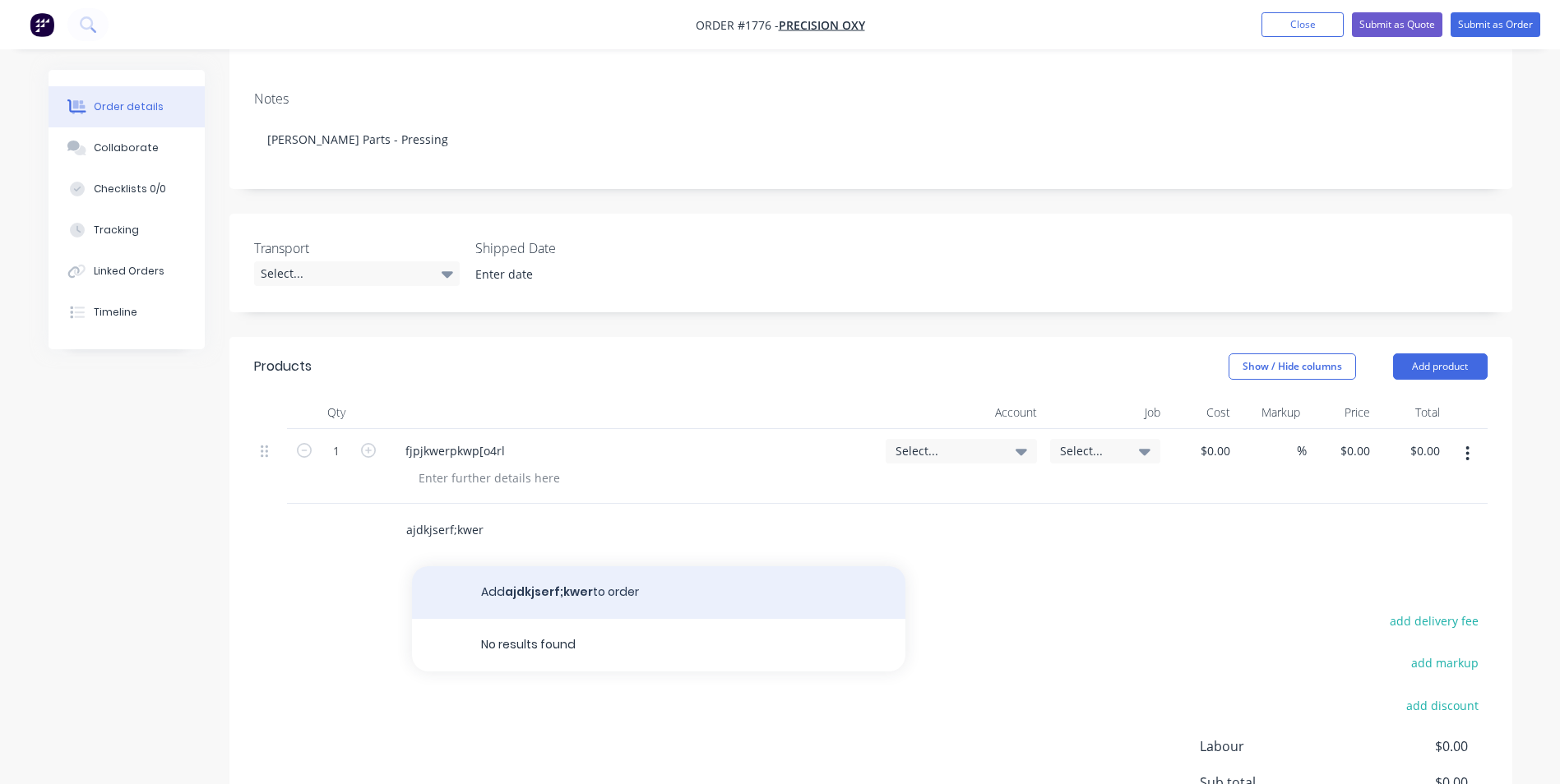
type input "ajdkjserf;kwer"
click at [501, 569] on button "Add ajdkjserf;kwer to order" at bounding box center [659, 592] width 493 height 53
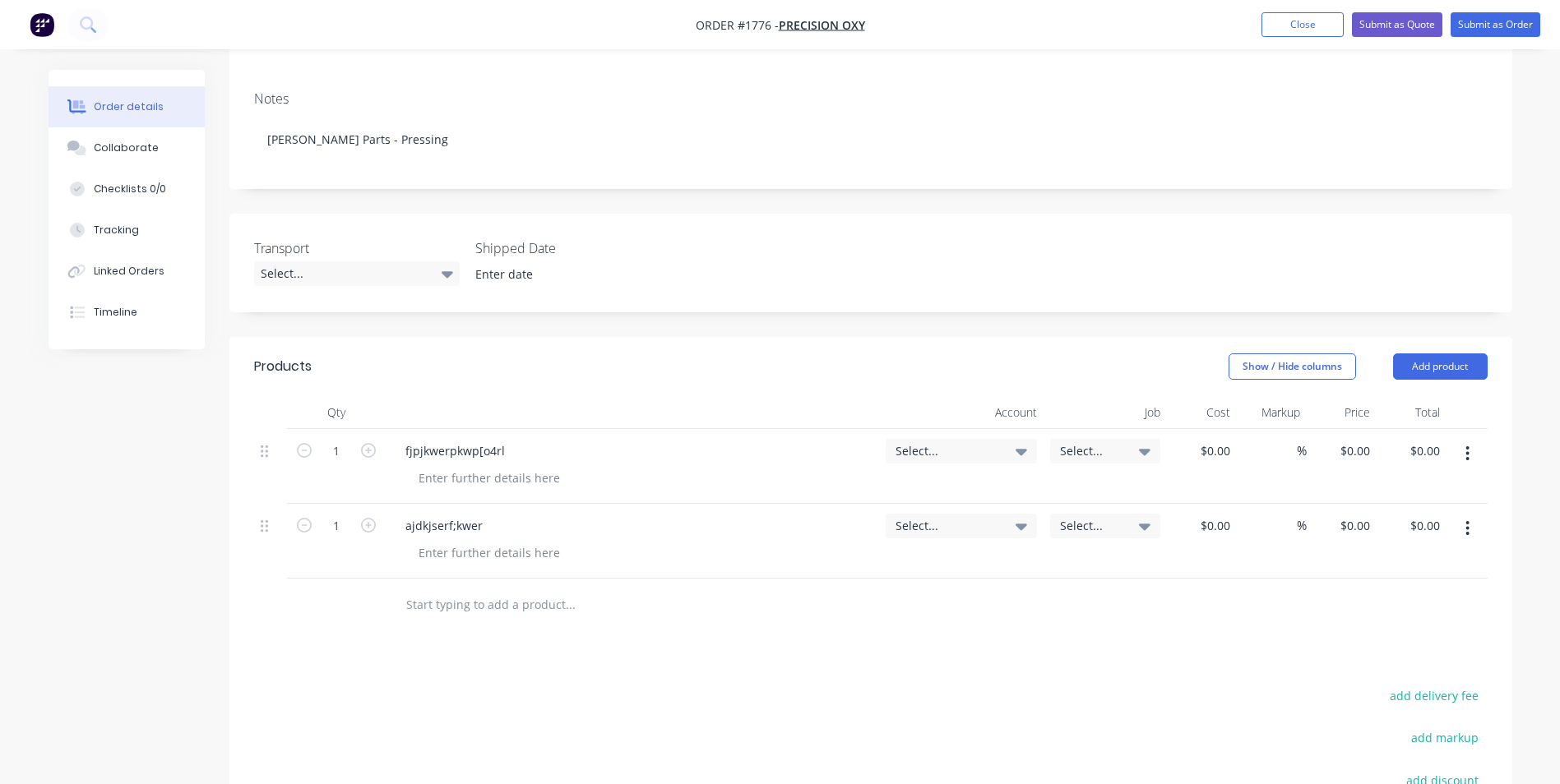
click at [1466, 519] on icon "button" at bounding box center [1468, 528] width 4 height 18
click at [1370, 593] on div "Duplicate" at bounding box center [1409, 605] width 127 height 24
click at [1463, 588] on button "button" at bounding box center [1468, 603] width 38 height 30
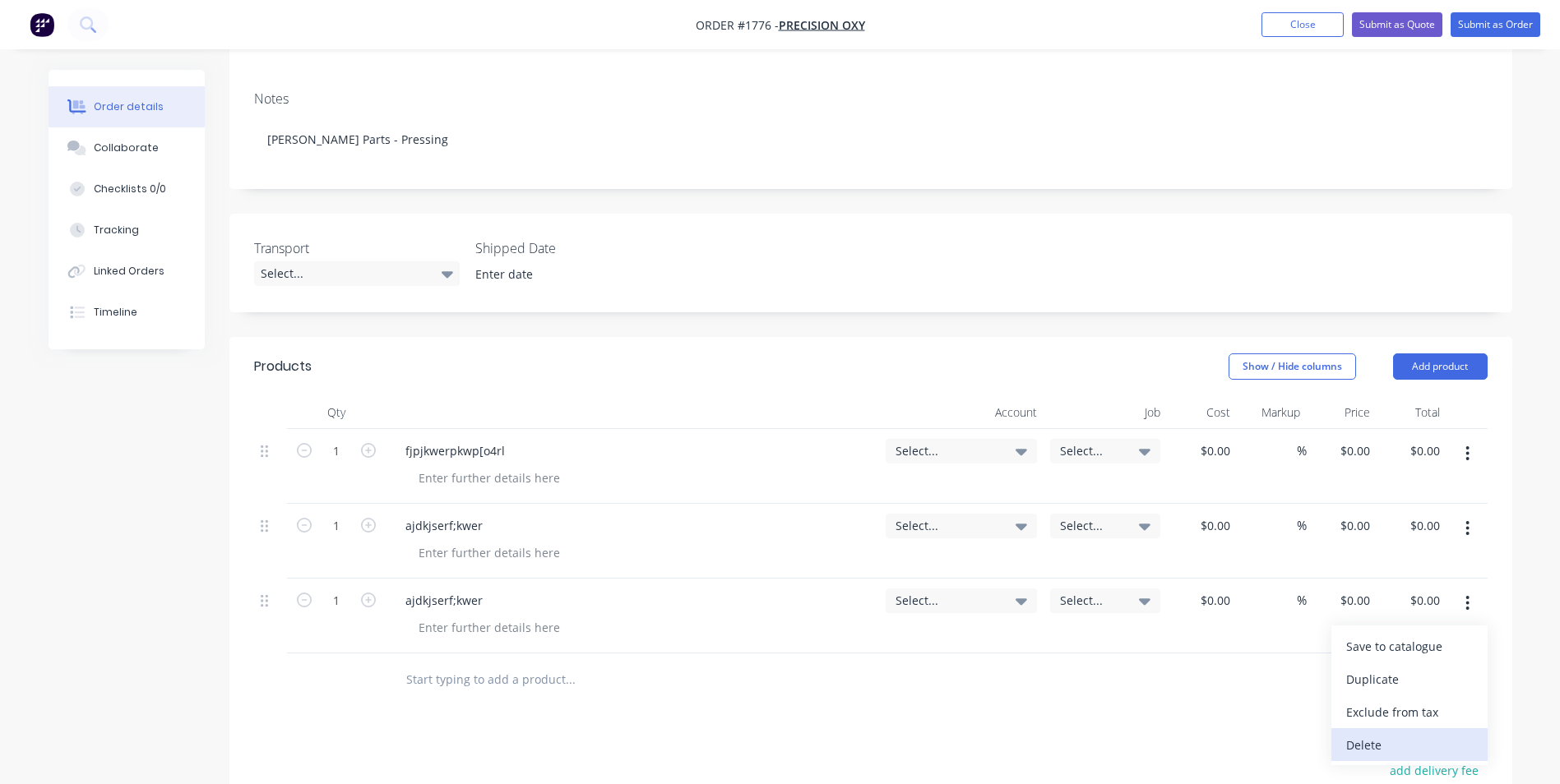
click at [1369, 733] on div "Delete" at bounding box center [1409, 745] width 127 height 24
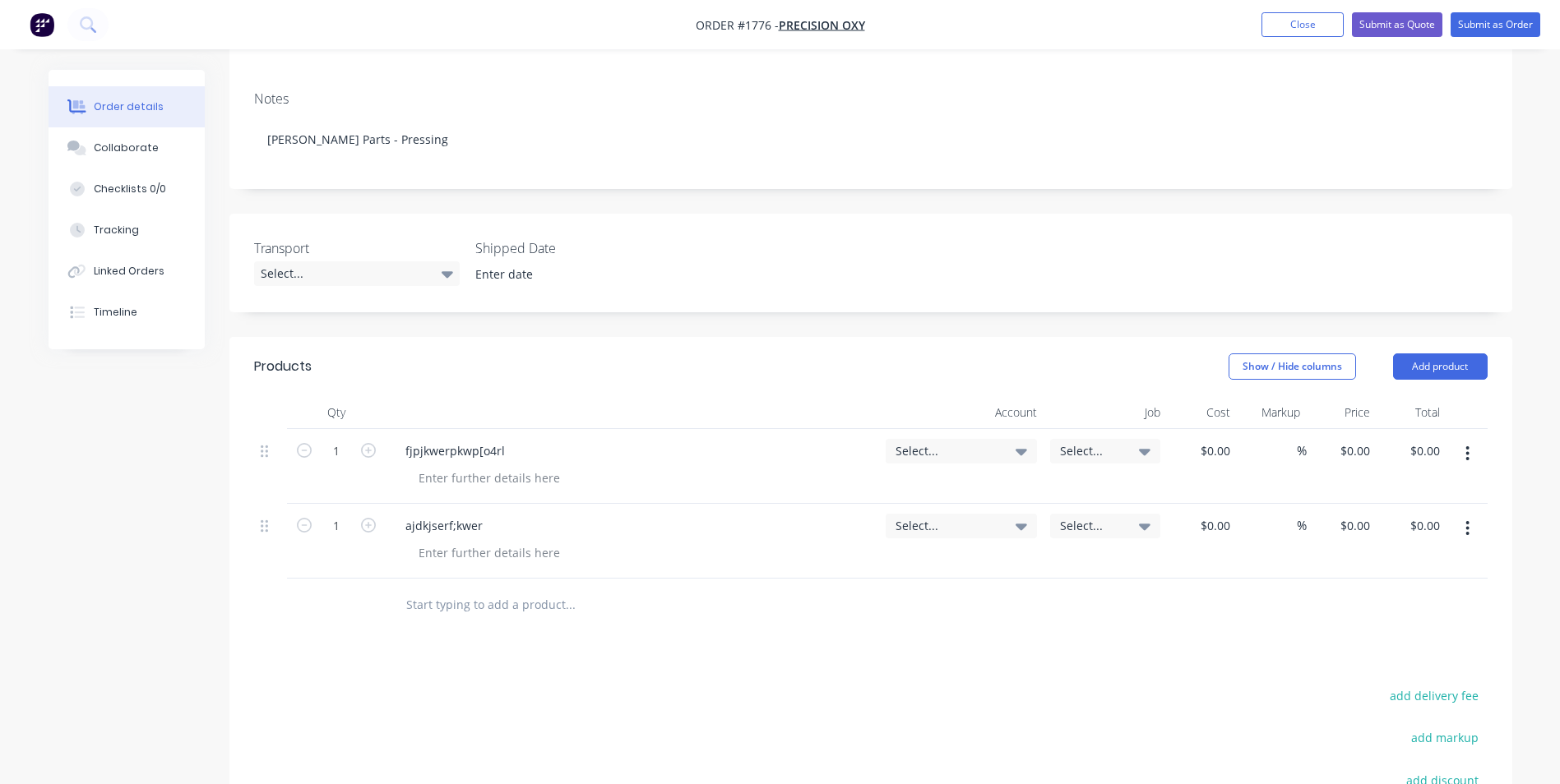
click at [1470, 519] on icon "button" at bounding box center [1468, 528] width 4 height 18
click at [1385, 658] on div "Delete" at bounding box center [1409, 670] width 127 height 24
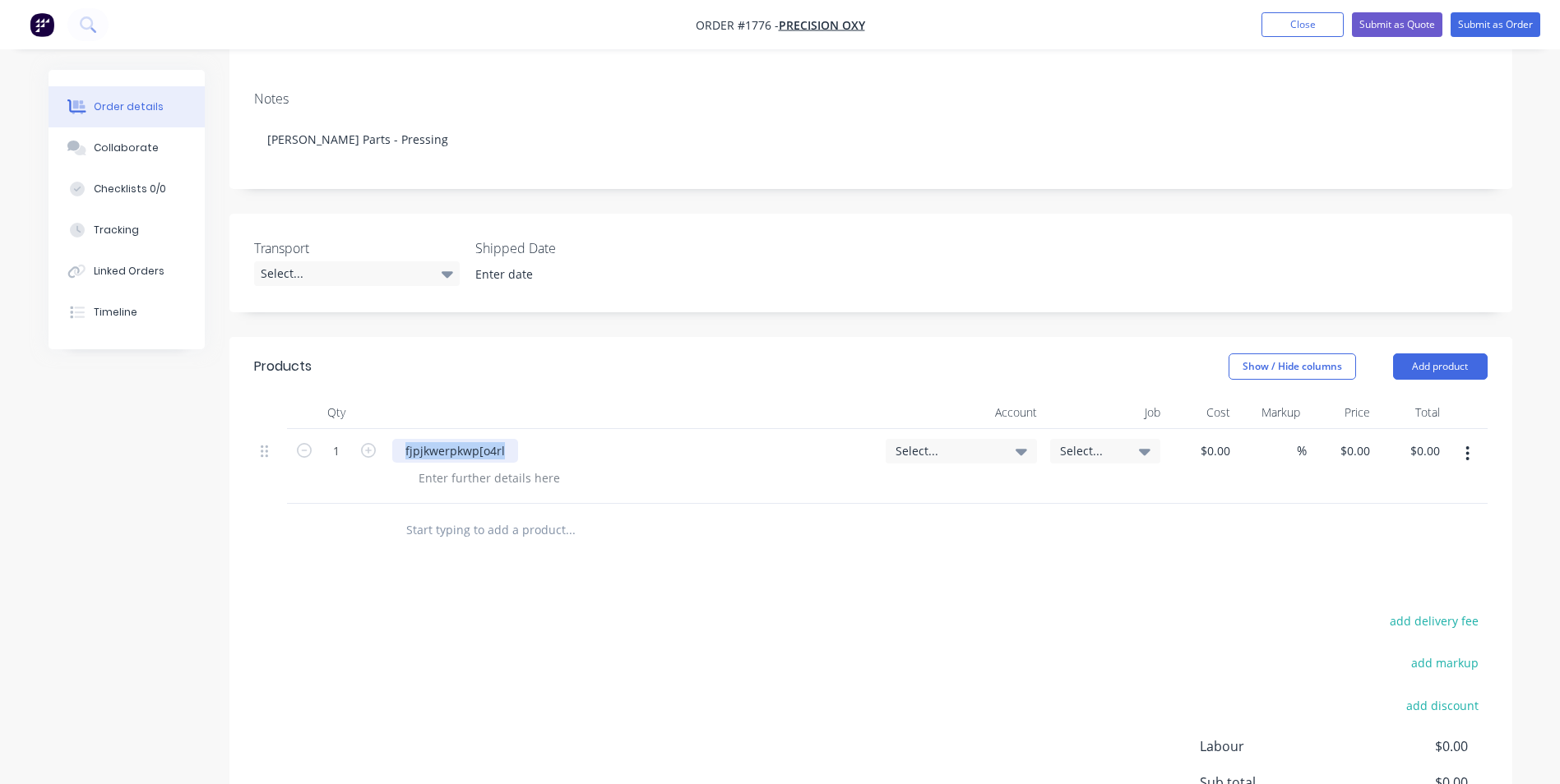
drag, startPoint x: 506, startPoint y: 430, endPoint x: 395, endPoint y: 432, distance: 111.0
click at [395, 439] on div "fjpjkwerpkwp[o4rl" at bounding box center [455, 450] width 126 height 24
click at [1467, 446] on icon "button" at bounding box center [1467, 453] width 3 height 14
click at [1364, 518] on div "Duplicate" at bounding box center [1409, 530] width 127 height 24
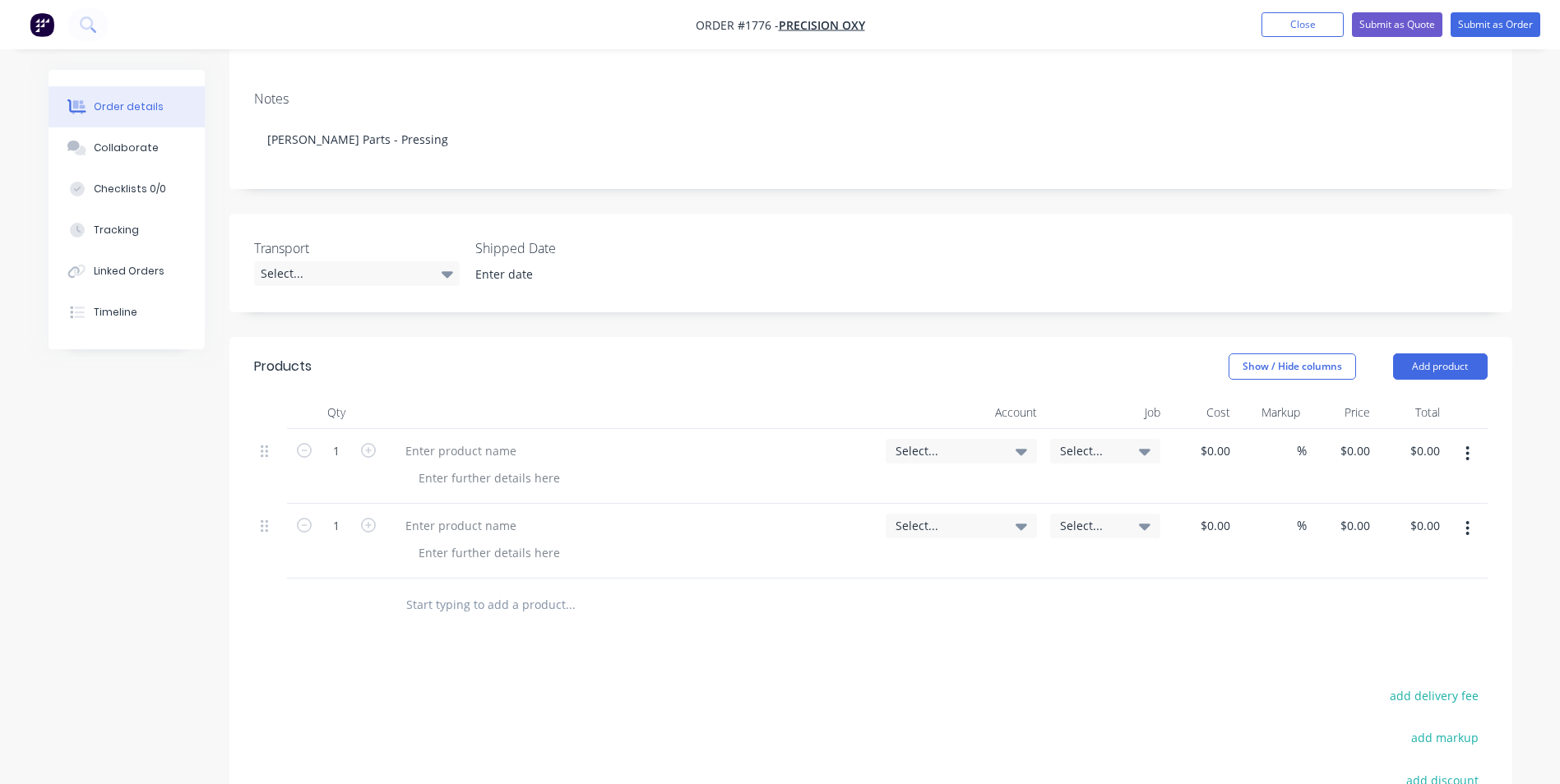
click at [1473, 513] on button "button" at bounding box center [1468, 528] width 38 height 30
click at [1364, 658] on div "Delete" at bounding box center [1409, 670] width 127 height 24
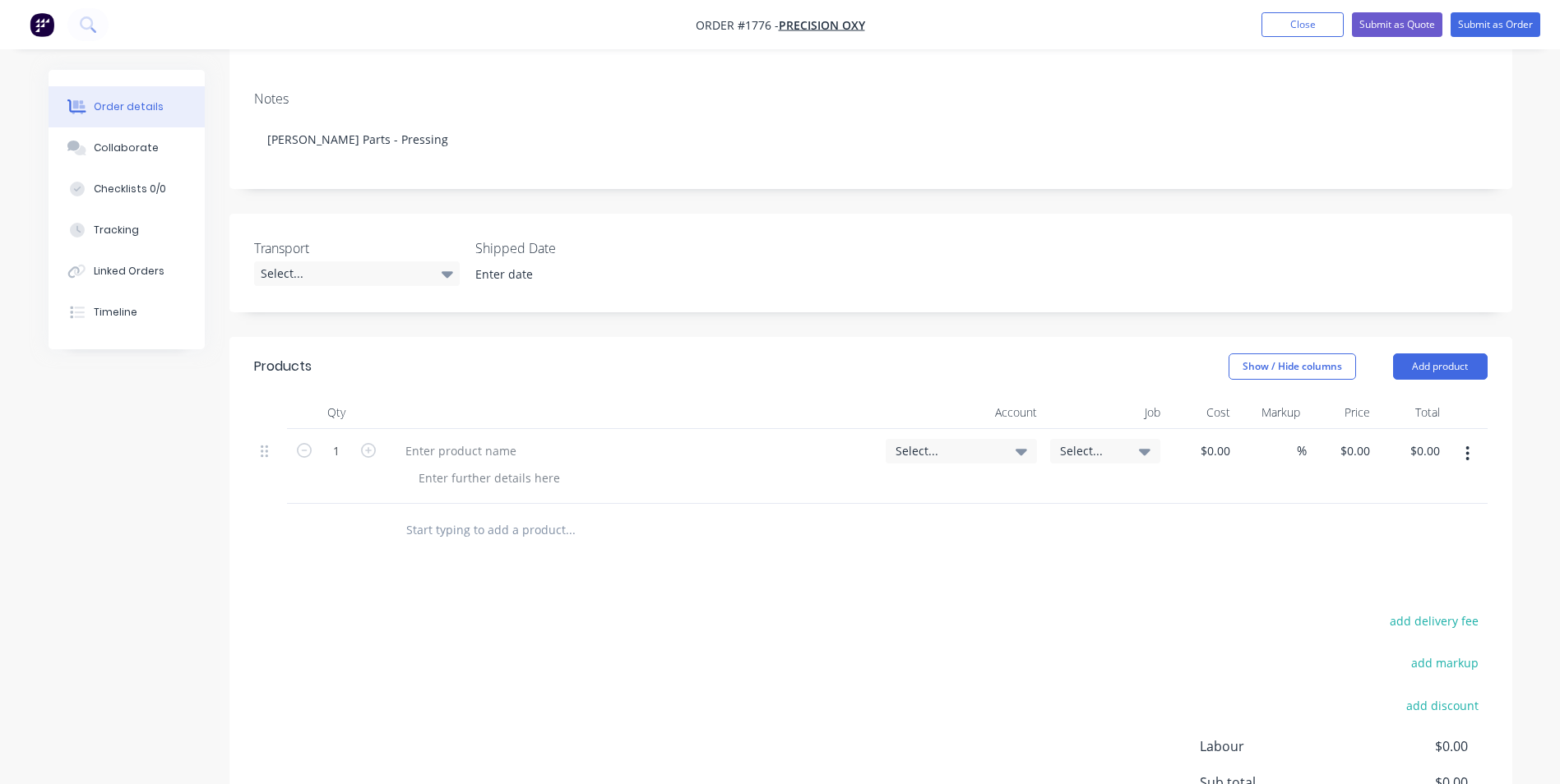
click at [1465, 439] on button "button" at bounding box center [1468, 453] width 38 height 30
click at [1374, 583] on div "Delete" at bounding box center [1409, 595] width 127 height 24
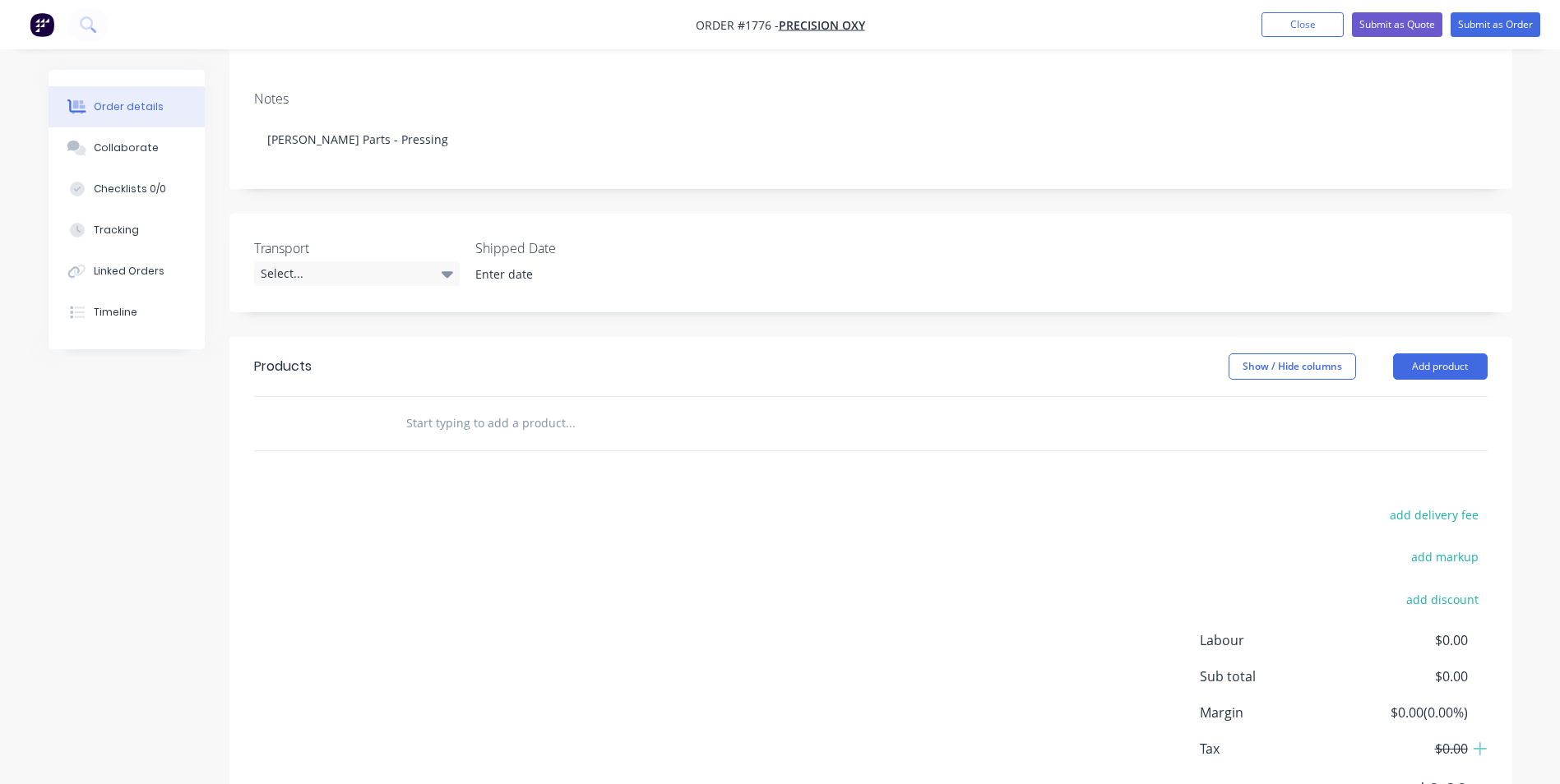
click at [431, 408] on input "text" at bounding box center [569, 423] width 329 height 33
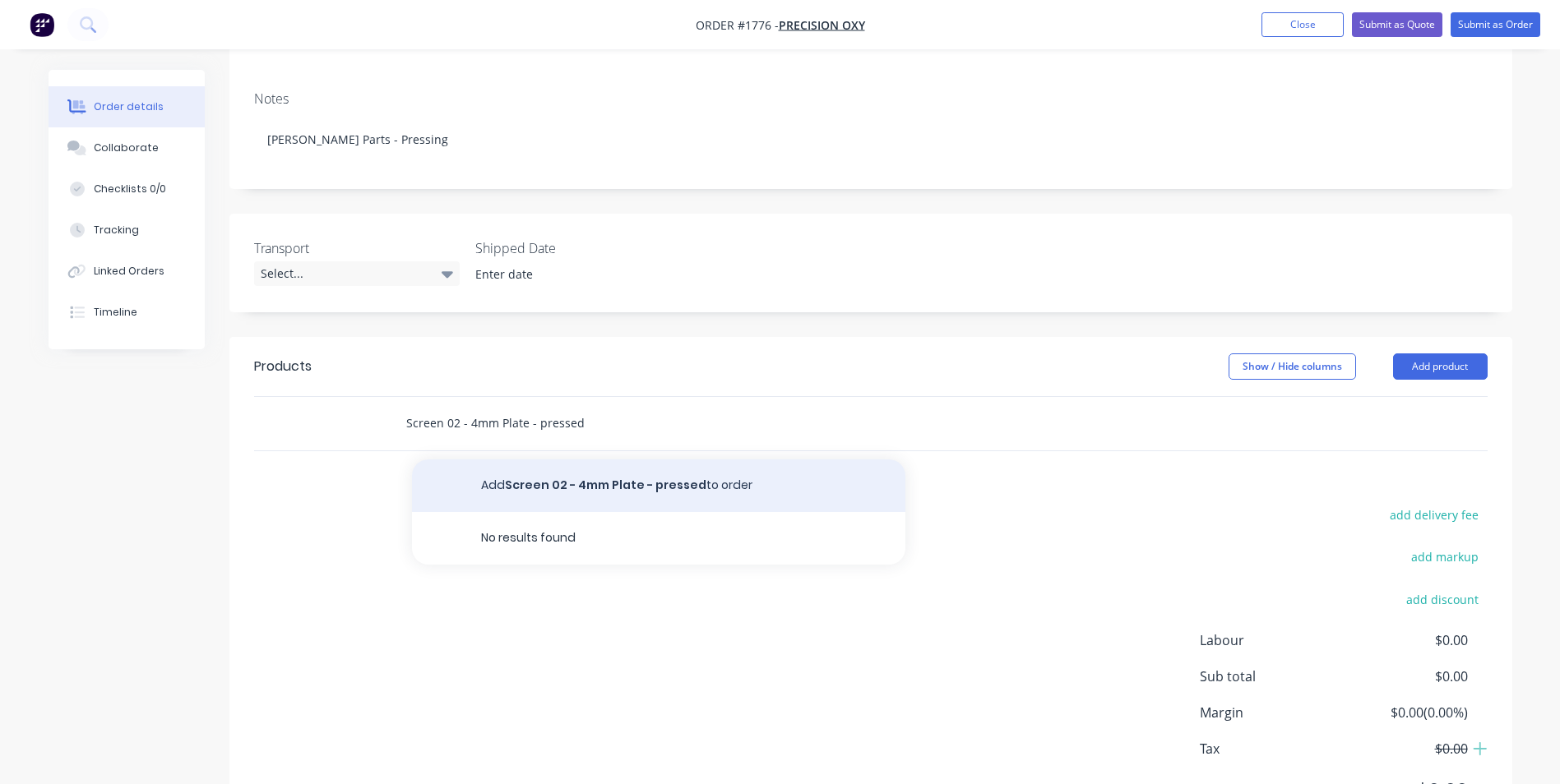
type input "Screen 02 - 4mm Plate - pressed"
click at [602, 463] on button "Add Screen 02 - 4mm Plate - pressed to order" at bounding box center [659, 486] width 493 height 53
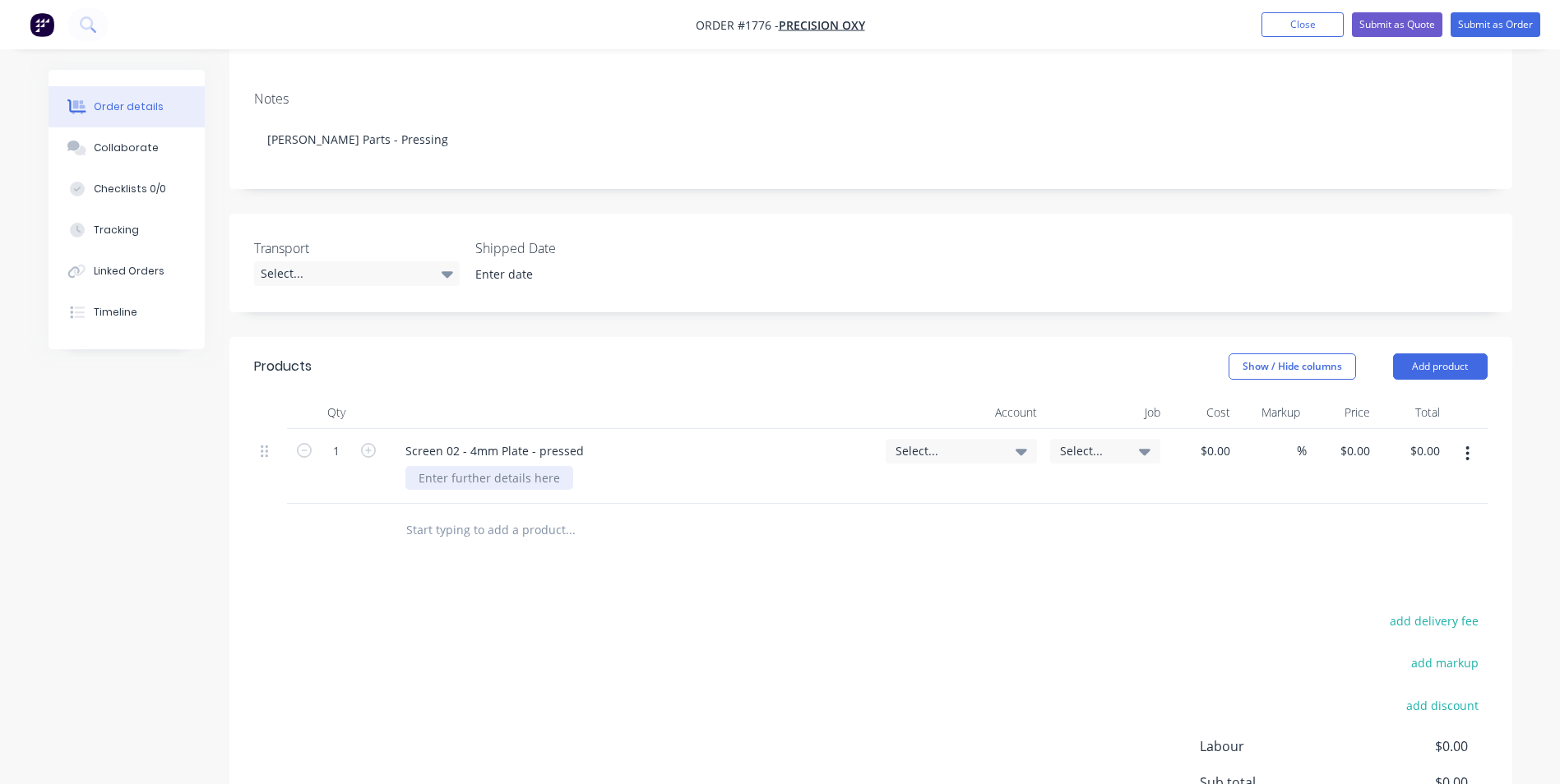
click at [460, 466] on div at bounding box center [489, 478] width 168 height 24
paste div
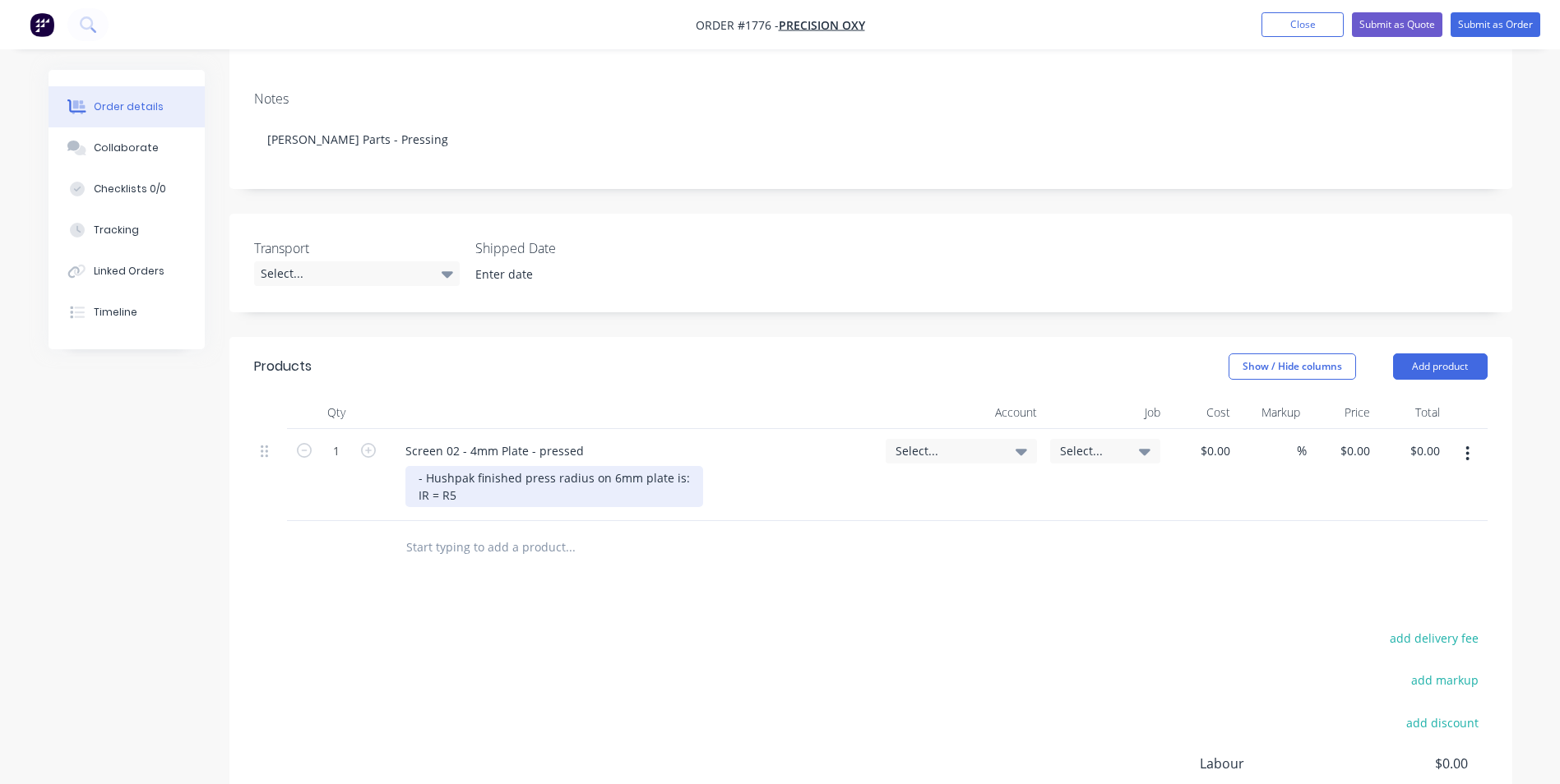
drag, startPoint x: 416, startPoint y: 479, endPoint x: 479, endPoint y: 490, distance: 64.0
click at [417, 479] on div "- Hushpak finished press radius on 6mm plate is: IR = R5" at bounding box center [554, 487] width 298 height 41
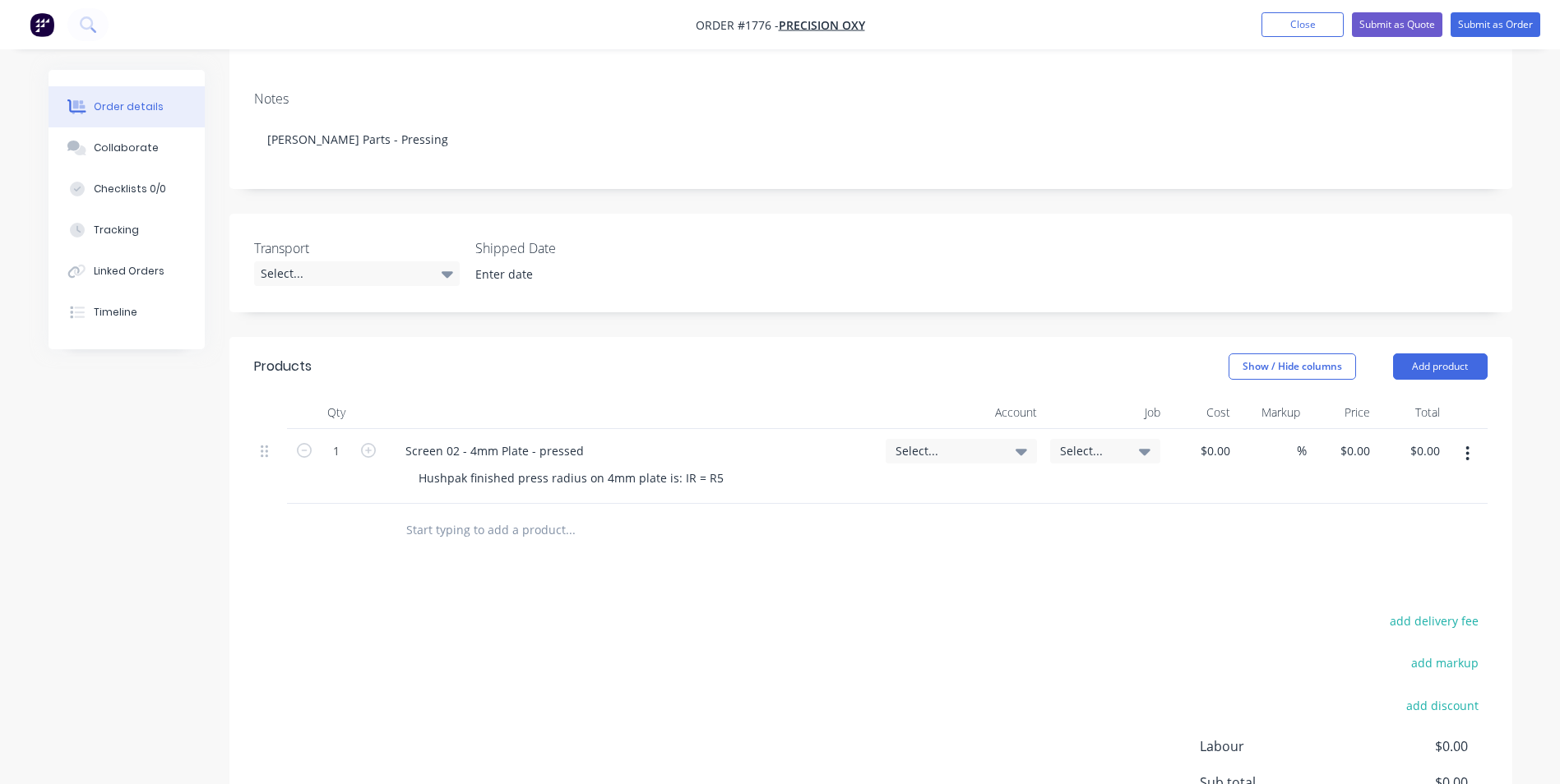
click at [912, 442] on span "Select..." at bounding box center [948, 451] width 104 height 17
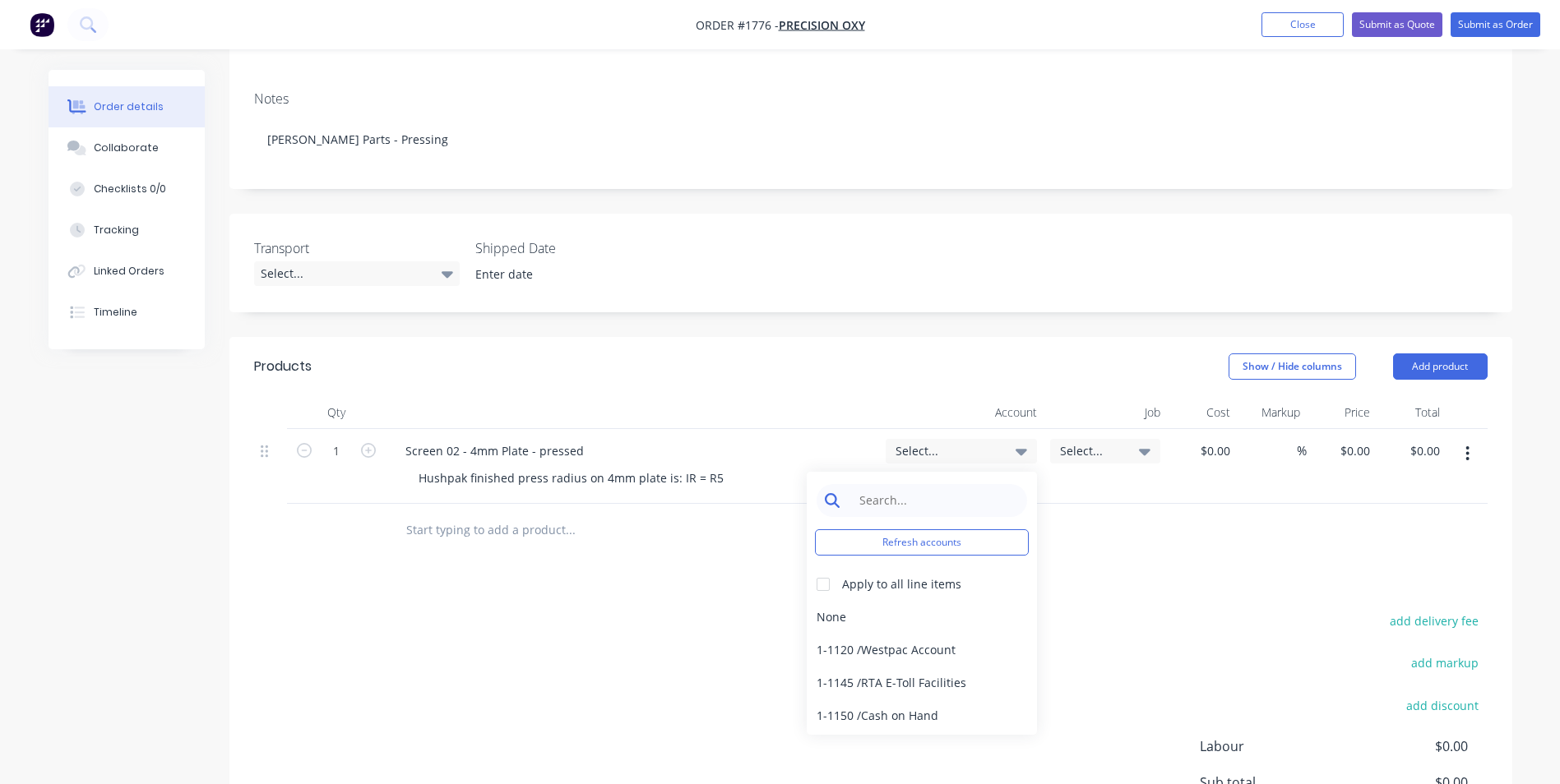
click at [872, 485] on input at bounding box center [935, 501] width 169 height 33
type input "pressing"
click at [919, 601] on div "4-1400 / Sales - Pressing" at bounding box center [922, 617] width 230 height 33
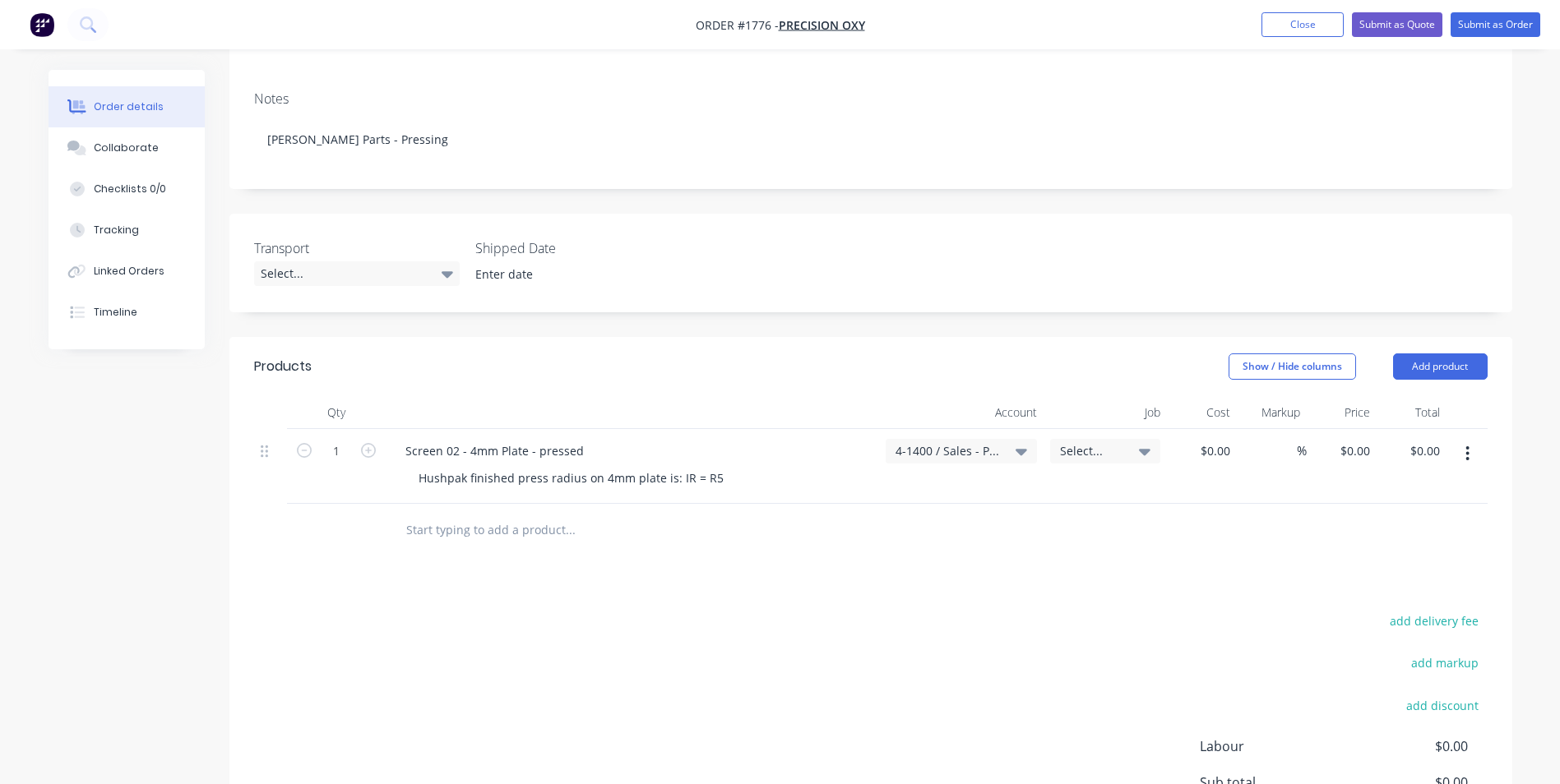
click at [1467, 446] on icon "button" at bounding box center [1467, 453] width 3 height 14
click at [1368, 518] on div "Duplicate" at bounding box center [1409, 530] width 127 height 24
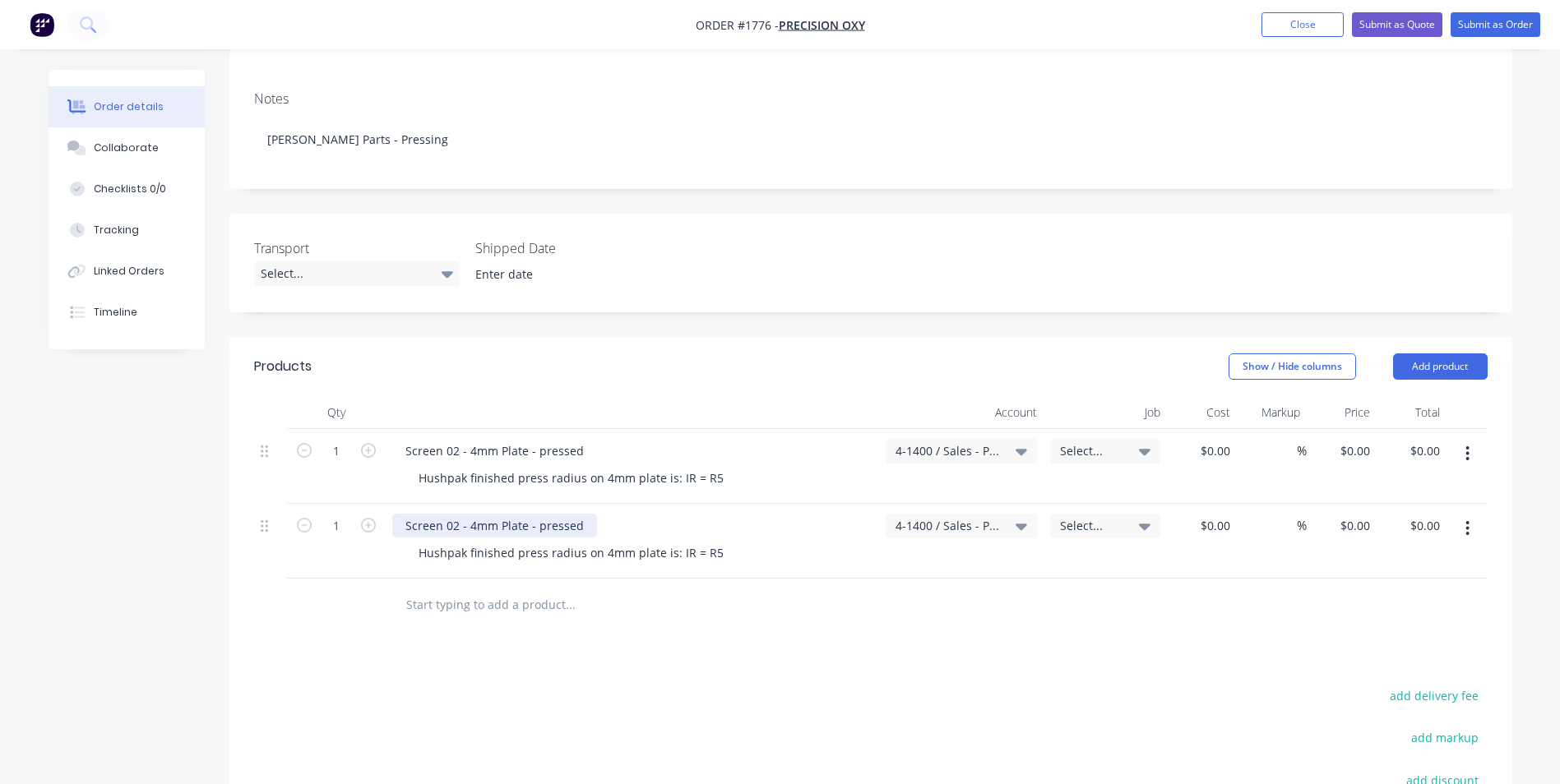
click at [458, 513] on div "Screen 02 - 4mm Plate - pressed" at bounding box center [494, 525] width 204 height 24
click at [404, 439] on div "Screen 02 - 4mm Plate - pressed" at bounding box center [494, 450] width 204 height 24
click at [402, 513] on div "Screen 03 - 4mm Plate - pressed" at bounding box center [494, 525] width 204 height 24
click at [1467, 521] on icon "button" at bounding box center [1467, 528] width 3 height 14
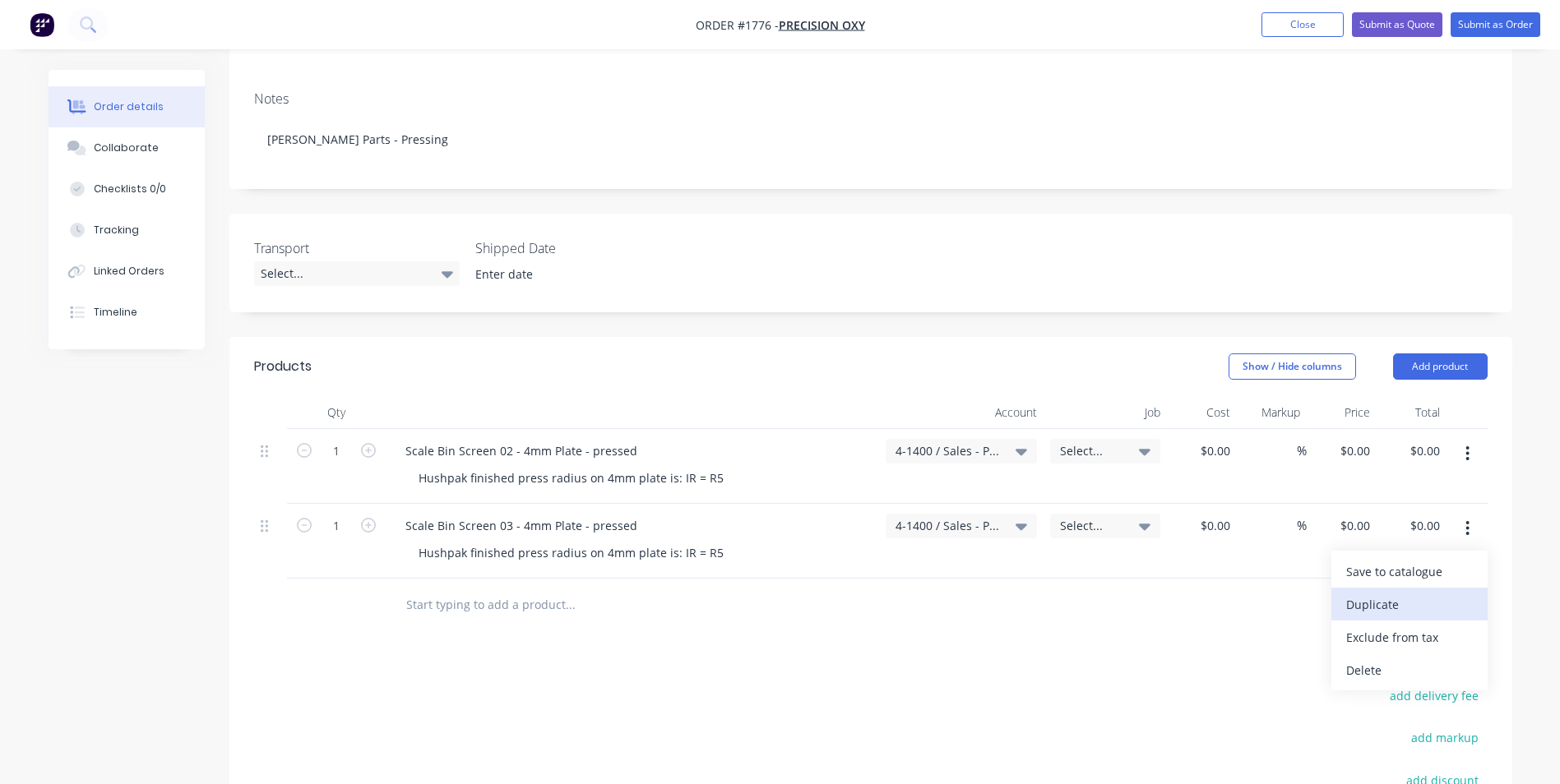
click at [1379, 593] on div "Duplicate" at bounding box center [1409, 605] width 127 height 24
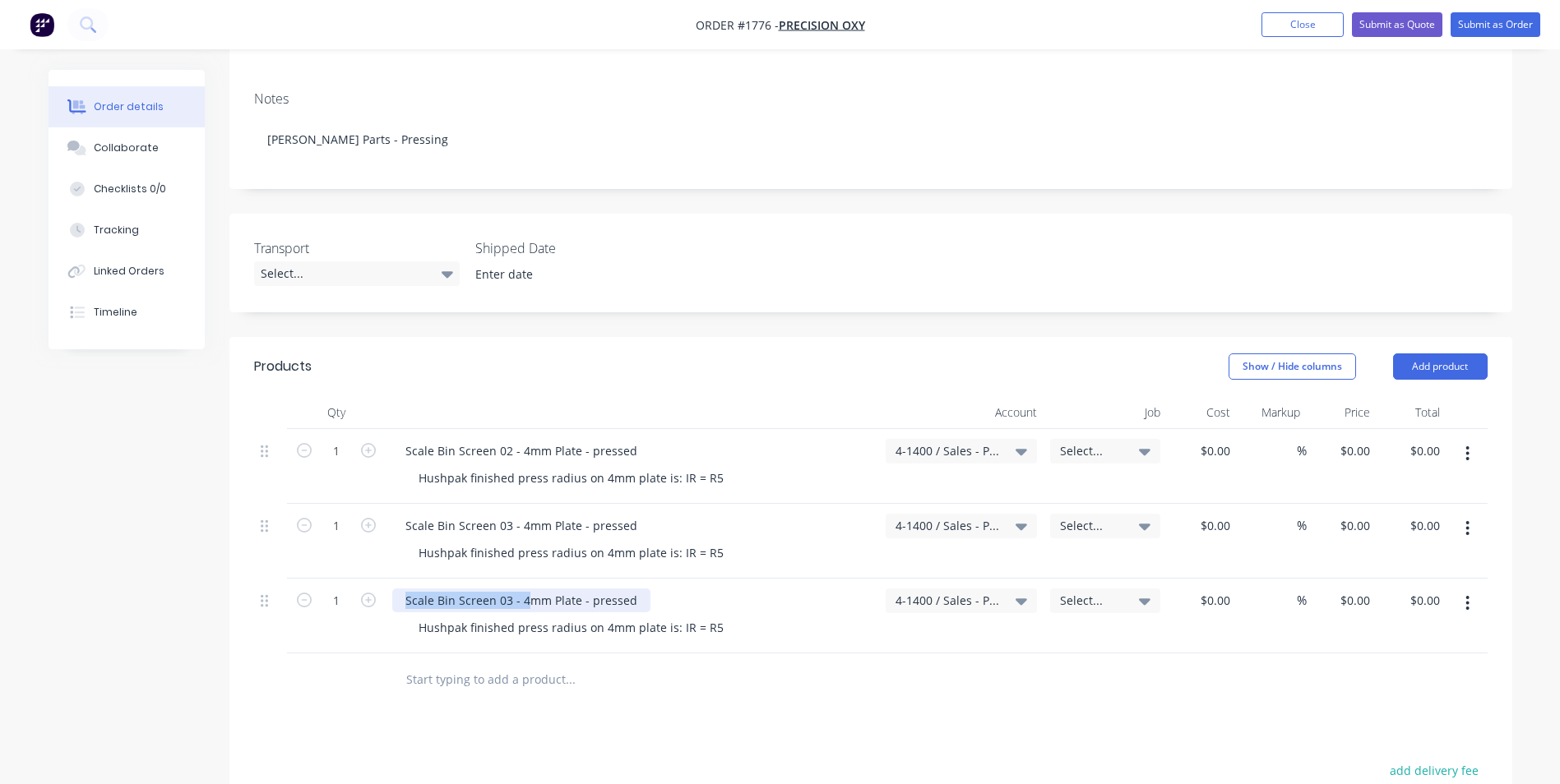
drag, startPoint x: 522, startPoint y: 585, endPoint x: 397, endPoint y: 585, distance: 125.0
click at [397, 588] on div "Scale Bin Screen 03 - 4mm Plate - pressed" at bounding box center [521, 600] width 258 height 24
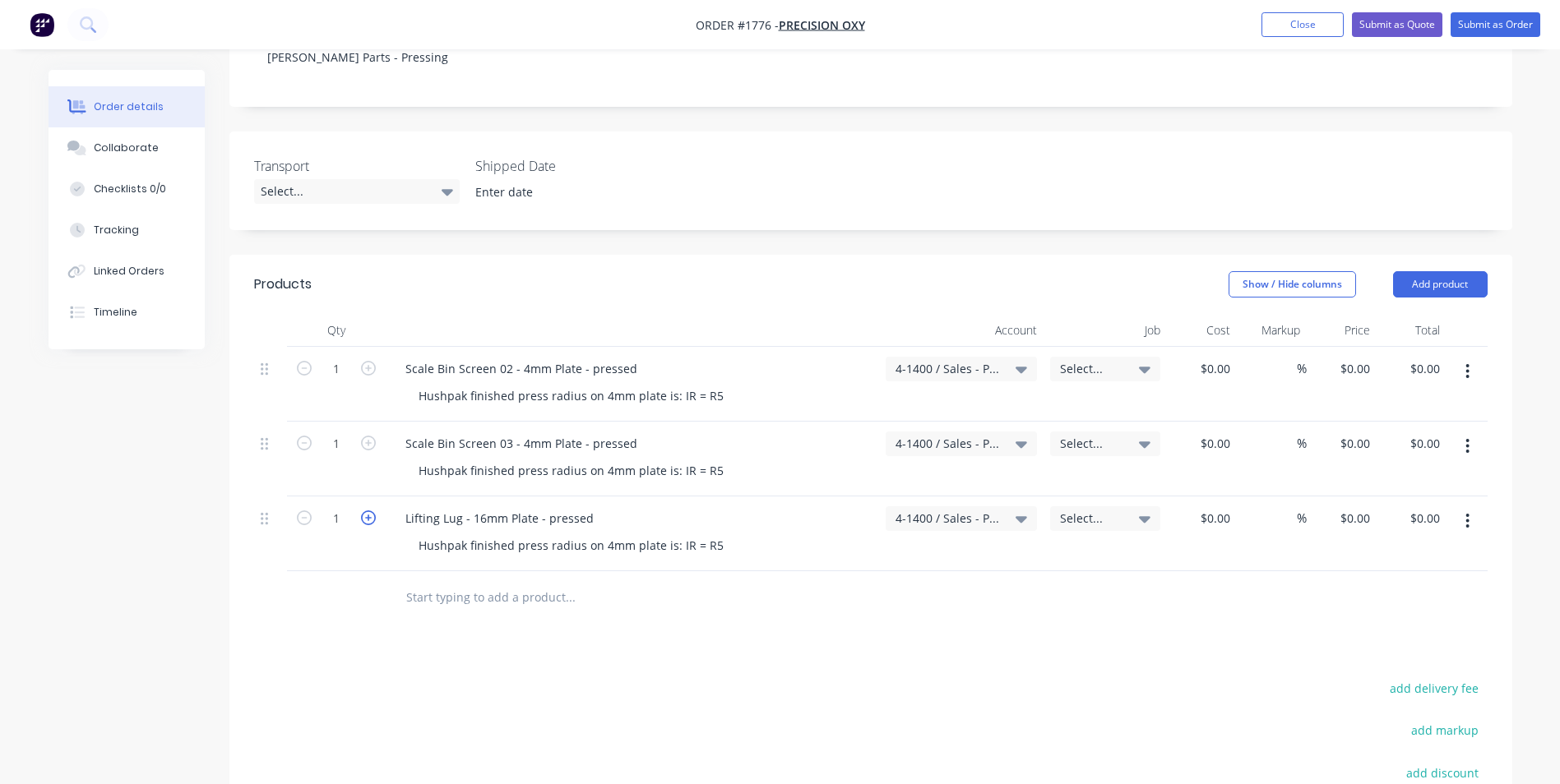
click at [372, 511] on icon "button" at bounding box center [368, 517] width 14 height 14
type input "2"
click at [404, 357] on div "Scale Bin Screen 02 - 4mm Plate - pressed" at bounding box center [521, 368] width 258 height 24
click at [404, 432] on div "Scale Bin Screen 03 - 4mm Plate - pressed" at bounding box center [521, 443] width 258 height 24
click at [404, 507] on div "Lifting Lug - 16mm Plate - pressed" at bounding box center [500, 518] width 215 height 24
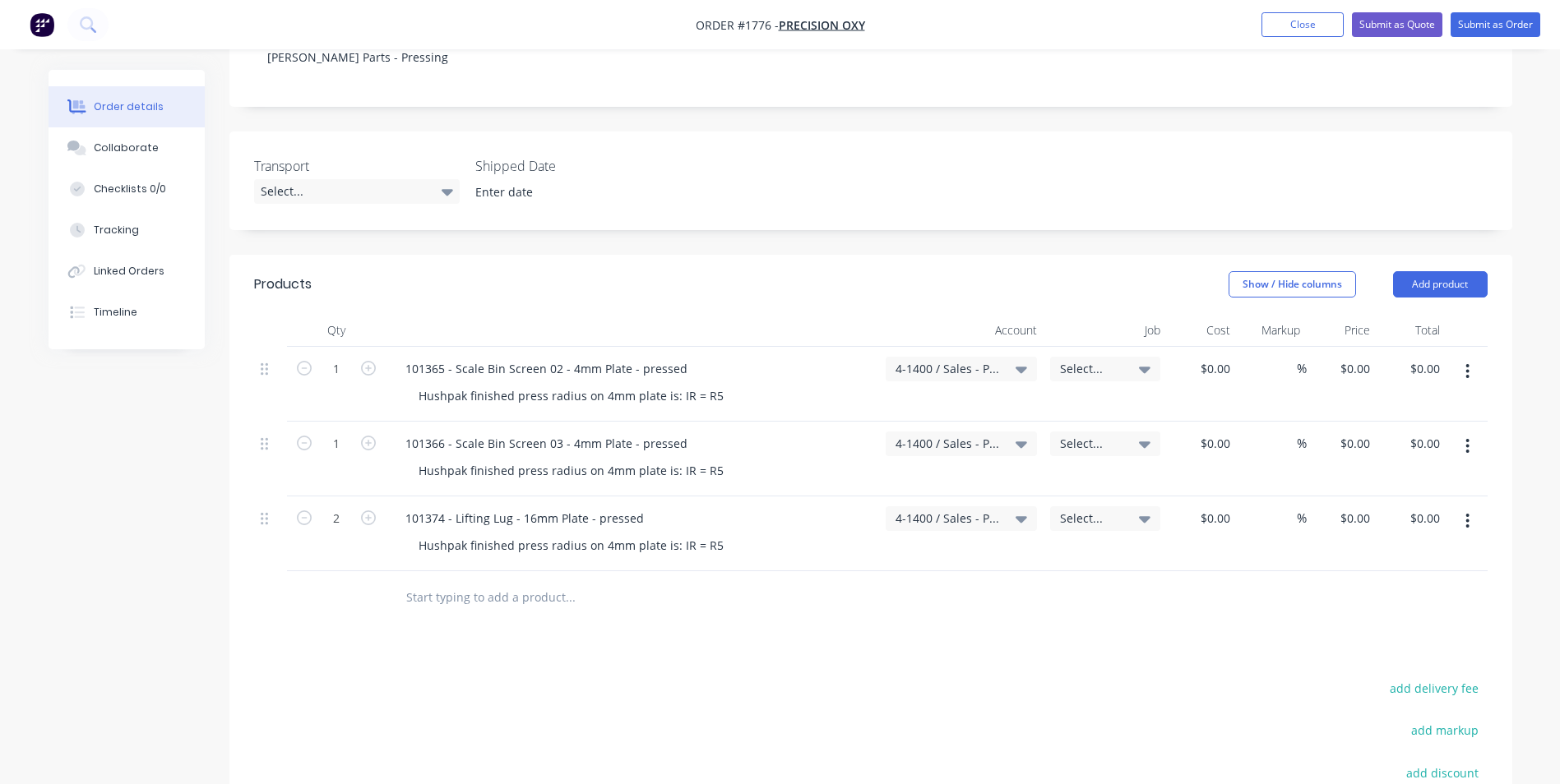
click at [1468, 513] on icon "button" at bounding box center [1467, 520] width 3 height 14
click at [1374, 585] on div "Duplicate" at bounding box center [1409, 597] width 127 height 24
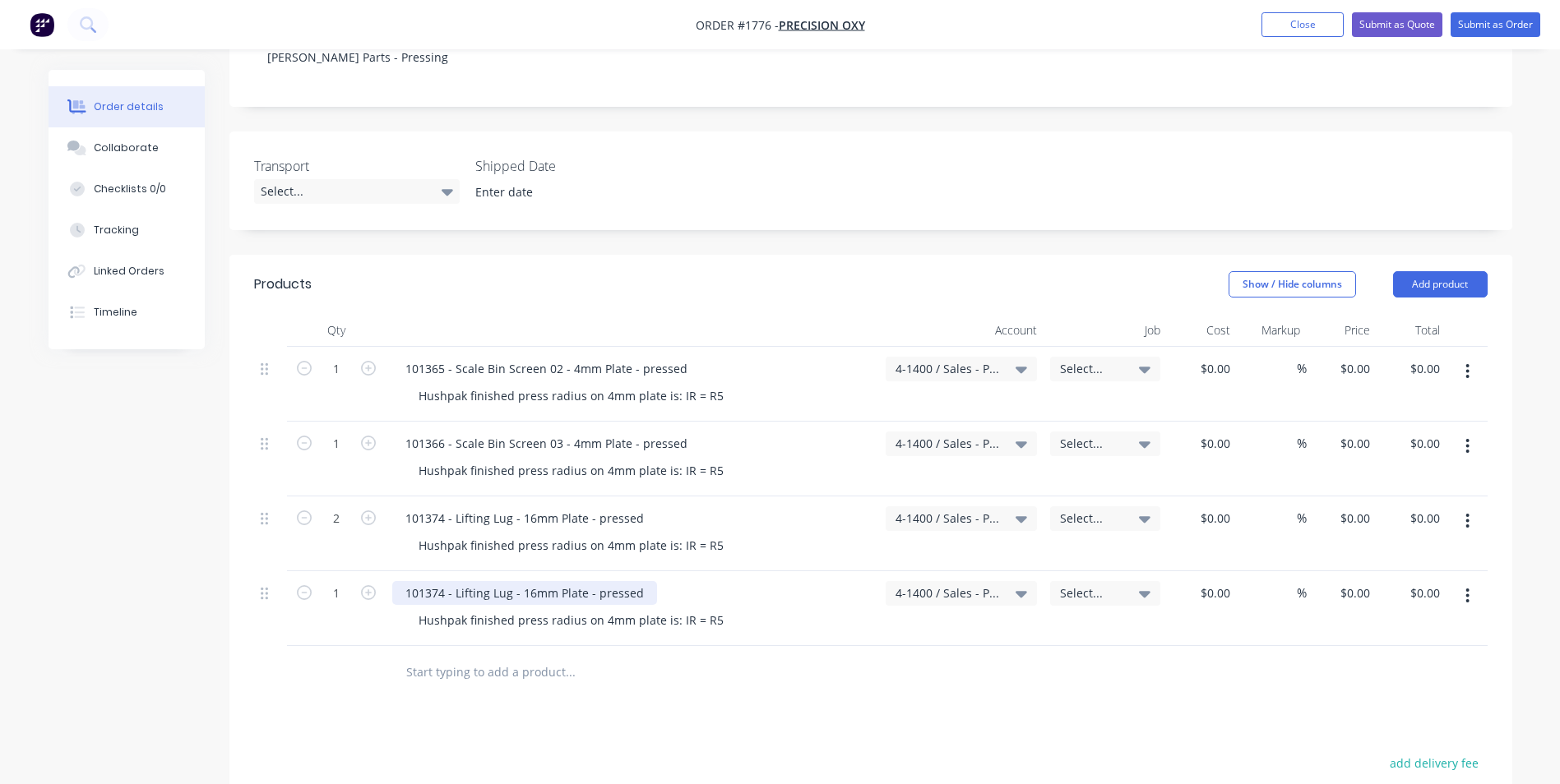
click at [444, 582] on div "101374 - Lifting Lug - 16mm Plate - pressed" at bounding box center [525, 593] width 265 height 24
click at [513, 507] on div "101374 - Lifting Lug - 16mm Plate - pressed" at bounding box center [525, 518] width 265 height 24
click at [373, 585] on icon "button" at bounding box center [368, 592] width 14 height 14
type input "2"
click at [542, 507] on div "101374 - Lifting Lug Part o- 16mm Plate - pressed" at bounding box center [540, 518] width 297 height 24
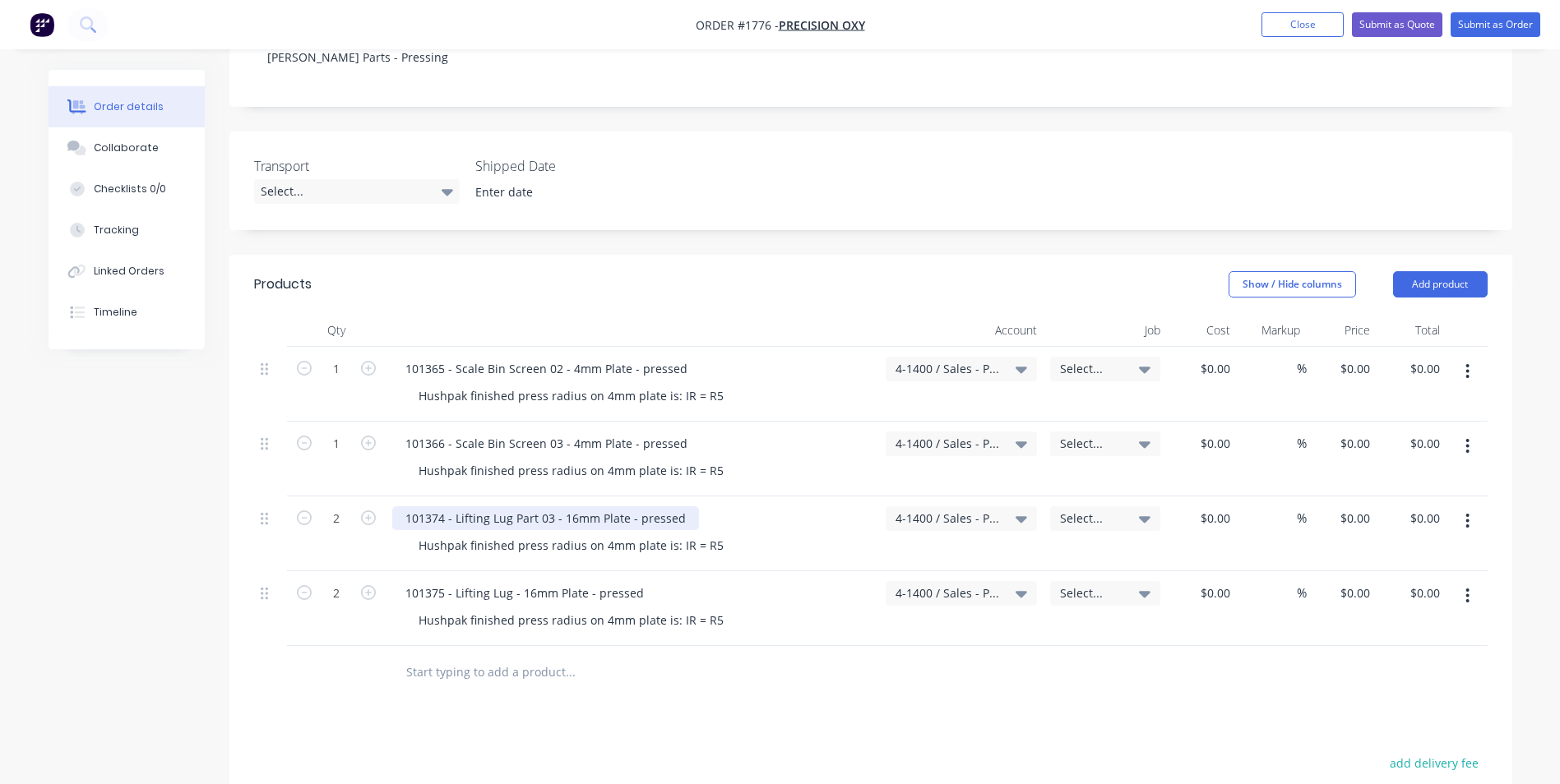
click at [514, 507] on div "101374 - Lifting Lug Part 03 - 16mm Plate - pressed" at bounding box center [546, 518] width 307 height 24
drag, startPoint x: 520, startPoint y: 577, endPoint x: 559, endPoint y: 582, distance: 39.3
click at [520, 582] on div "101375 - Lifting Lug - 16mm Plate - pressed" at bounding box center [525, 593] width 265 height 24
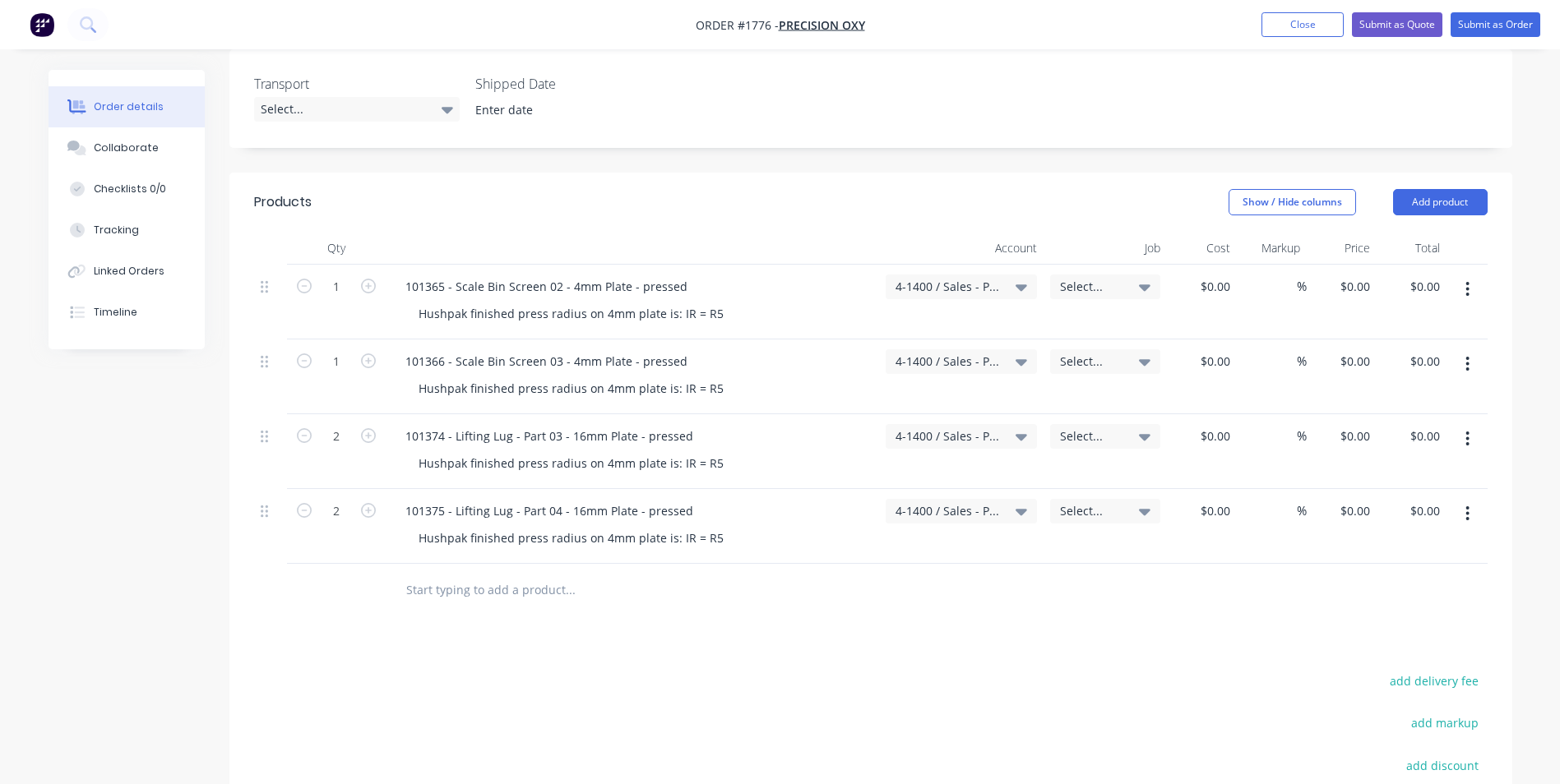
click at [1466, 505] on icon "button" at bounding box center [1468, 513] width 4 height 18
click at [1369, 578] on div "Duplicate" at bounding box center [1409, 589] width 127 height 24
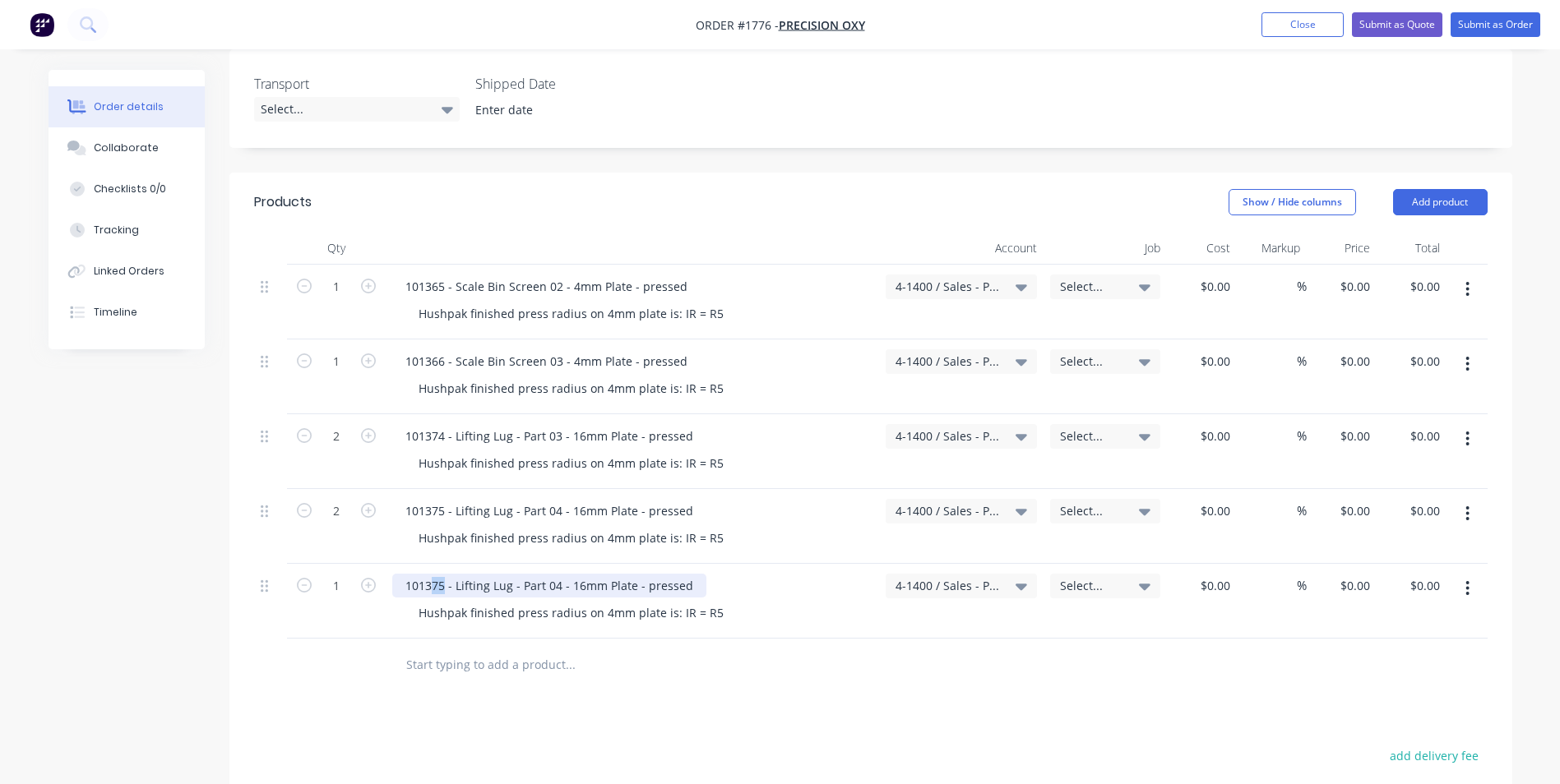
drag, startPoint x: 444, startPoint y: 570, endPoint x: 433, endPoint y: 570, distance: 11.0
click at [433, 574] on div "101375 - Lifting Lug - Part 04 - 16mm Plate - pressed" at bounding box center [549, 585] width 314 height 24
click at [440, 574] on div "101375 - Lifting Lug - Part 04 - 16mm Plate - pressed" at bounding box center [549, 585] width 314 height 24
drag, startPoint x: 455, startPoint y: 567, endPoint x: 507, endPoint y: 567, distance: 52.0
click at [507, 574] on div "101377 - Lifting Lug - Part 04 - 16mm Plate - pressed" at bounding box center [549, 585] width 314 height 24
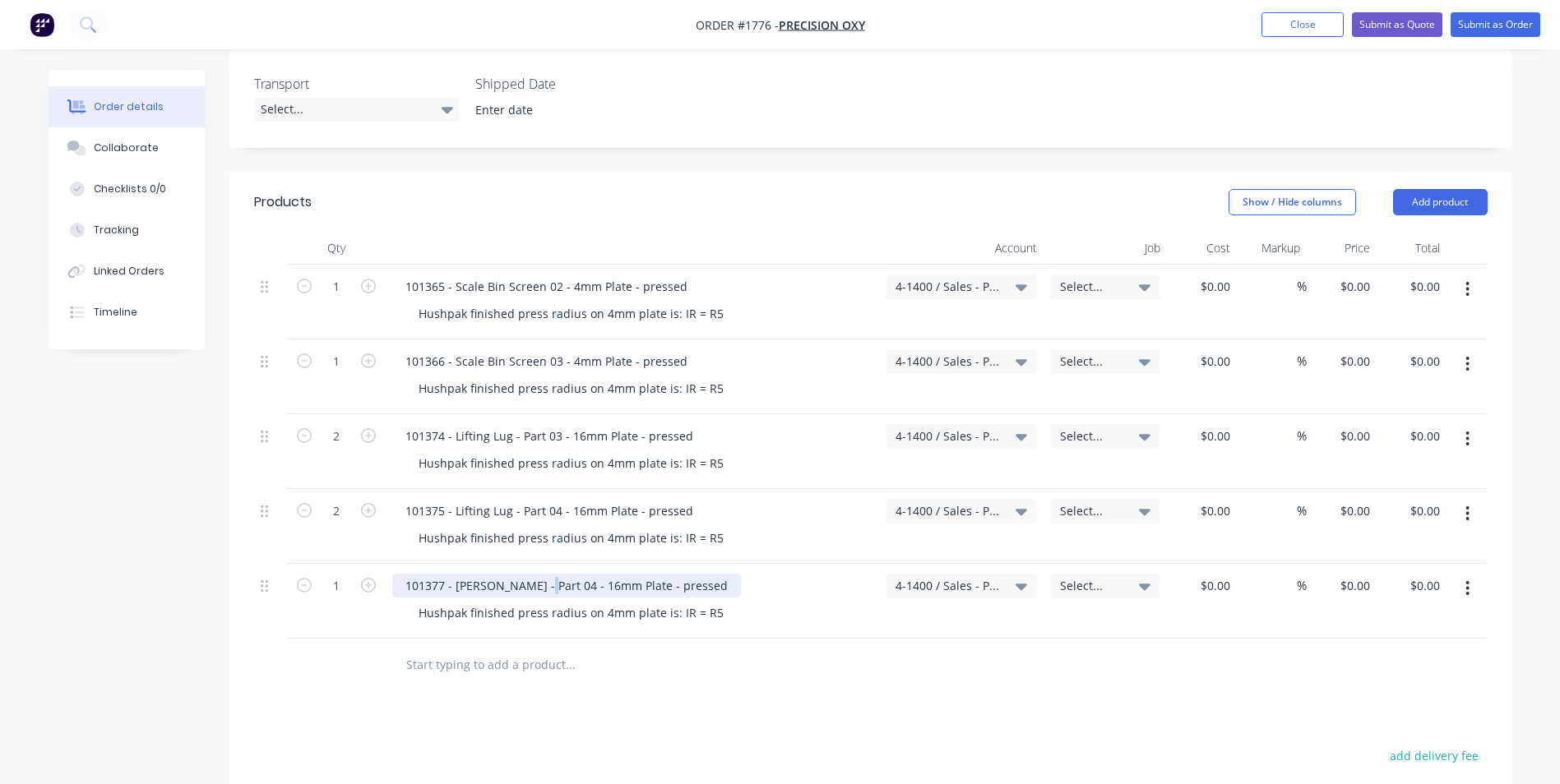
click at [538, 574] on div "101377 - Hopper - Part 04 - 16mm Plate - pressed" at bounding box center [566, 585] width 348 height 24
click at [602, 601] on div "Hushpak finished press radius on 4mm plate is: IR = R5" at bounding box center [570, 612] width 331 height 24
click at [560, 574] on div "101377 - Hopper - Part 01 - 16mm Plate - pressed" at bounding box center [566, 585] width 348 height 24
click at [556, 574] on div "101377 - Hopper - Part 01 - 16mm Plate - pressed" at bounding box center [566, 585] width 348 height 24
click at [364, 578] on icon "button" at bounding box center [368, 584] width 14 height 14
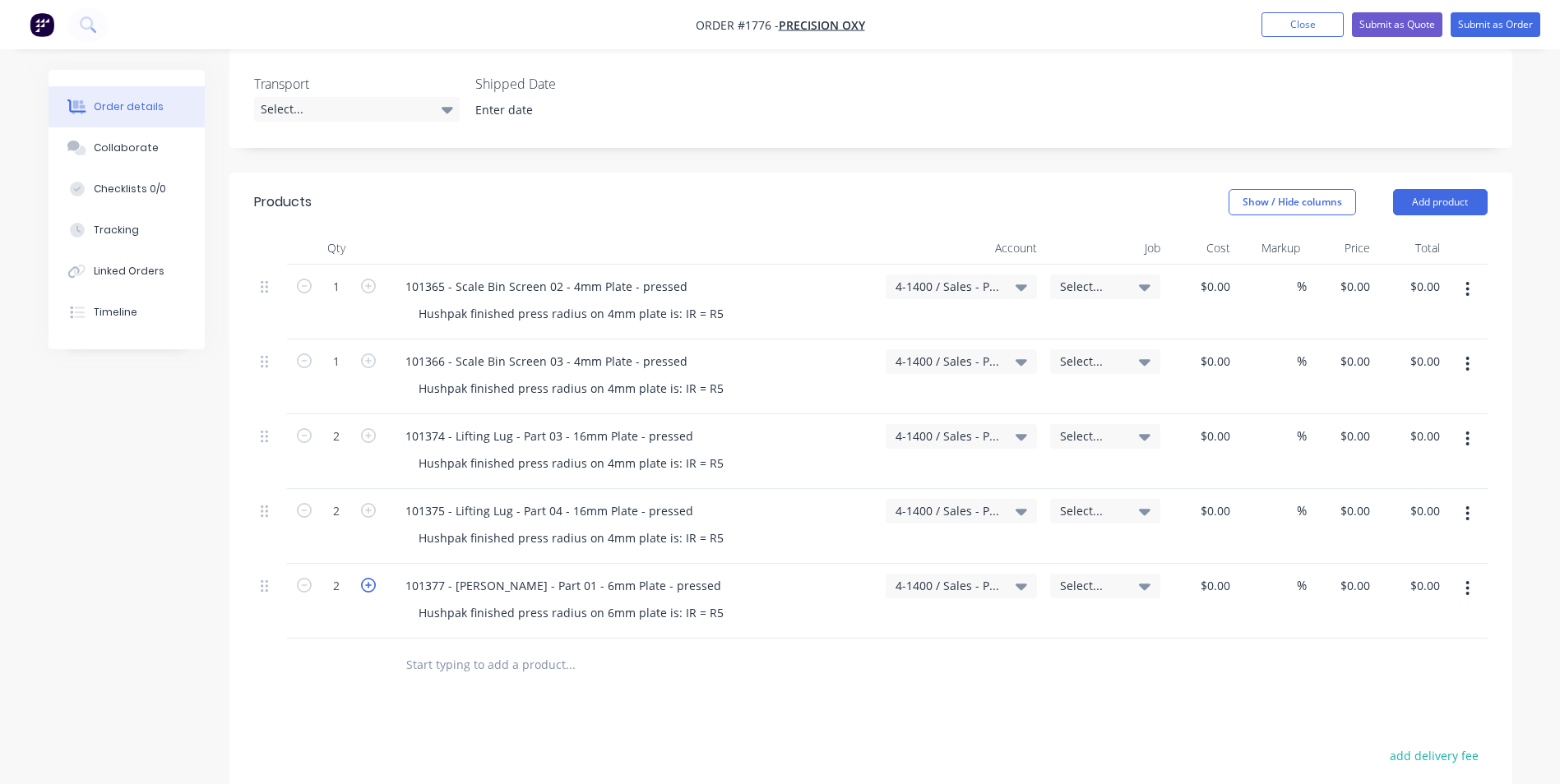
click at [364, 578] on icon "button" at bounding box center [368, 584] width 14 height 14
click at [301, 578] on icon "button" at bounding box center [303, 584] width 14 height 14
type input "2"
click at [1467, 580] on icon "button" at bounding box center [1468, 588] width 4 height 18
click at [1380, 653] on div "Duplicate" at bounding box center [1409, 664] width 127 height 24
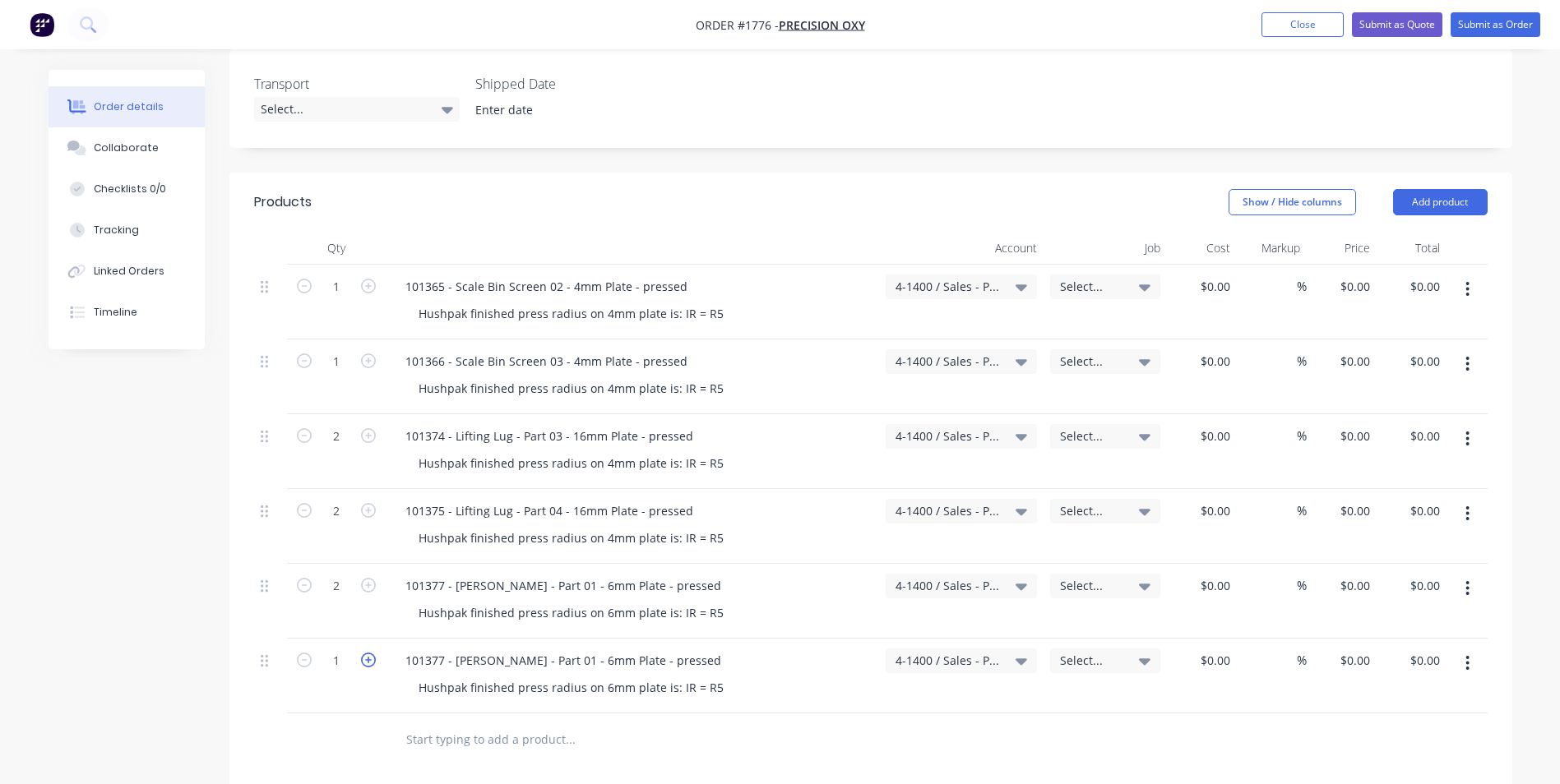
click at [375, 653] on icon "button" at bounding box center [368, 659] width 14 height 14
type input "2"
click at [445, 649] on div "101377 - Hopper - Part 01 - 6mm Plate - pressed" at bounding box center [564, 660] width 342 height 24
drag, startPoint x: 538, startPoint y: 643, endPoint x: 547, endPoint y: 647, distance: 9.8
click at [547, 649] on div "101378 - Hopper - Part 01 - 6mm Plate - pressed" at bounding box center [564, 660] width 342 height 24
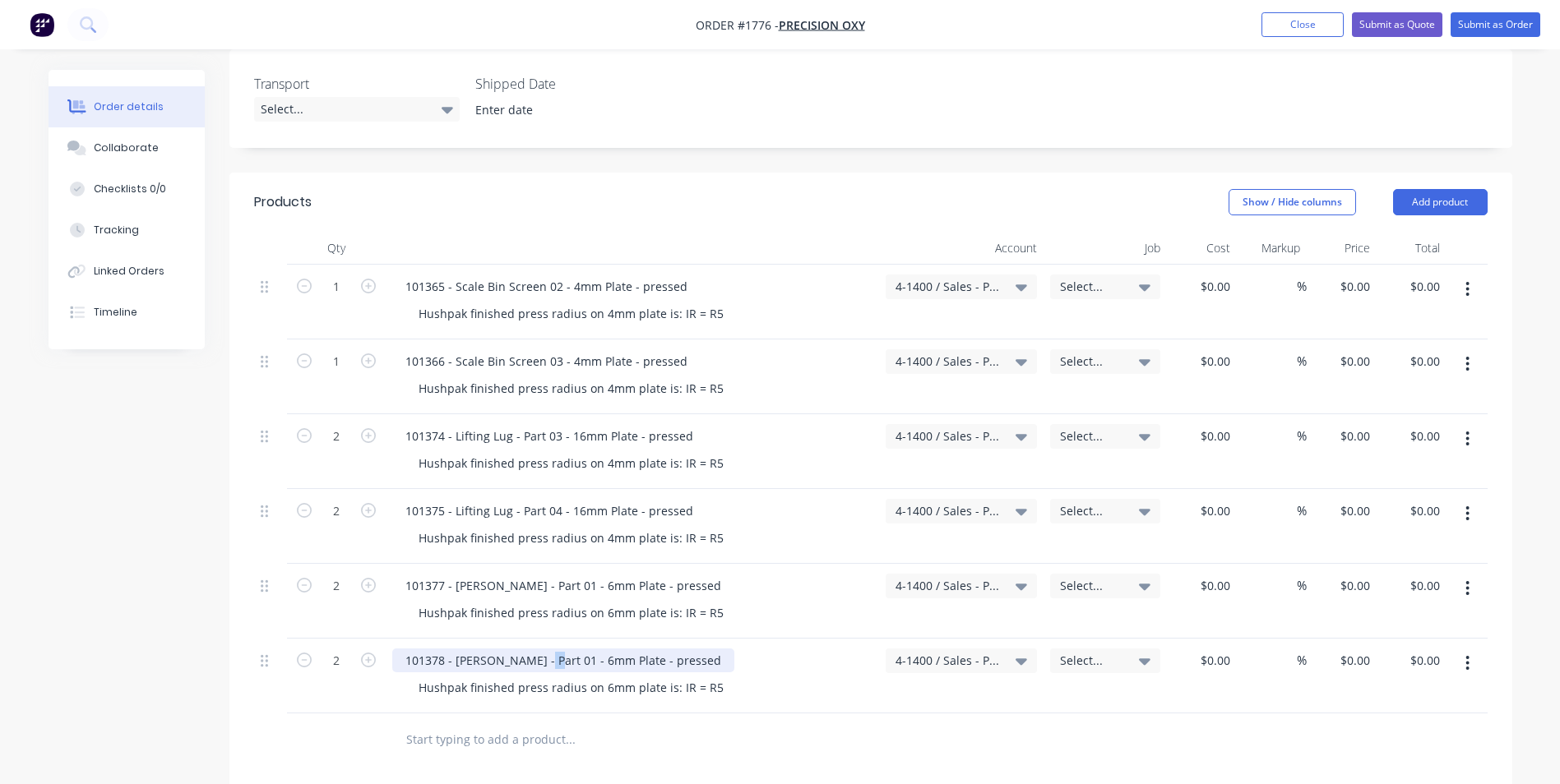
click at [539, 649] on div "101378 - Hopper - Part 01 - 6mm Plate - pressed" at bounding box center [564, 660] width 342 height 24
click at [540, 649] on div "101378 - Hopper - Part 01 - 6mm Plate - pressed" at bounding box center [564, 660] width 342 height 24
click at [1351, 272] on div "0 $0.00" at bounding box center [1341, 302] width 70 height 75
type input "$67.00"
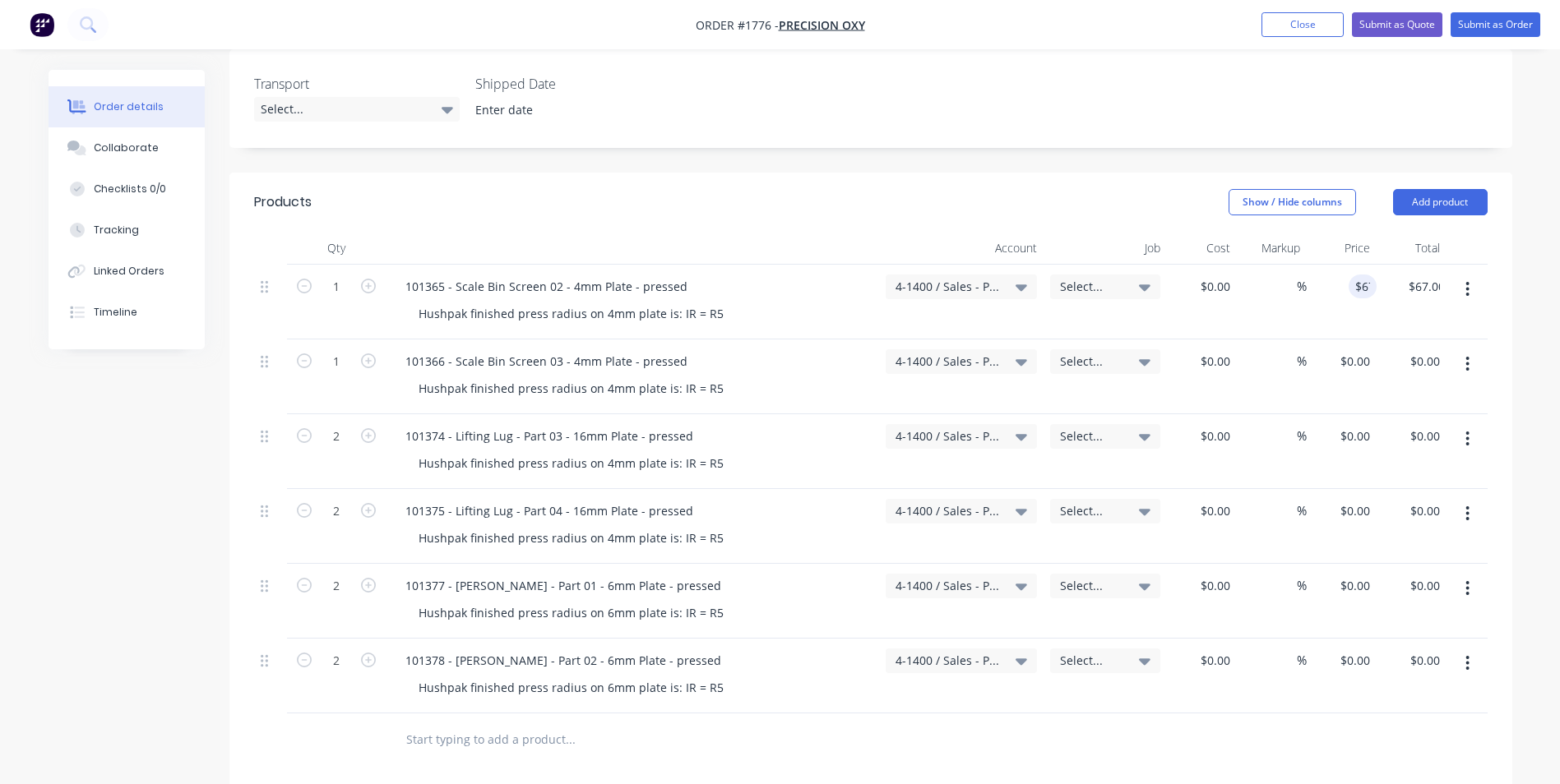
click at [1360, 285] on div "$67.00 67" at bounding box center [1341, 302] width 70 height 75
click at [1350, 274] on div "67 67" at bounding box center [1362, 286] width 28 height 24
type input "$67.50"
click at [1364, 286] on div "$67.50 67.50" at bounding box center [1341, 302] width 70 height 75
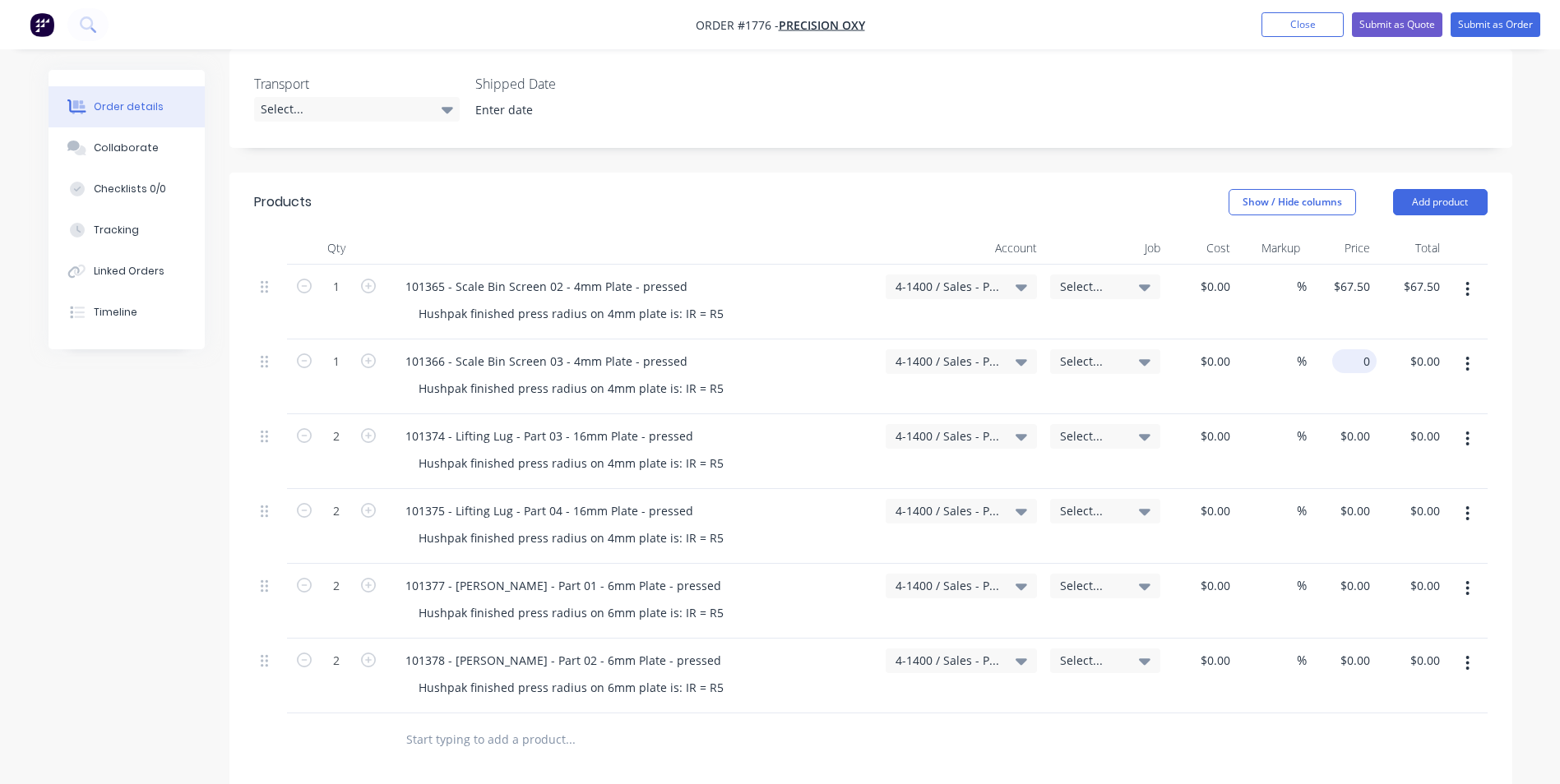
click at [1351, 340] on div "0 $0.00" at bounding box center [1341, 377] width 70 height 75
type input "$67.50"
click at [1360, 371] on div "$67.50 67.50" at bounding box center [1341, 377] width 70 height 75
click at [1361, 424] on input "0" at bounding box center [1367, 436] width 19 height 24
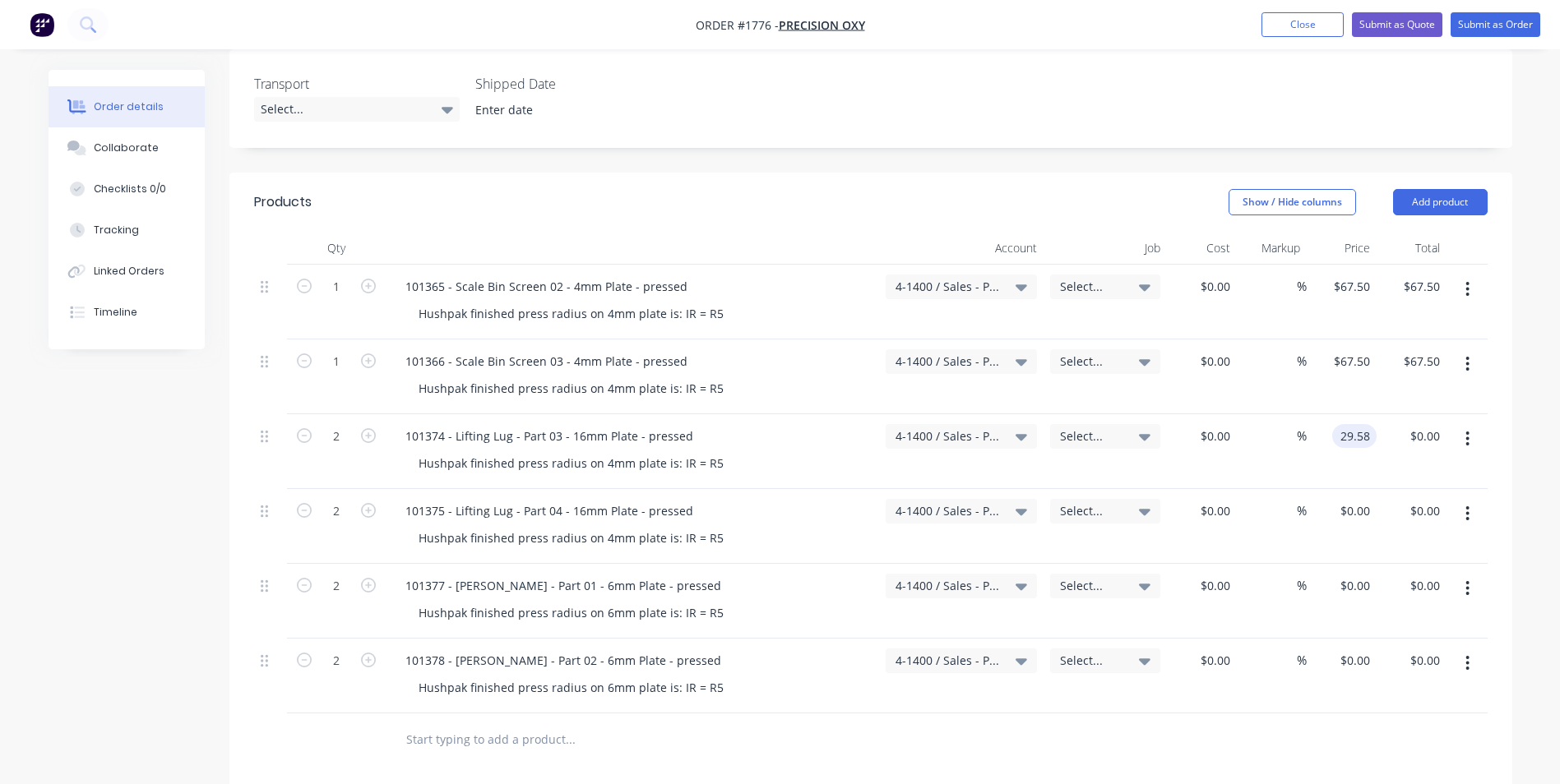
type input "$29.58"
type input "$59.16"
click at [1371, 458] on div "$29.58 $29.58" at bounding box center [1341, 452] width 70 height 75
click at [1356, 499] on div "0 $0.00" at bounding box center [1355, 511] width 44 height 24
type input "$29.58"
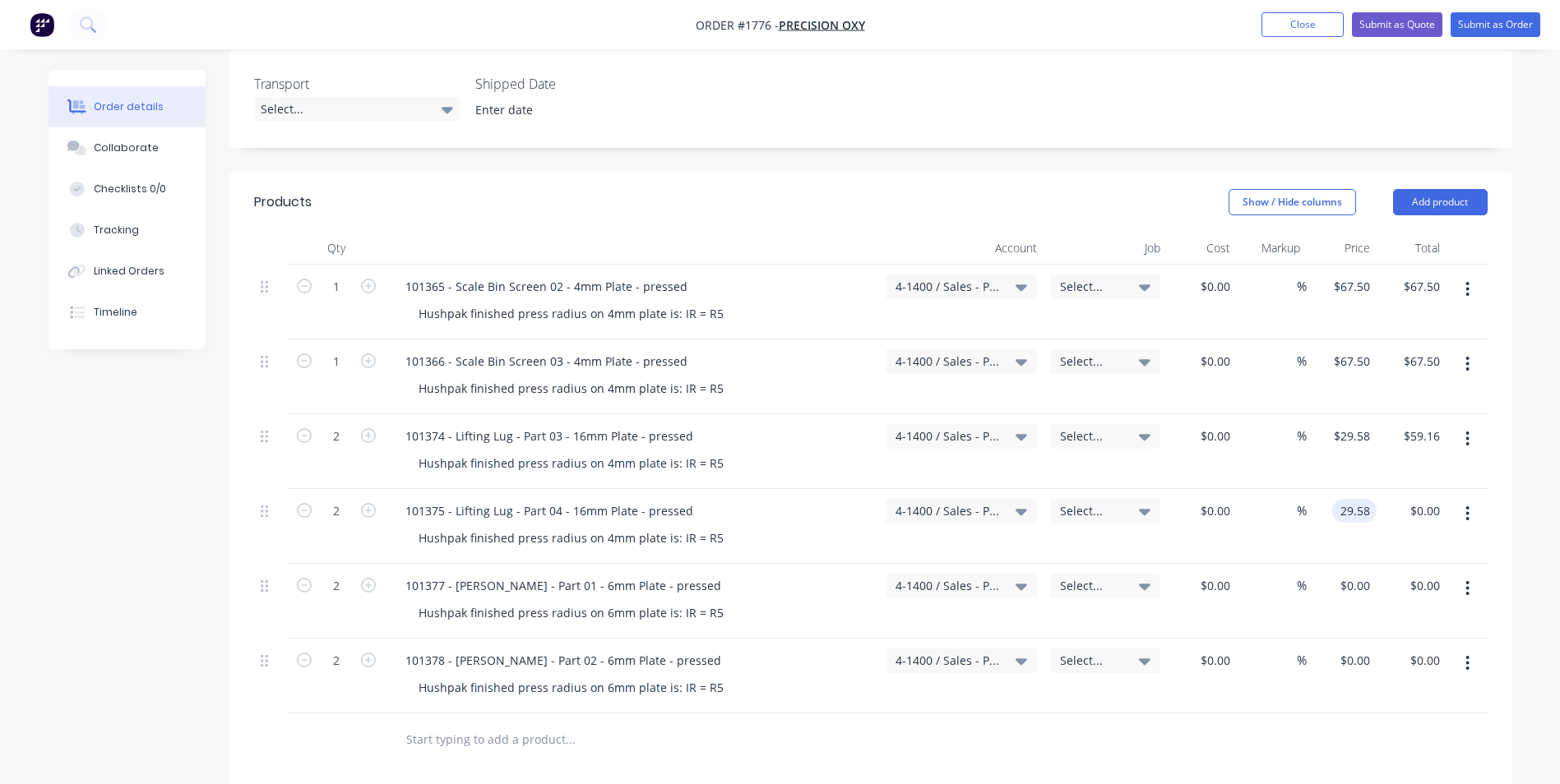
type input "$59.16"
click at [1380, 519] on div "$59.16 $0.00" at bounding box center [1411, 527] width 70 height 75
click at [1356, 574] on div "0 $0.00" at bounding box center [1355, 585] width 44 height 24
type input "$83.75"
type input "$167.50"
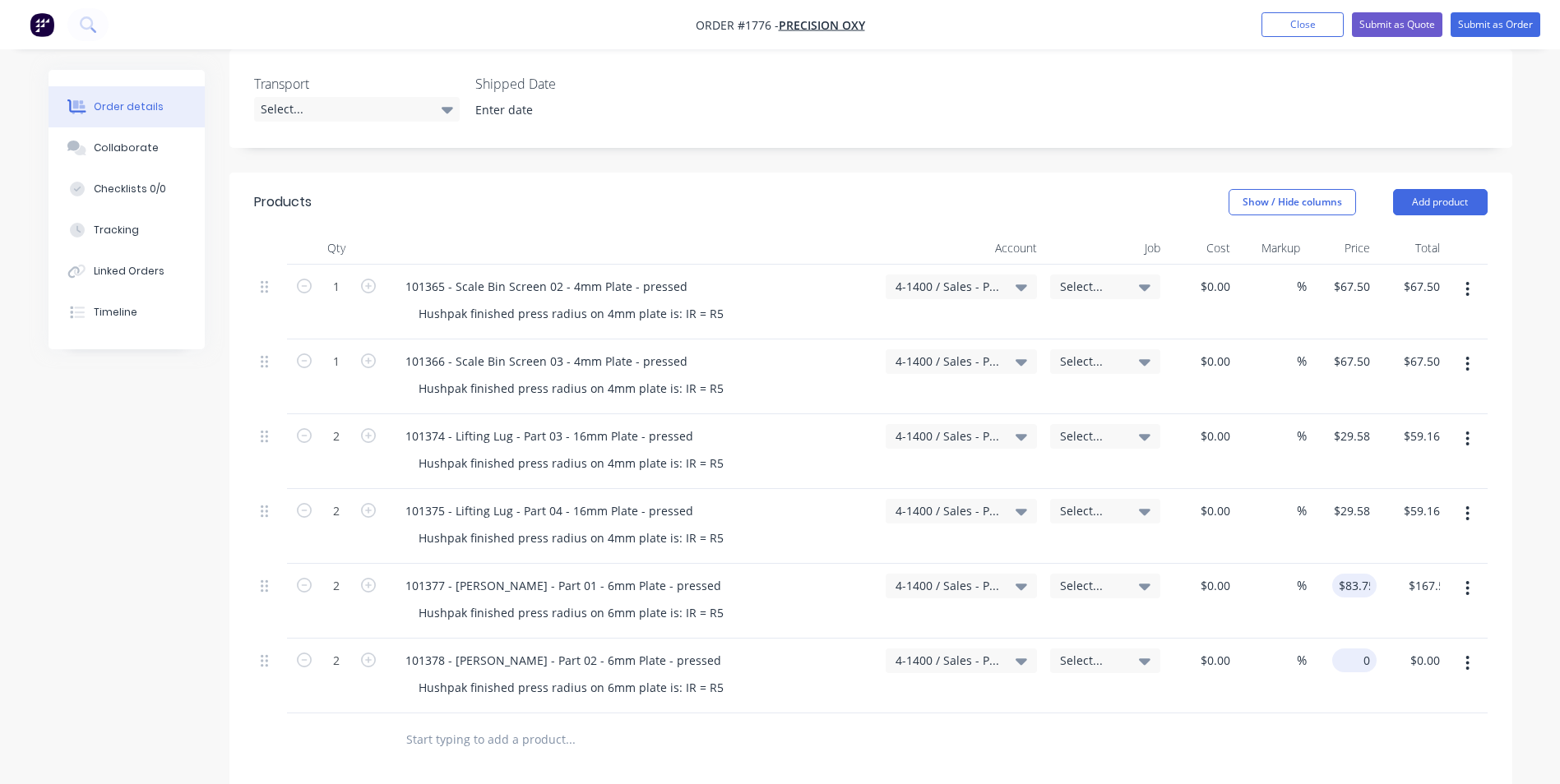
click at [1357, 649] on input "0" at bounding box center [1357, 660] width 37 height 24
type input "$83.75"
type input "$167.50"
click at [1367, 688] on div "$83.75 $83.75" at bounding box center [1341, 677] width 70 height 75
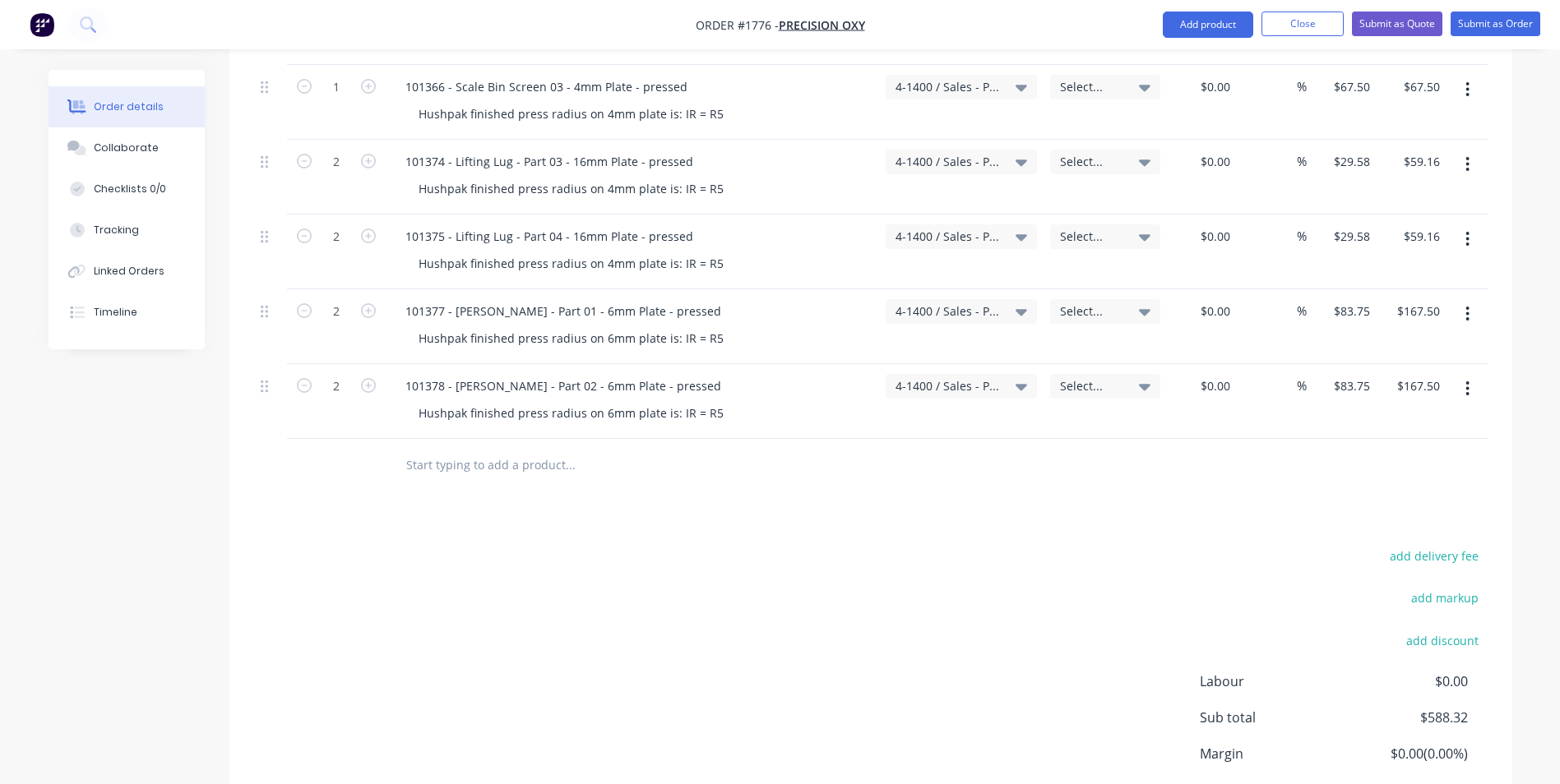
scroll to position [657, 0]
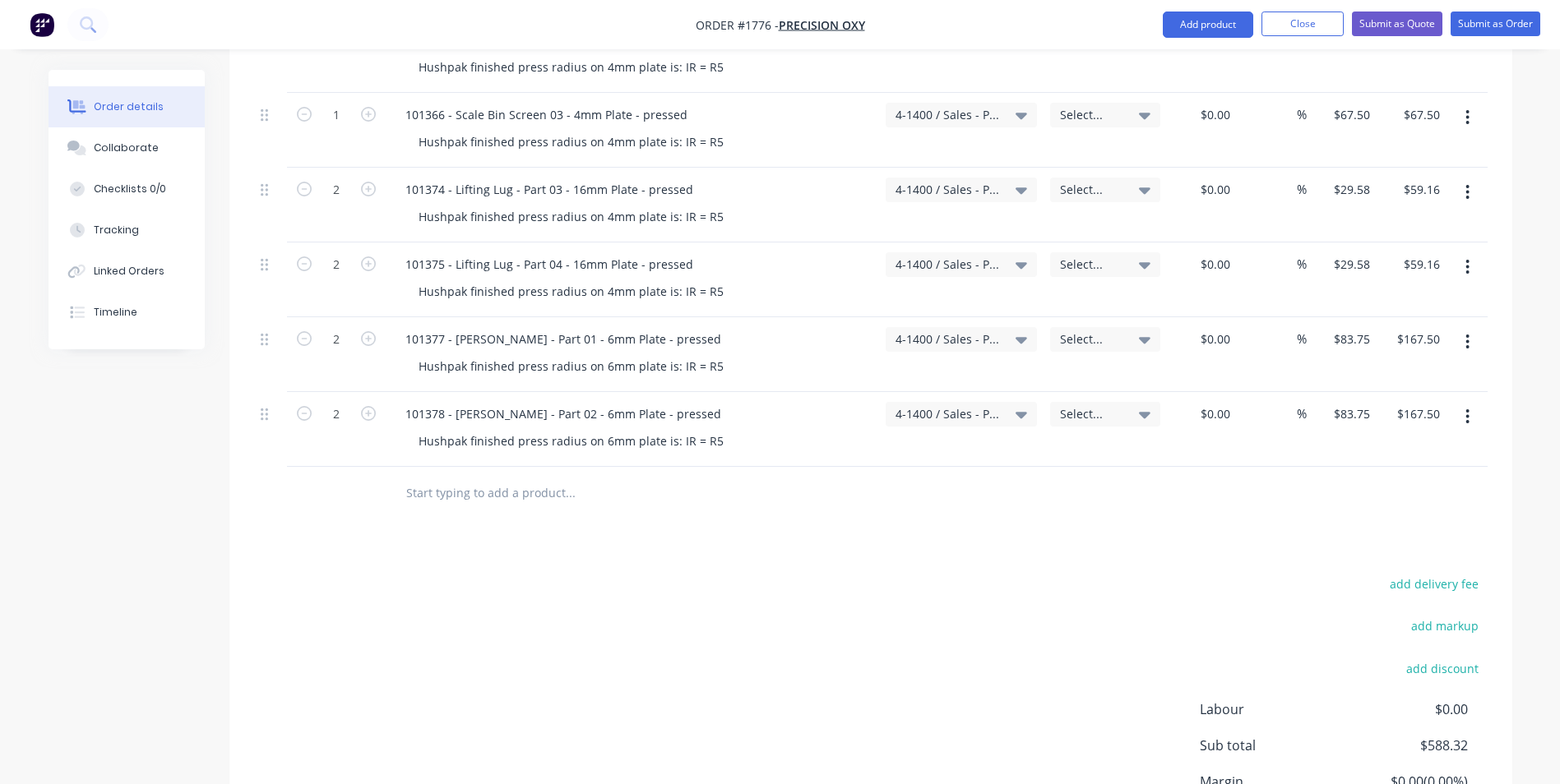
click at [485, 477] on input "text" at bounding box center [569, 493] width 329 height 33
click at [1188, 25] on button "Add product" at bounding box center [1208, 24] width 90 height 26
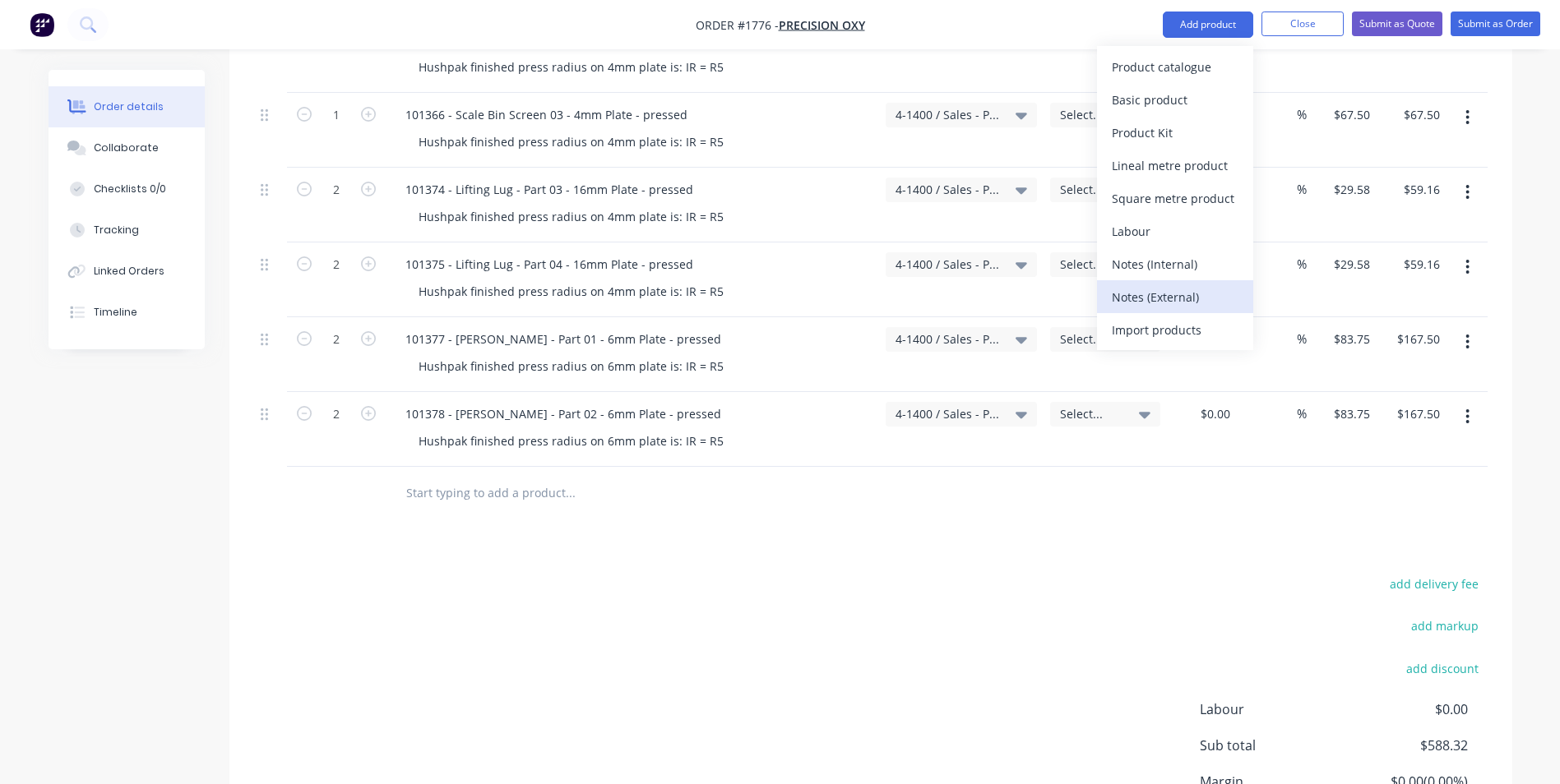
click at [1163, 296] on div "Notes (External)" at bounding box center [1175, 297] width 127 height 24
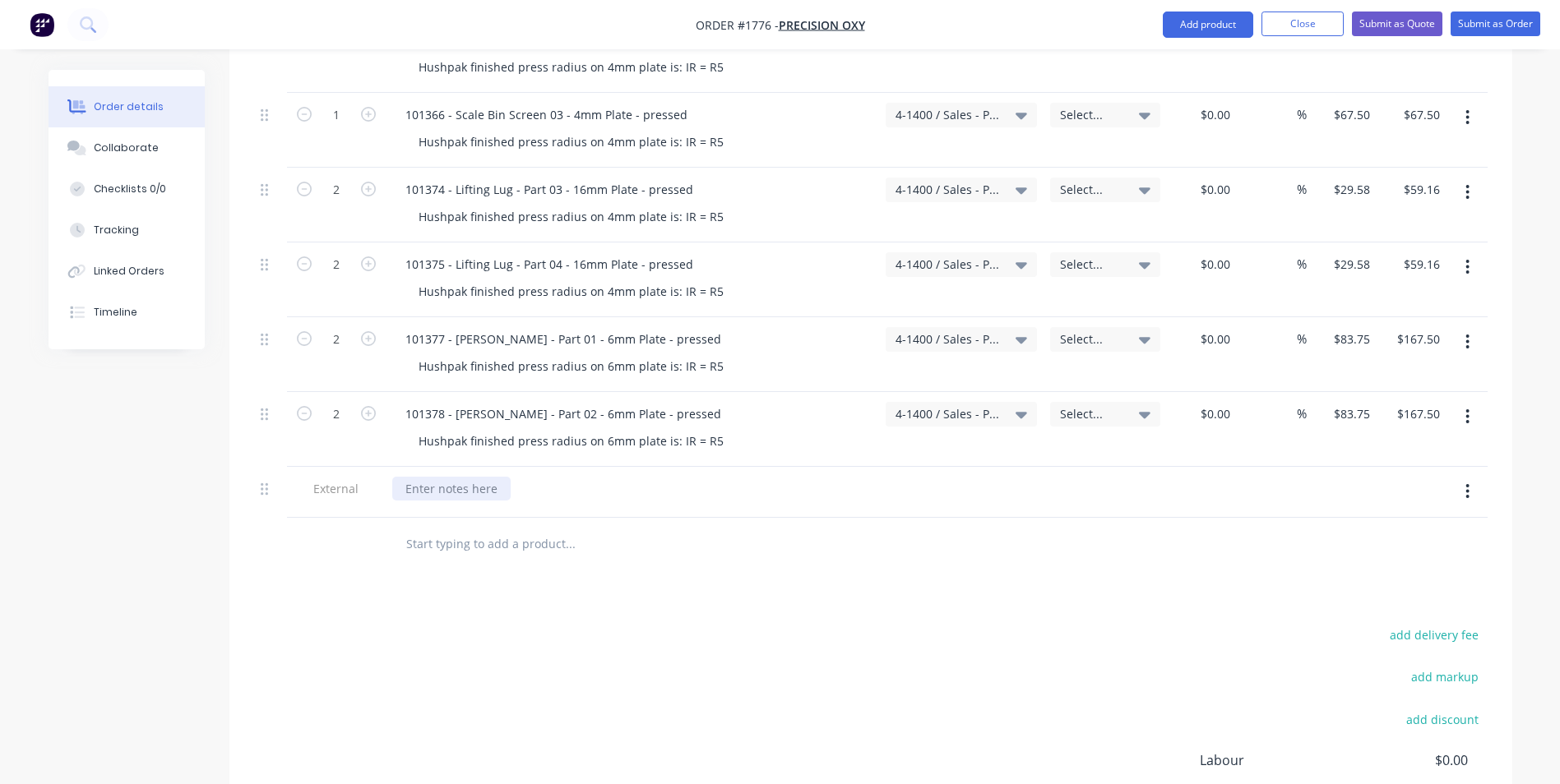
click at [456, 477] on div at bounding box center [451, 488] width 118 height 24
paste div
drag, startPoint x: 713, startPoint y: 274, endPoint x: 411, endPoint y: 273, distance: 302.0
click at [411, 279] on div "Hushpak finished press radius on 4mm plate is: IR = R5" at bounding box center [570, 291] width 331 height 24
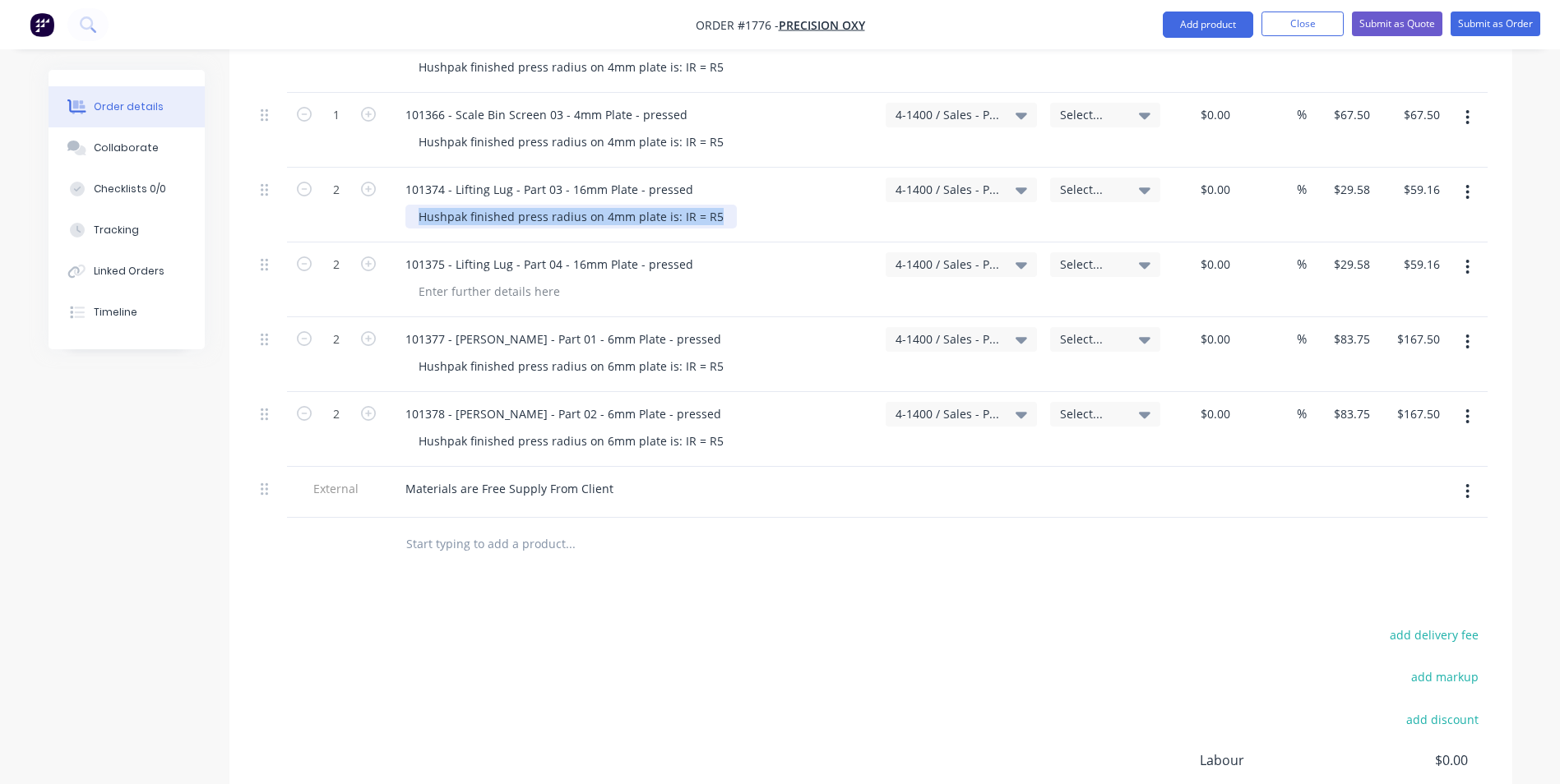
drag, startPoint x: 714, startPoint y: 201, endPoint x: 420, endPoint y: 202, distance: 294.0
click at [420, 204] on div "Hushpak finished press radius on 4mm plate is: IR = R5" at bounding box center [570, 216] width 331 height 24
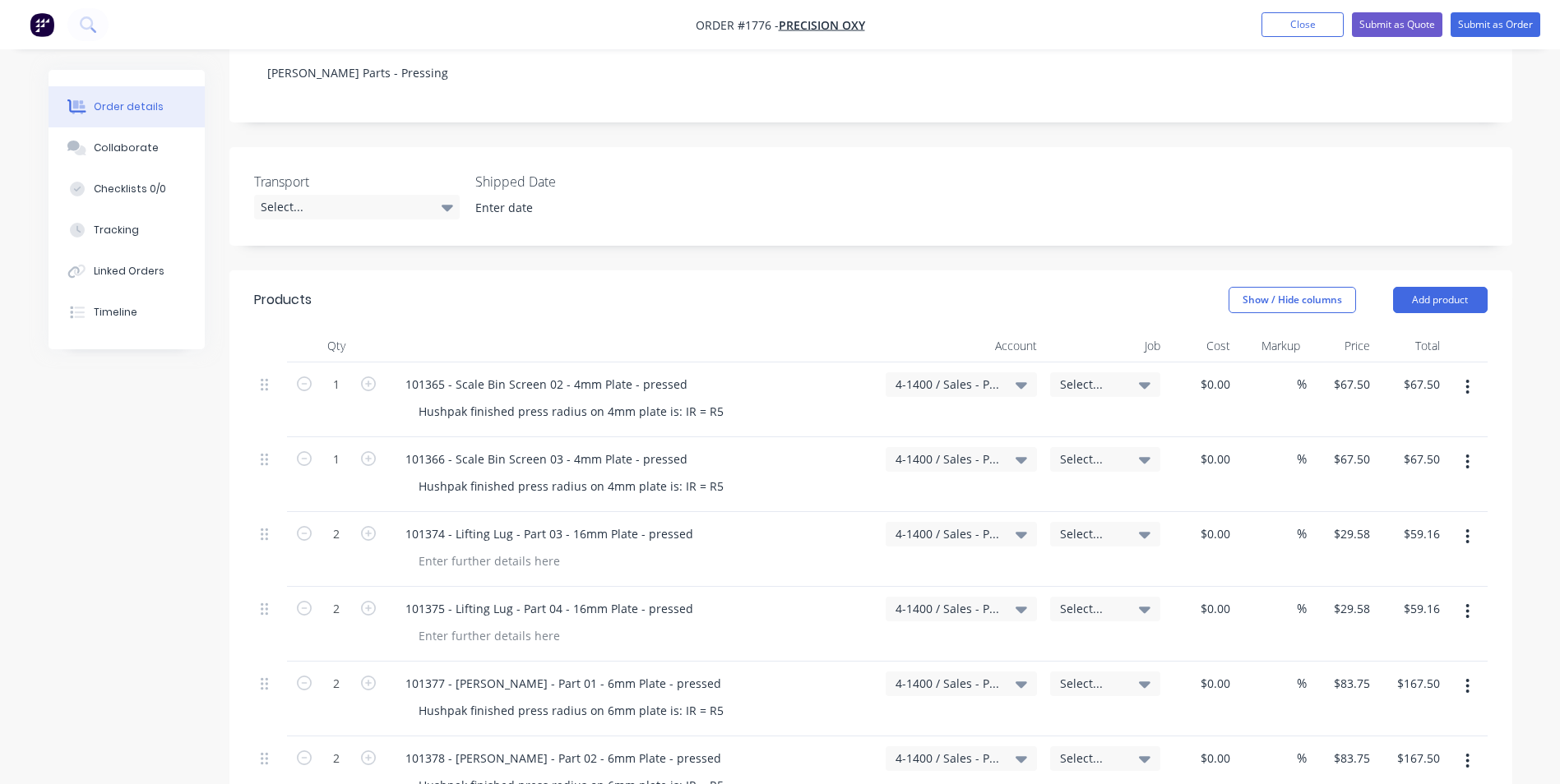
scroll to position [271, 0]
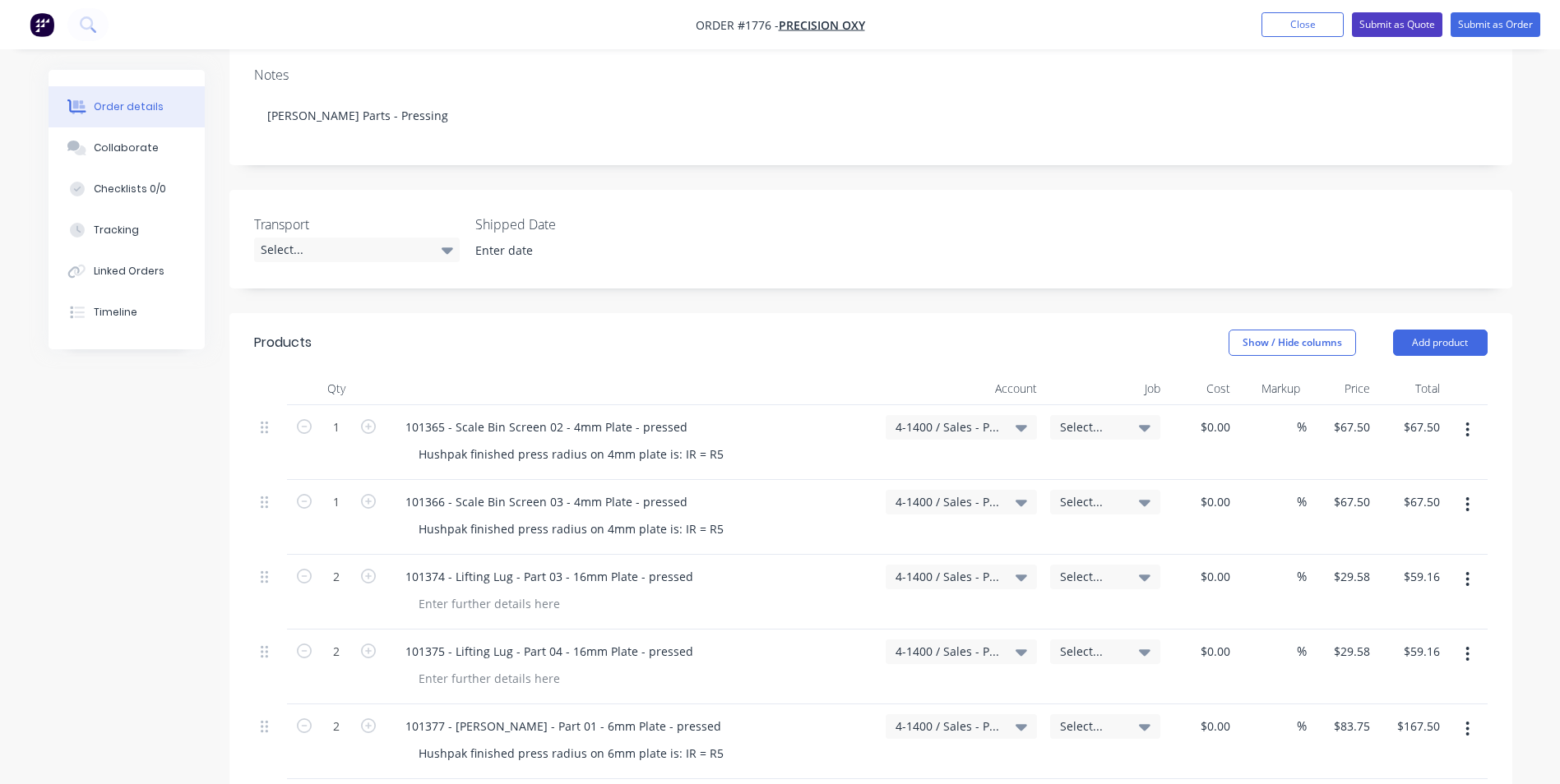
click at [1402, 23] on button "Submit as Quote" at bounding box center [1397, 25] width 90 height 25
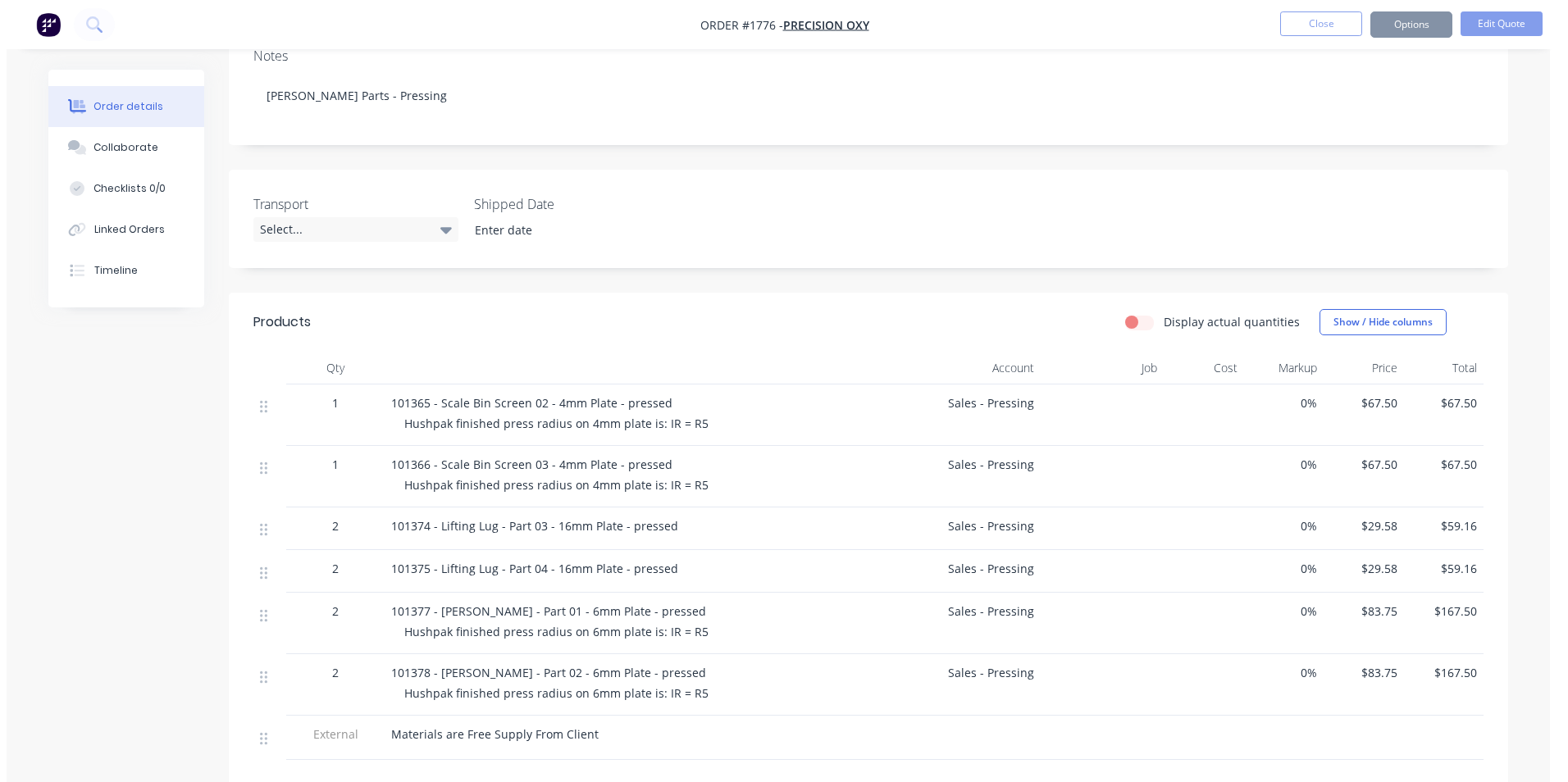
scroll to position [0, 0]
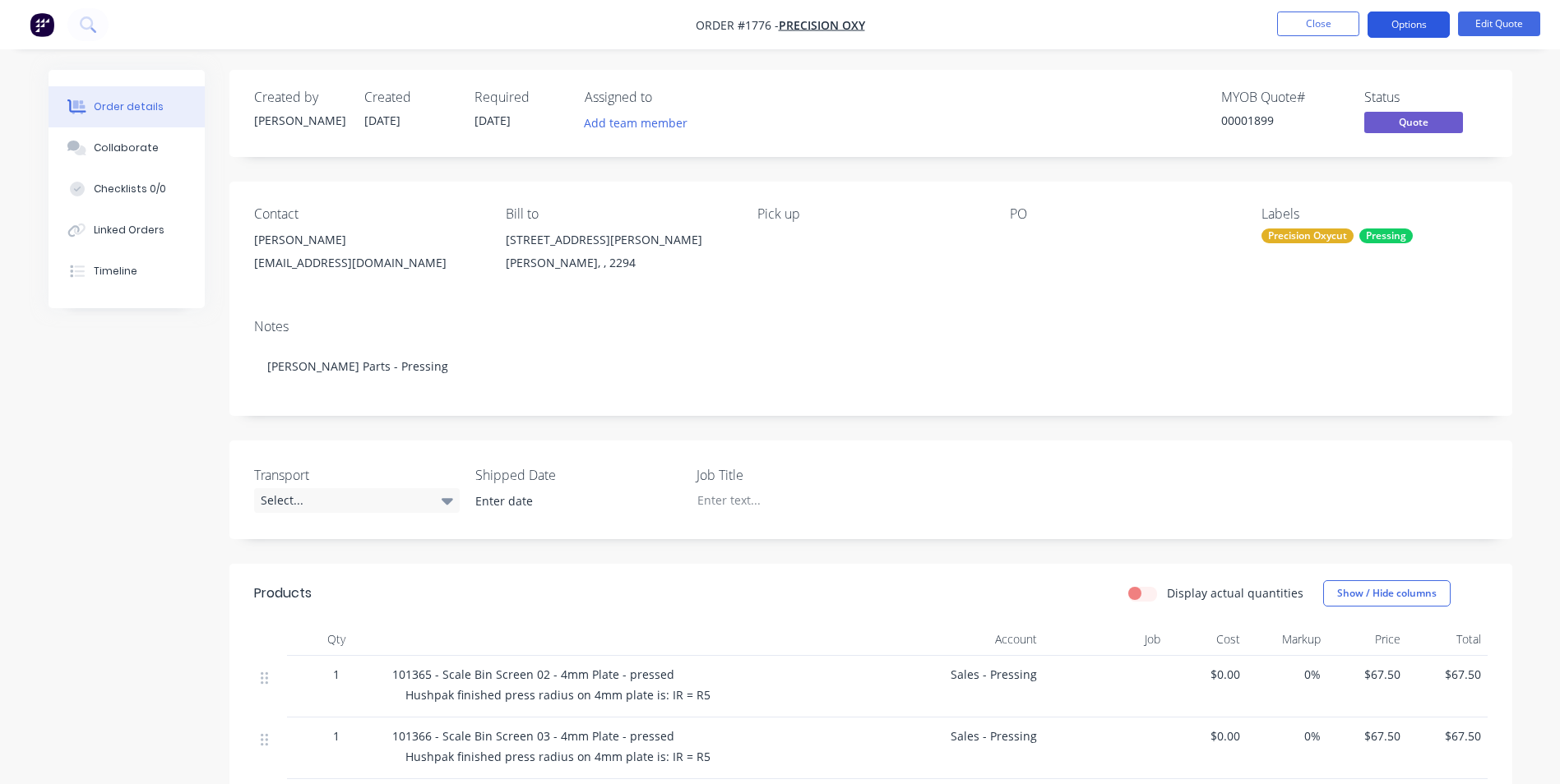
click at [1424, 20] on button "Options" at bounding box center [1409, 24] width 83 height 26
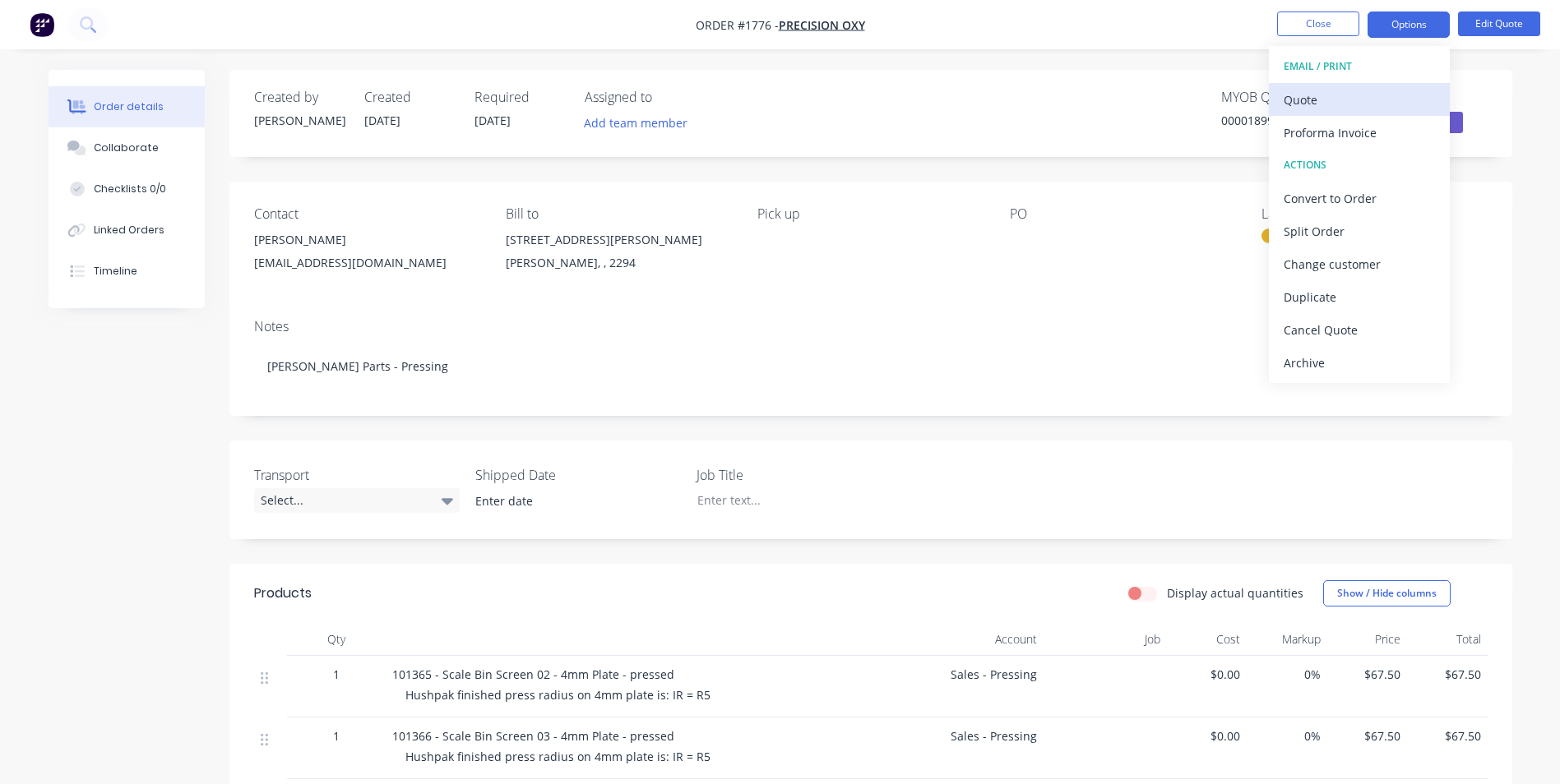
click at [1313, 99] on div "Quote" at bounding box center [1359, 100] width 152 height 24
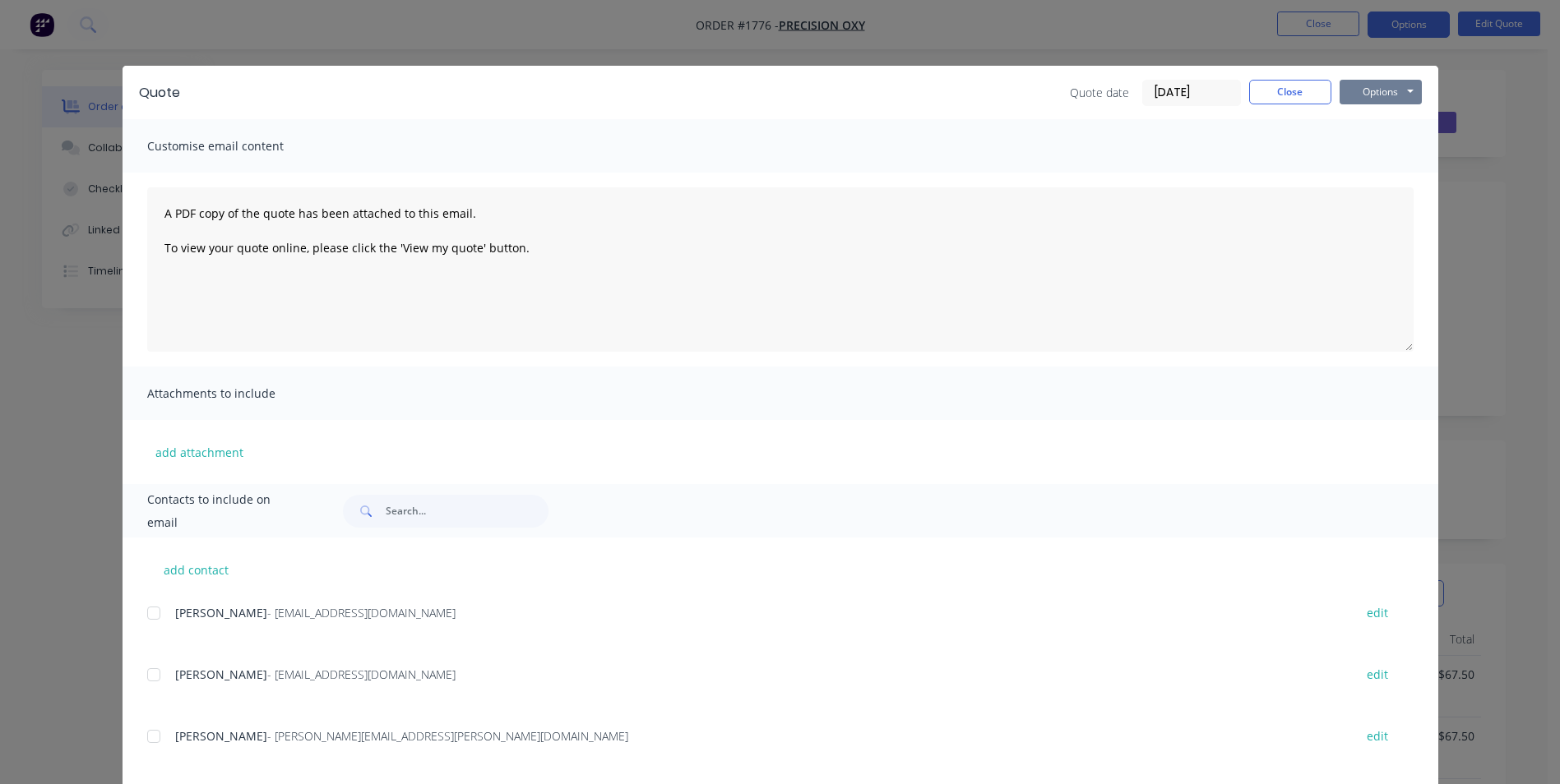
click at [1380, 92] on button "Options" at bounding box center [1381, 92] width 83 height 25
click at [1380, 148] on button "Print" at bounding box center [1393, 148] width 106 height 27
click at [1296, 100] on button "Close" at bounding box center [1290, 92] width 83 height 25
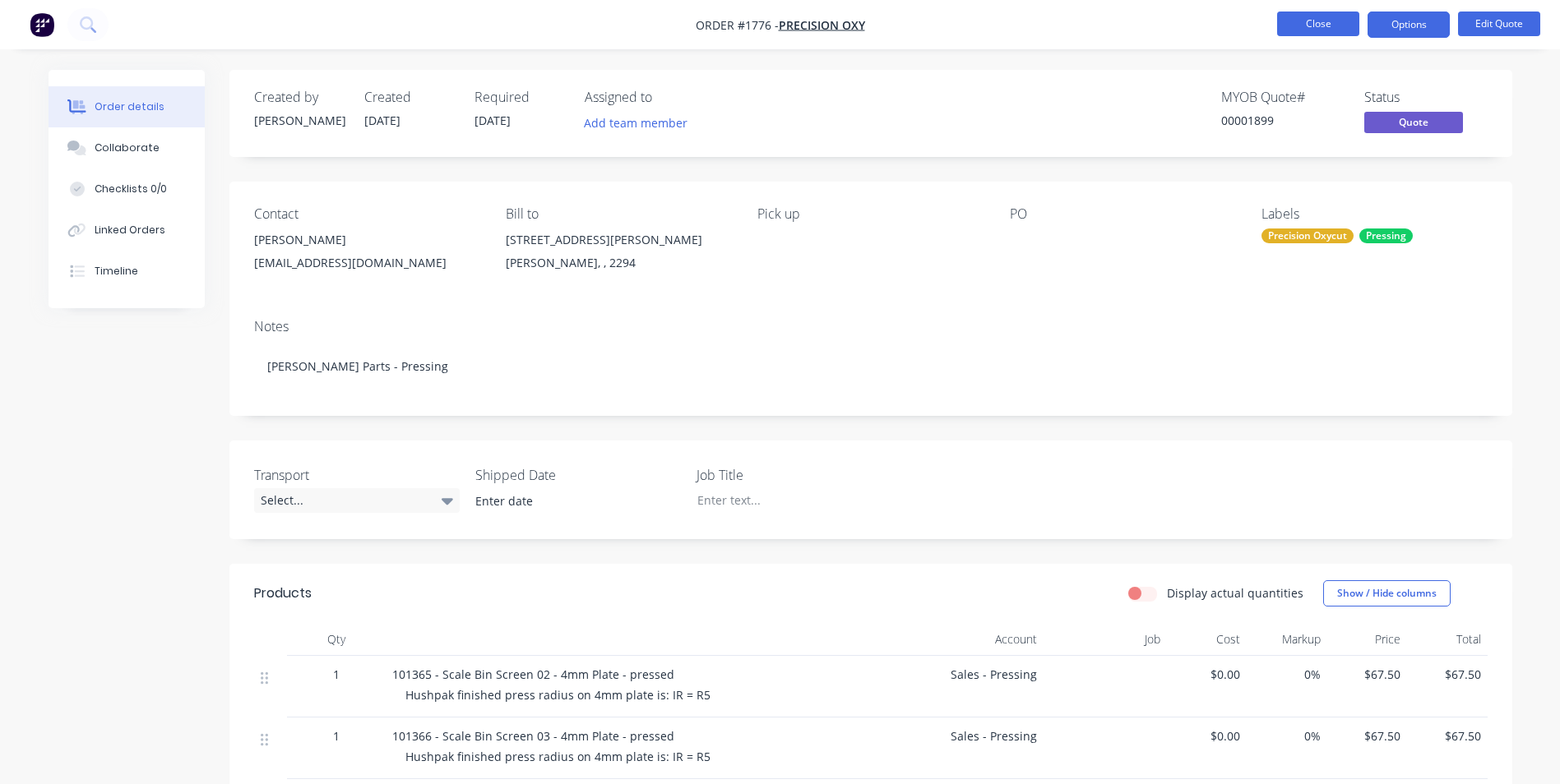
click at [1316, 27] on button "Close" at bounding box center [1318, 24] width 83 height 25
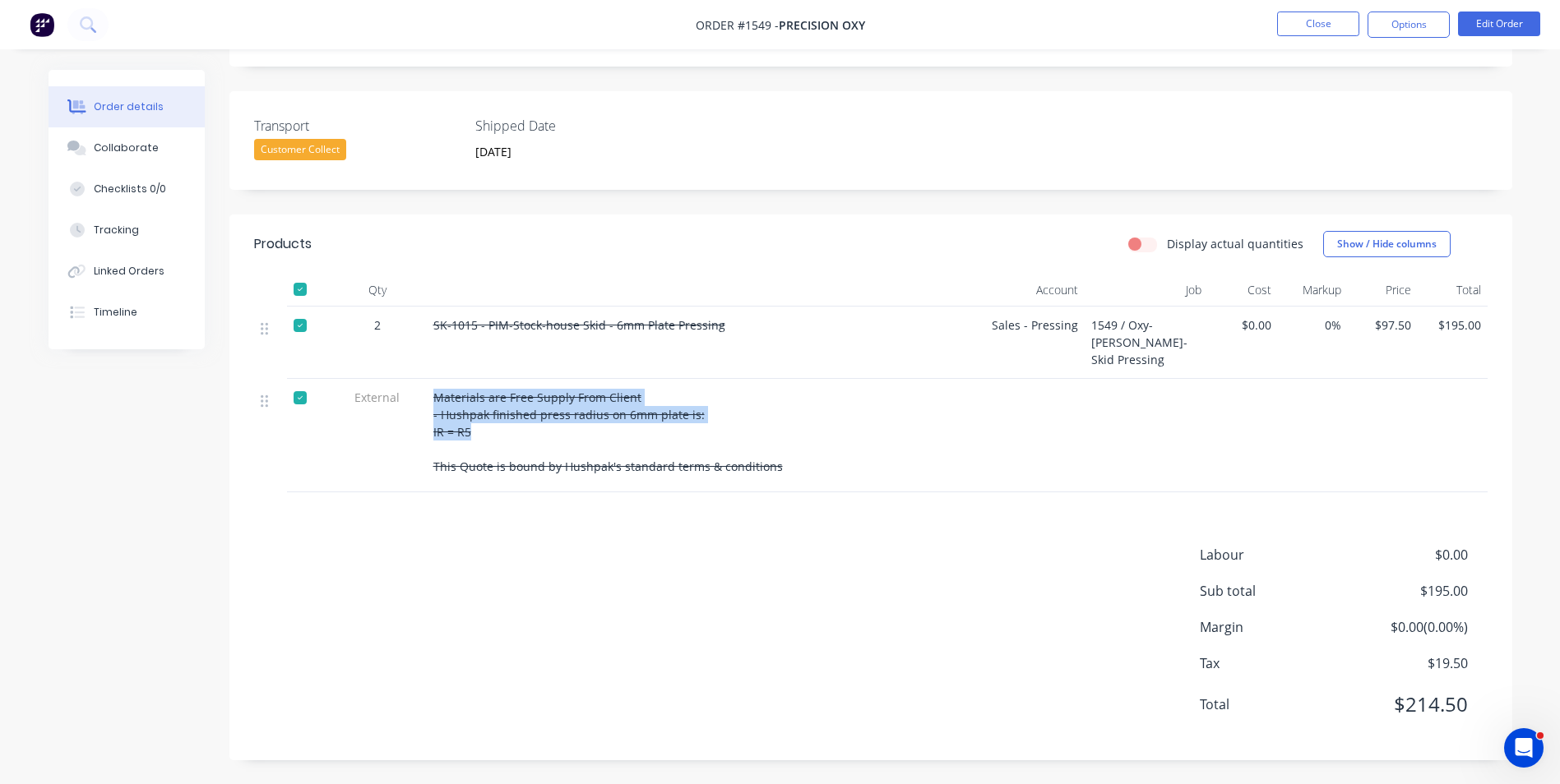
drag, startPoint x: 481, startPoint y: 430, endPoint x: 422, endPoint y: 420, distance: 59.8
click at [422, 420] on div "External Materials are Free Supply From Client - Hushpak finished press radius …" at bounding box center [871, 436] width 1234 height 113
drag, startPoint x: 422, startPoint y: 420, endPoint x: 455, endPoint y: 430, distance: 34.5
click at [455, 430] on span "Materials are Free Supply From Client - Hushpak finished press radius on 6mm pl…" at bounding box center [608, 432] width 349 height 84
drag, startPoint x: 473, startPoint y: 435, endPoint x: 428, endPoint y: 421, distance: 47.1
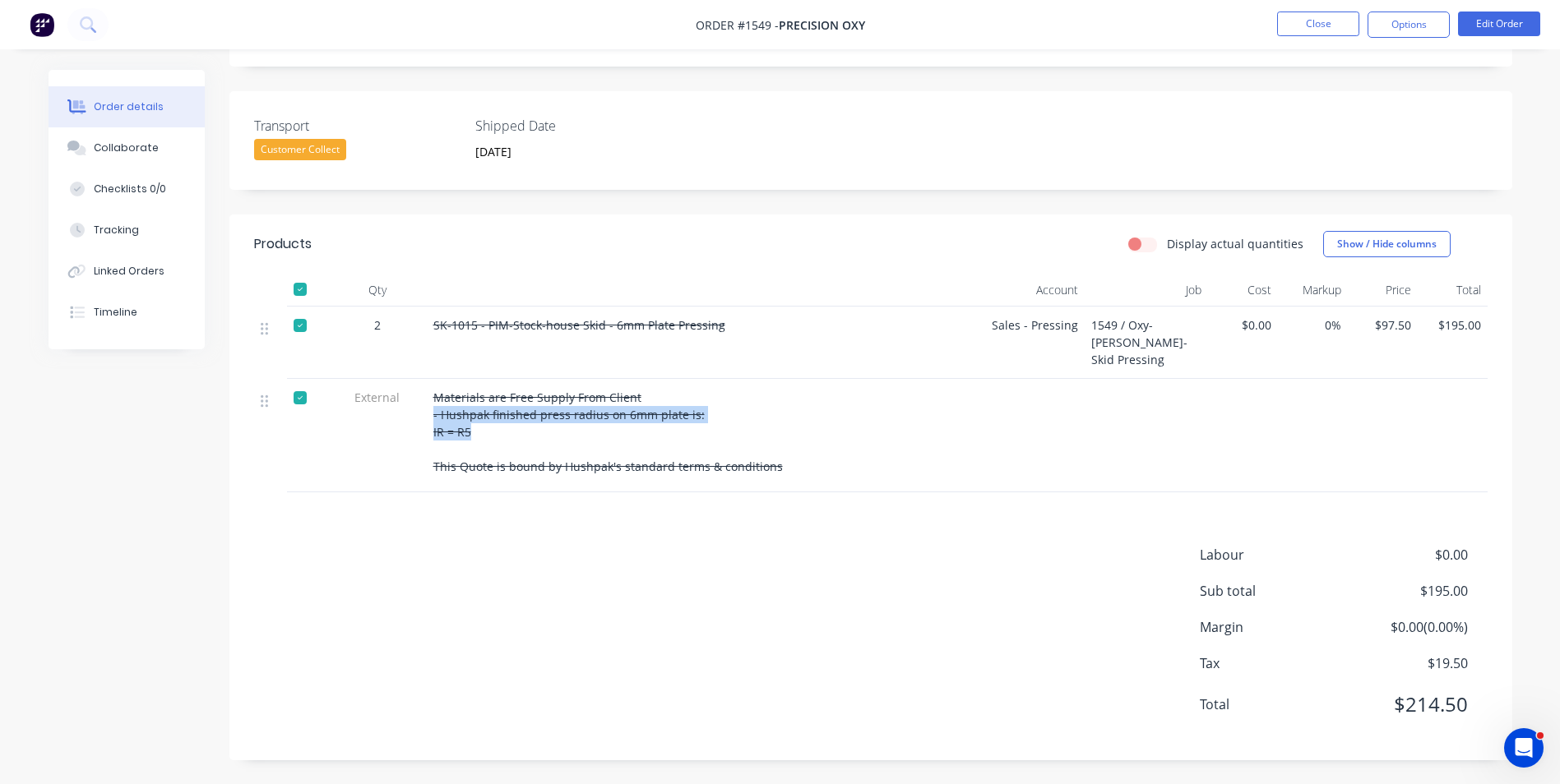
click at [428, 421] on div "Materials are Free Supply From Client - Hushpak finished press radius on 6mm pl…" at bounding box center [674, 436] width 493 height 113
drag, startPoint x: 428, startPoint y: 421, endPoint x: 456, endPoint y: 412, distance: 29.4
copy span "- Hushpak finished press radius on 6mm plate is: IR = R5"
click at [479, 404] on span "Materials are Free Supply From Client - Hushpak finished press radius on 6mm pl…" at bounding box center [608, 432] width 349 height 84
drag, startPoint x: 639, startPoint y: 394, endPoint x: 428, endPoint y: 395, distance: 211.0
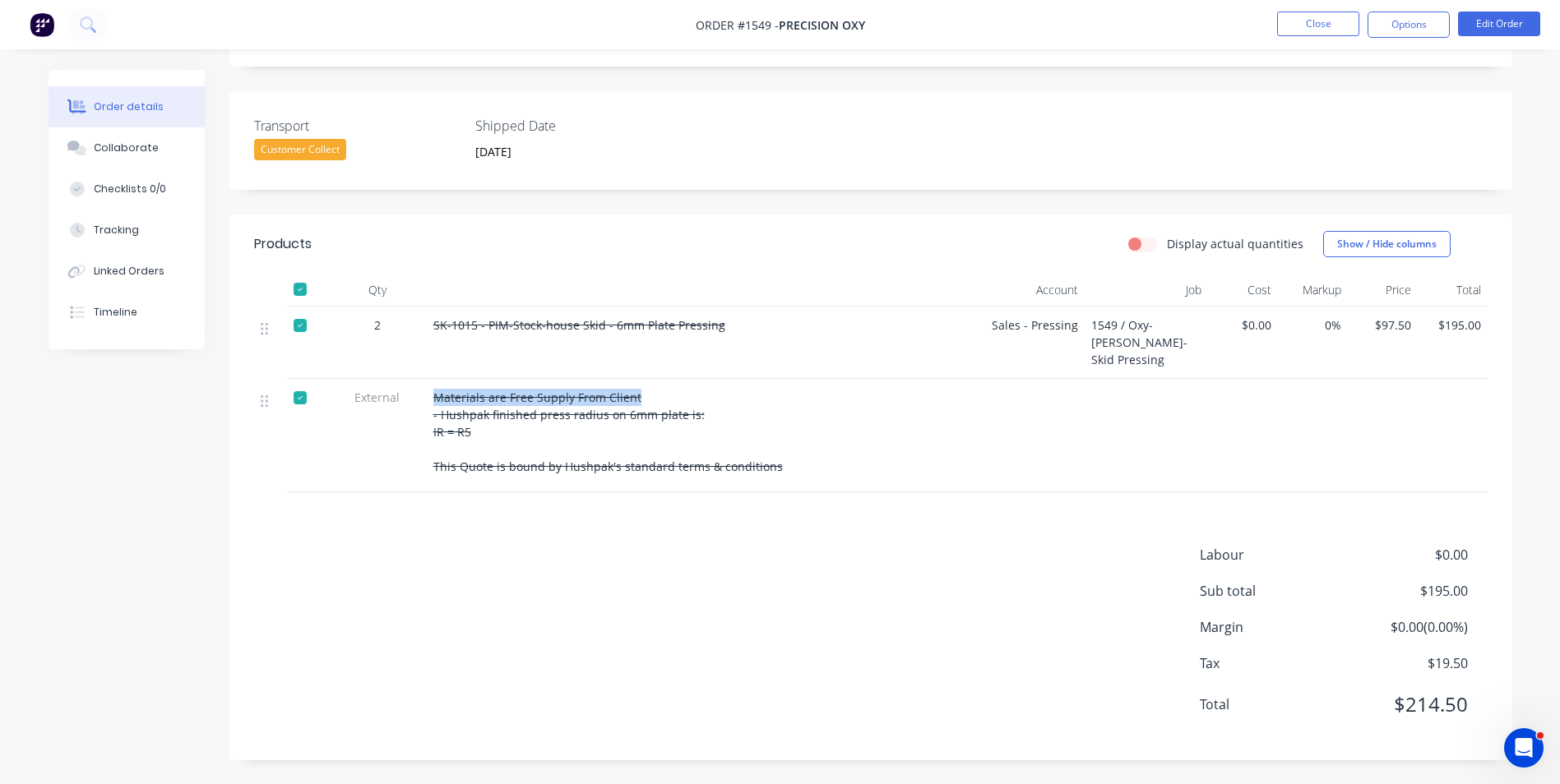
click at [428, 395] on div "Materials are Free Supply From Client - Hushpak finished press radius on 6mm pl…" at bounding box center [674, 436] width 493 height 113
copy span "Materials are Free Supply From Client"
